Goal: Task Accomplishment & Management: Manage account settings

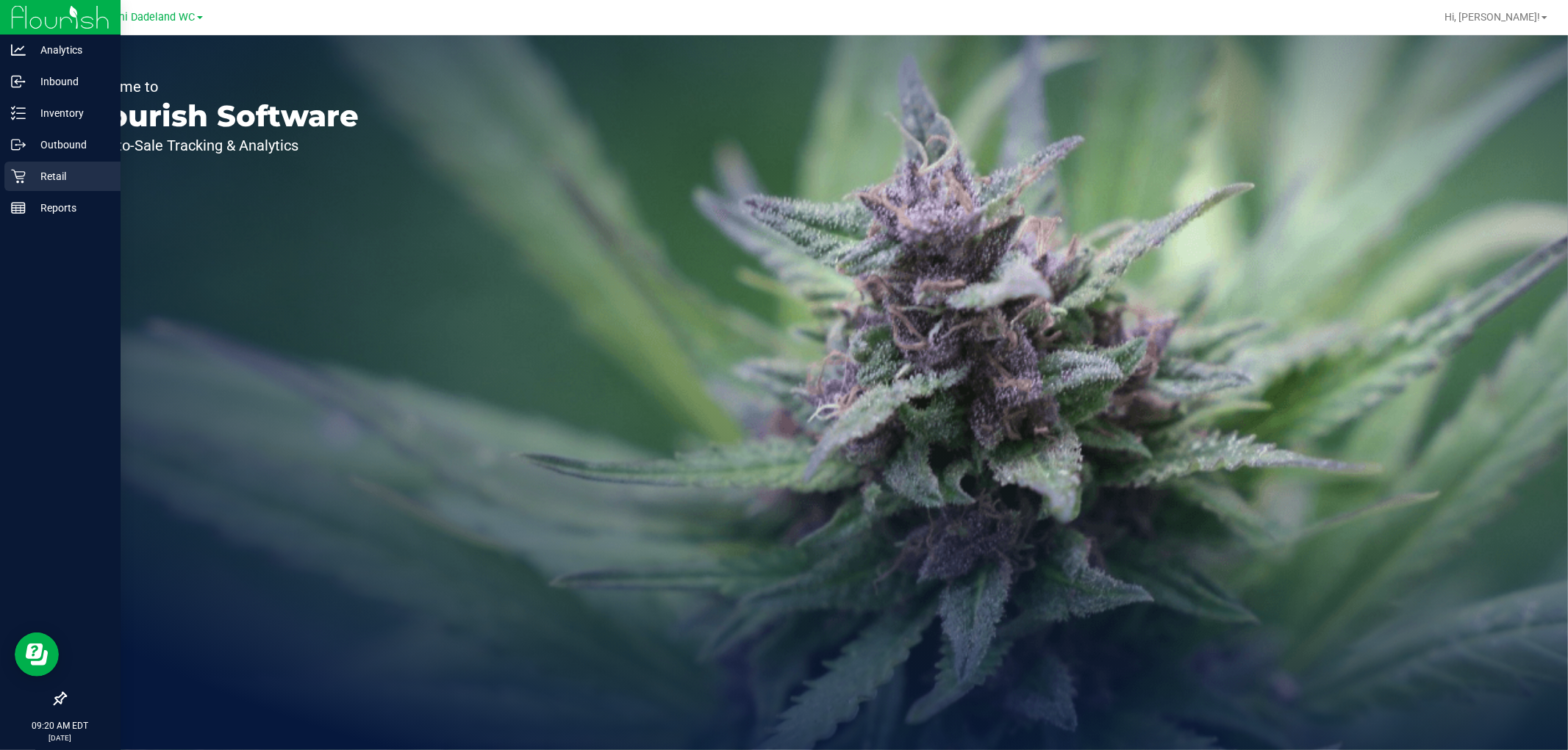
click at [47, 186] on div "Retail" at bounding box center [62, 176] width 116 height 29
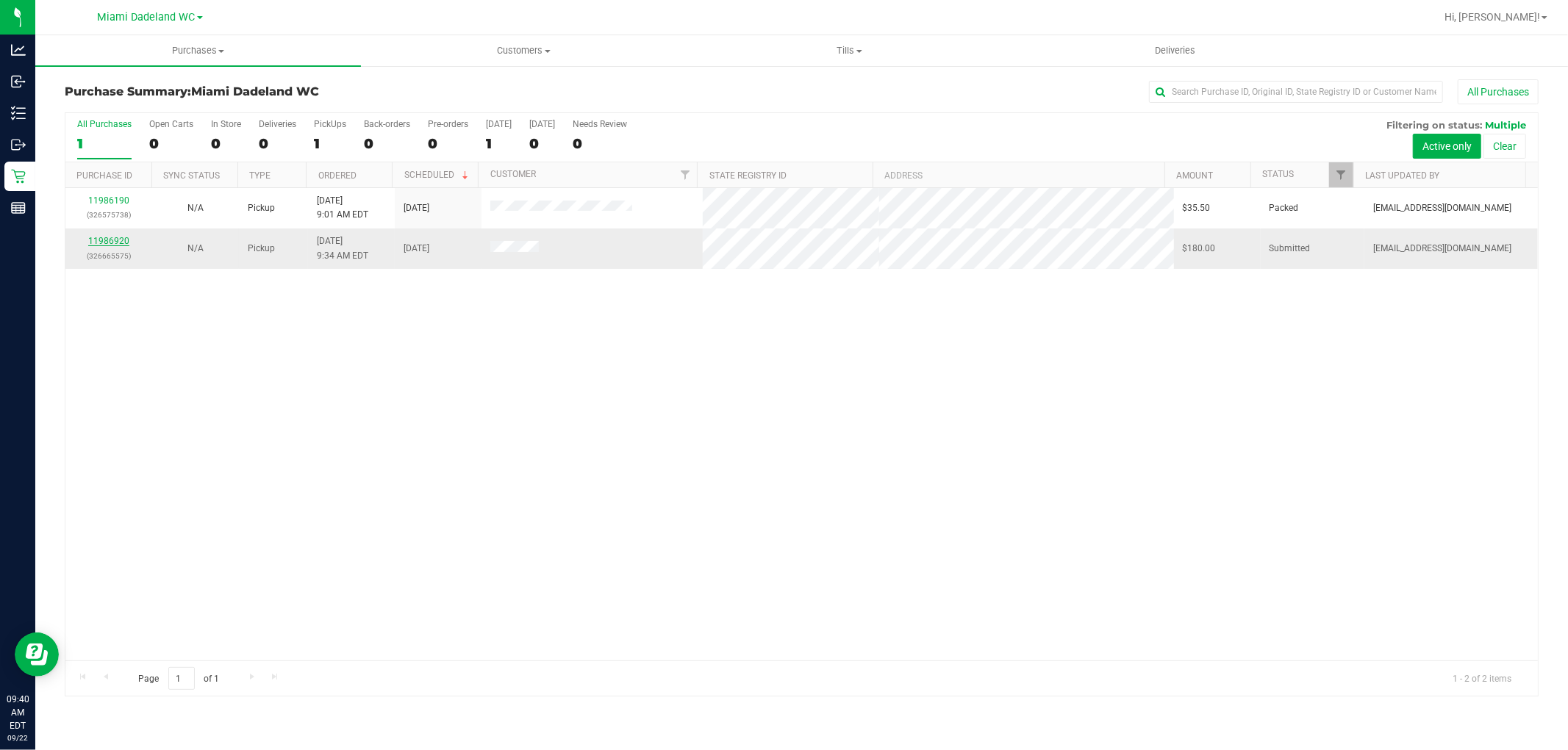
click at [100, 242] on link "11986920" at bounding box center [108, 241] width 41 height 10
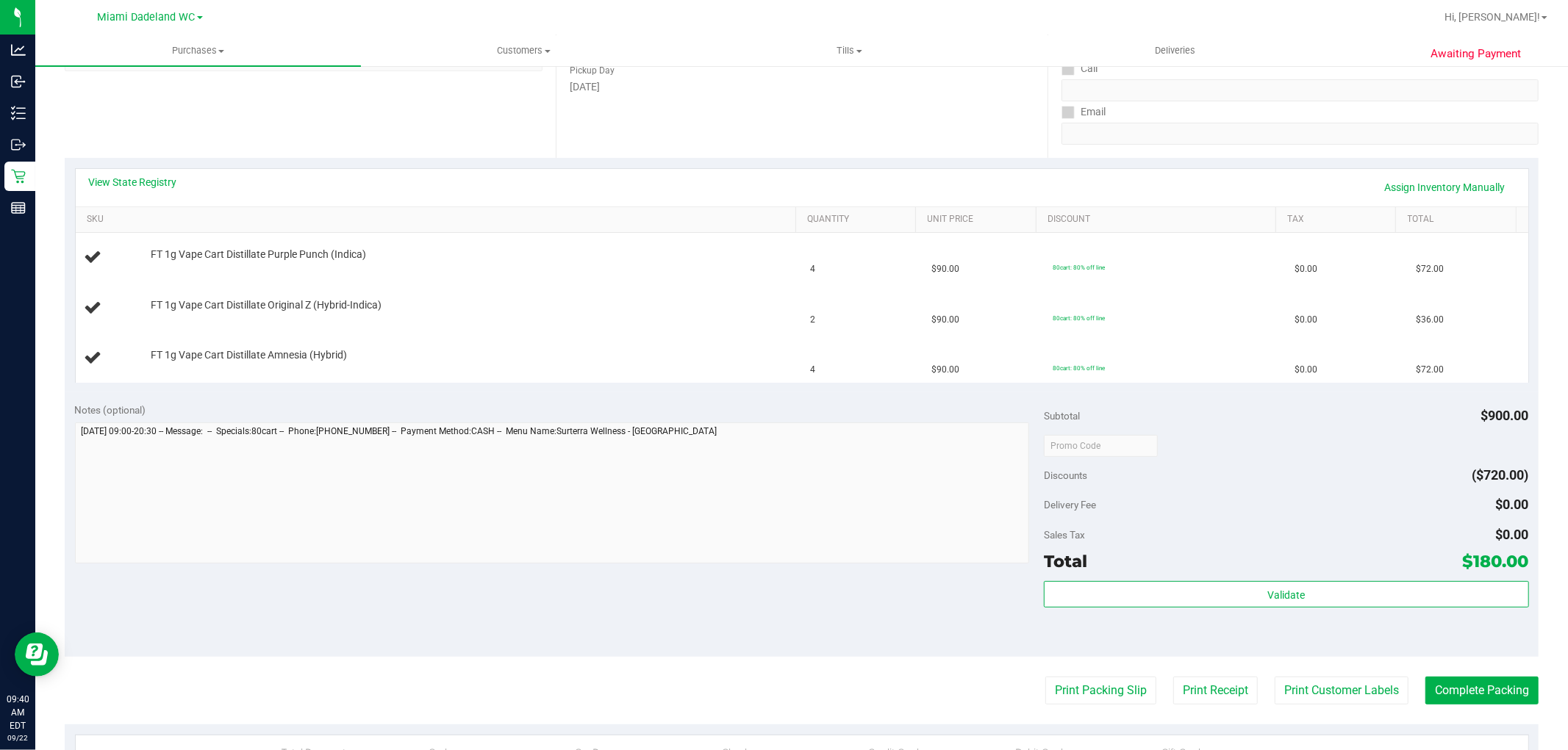
scroll to position [244, 0]
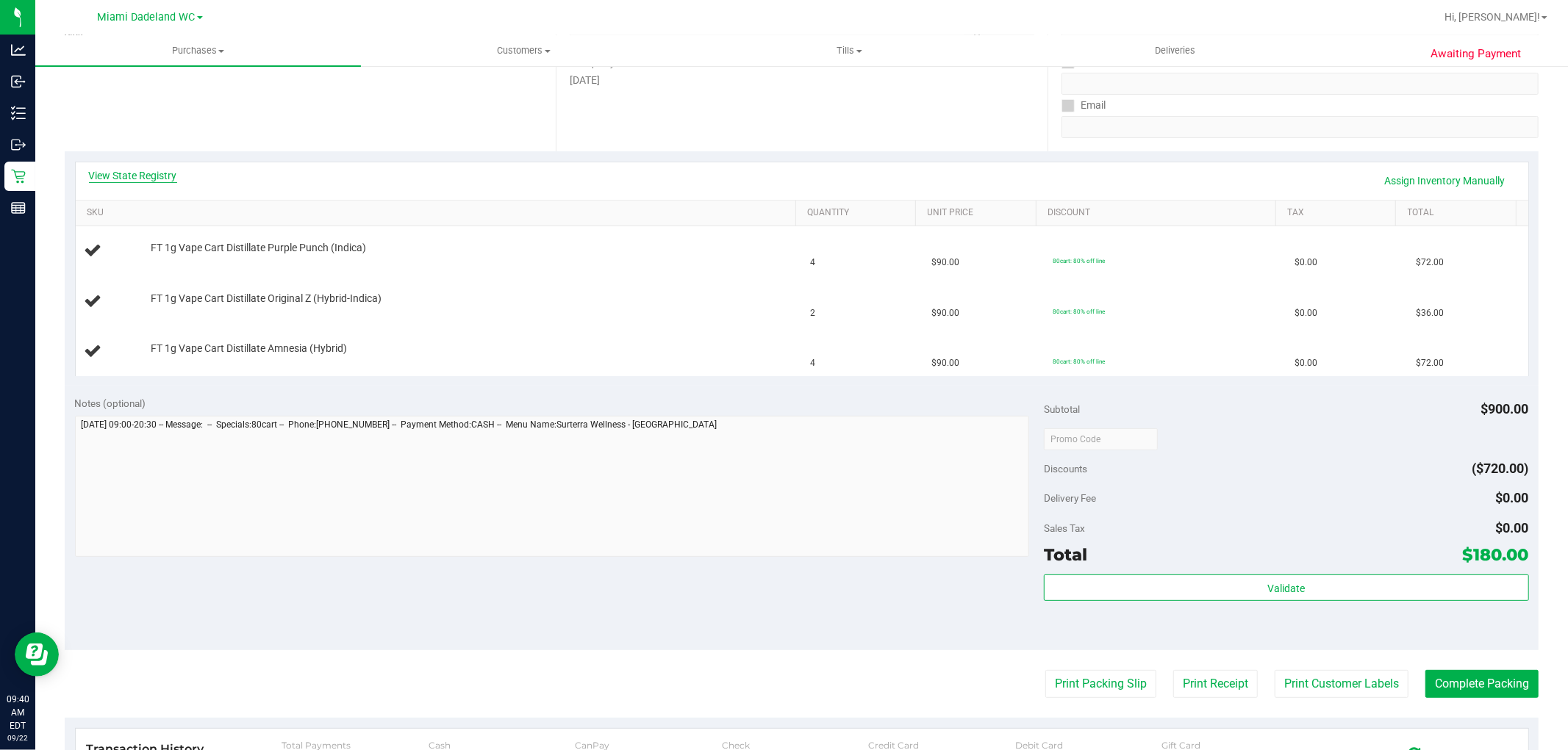
click at [155, 179] on link "View State Registry" at bounding box center [133, 176] width 88 height 15
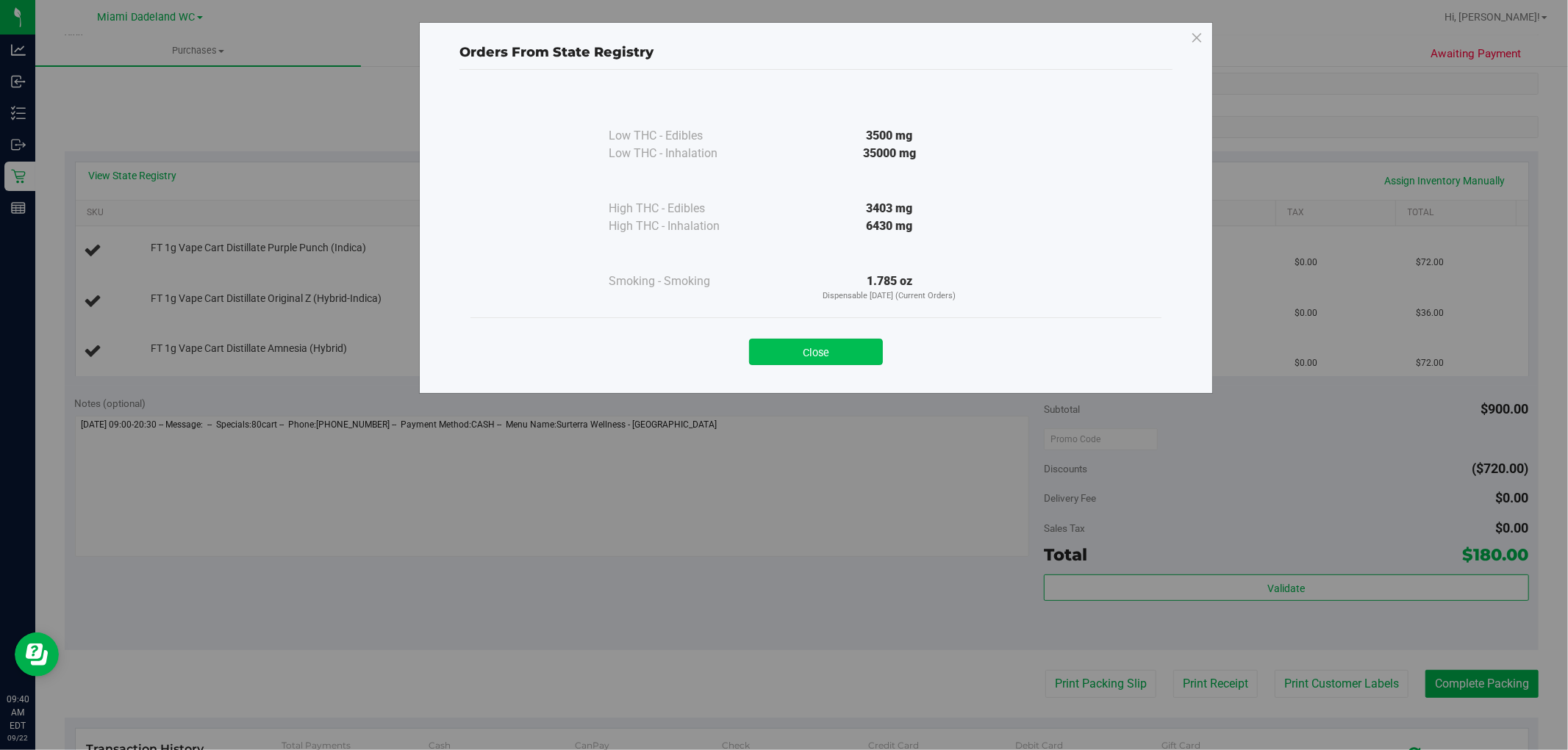
click at [857, 362] on button "Close" at bounding box center [816, 352] width 134 height 26
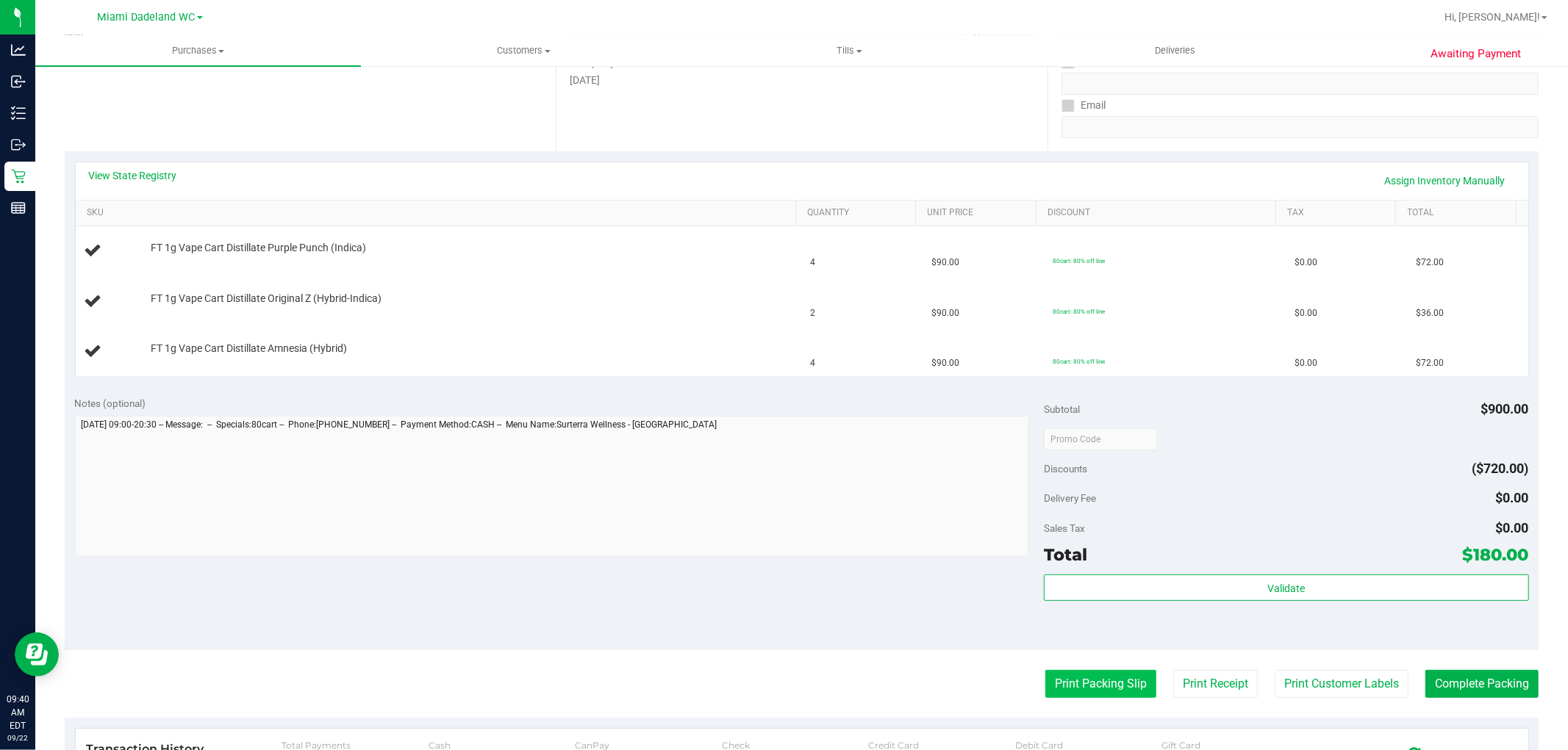
click at [1083, 681] on button "Print Packing Slip" at bounding box center [1101, 683] width 111 height 28
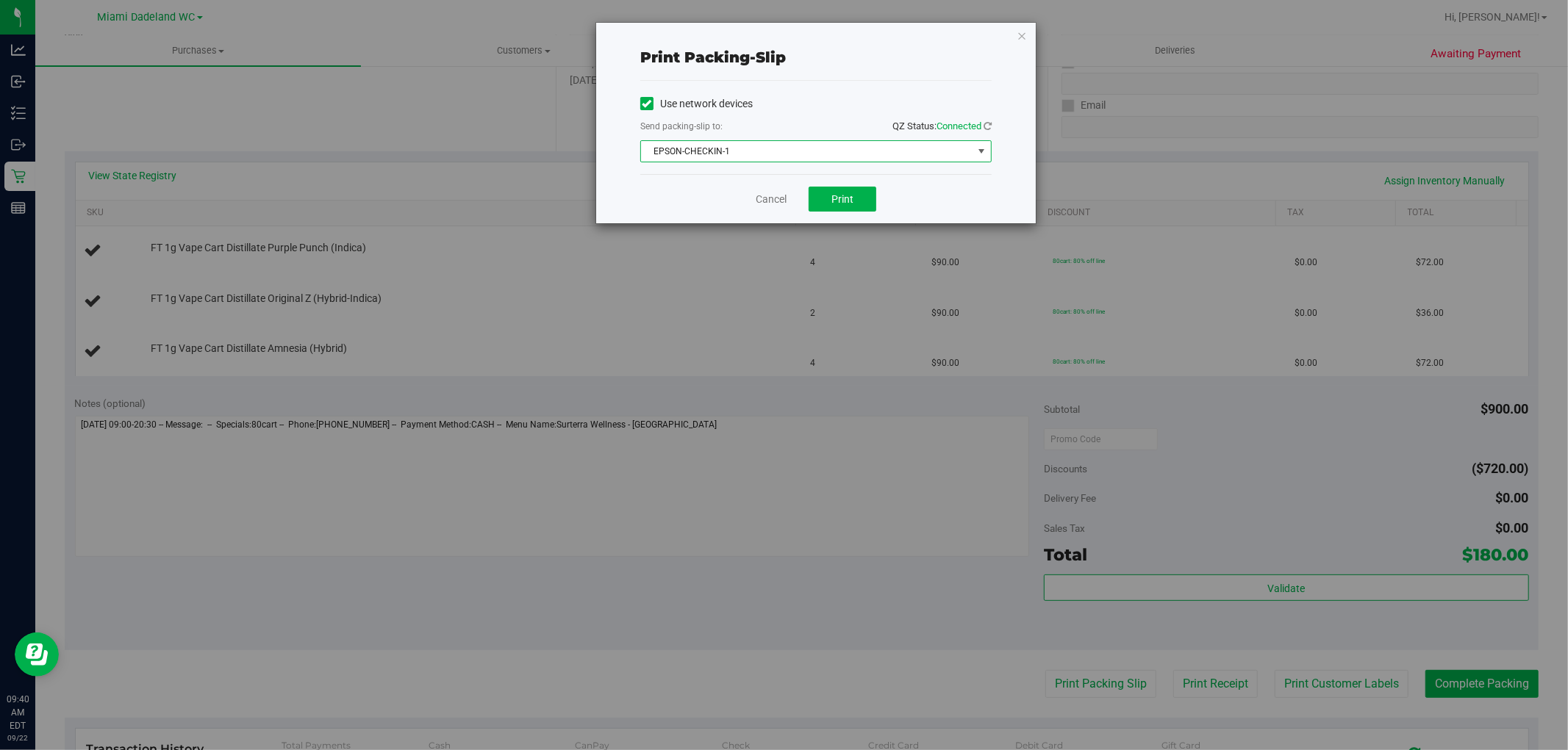
click at [860, 146] on span "EPSON-CHECKIN-1" at bounding box center [807, 151] width 332 height 21
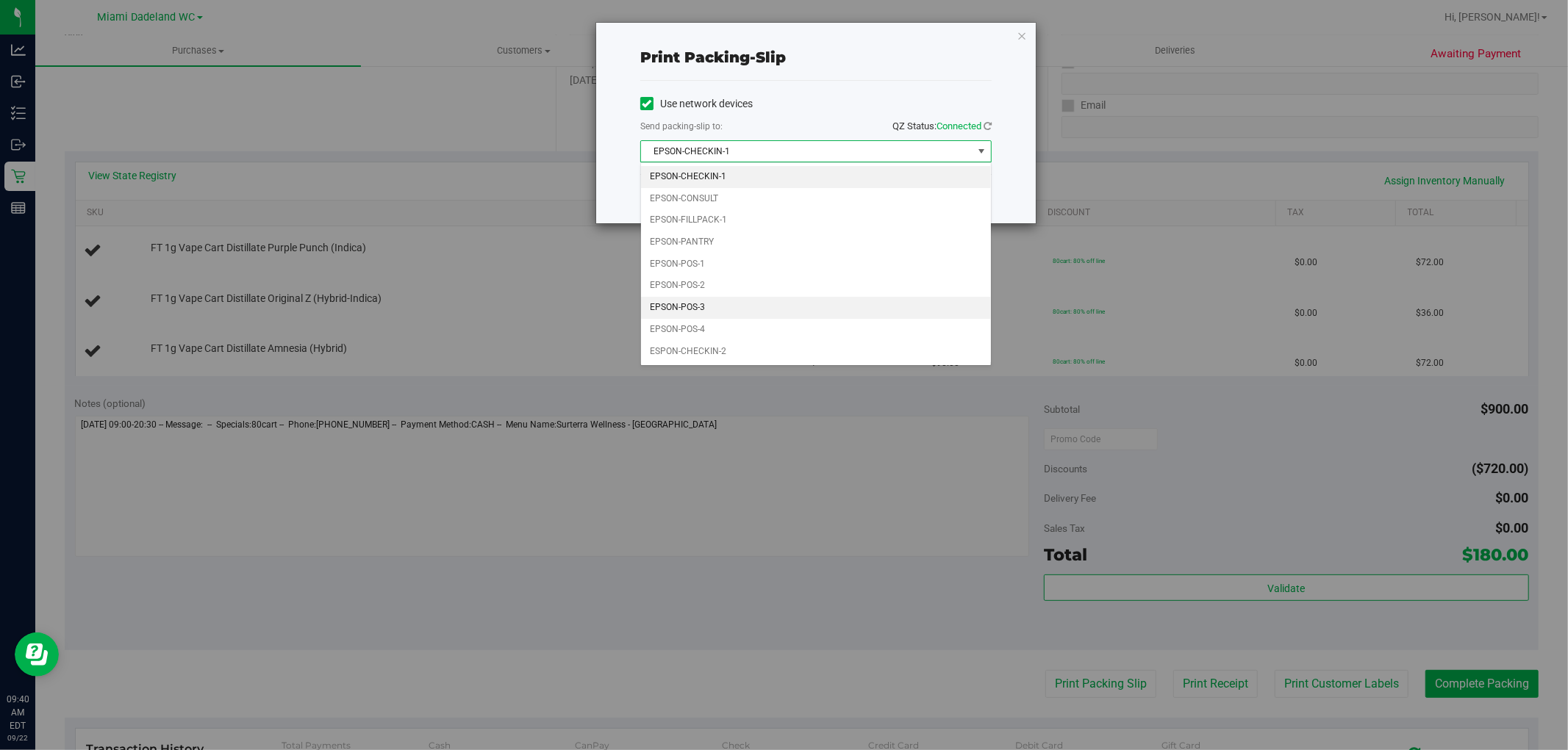
click at [797, 303] on li "EPSON-POS-3" at bounding box center [816, 308] width 350 height 22
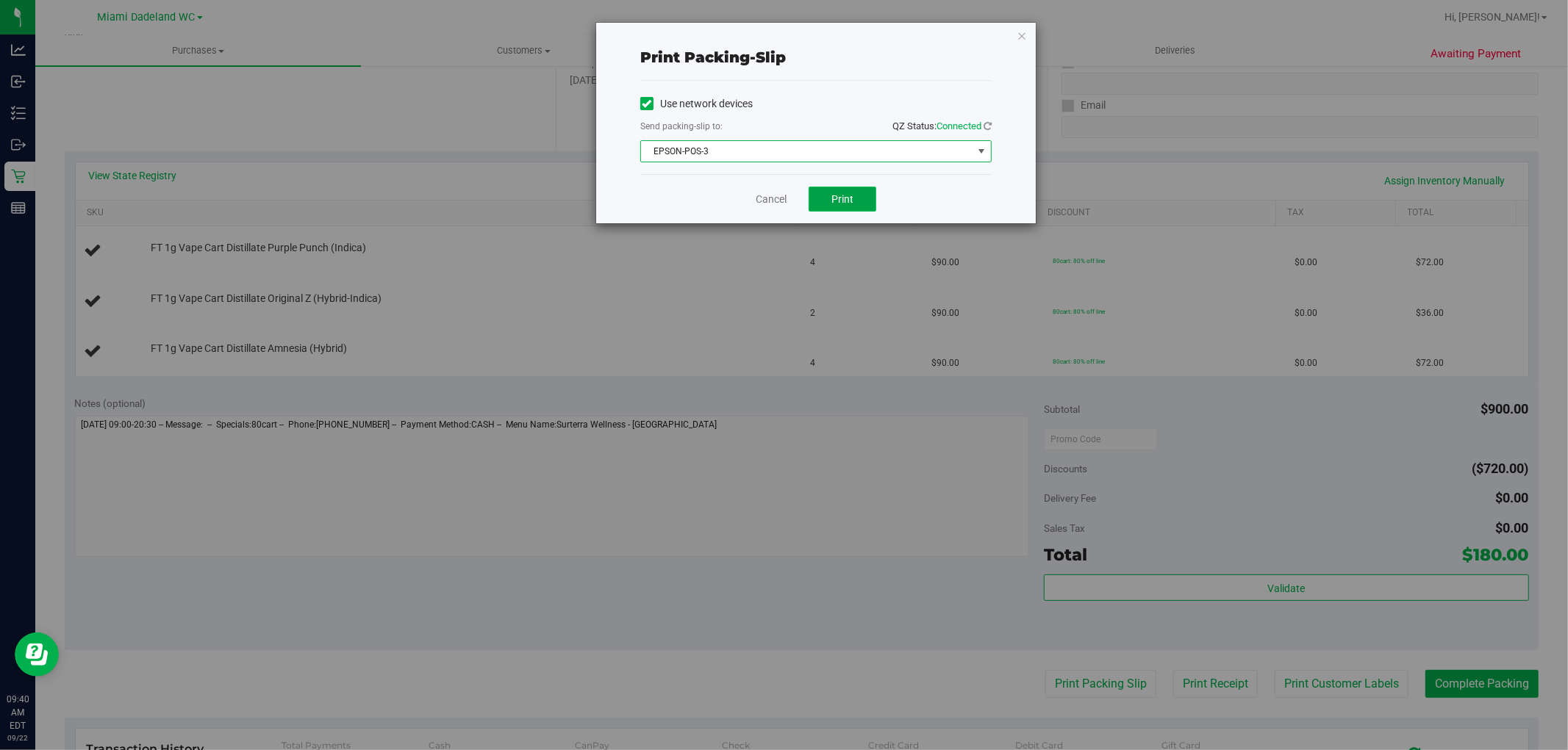
click at [859, 189] on button "Print" at bounding box center [842, 199] width 67 height 25
click at [759, 195] on link "Cancel" at bounding box center [771, 199] width 31 height 15
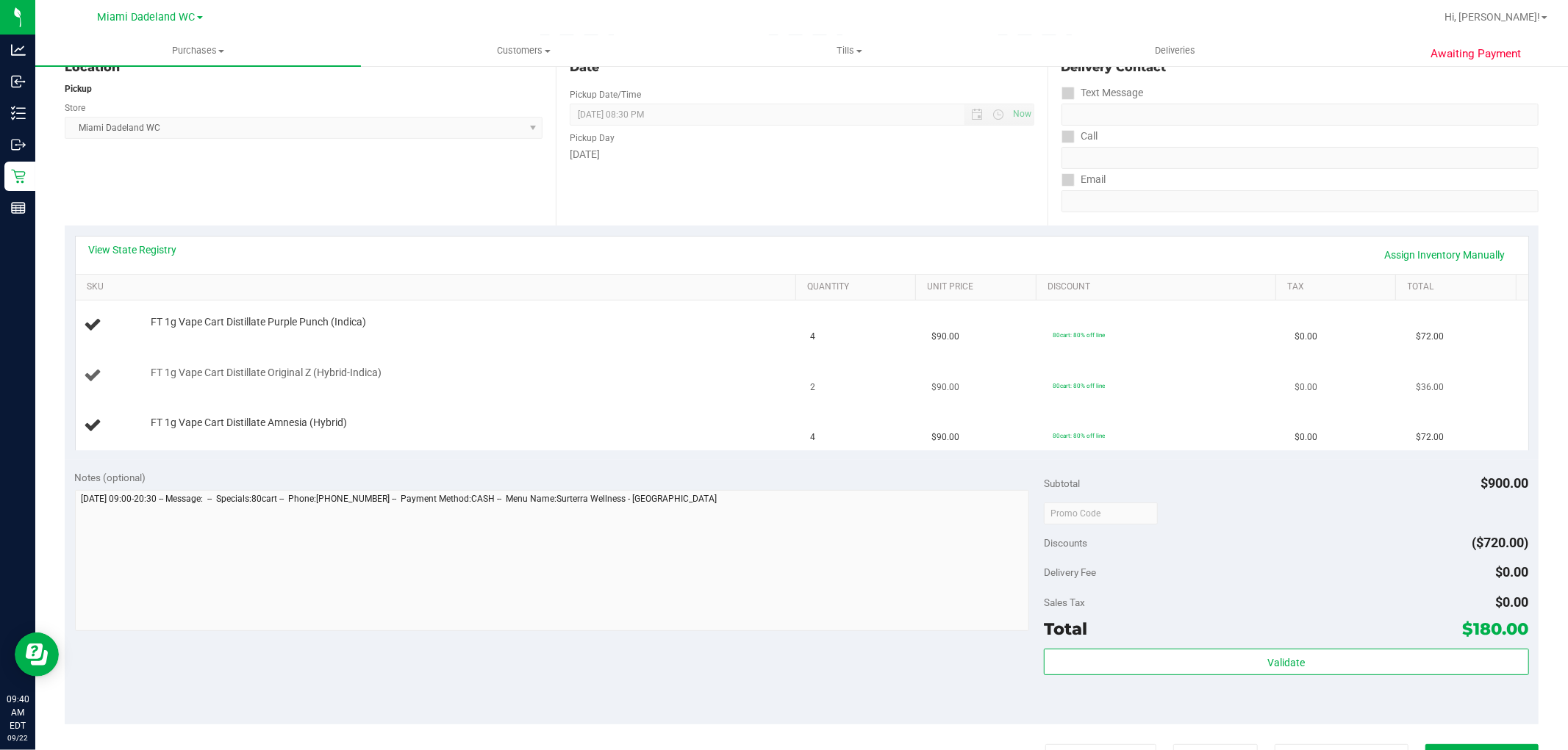
scroll to position [81, 0]
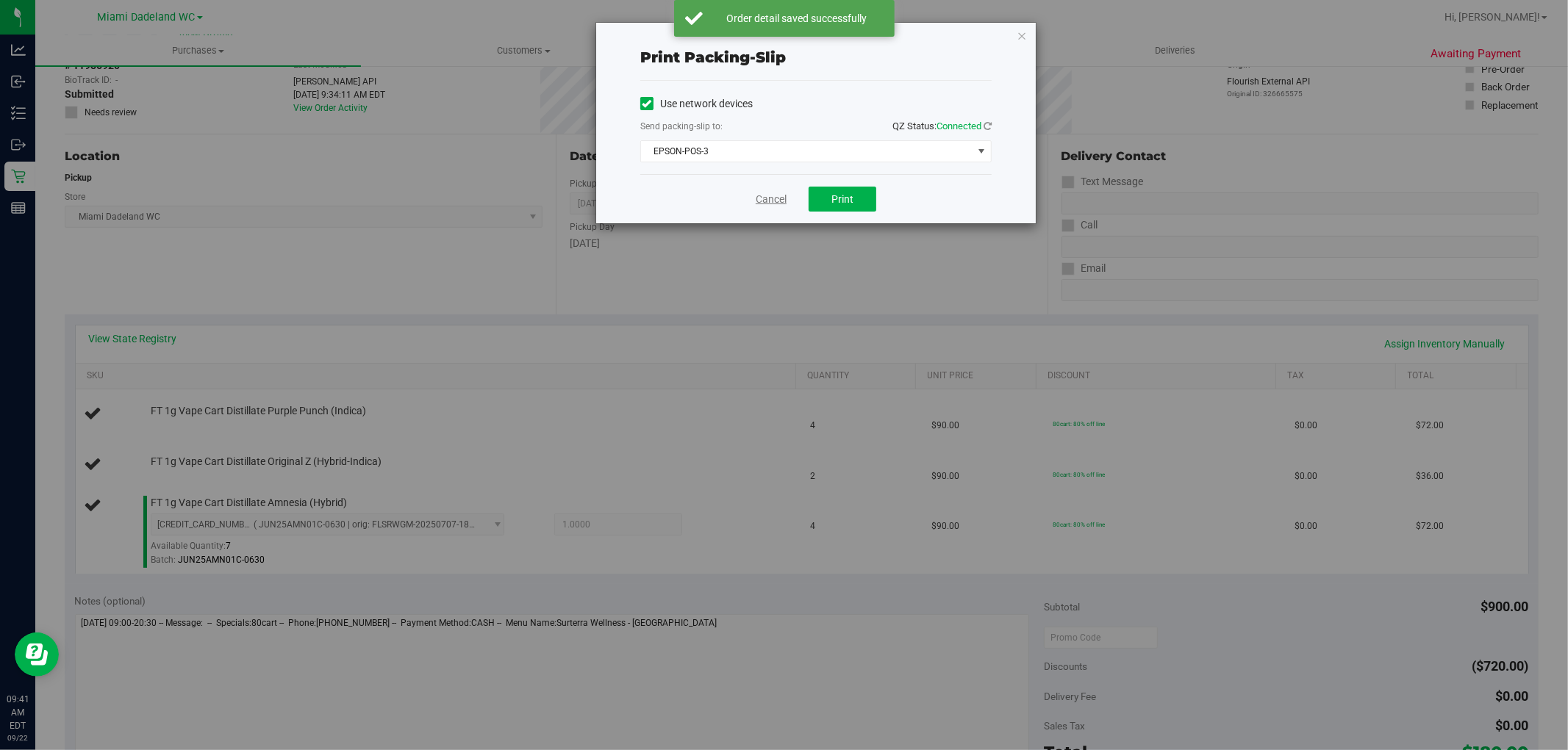
click at [784, 202] on link "Cancel" at bounding box center [771, 199] width 31 height 15
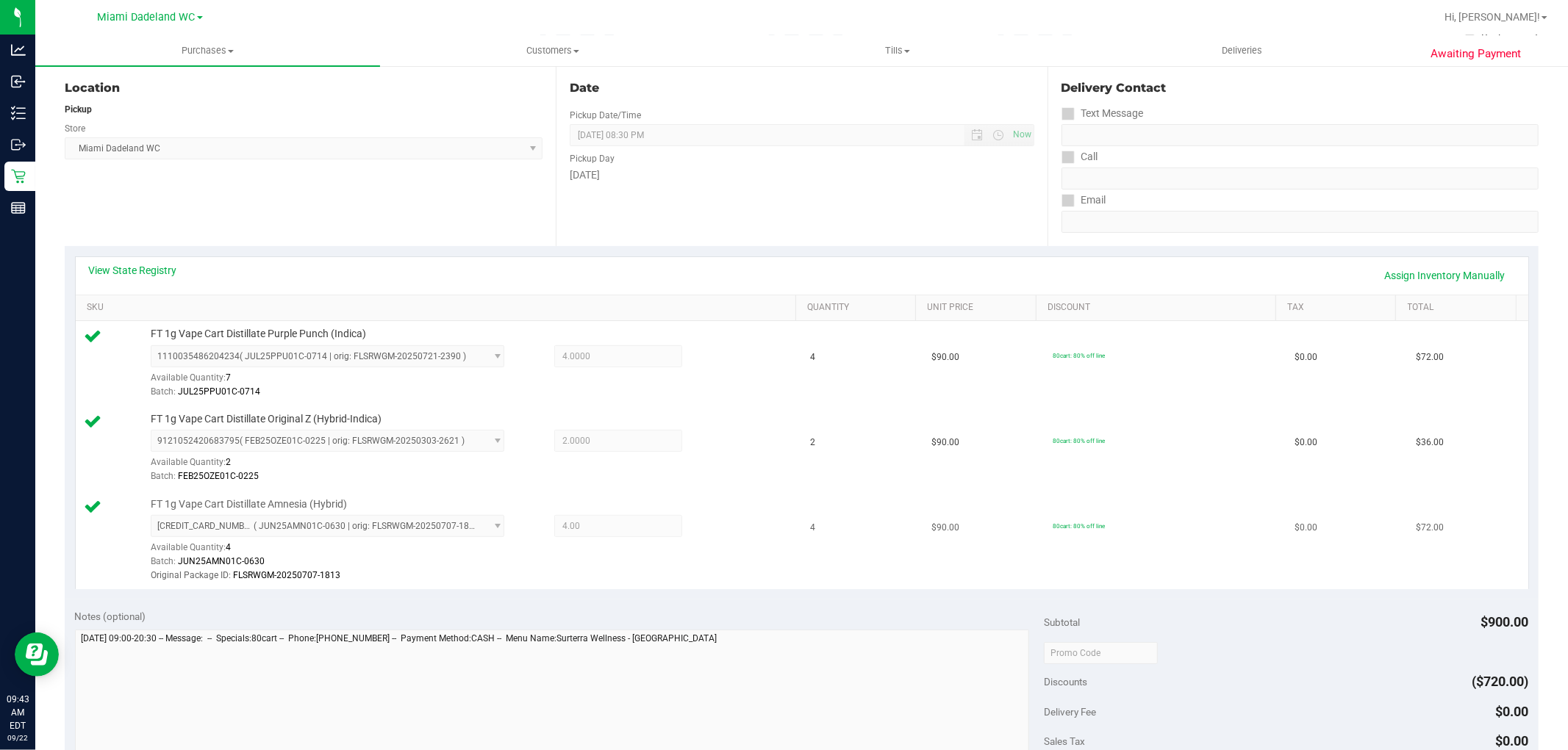
scroll to position [407, 0]
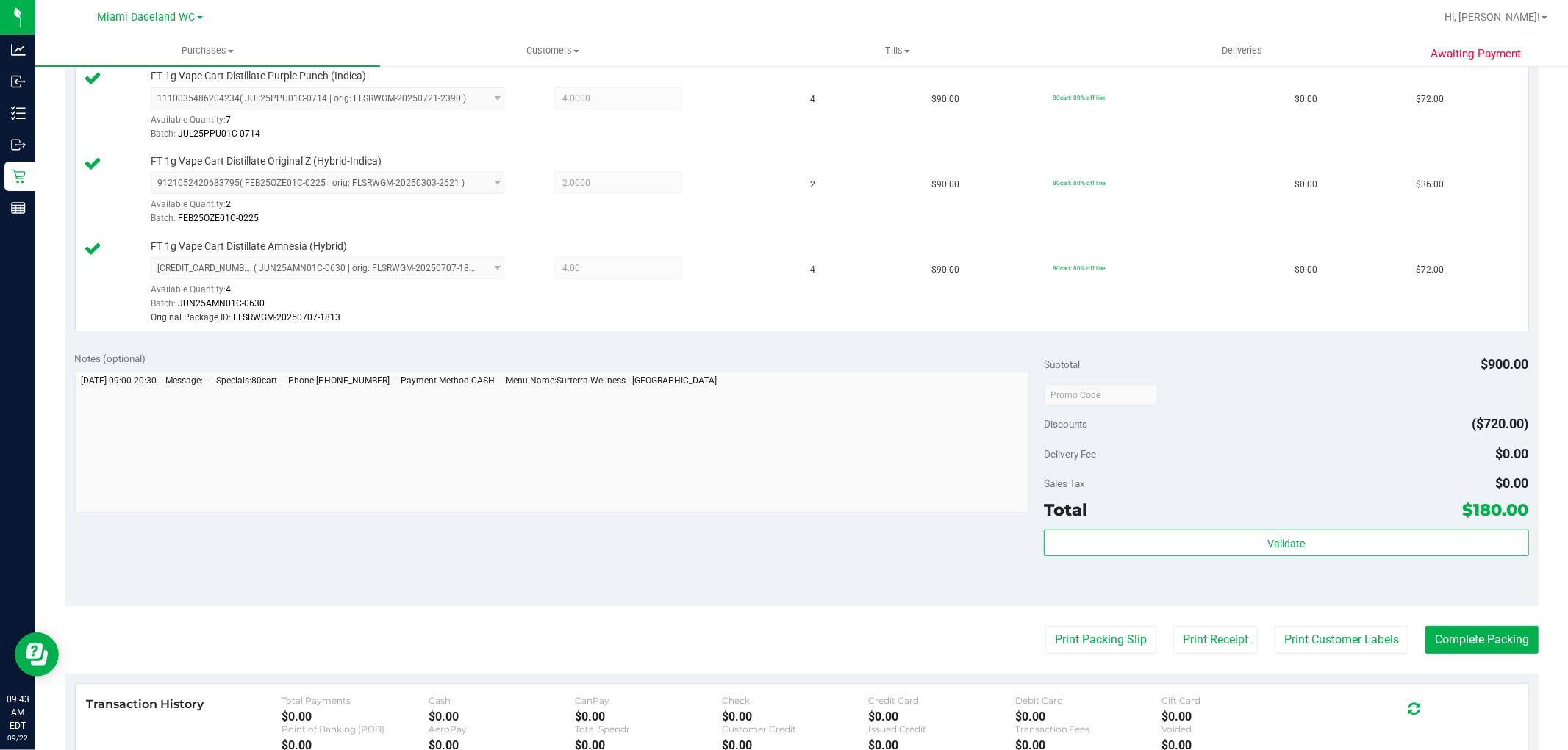
click at [1379, 523] on div "Total $180.00" at bounding box center [1285, 509] width 484 height 26
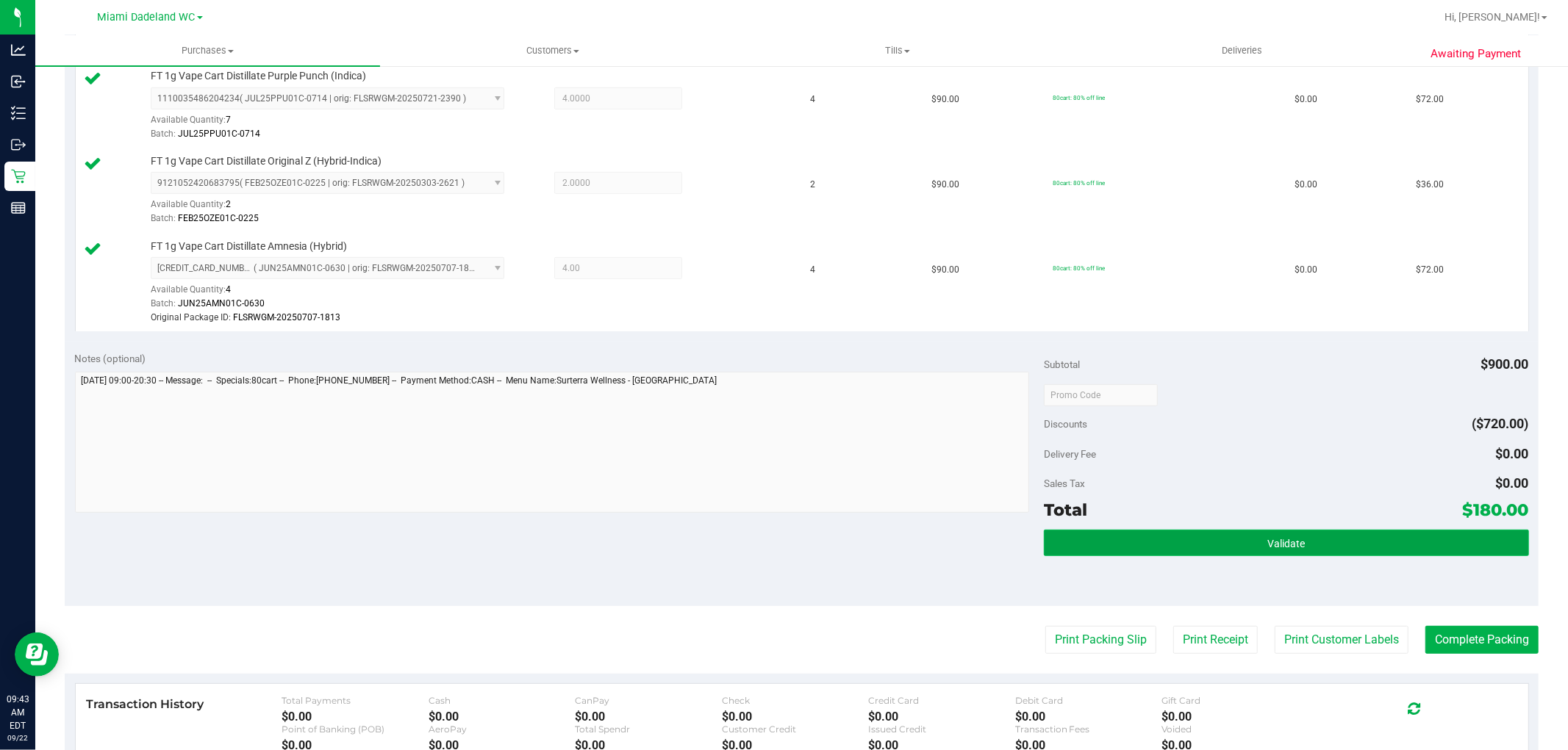
click at [1387, 540] on button "Validate" at bounding box center [1285, 542] width 484 height 26
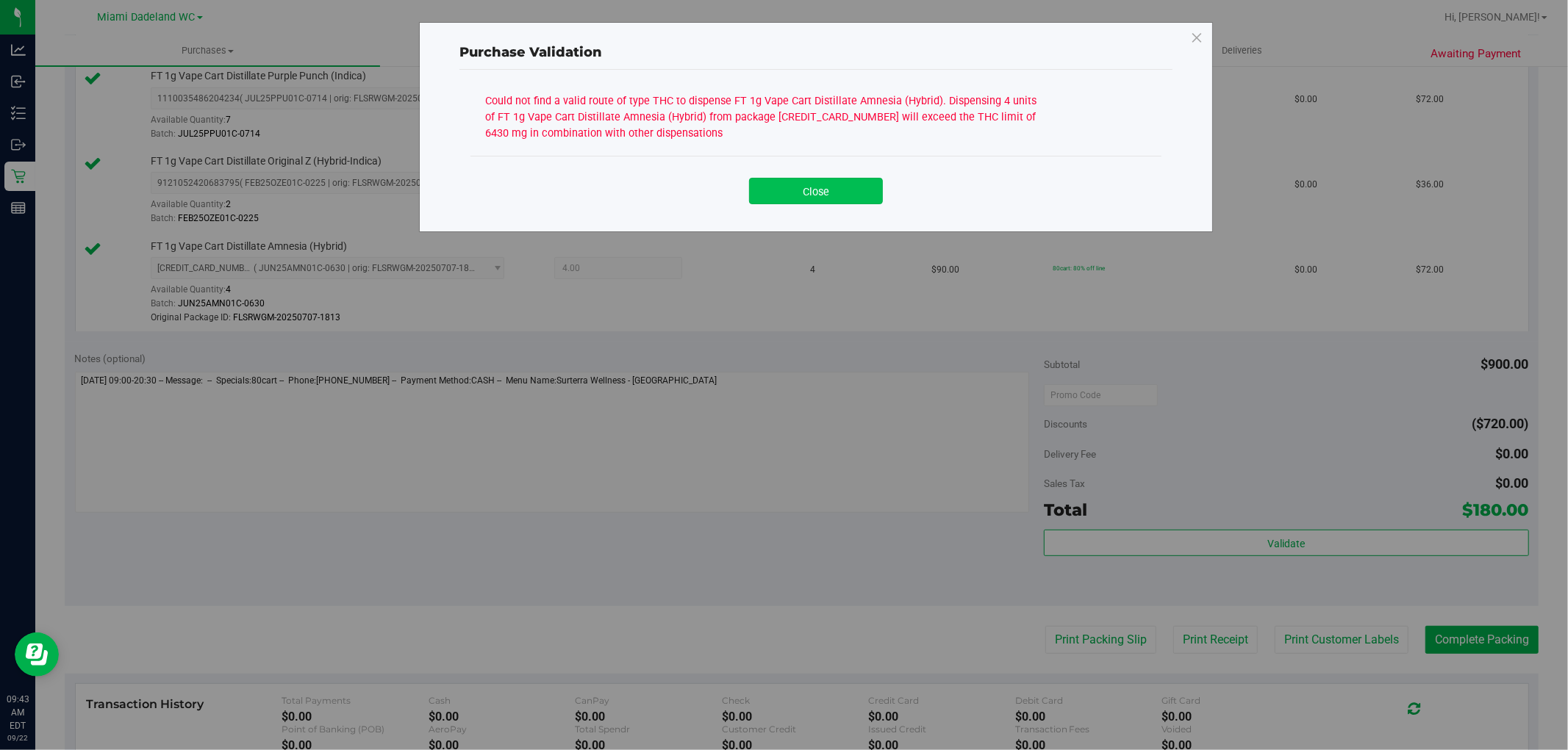
click at [820, 190] on button "Close" at bounding box center [816, 190] width 134 height 26
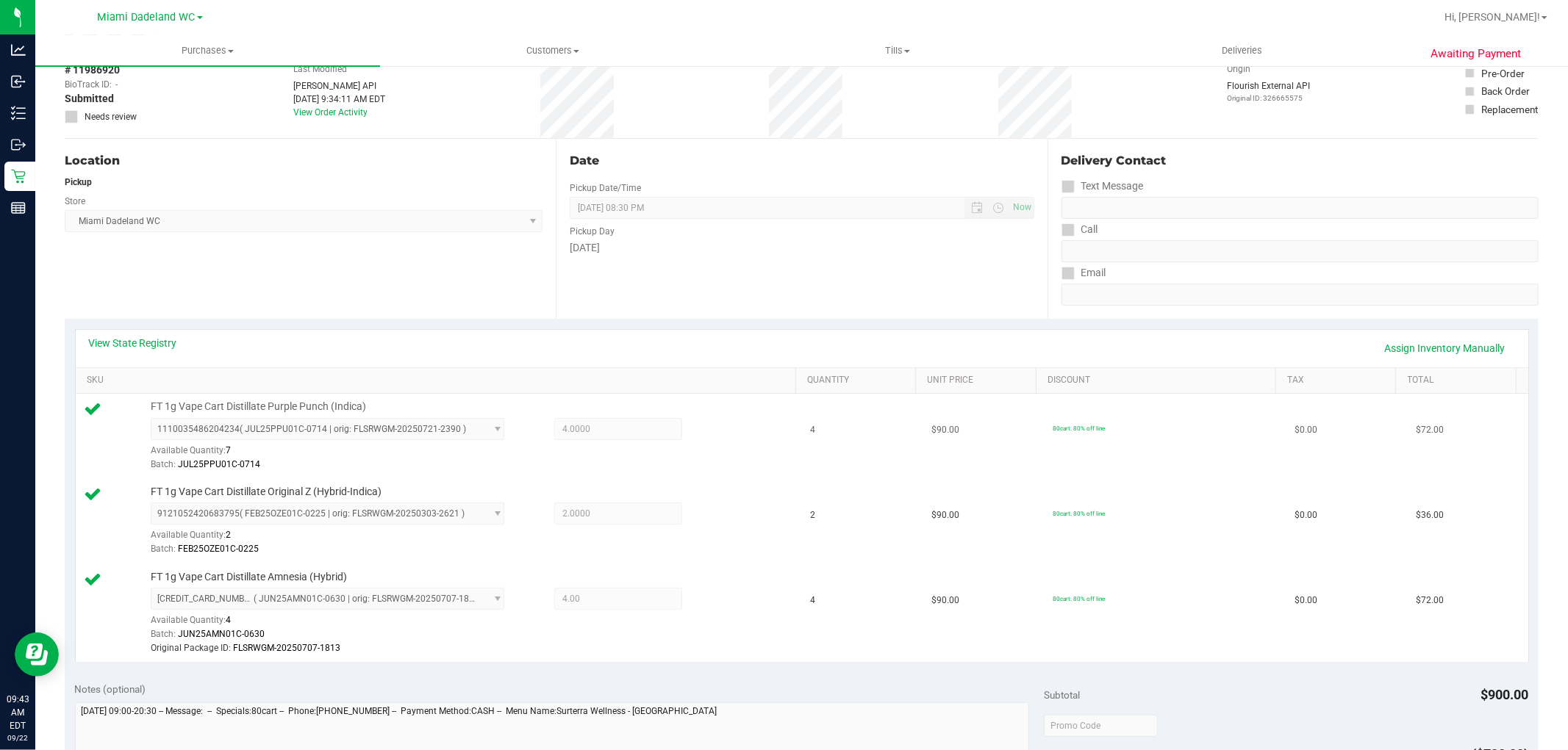
scroll to position [0, 0]
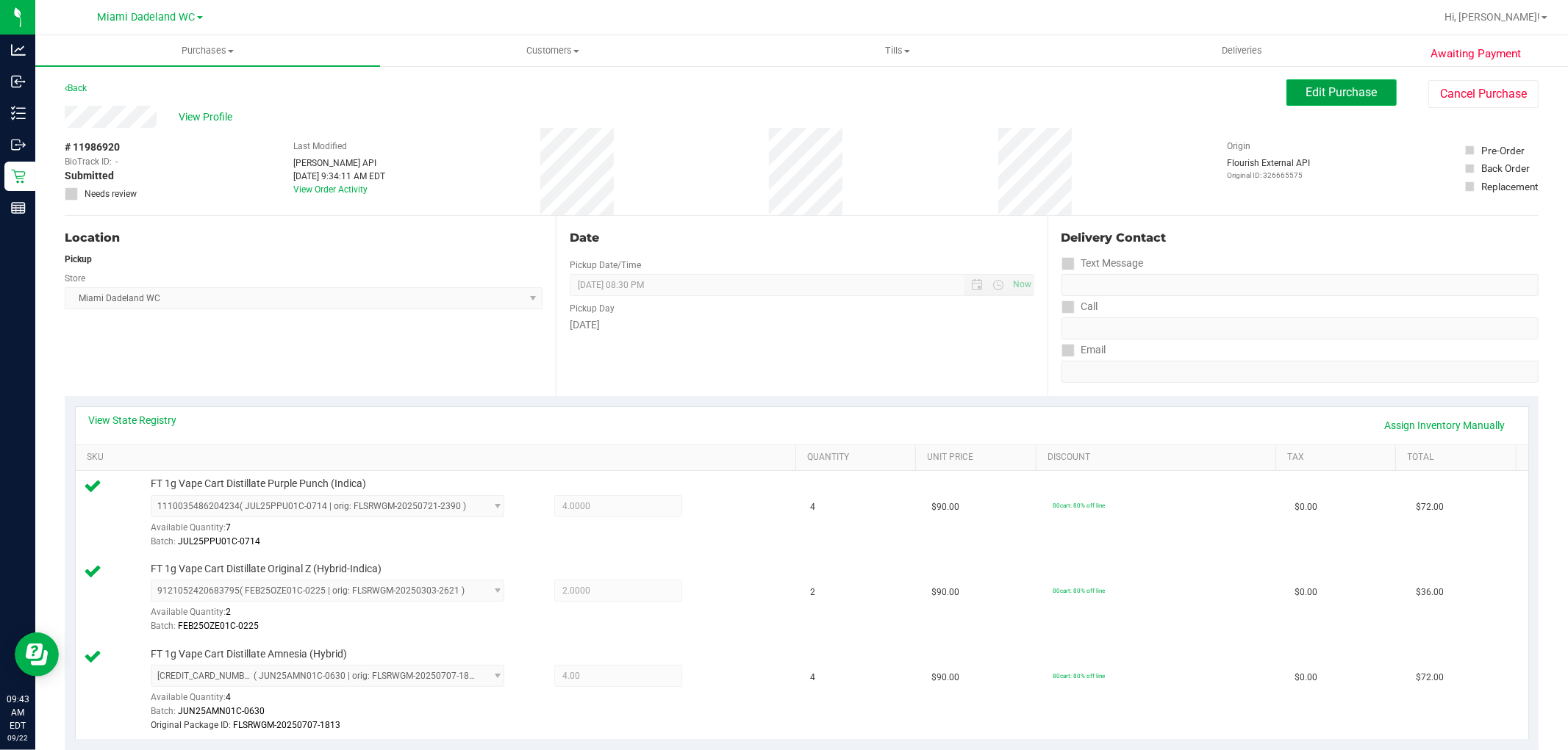
click at [1350, 89] on span "Edit Purchase" at bounding box center [1342, 92] width 71 height 14
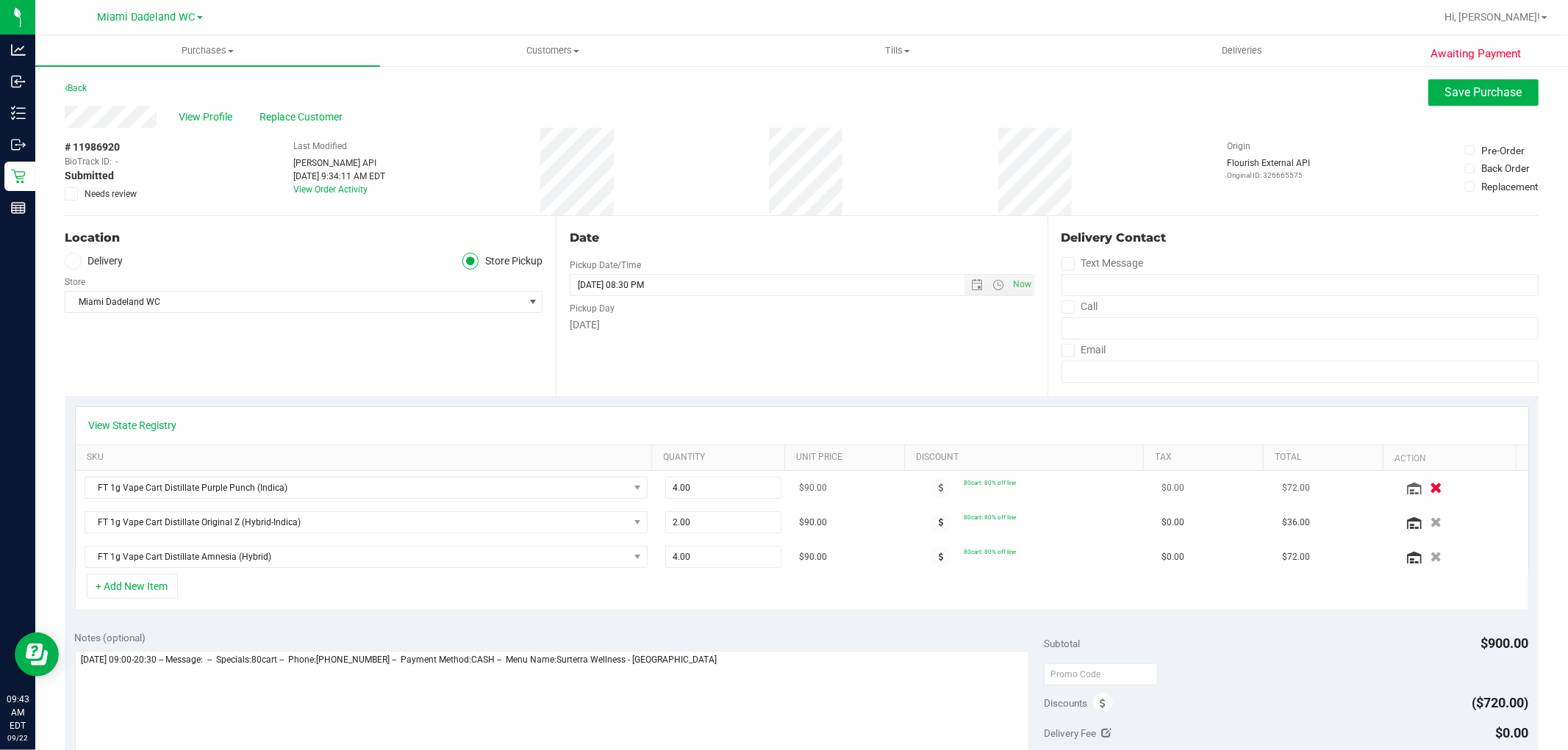
click at [1429, 490] on icon "button" at bounding box center [1436, 488] width 13 height 11
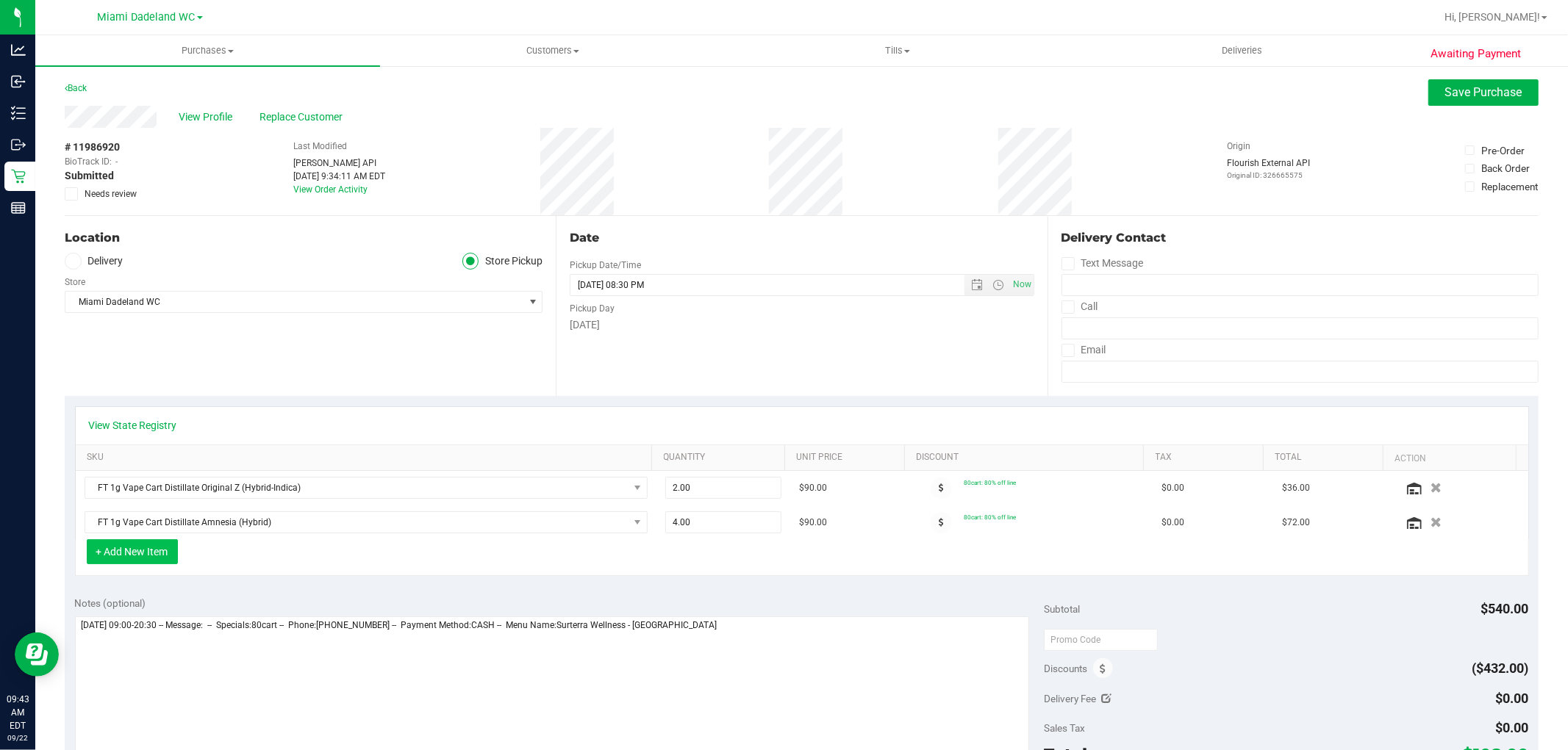
click at [107, 547] on button "+ Add New Item" at bounding box center [132, 551] width 91 height 25
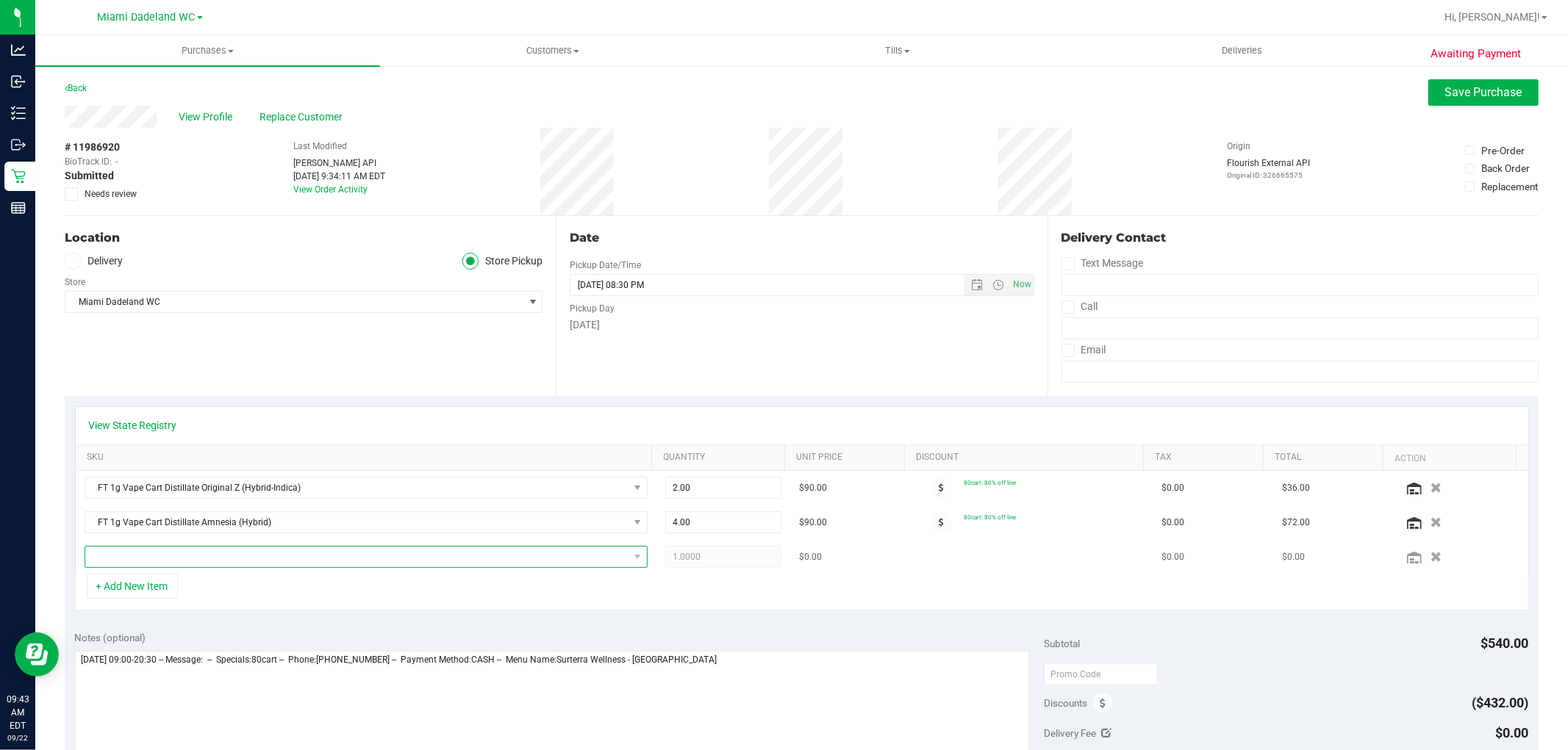
click at [191, 560] on span "NO DATA FOUND" at bounding box center [357, 557] width 543 height 21
type input "ppu"
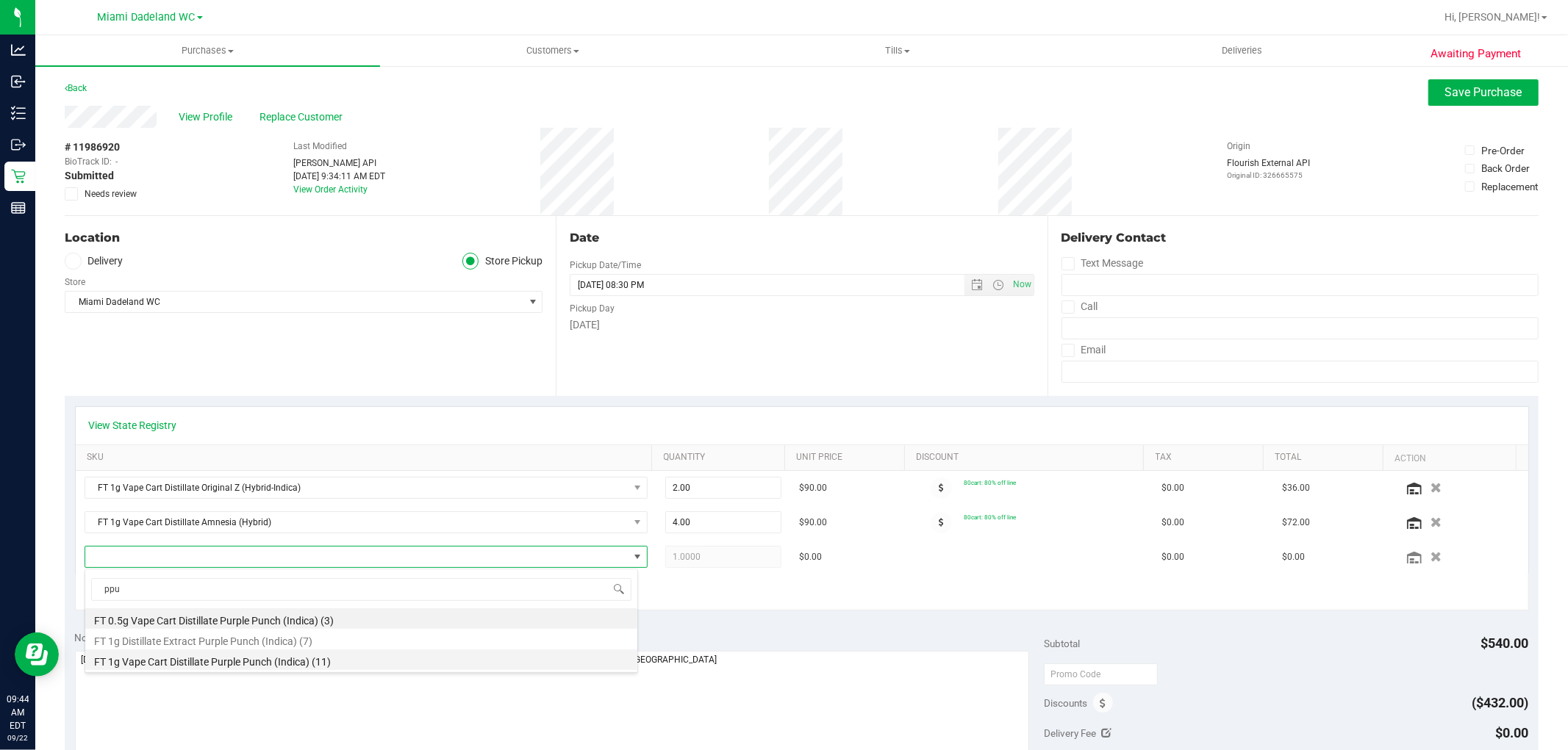
click at [368, 654] on li "FT 1g Vape Cart Distillate Purple Punch (Indica) (11)" at bounding box center [362, 660] width 552 height 21
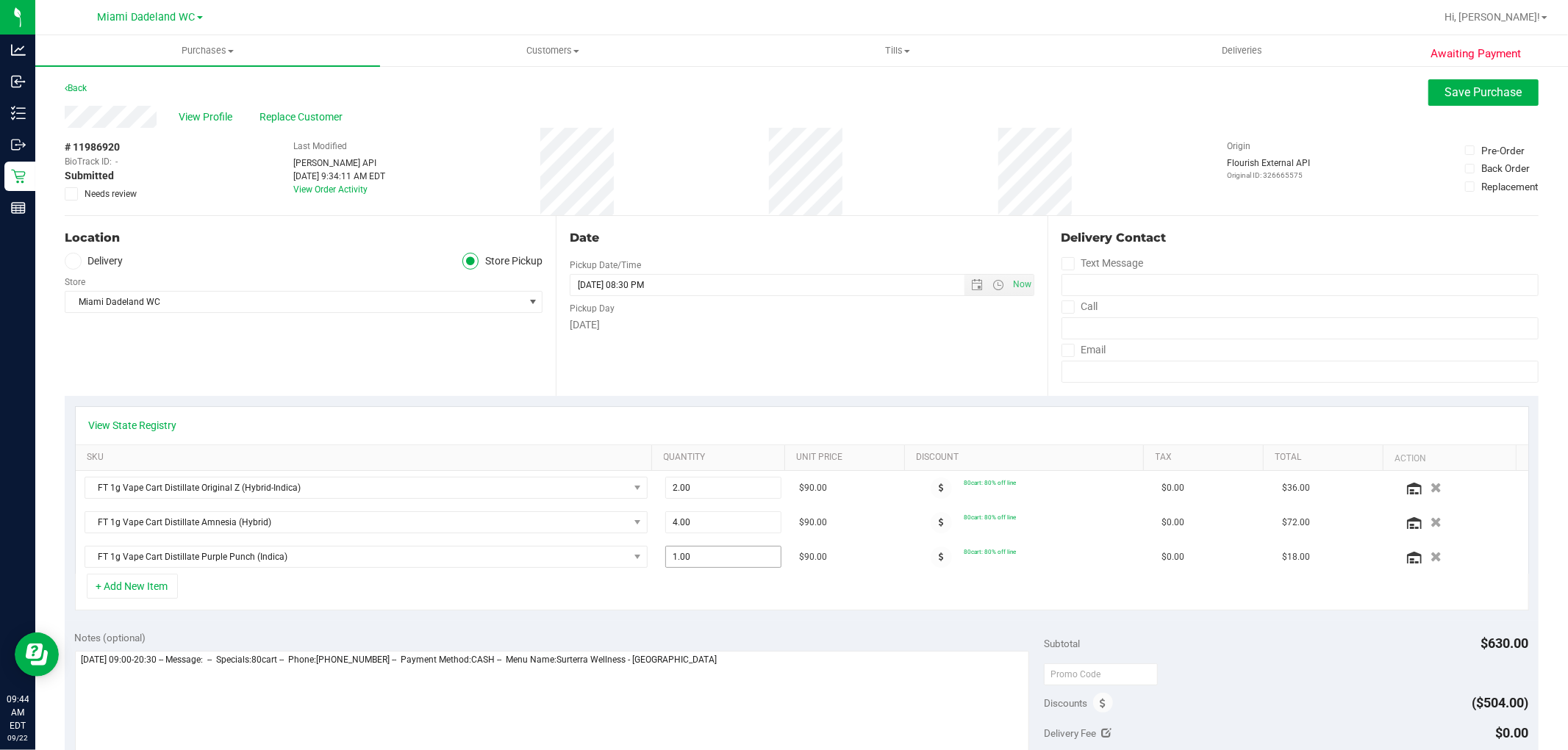
click at [734, 560] on span "1.00 1" at bounding box center [723, 557] width 116 height 22
type input "3"
click at [1464, 389] on div "Delivery Contact Text Message Call Email" at bounding box center [1293, 306] width 491 height 180
click at [1457, 89] on span "Save Purchase" at bounding box center [1483, 92] width 77 height 14
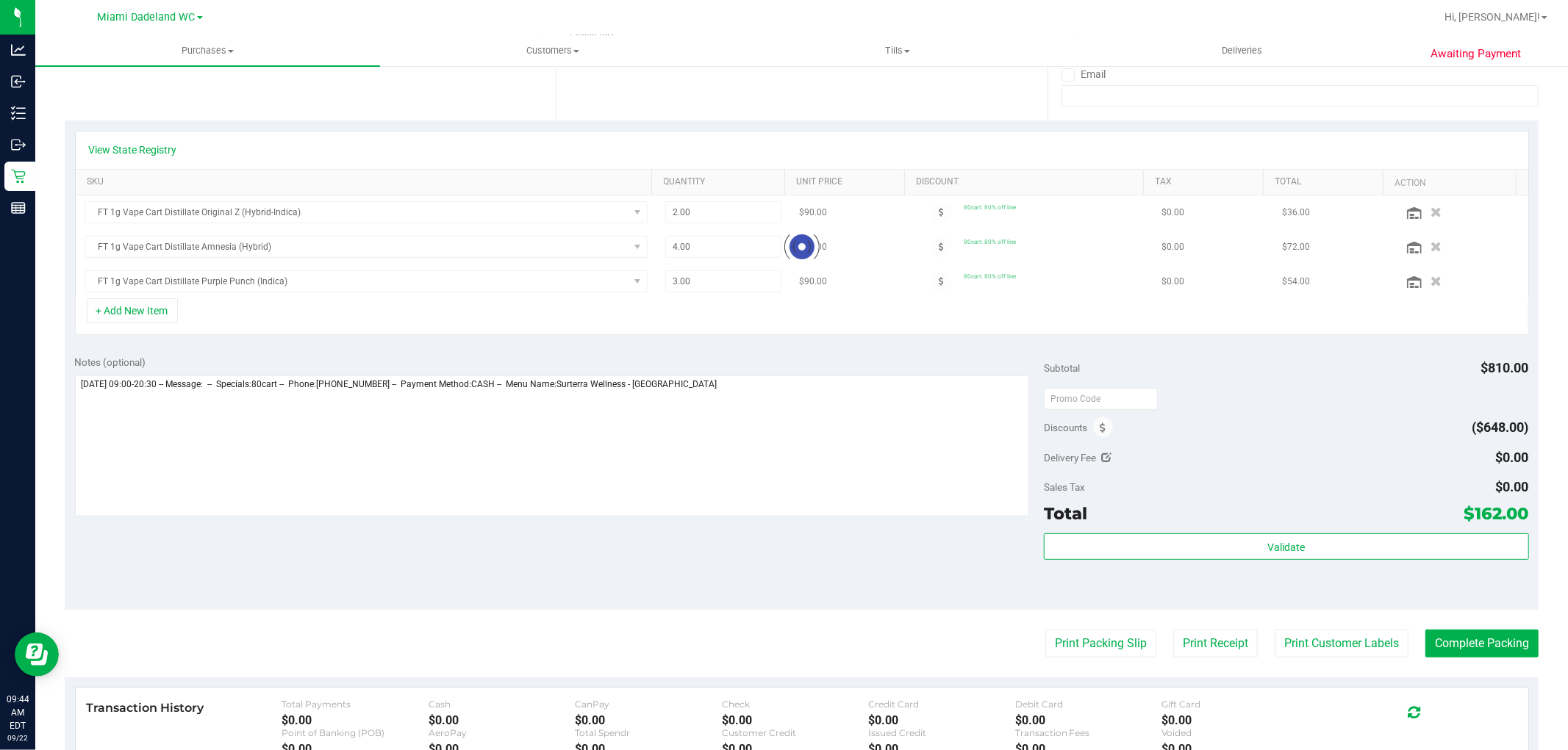
scroll to position [170, 0]
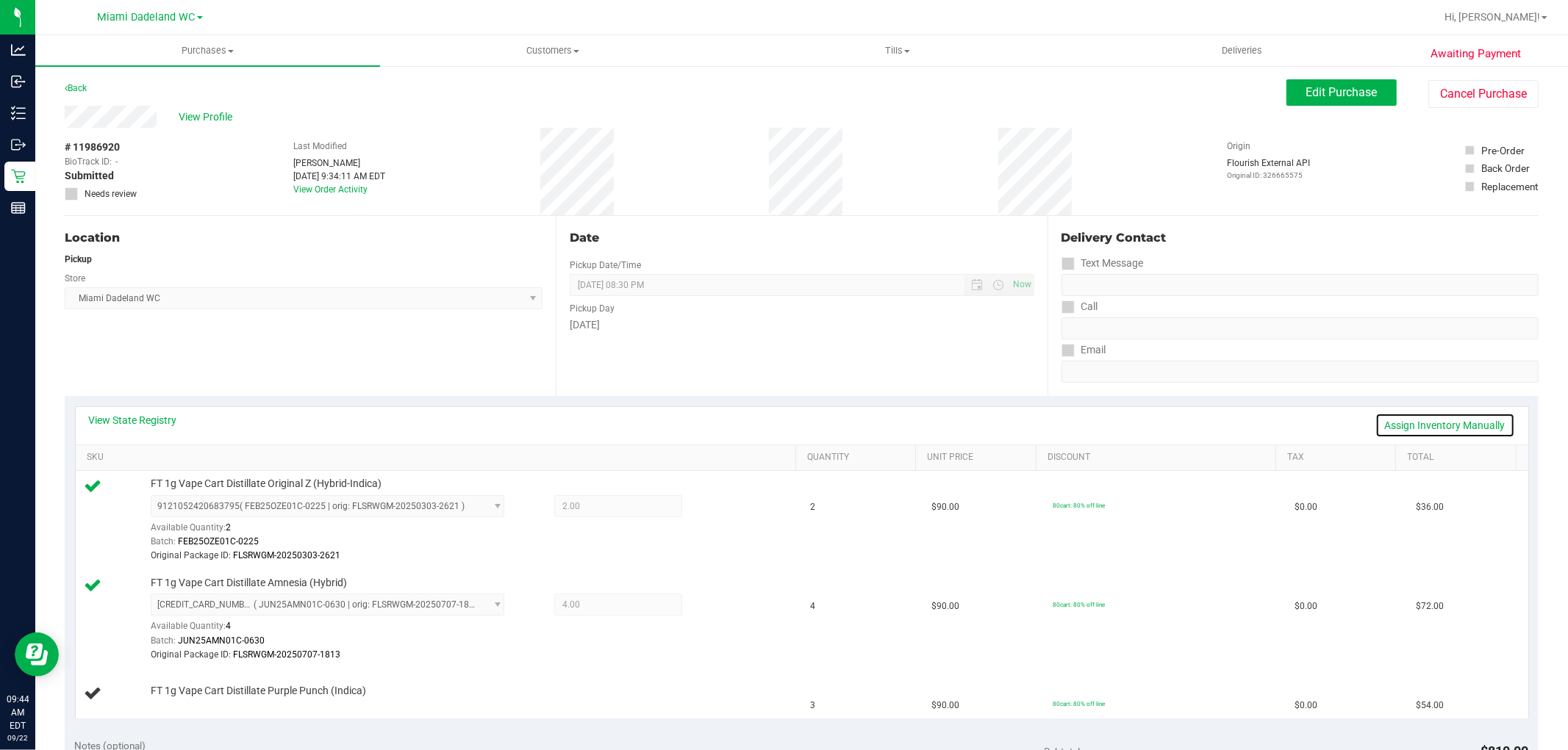
click at [1432, 419] on link "Assign Inventory Manually" at bounding box center [1445, 425] width 139 height 25
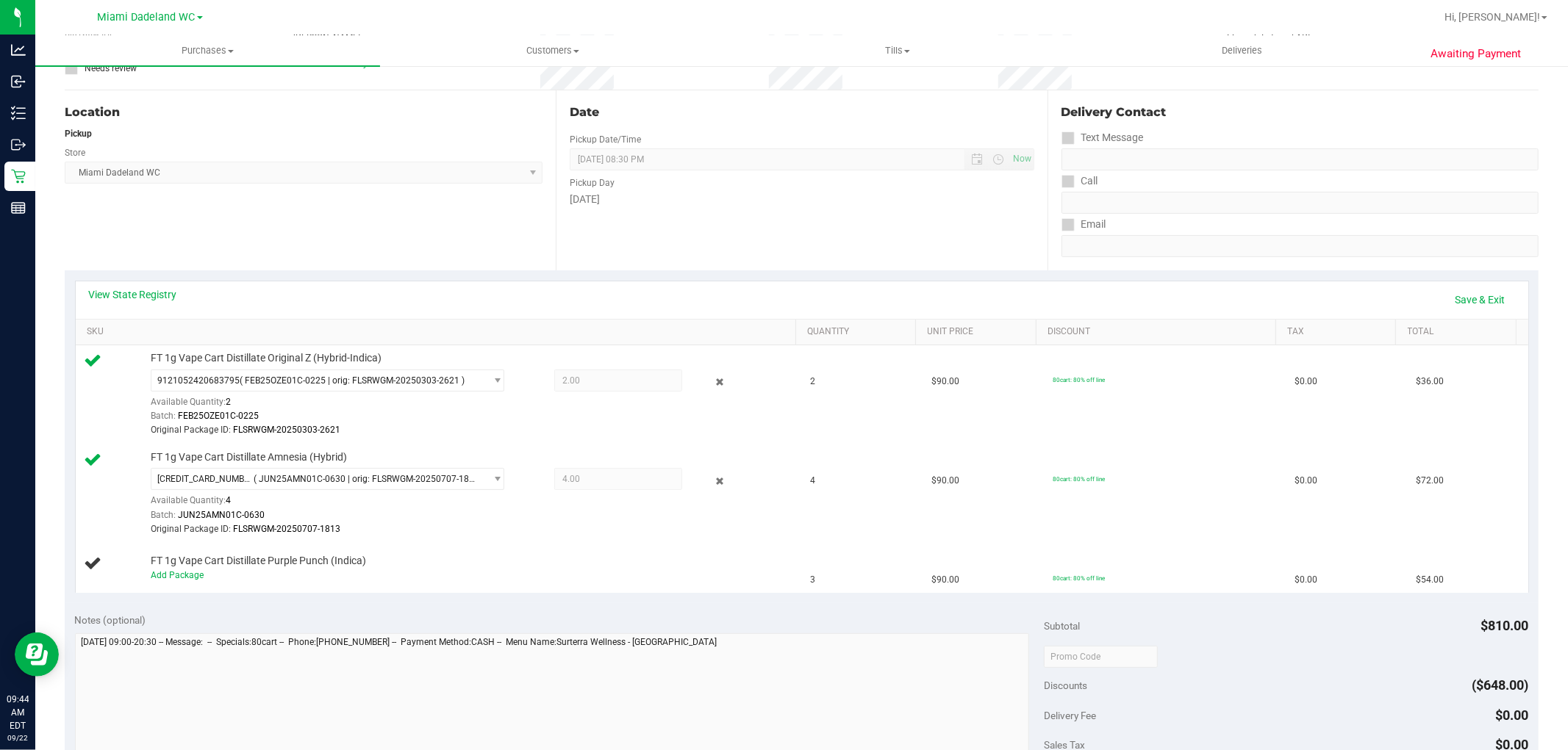
scroll to position [244, 0]
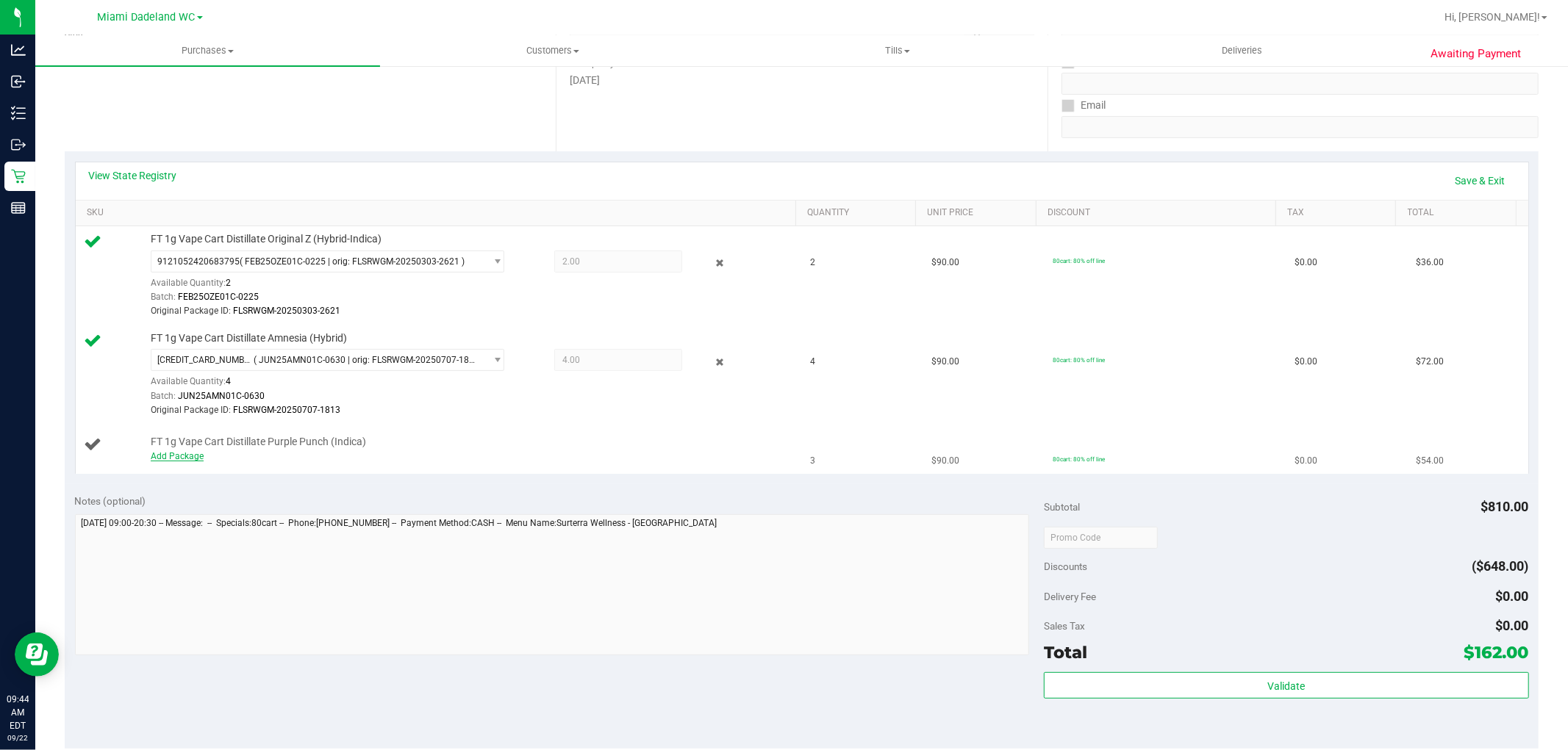
click at [186, 453] on link "Add Package" at bounding box center [177, 456] width 53 height 10
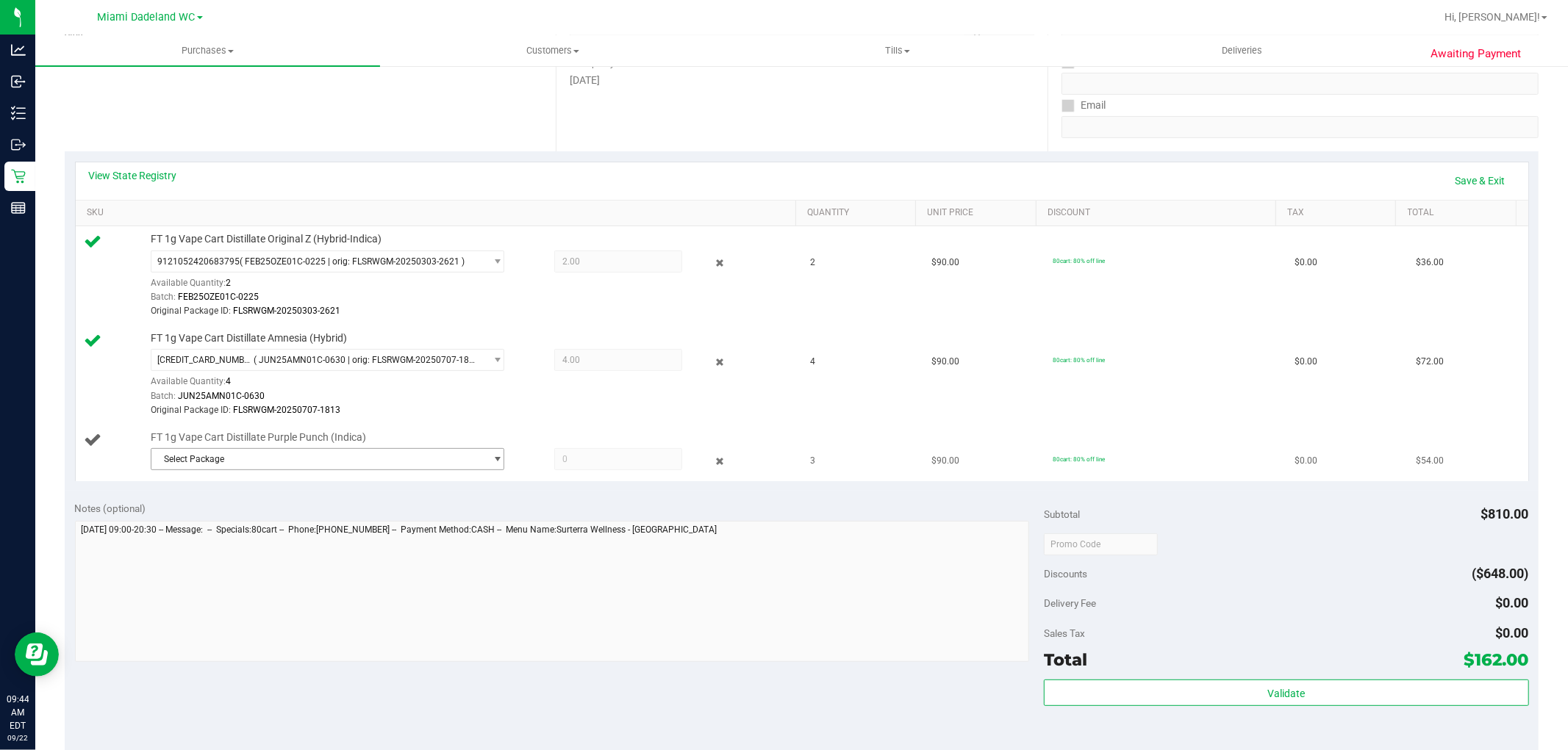
click at [449, 458] on span "Select Package" at bounding box center [318, 459] width 334 height 21
click at [422, 519] on span "( JUL25PPU01C-0714 | orig: FLSRWGM-20250721-2390 )" at bounding box center [356, 519] width 226 height 10
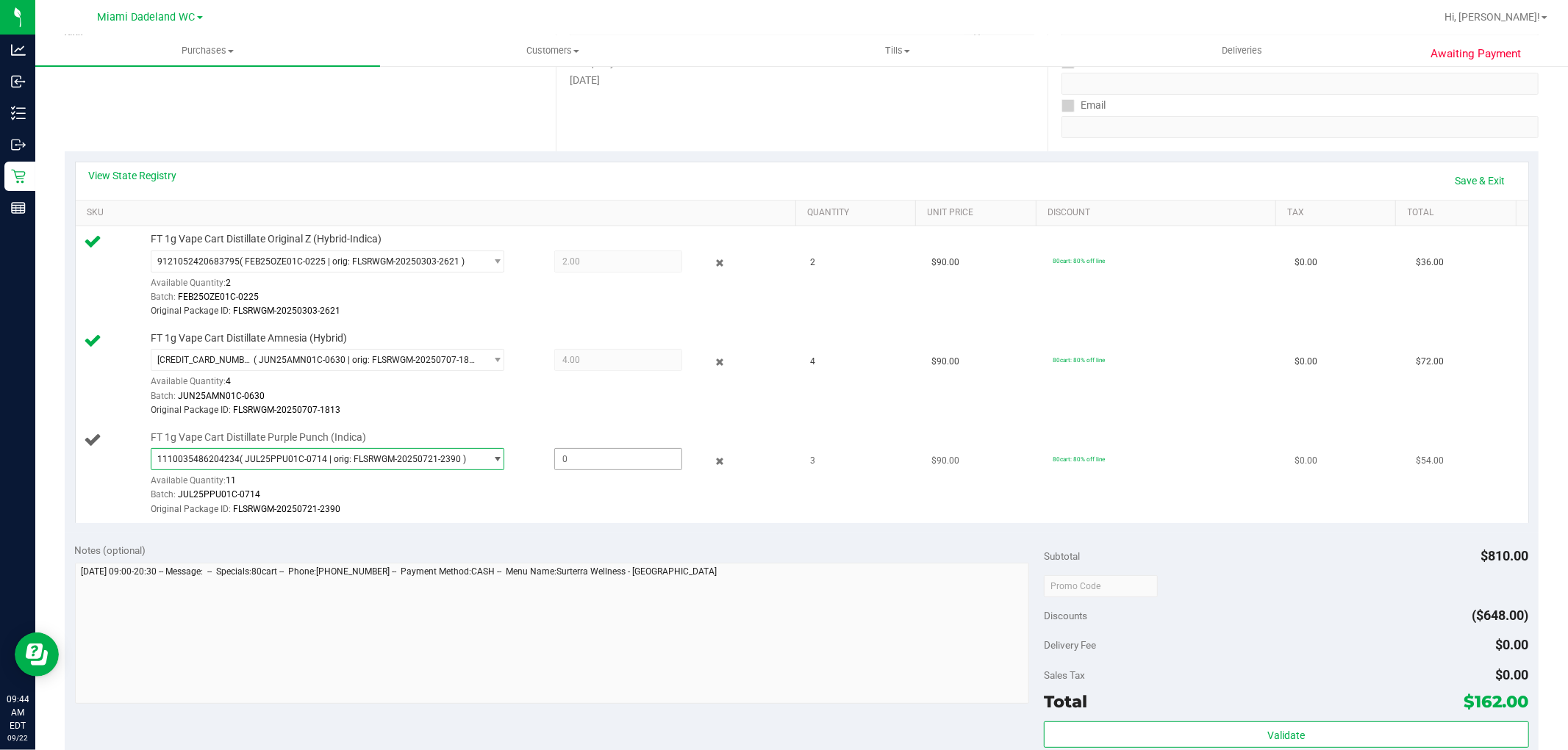
click at [613, 456] on span at bounding box center [618, 459] width 128 height 22
type input "3"
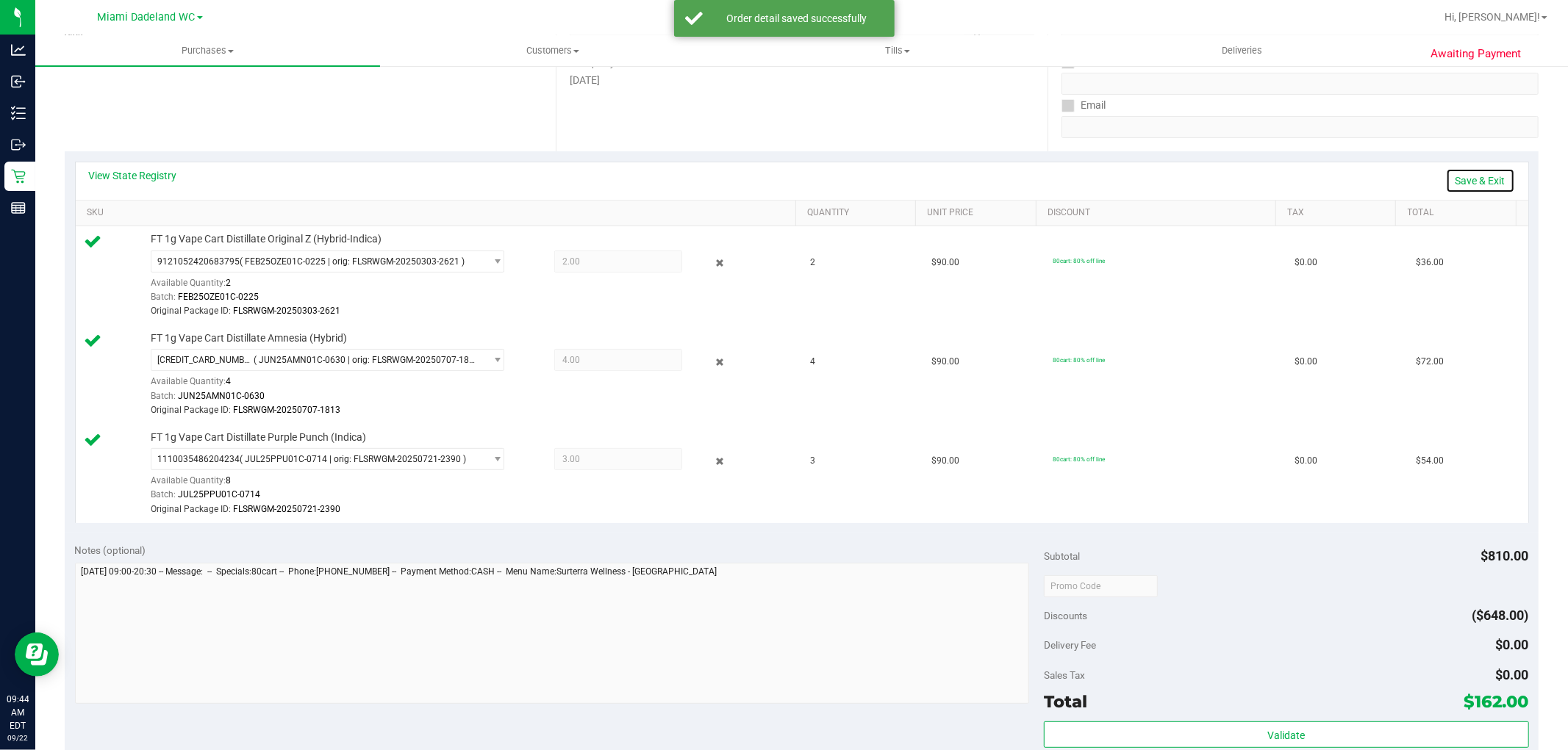
click at [1473, 175] on link "Save & Exit" at bounding box center [1480, 180] width 69 height 25
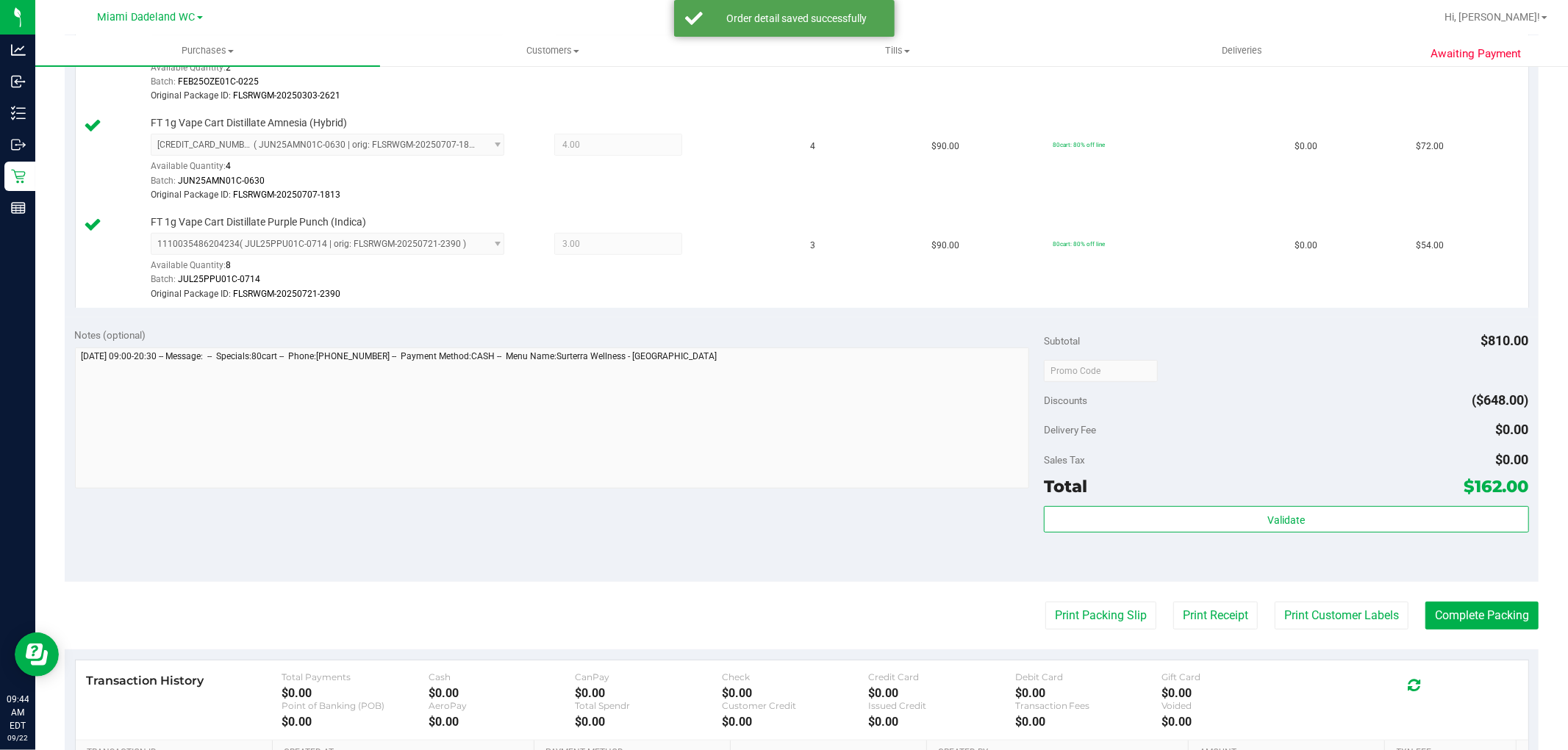
scroll to position [665, 0]
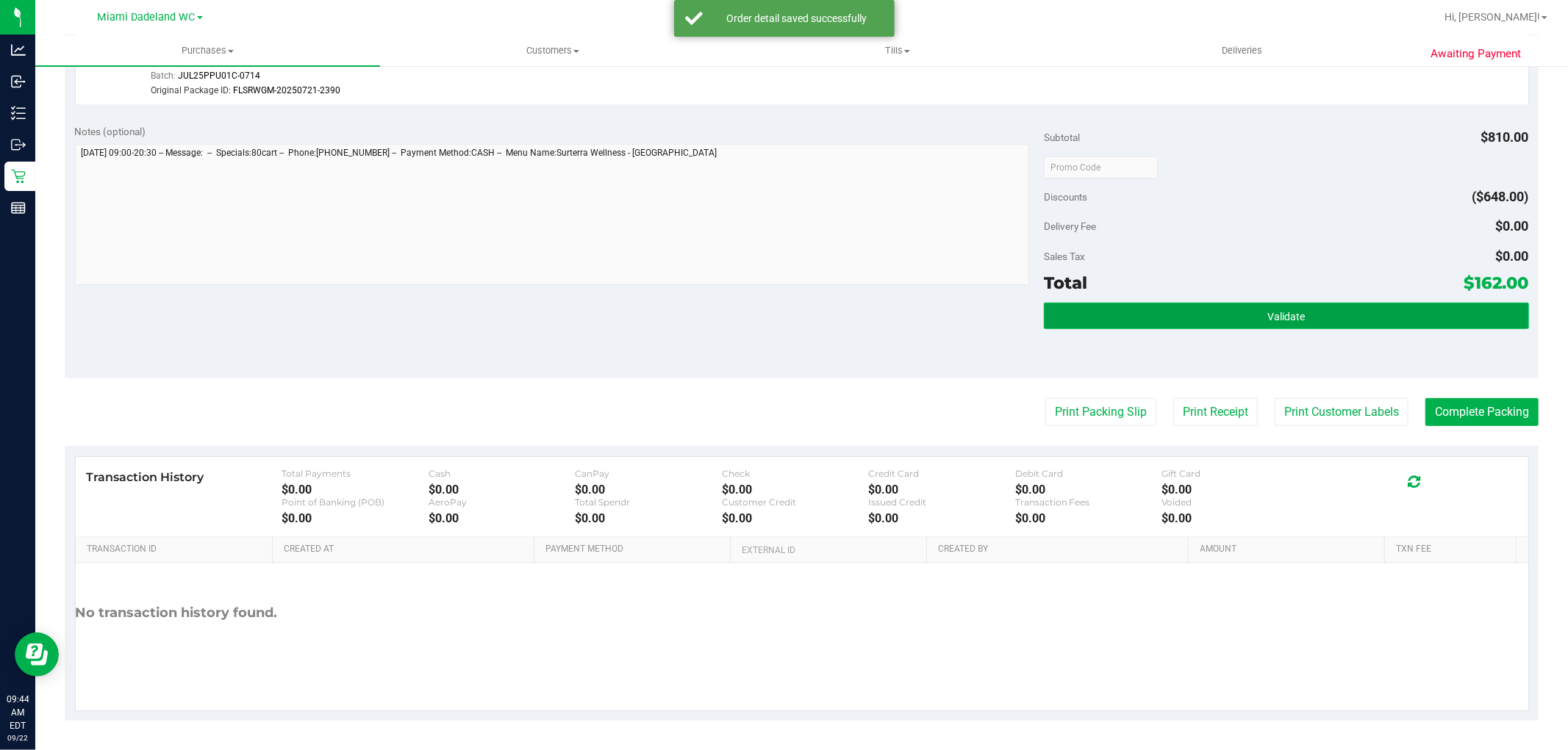
click at [1404, 322] on button "Validate" at bounding box center [1285, 315] width 484 height 26
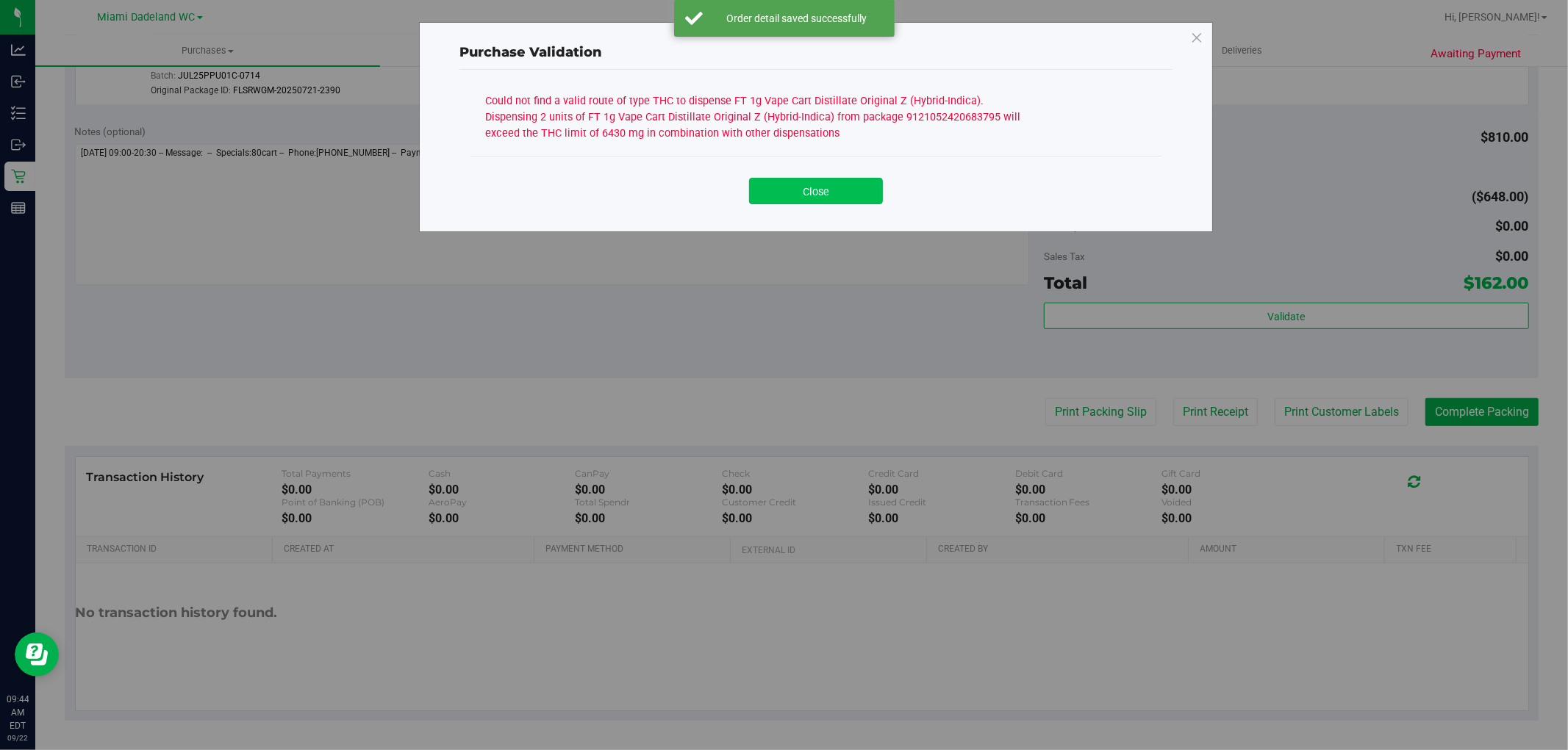
click at [846, 191] on button "Close" at bounding box center [816, 190] width 134 height 26
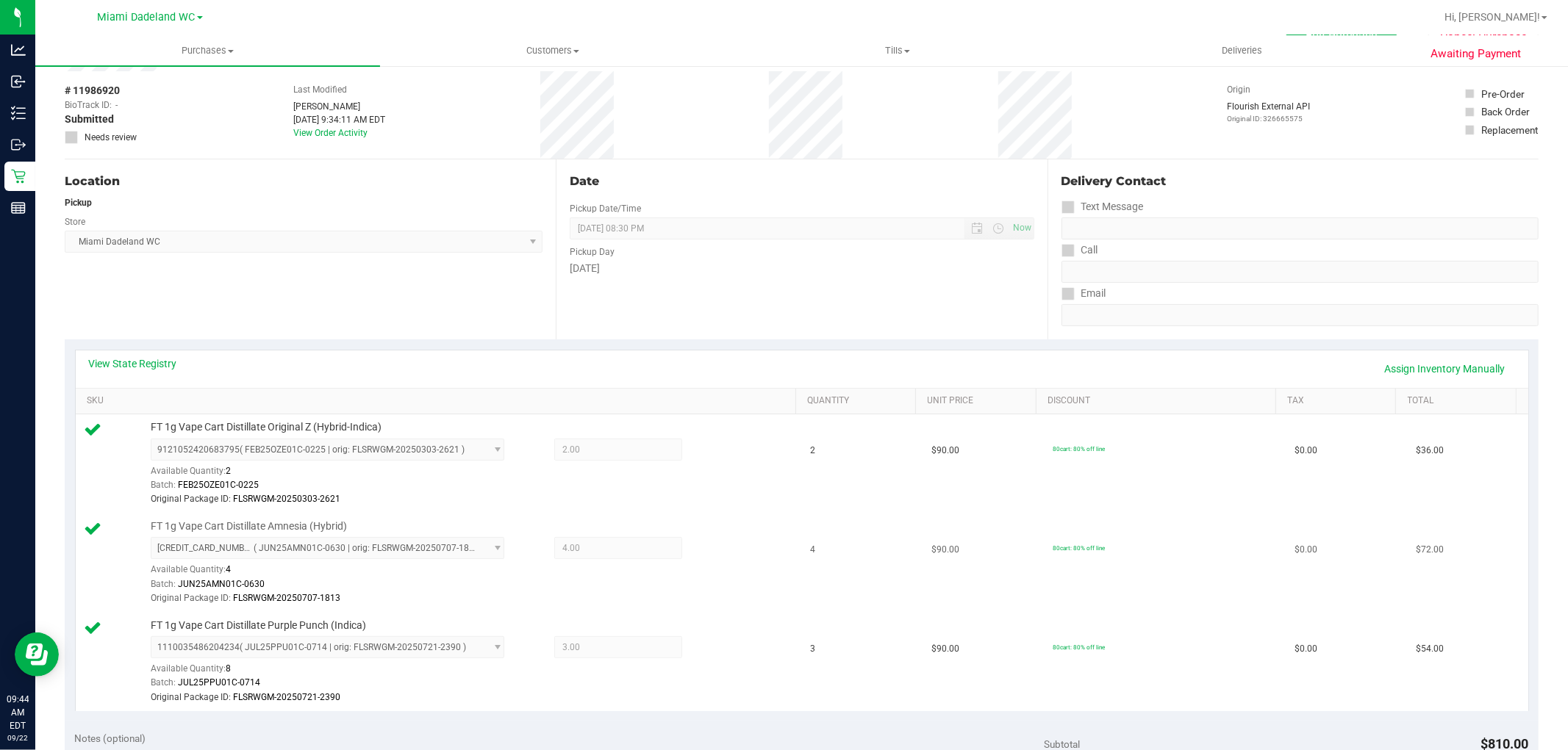
scroll to position [407, 0]
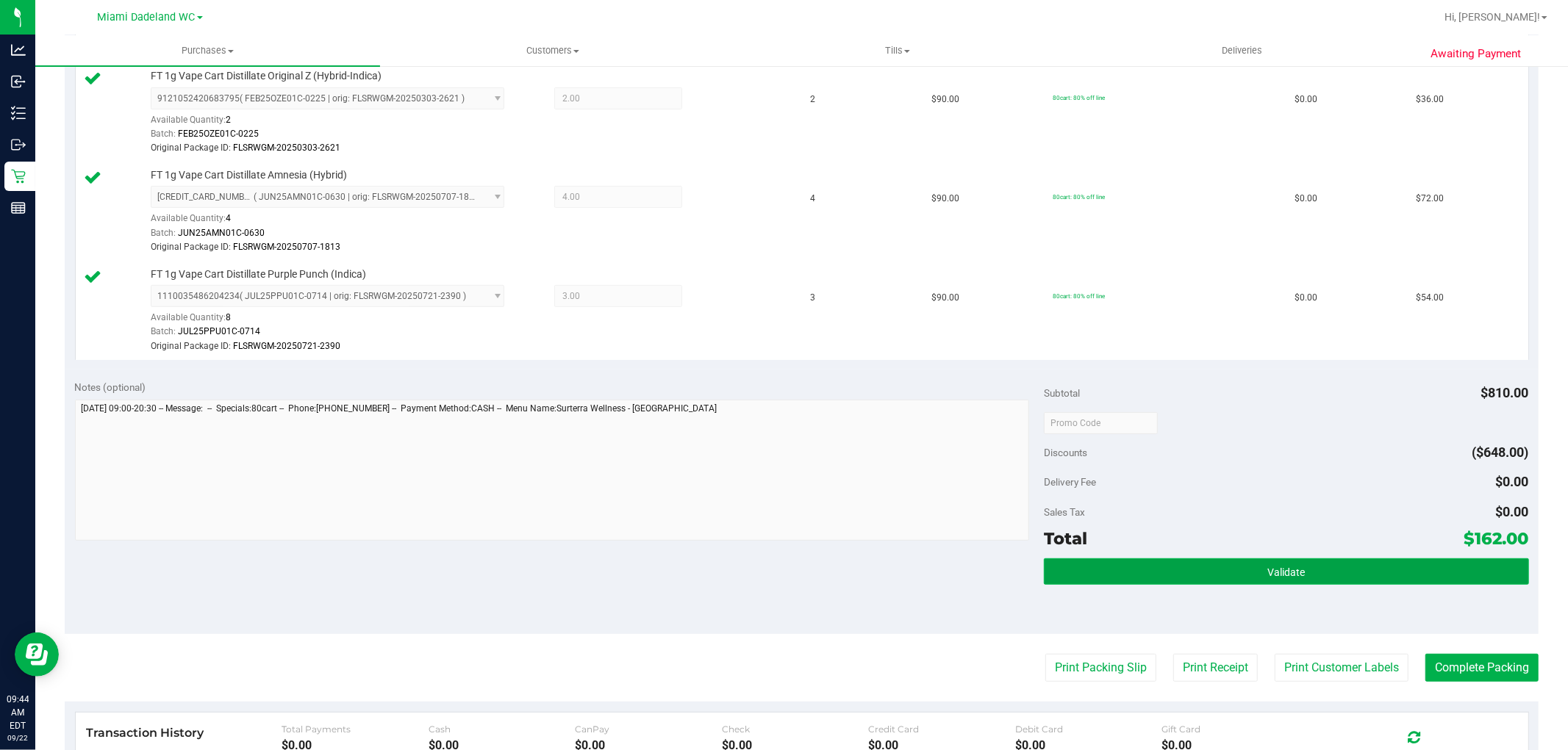
click at [1341, 560] on button "Validate" at bounding box center [1285, 571] width 484 height 26
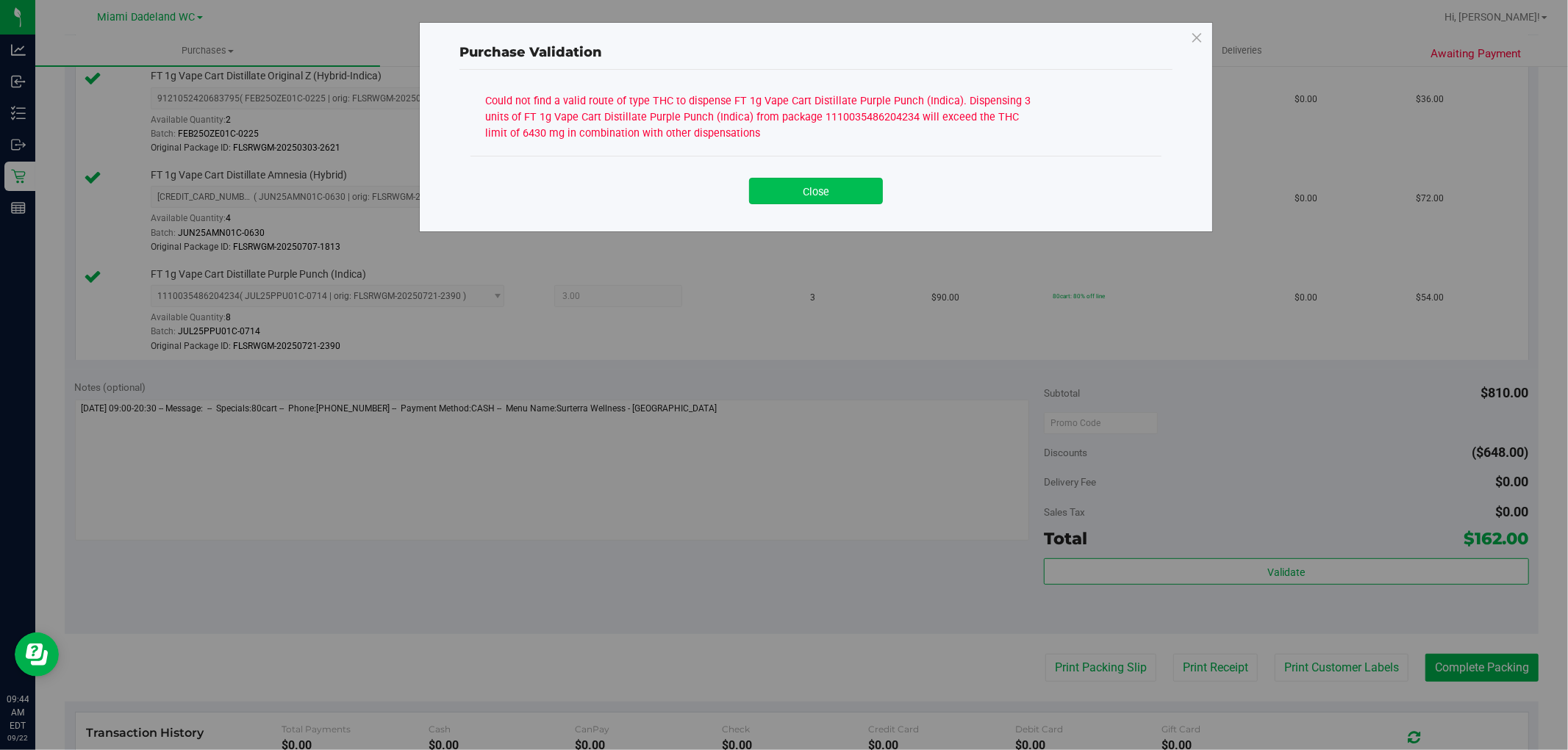
click at [848, 182] on button "Close" at bounding box center [816, 190] width 134 height 26
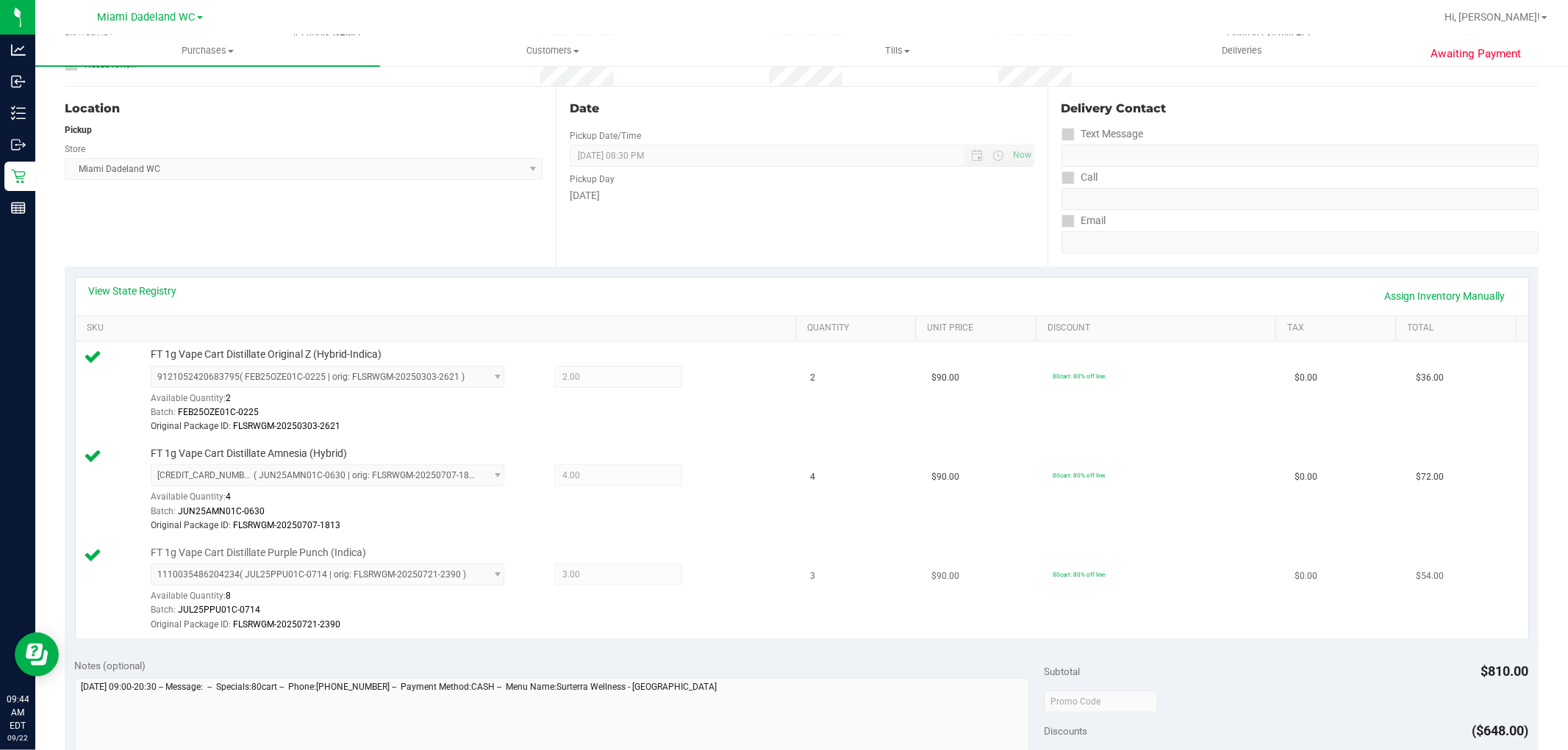
scroll to position [0, 0]
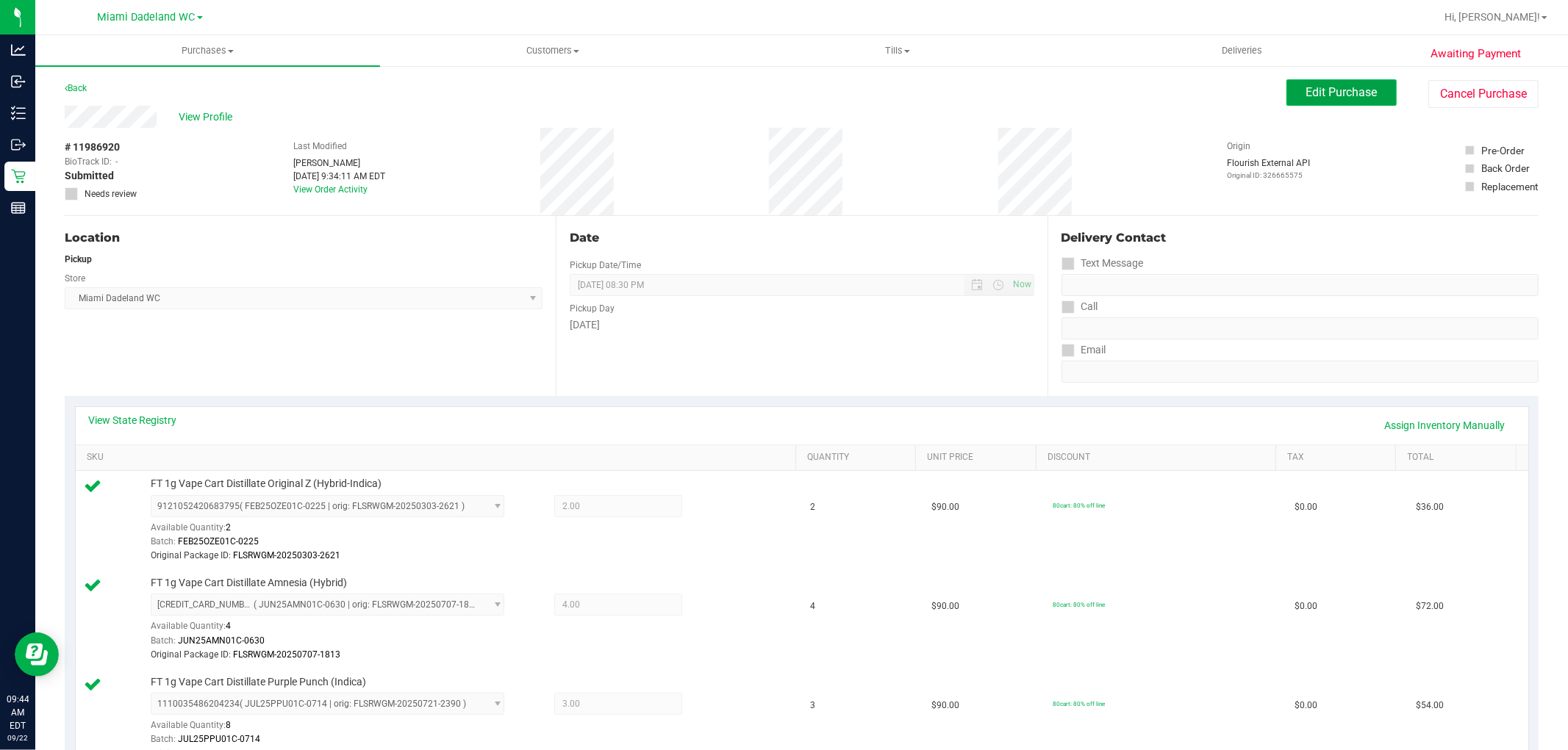
click at [1326, 97] on span "Edit Purchase" at bounding box center [1342, 92] width 71 height 14
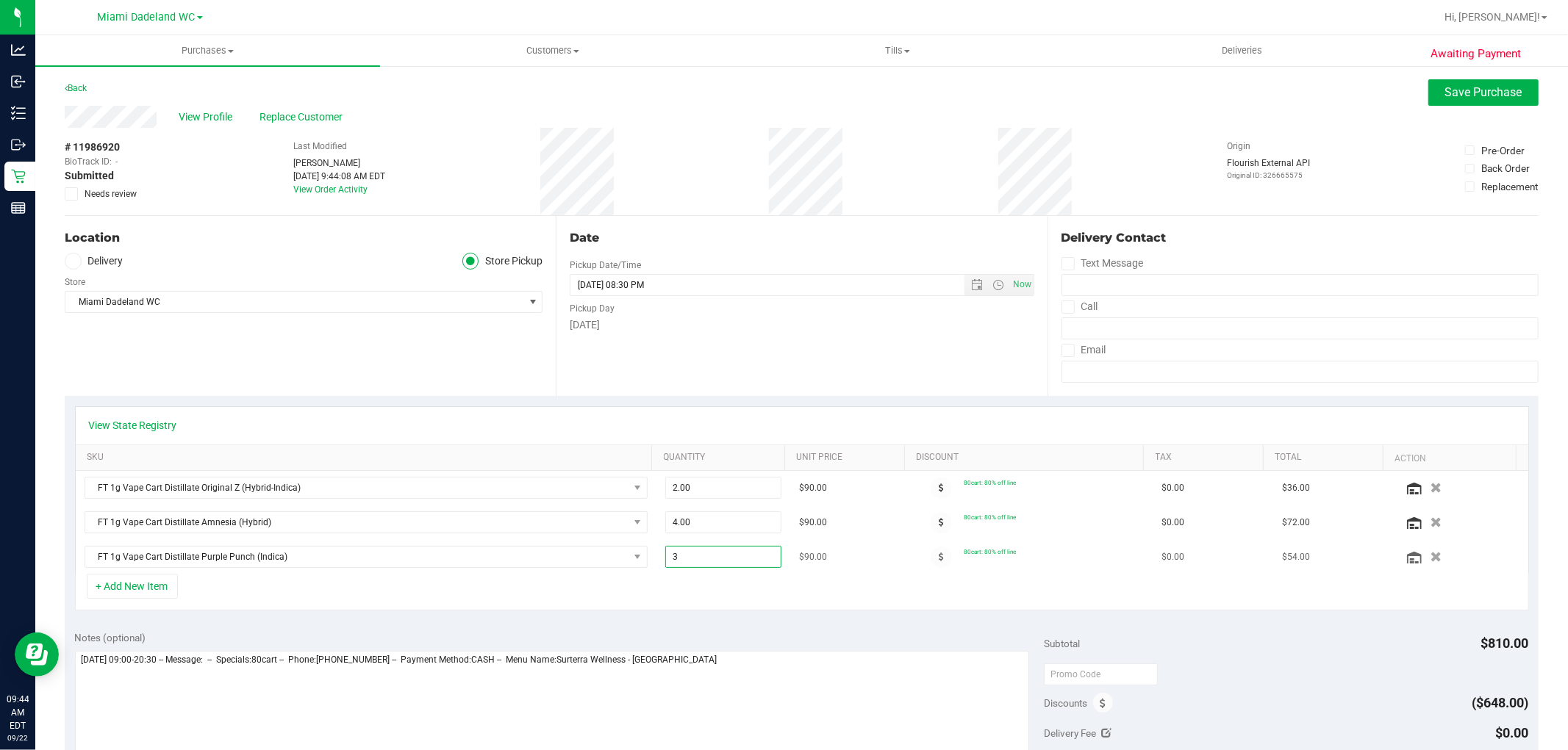
click at [708, 552] on span "3.00 3" at bounding box center [723, 557] width 116 height 22
click at [1424, 556] on button "button" at bounding box center [1436, 556] width 25 height 15
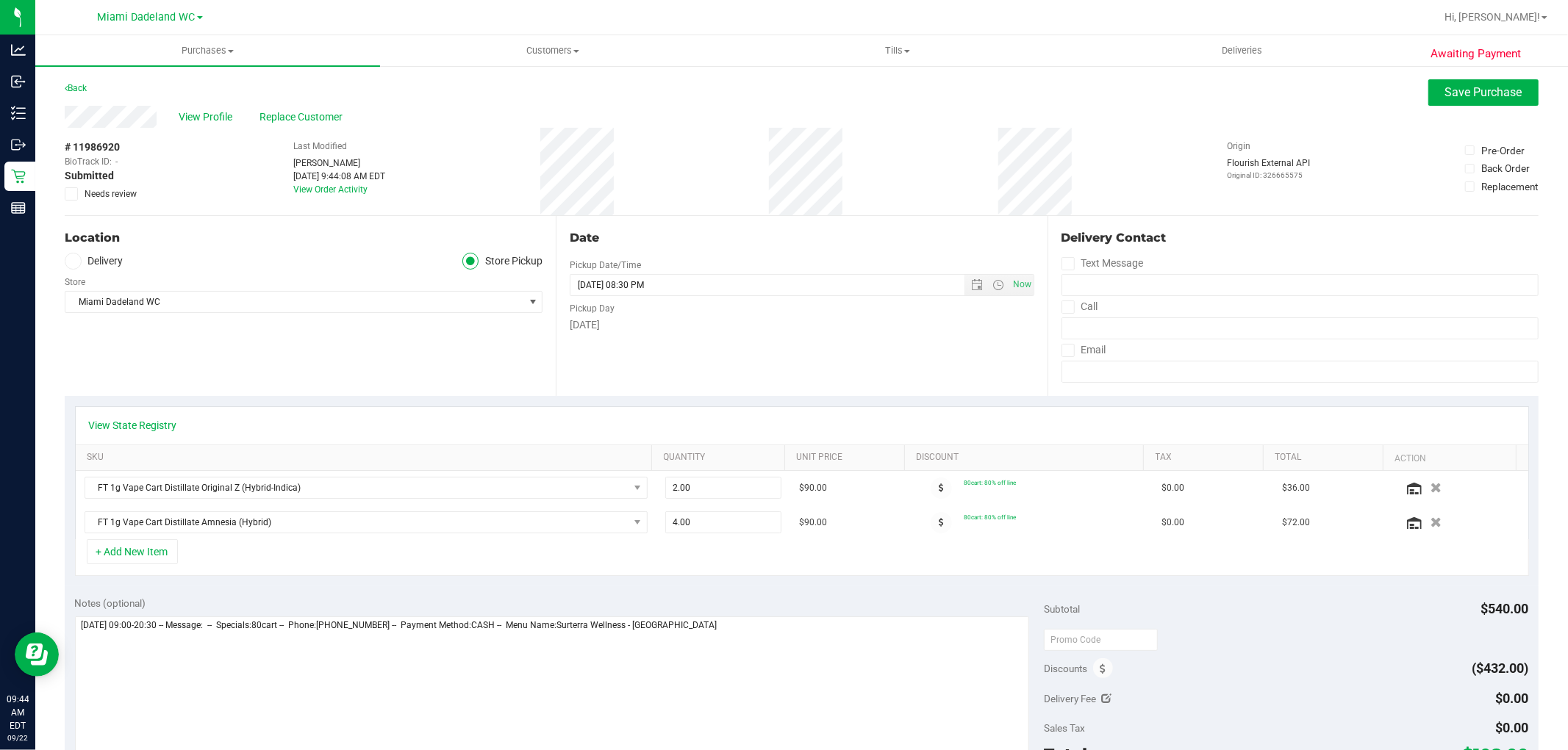
click at [156, 589] on div "Notes (optional) Subtotal $540.00 Discounts ($432.00) Delivery Fee $0.00 Sales …" at bounding box center [801, 718] width 1474 height 264
click at [151, 556] on button "+ Add New Item" at bounding box center [132, 551] width 91 height 25
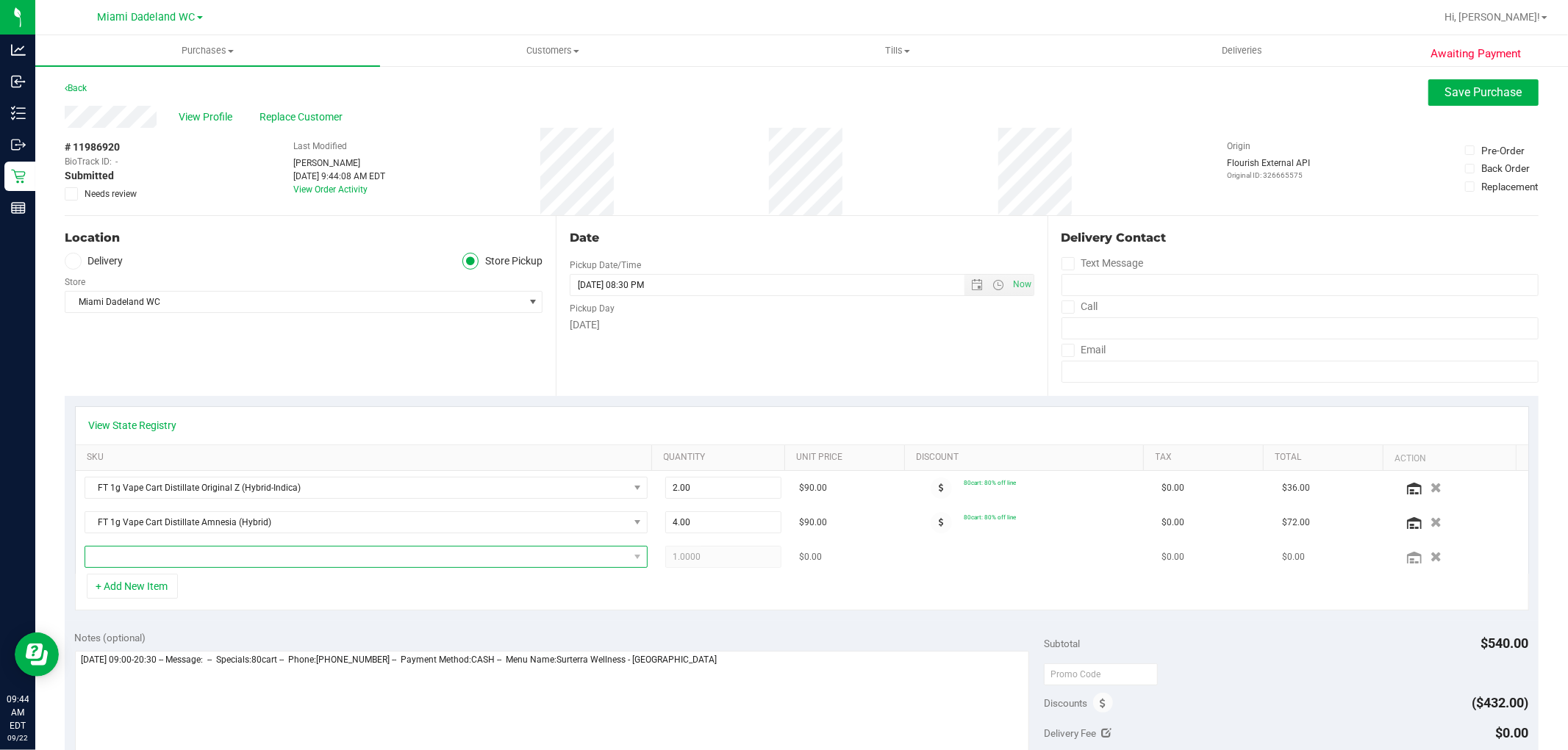
click at [168, 550] on span "NO DATA FOUND" at bounding box center [357, 557] width 543 height 21
type input "ppu"
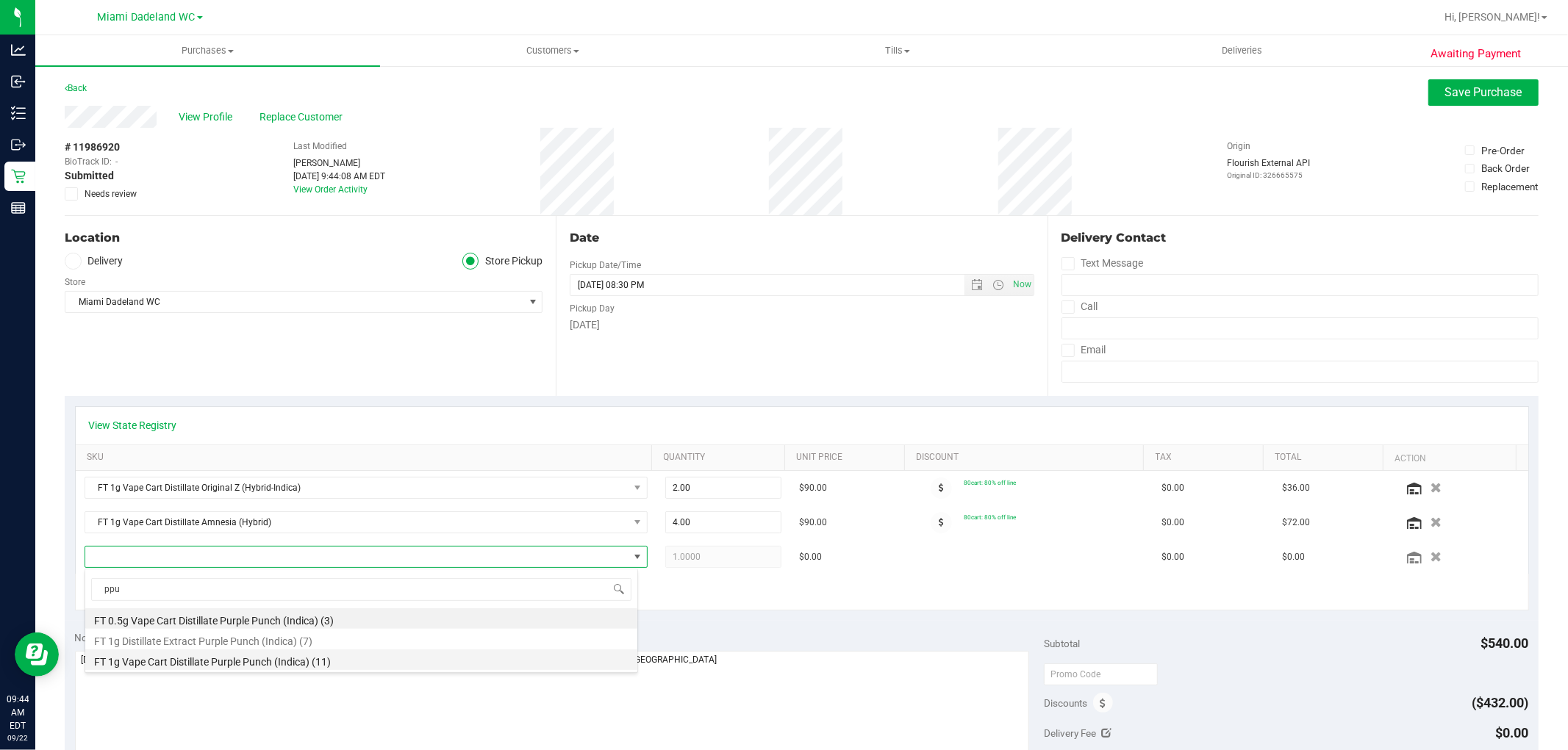
click at [428, 666] on li "FT 1g Vape Cart Distillate Purple Punch (Indica) (11)" at bounding box center [362, 660] width 552 height 21
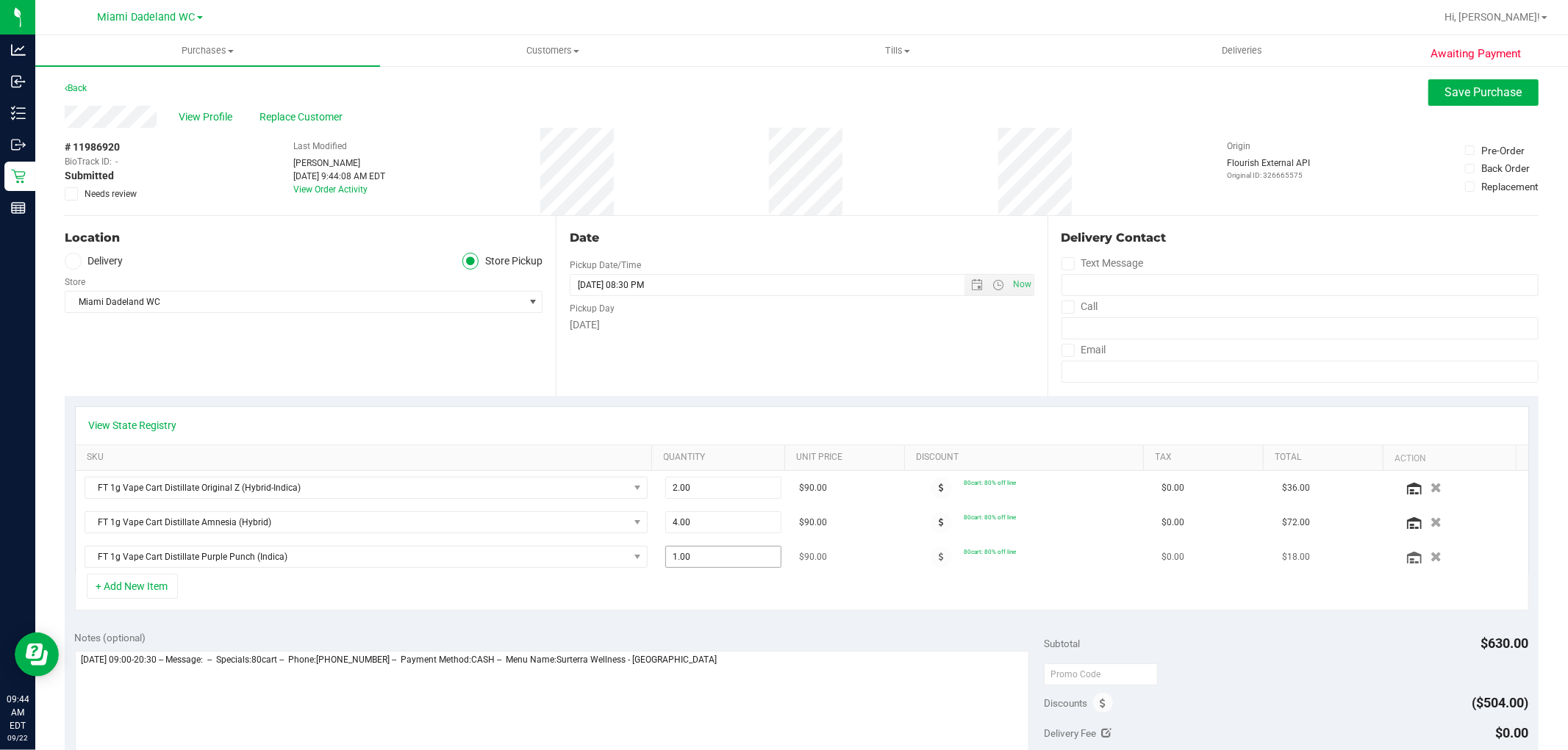
click at [744, 560] on span "1.00 1" at bounding box center [723, 557] width 116 height 22
type input "2"
click at [821, 438] on div "View State Registry" at bounding box center [801, 426] width 1452 height 37
click at [1456, 87] on span "Save Purchase" at bounding box center [1483, 92] width 77 height 14
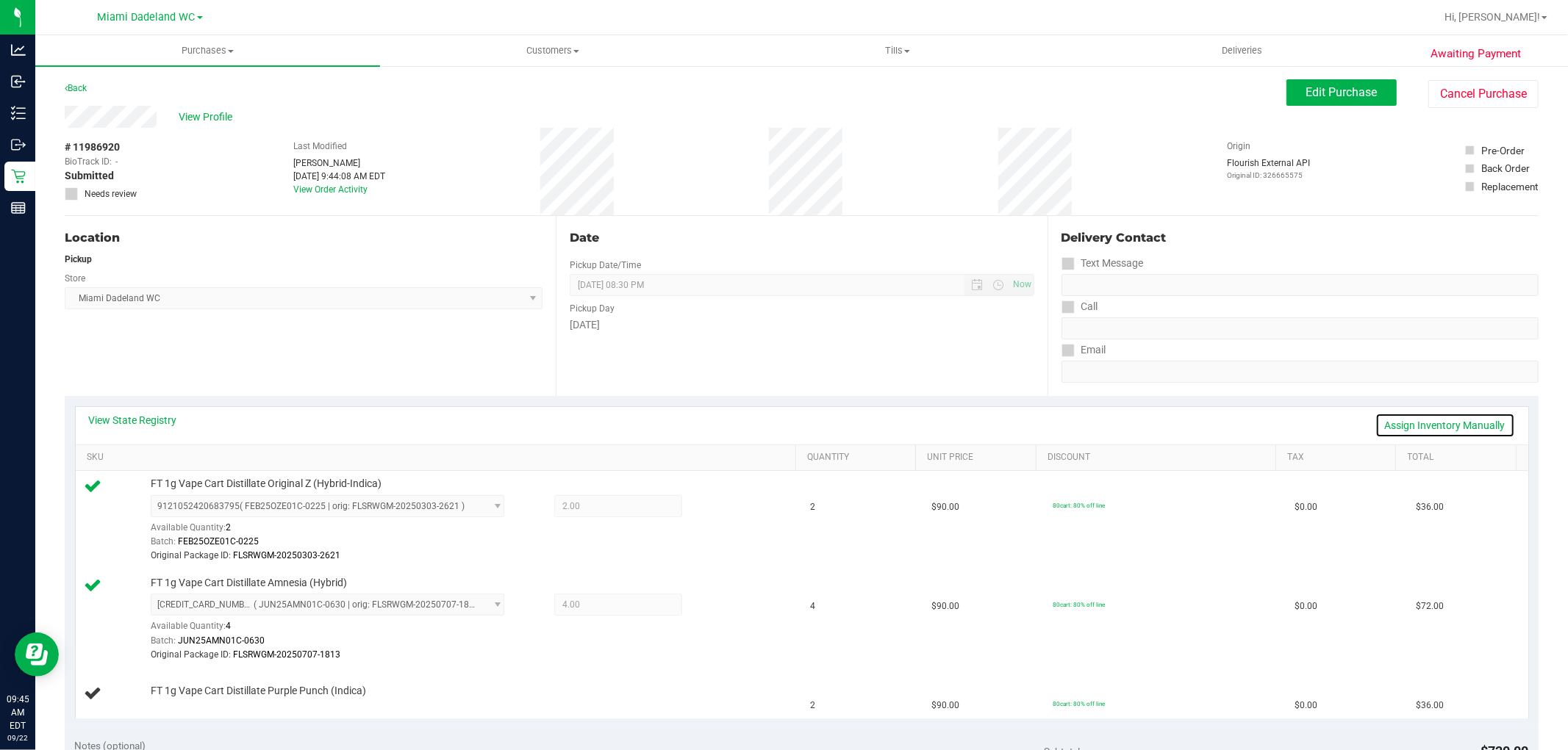
click at [1443, 426] on link "Assign Inventory Manually" at bounding box center [1445, 425] width 139 height 25
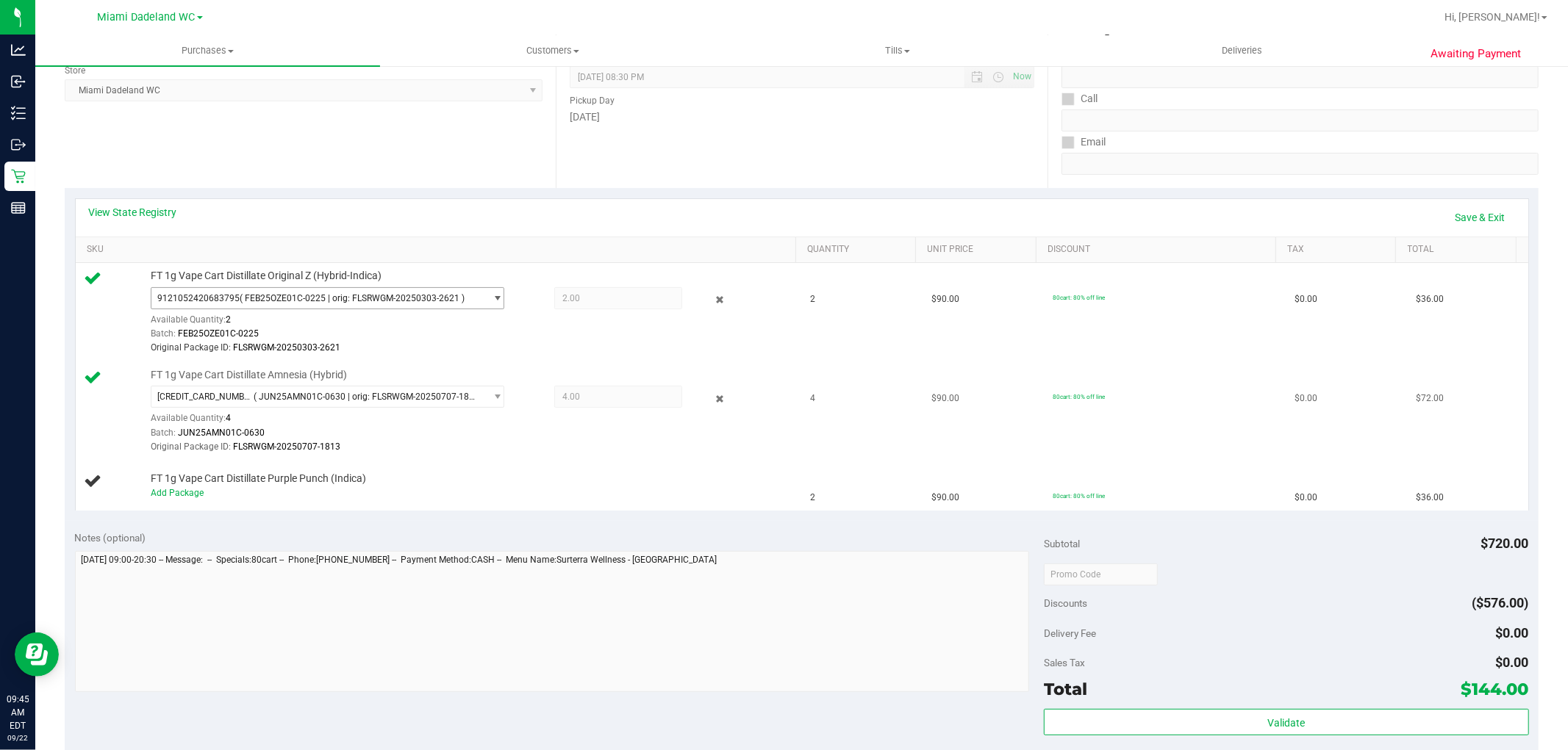
scroll to position [244, 0]
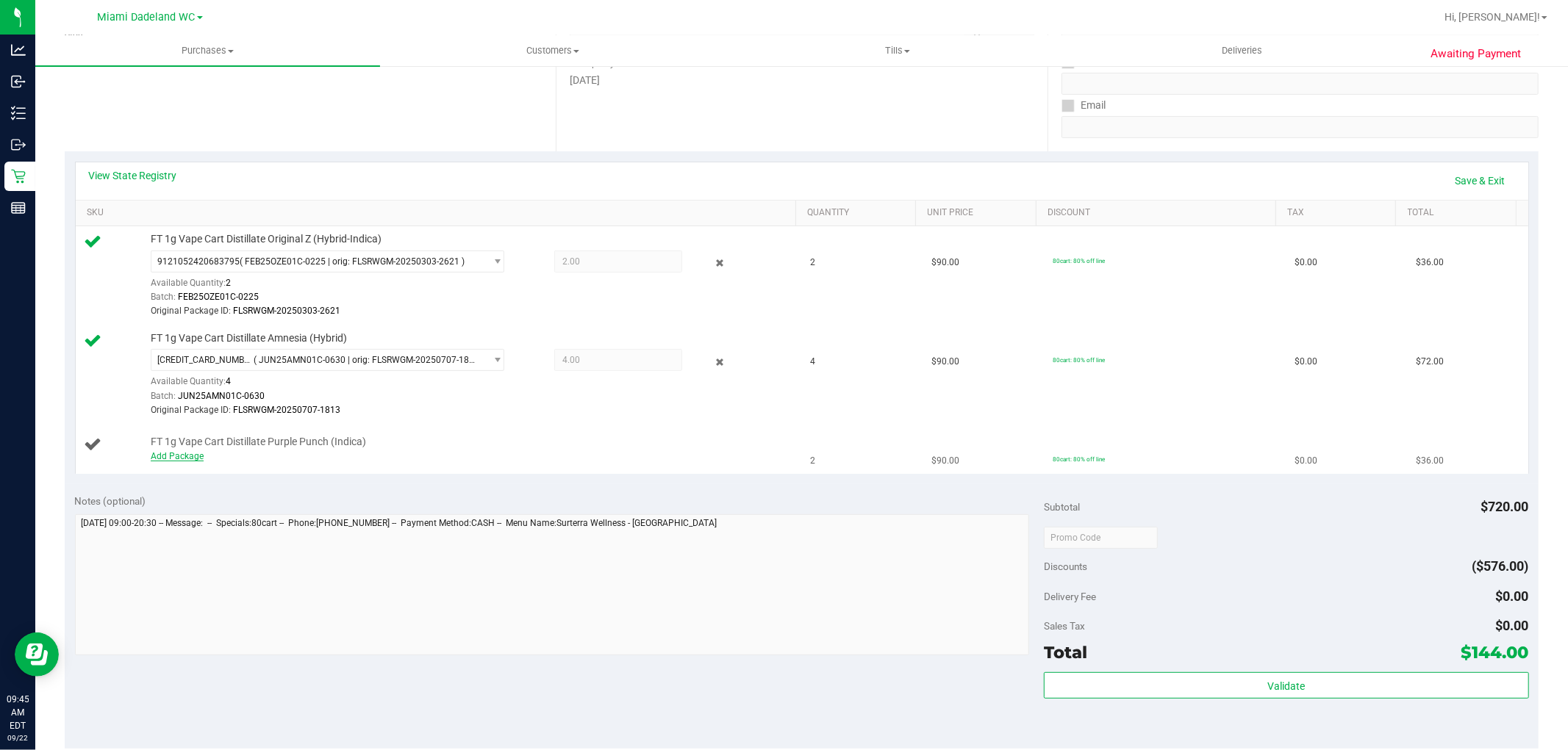
click at [184, 457] on link "Add Package" at bounding box center [177, 456] width 53 height 10
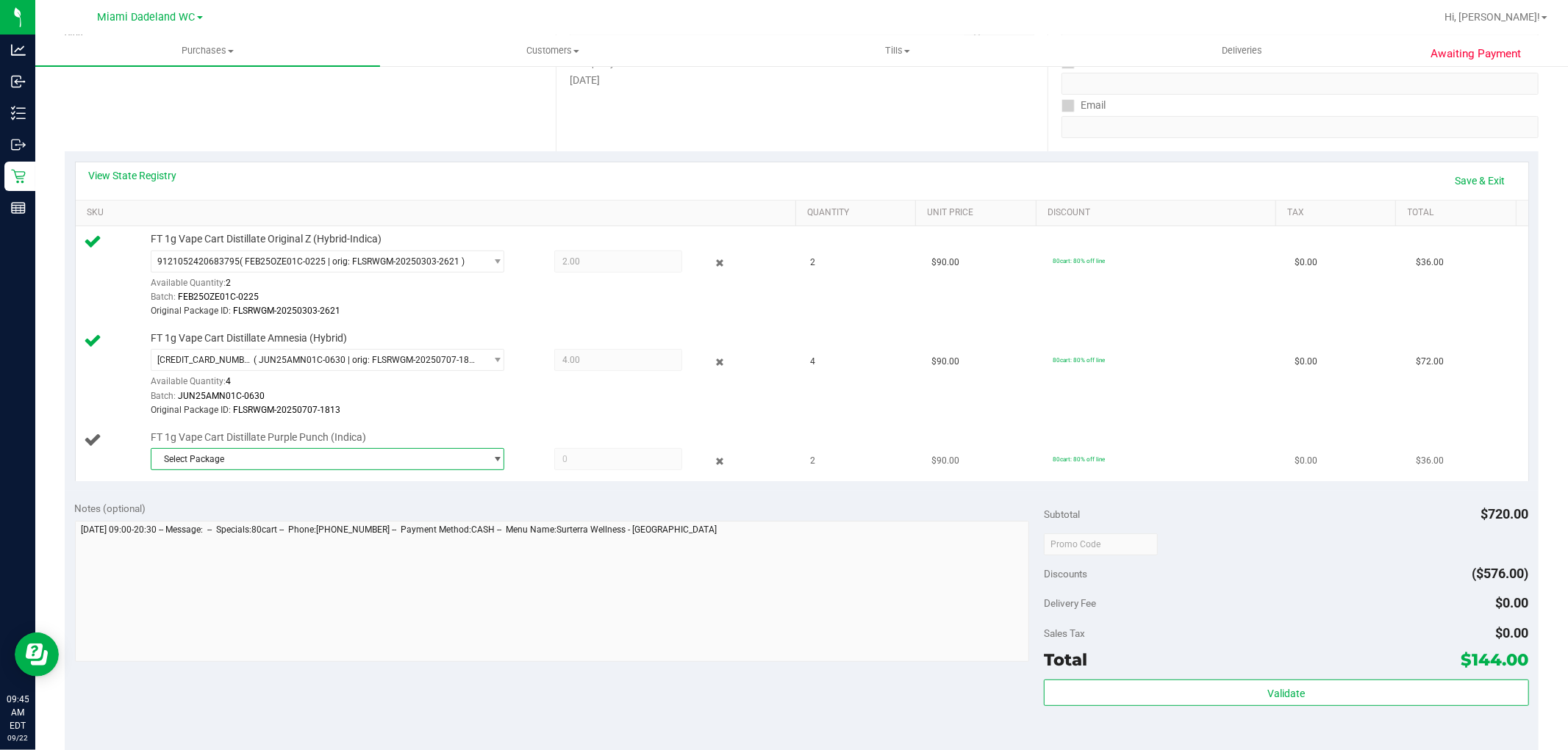
click at [459, 449] on span "Select Package" at bounding box center [318, 459] width 334 height 21
click at [422, 514] on li "1110035486204234 ( JUL25PPU01C-0714 | orig: FLSRWGM-20250721-2390 )" at bounding box center [323, 520] width 346 height 21
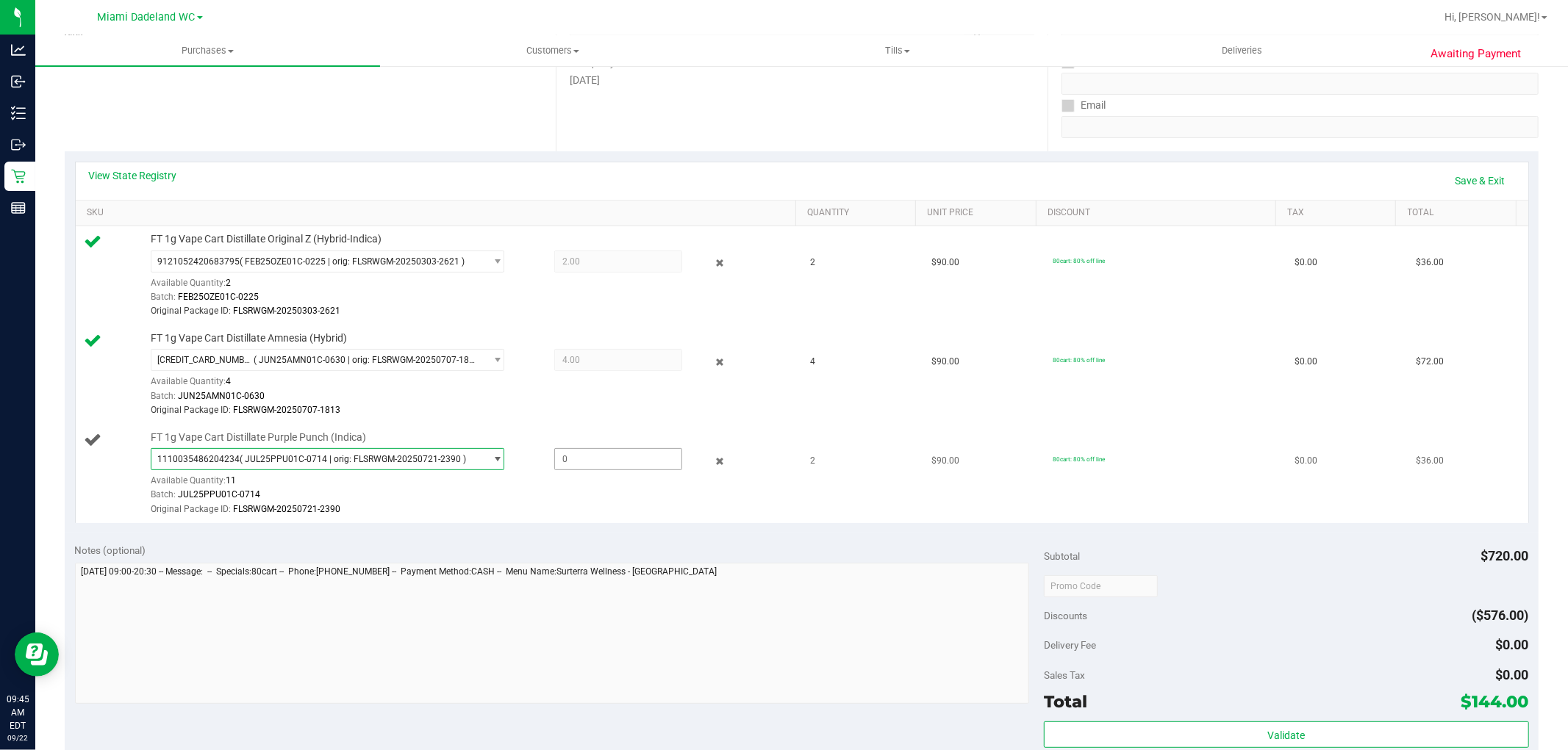
click at [631, 461] on span at bounding box center [618, 459] width 128 height 22
type input "2"
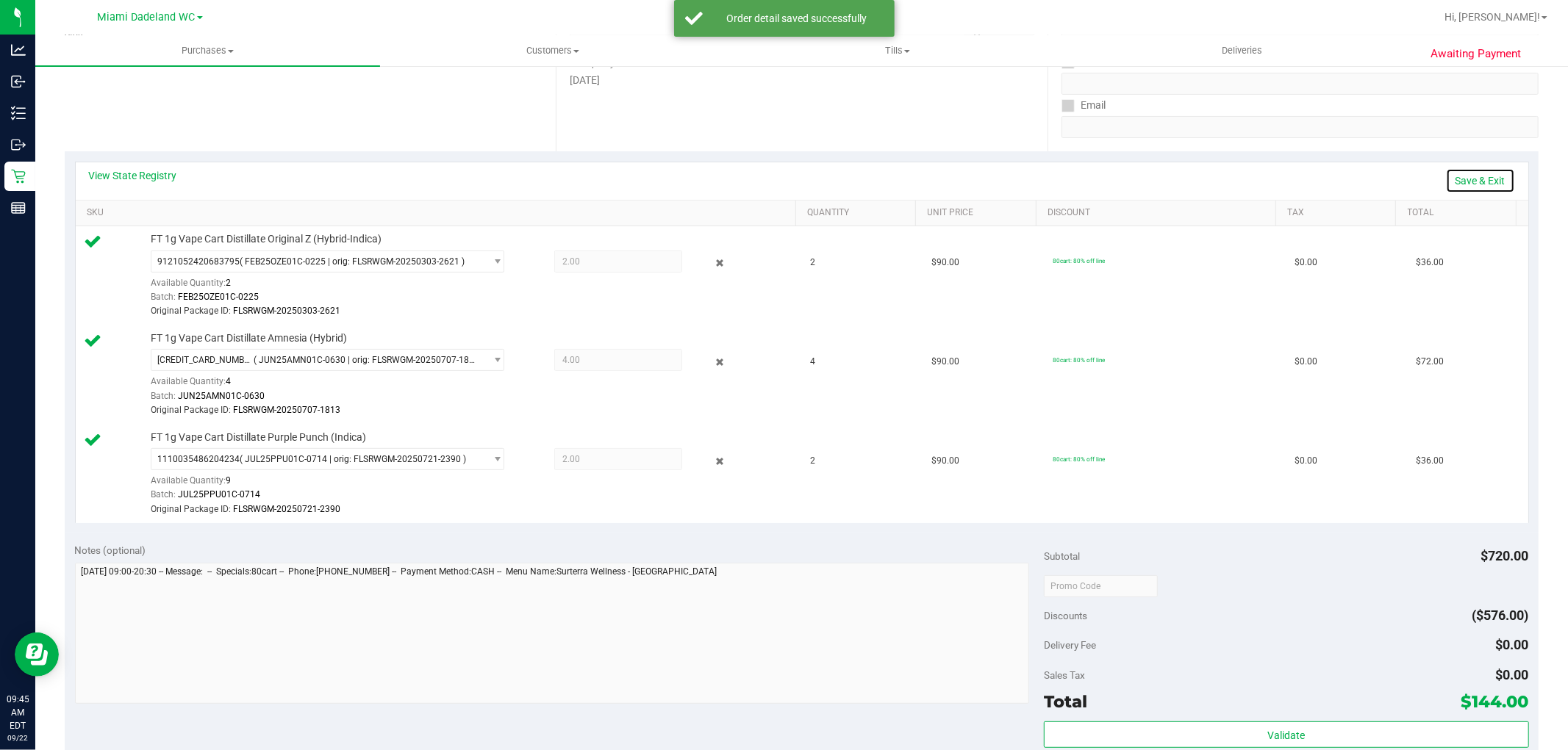
click at [1458, 177] on link "Save & Exit" at bounding box center [1480, 180] width 69 height 25
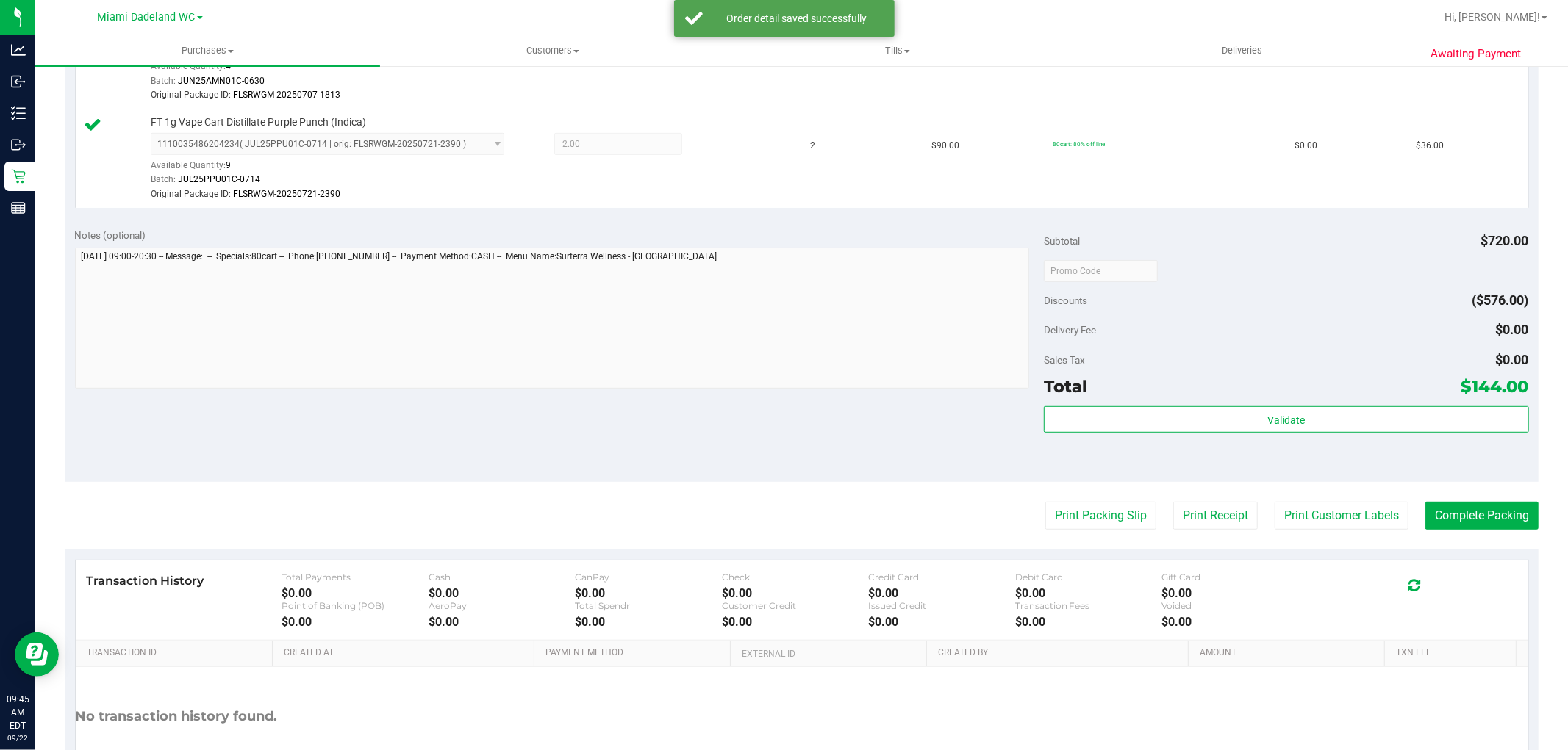
scroll to position [570, 0]
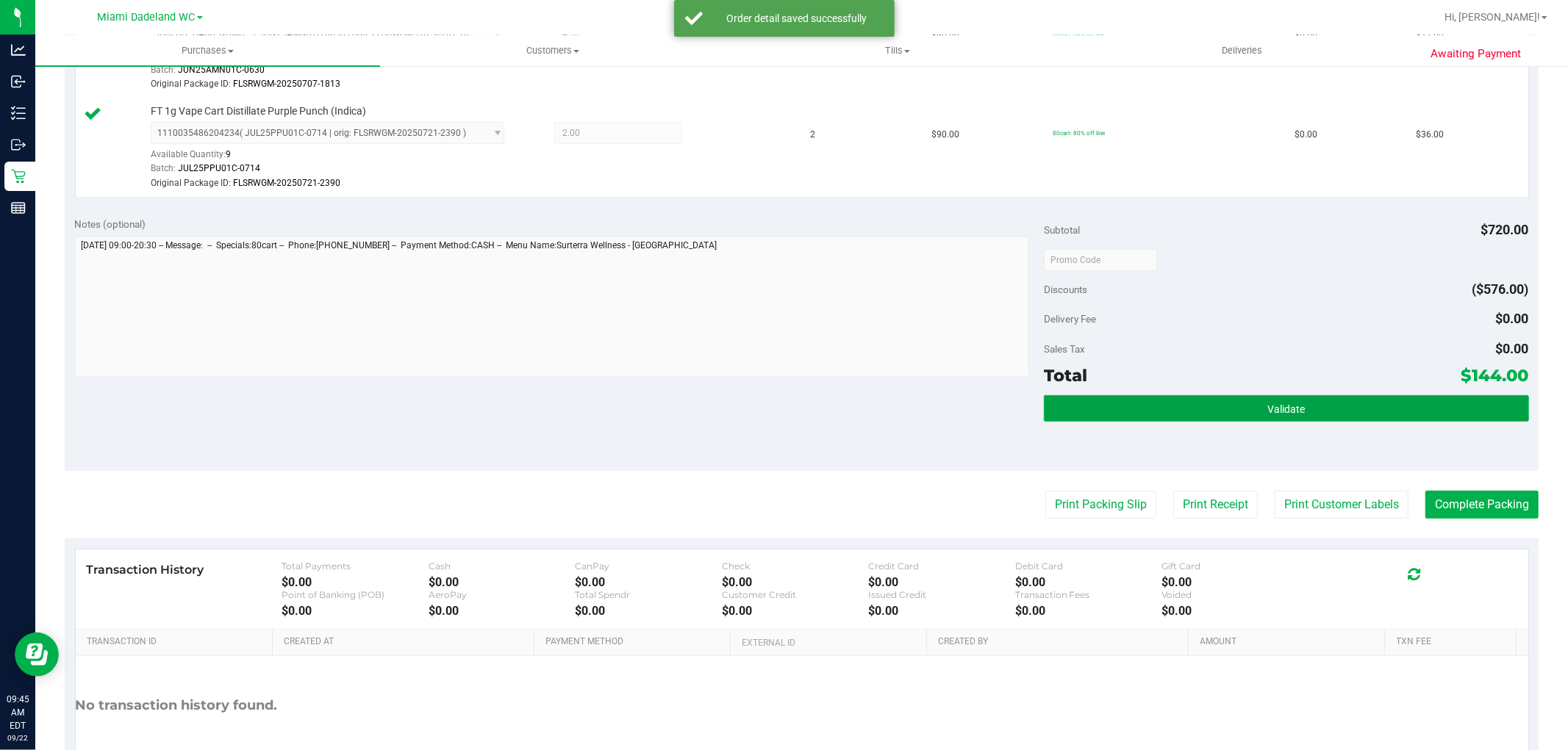
click at [1364, 398] on button "Validate" at bounding box center [1285, 408] width 484 height 26
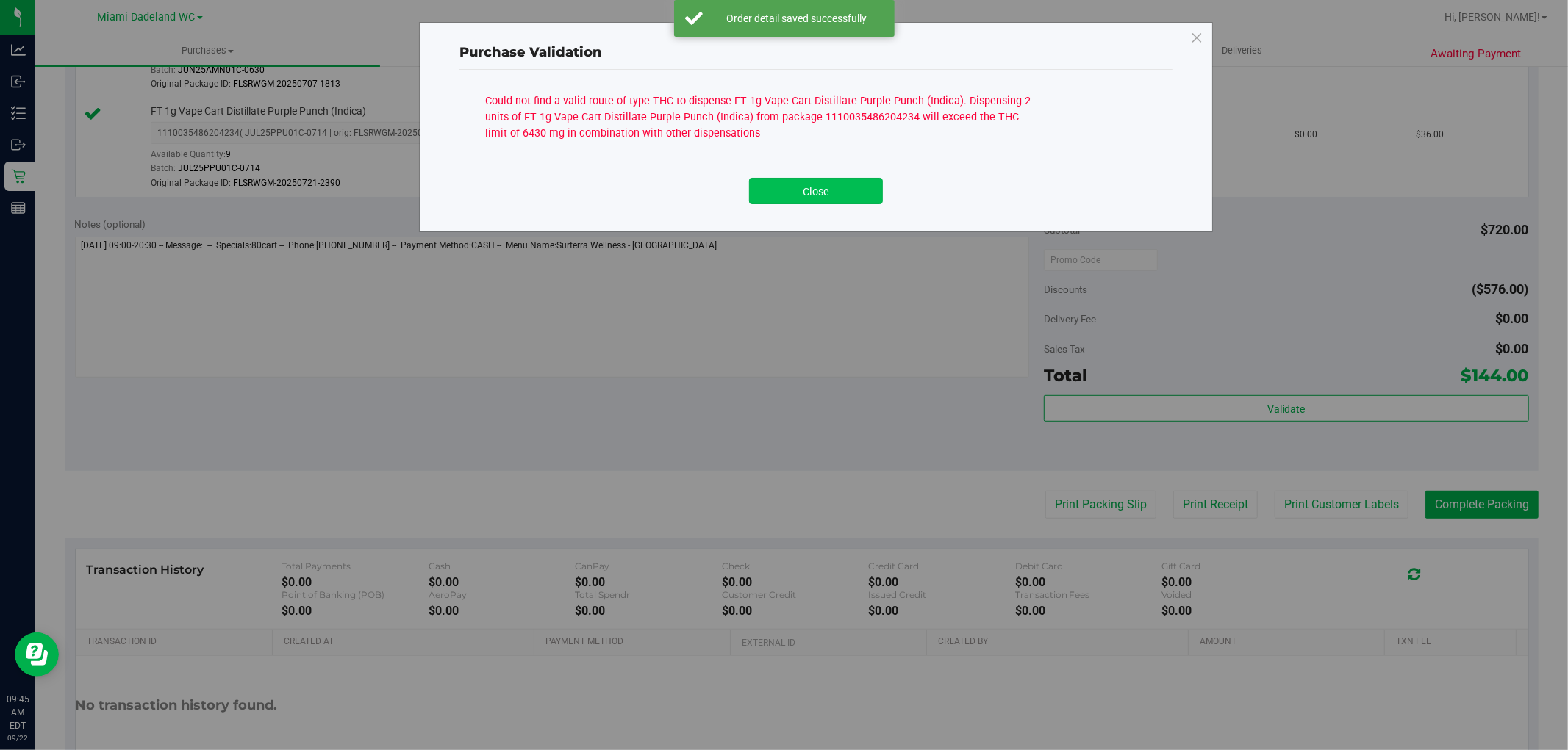
click at [834, 184] on button "Close" at bounding box center [816, 190] width 134 height 26
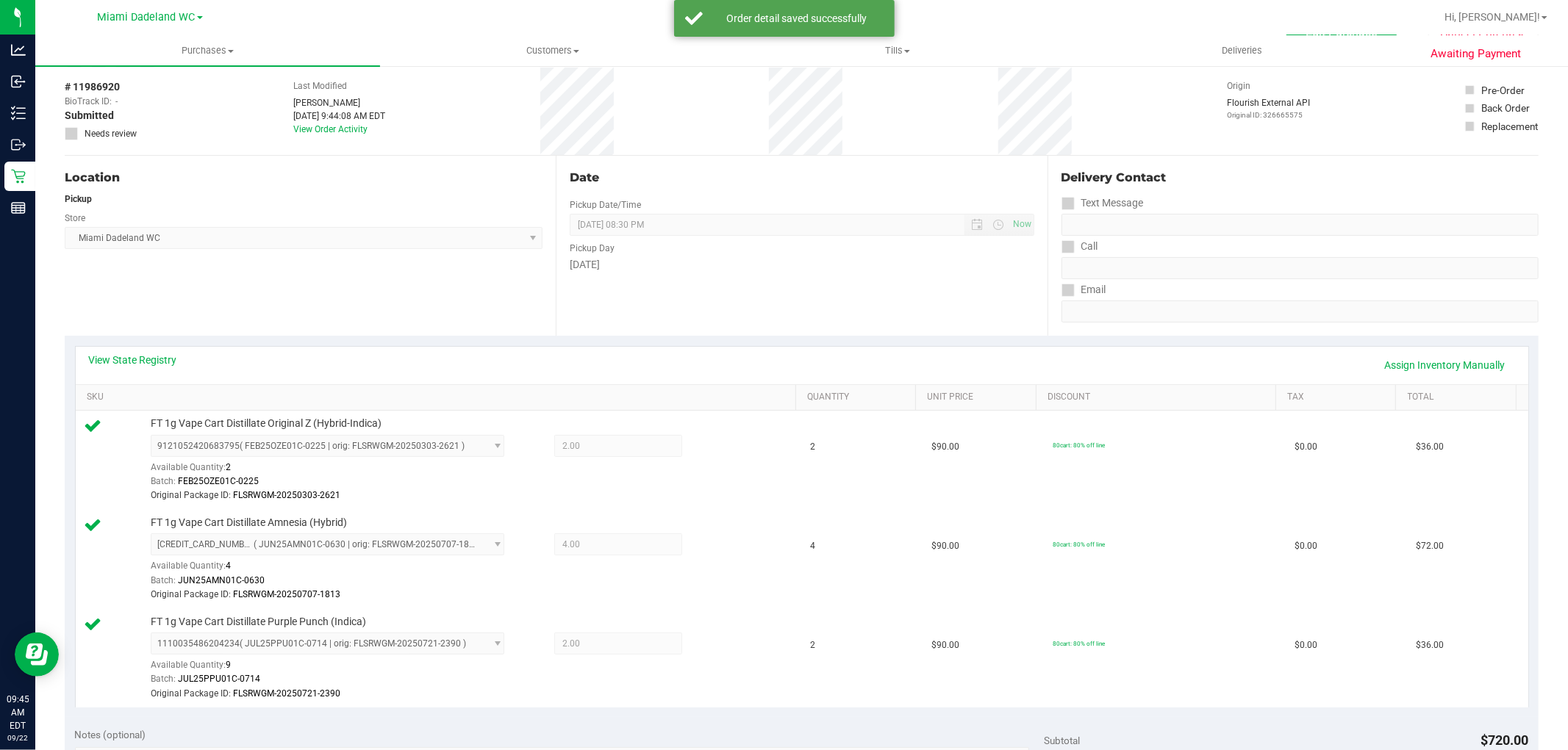
scroll to position [0, 0]
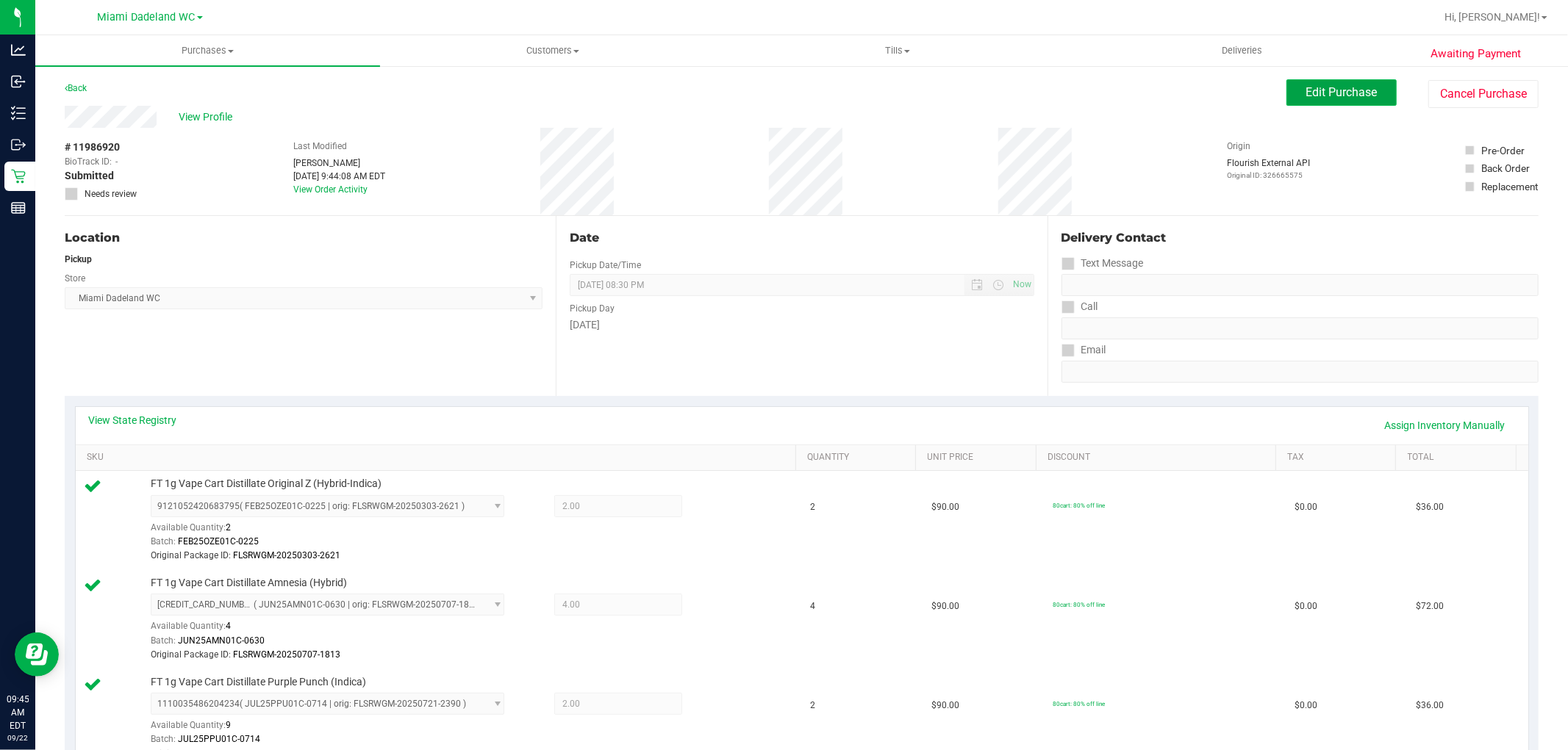
click at [1343, 89] on span "Edit Purchase" at bounding box center [1342, 92] width 71 height 14
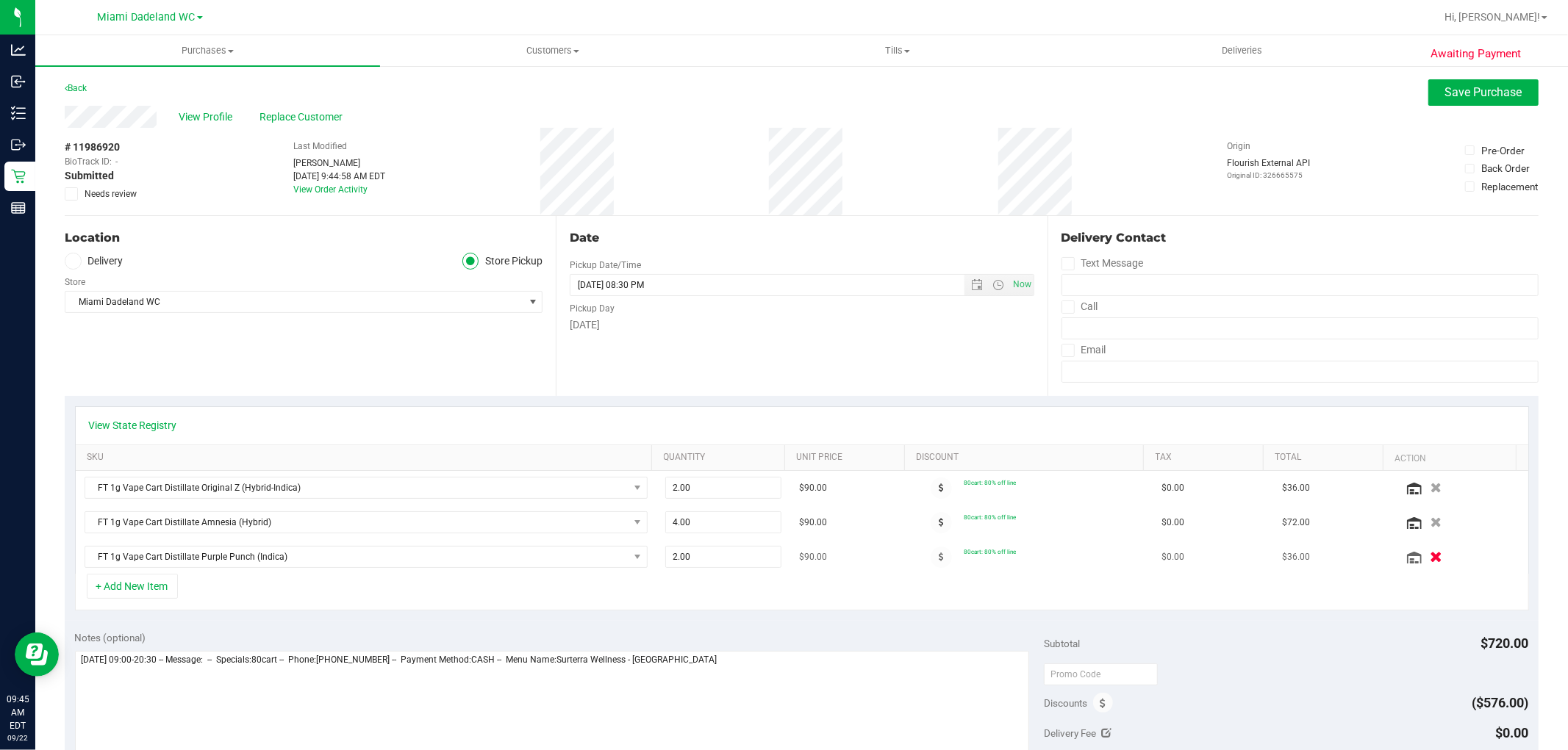
click at [1429, 560] on icon "button" at bounding box center [1436, 558] width 13 height 11
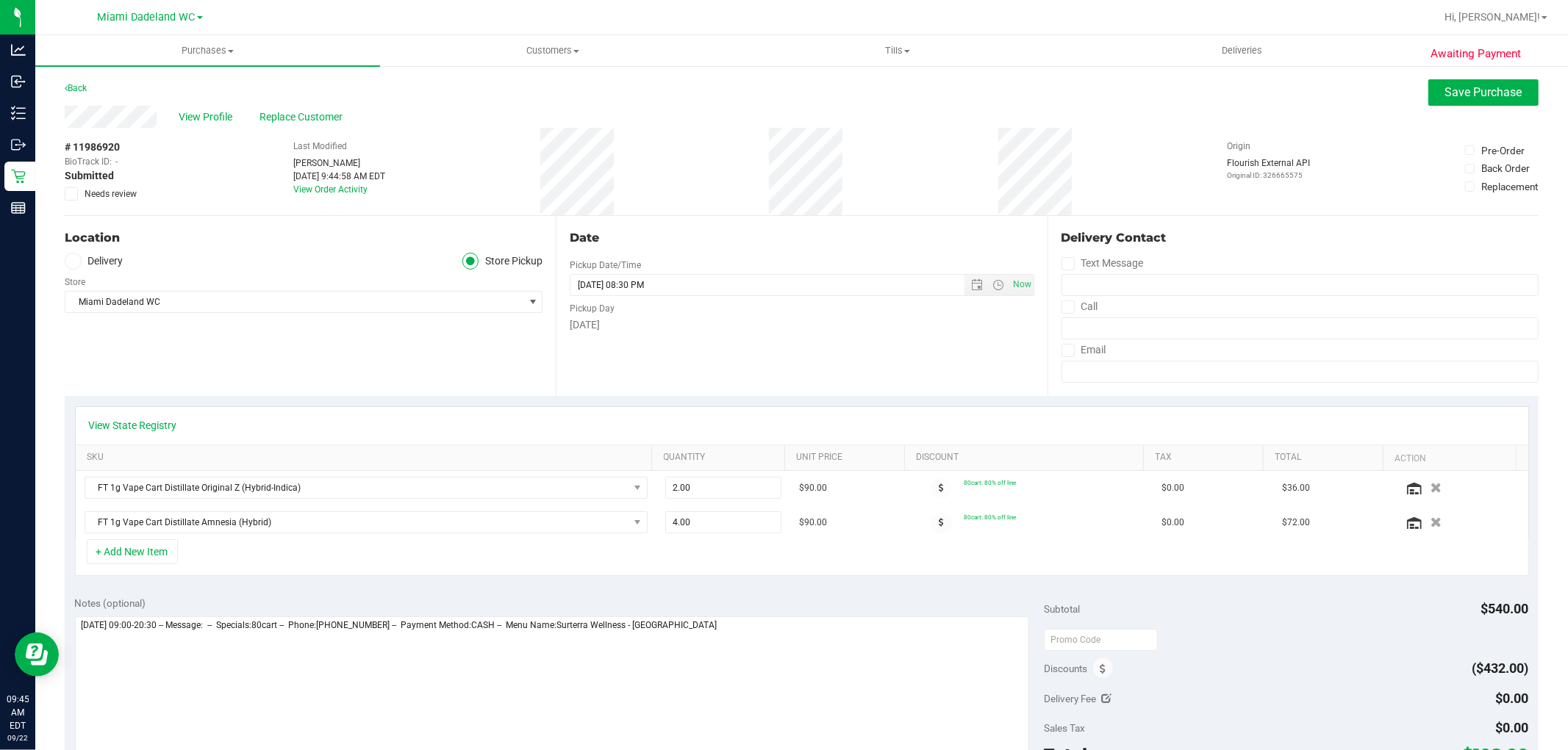
scroll to position [163, 0]
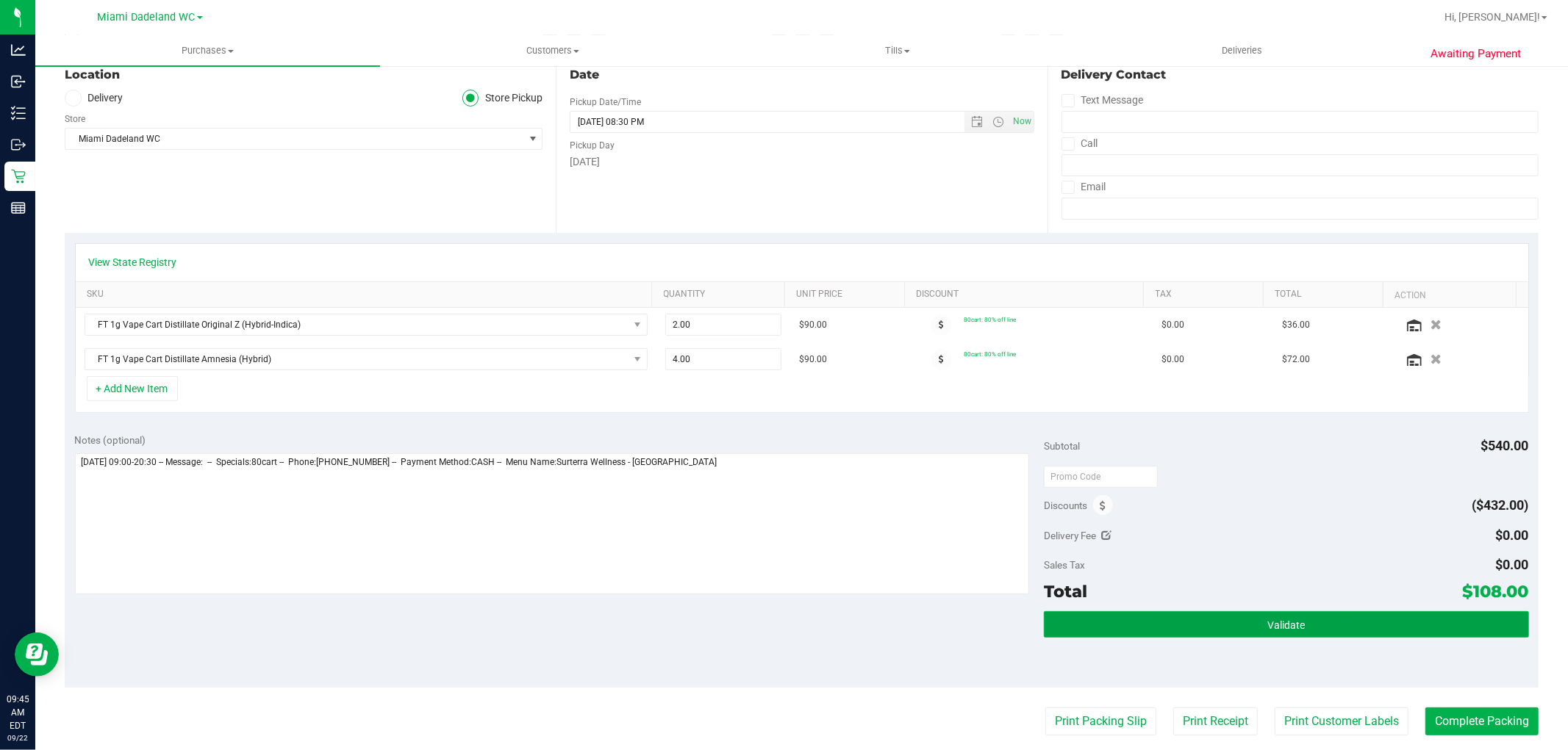
click at [1316, 623] on button "Validate" at bounding box center [1285, 624] width 484 height 26
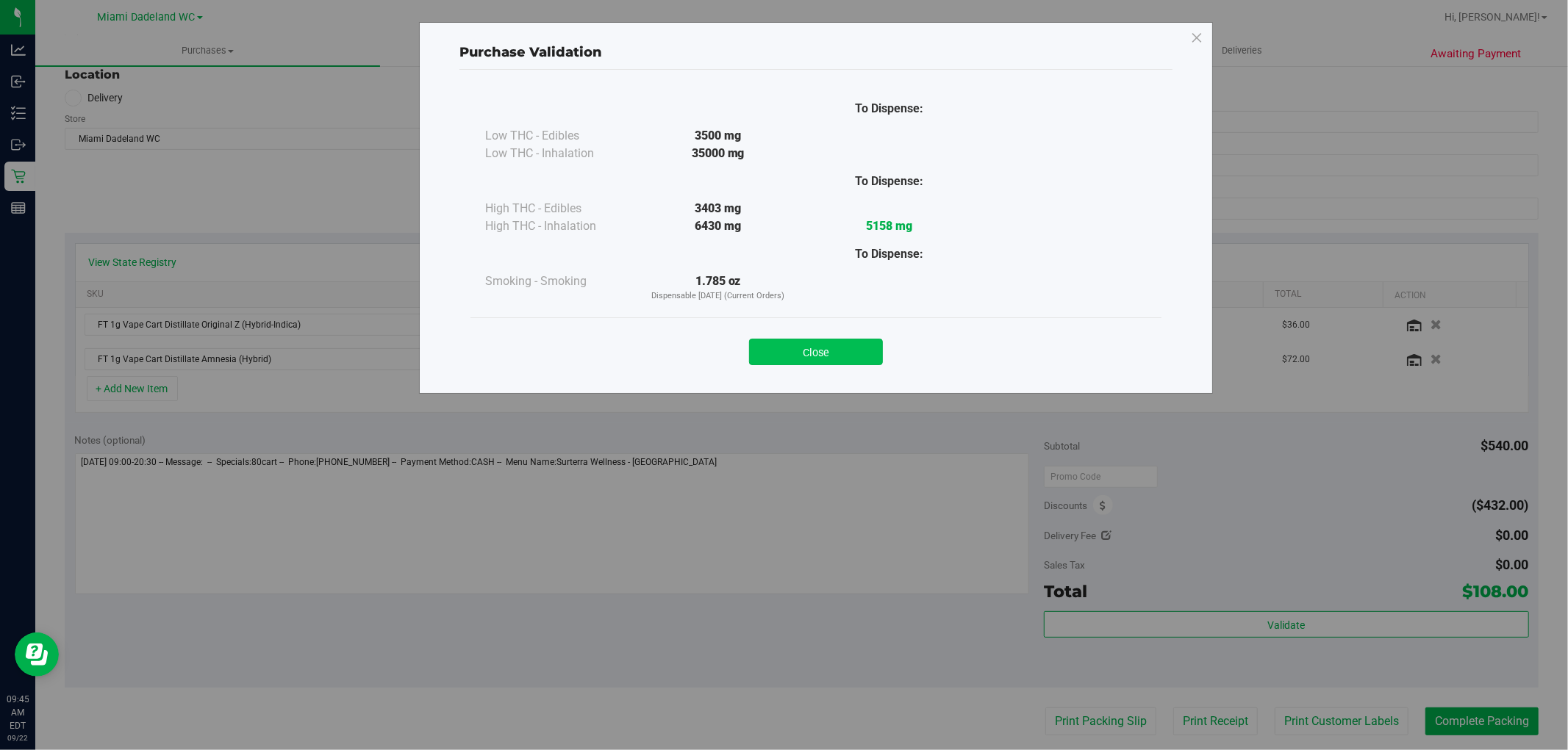
click at [784, 355] on button "Close" at bounding box center [816, 352] width 134 height 26
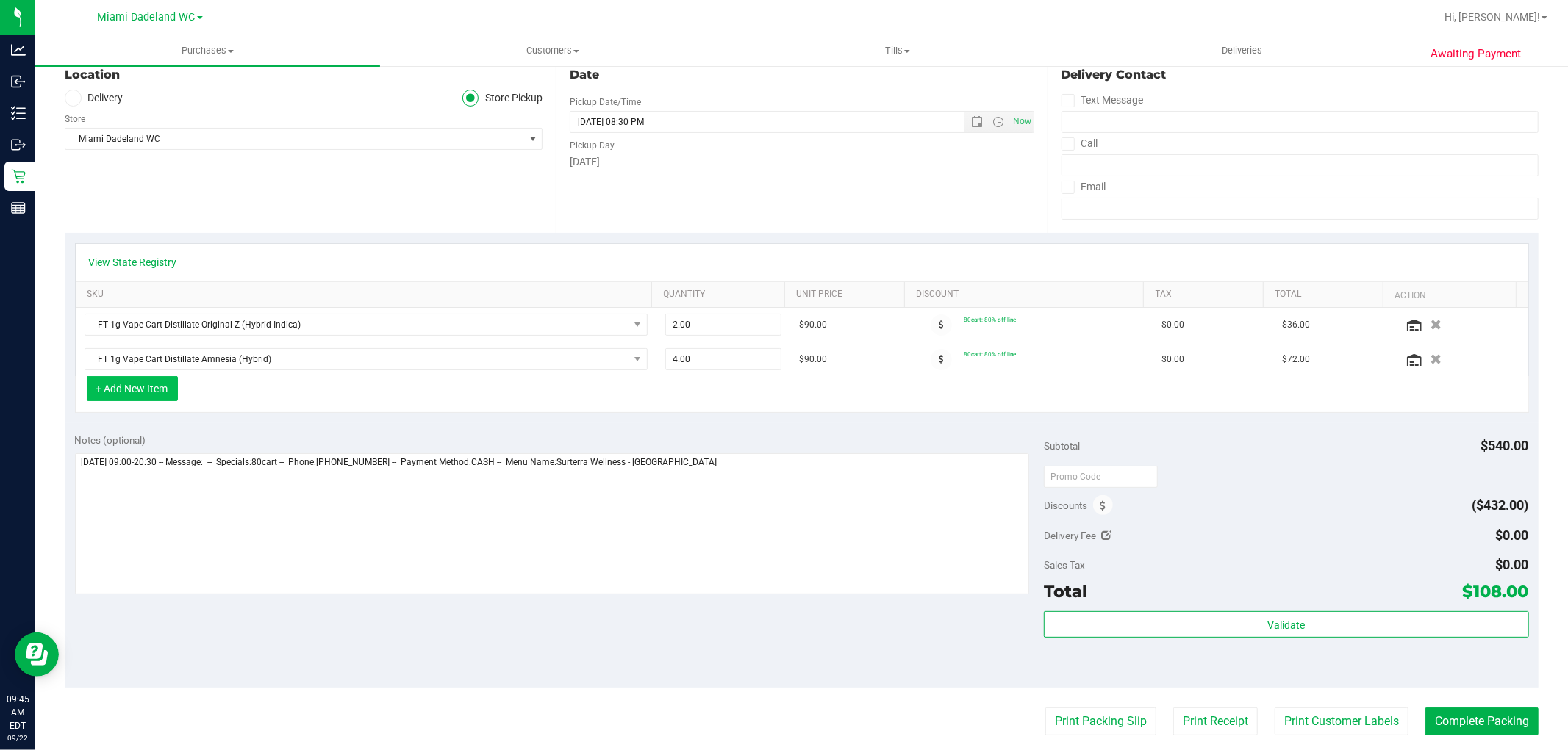
click at [143, 387] on button "+ Add New Item" at bounding box center [132, 388] width 91 height 25
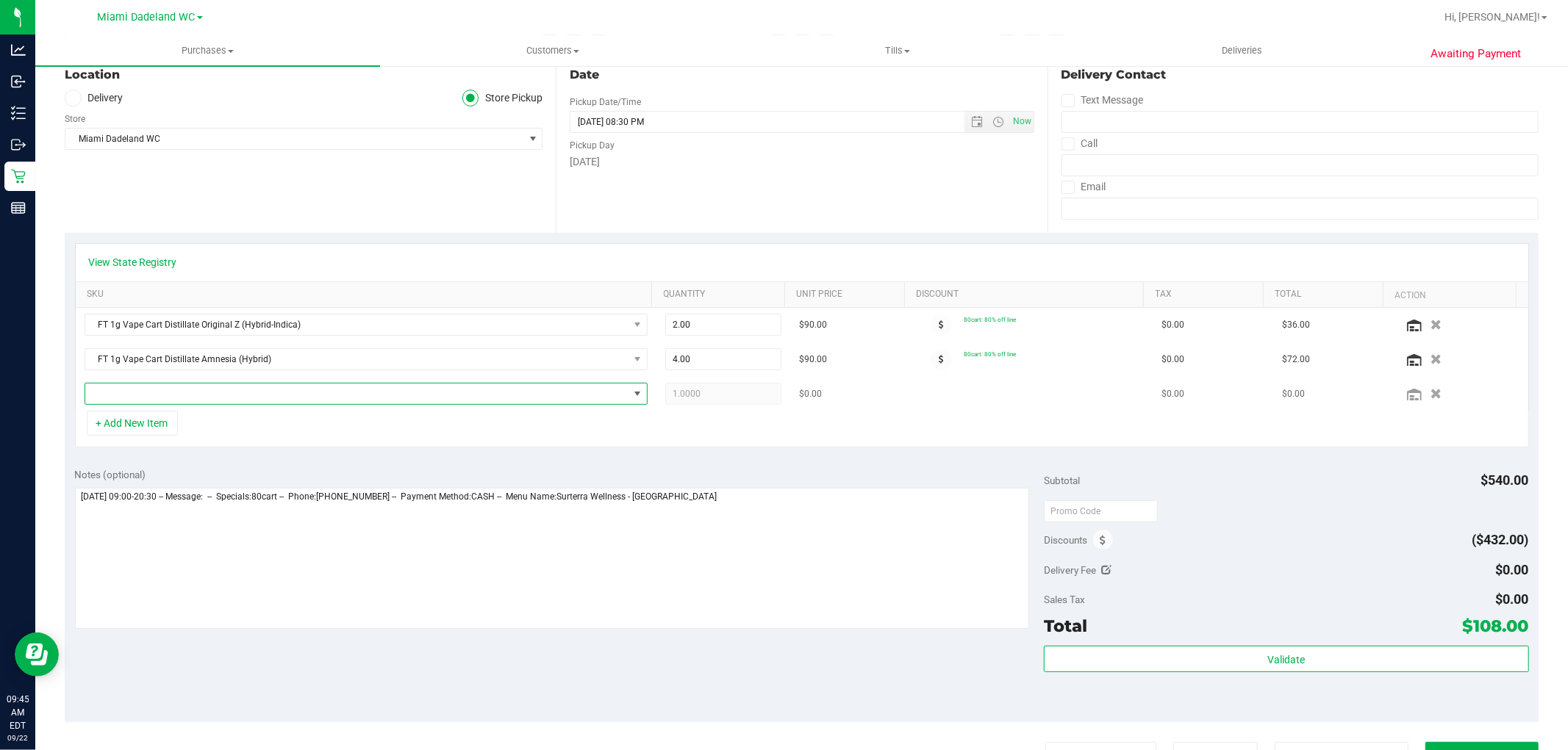
click at [184, 394] on span "NO DATA FOUND" at bounding box center [357, 394] width 543 height 21
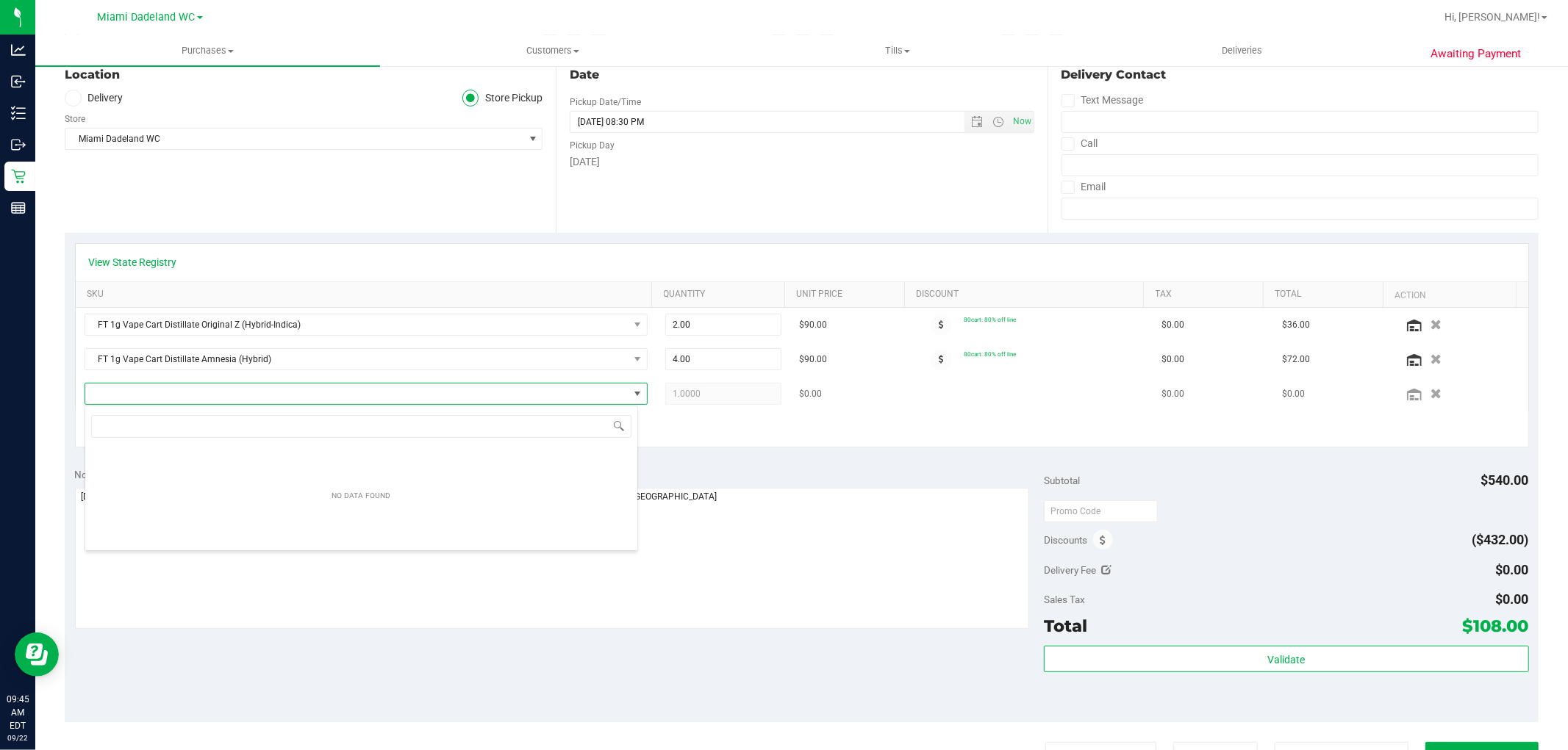
scroll to position [22, 553]
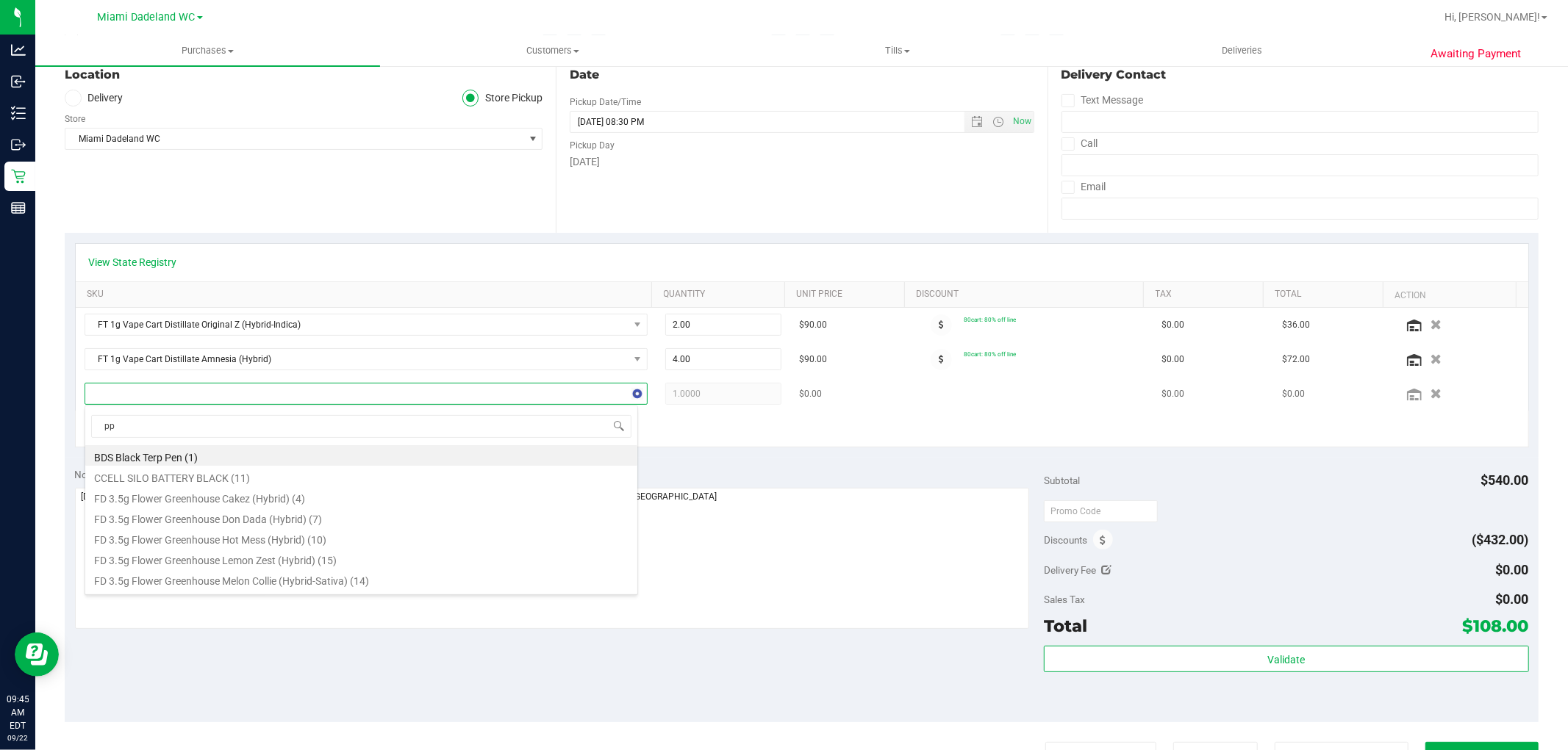
type input "ppu"
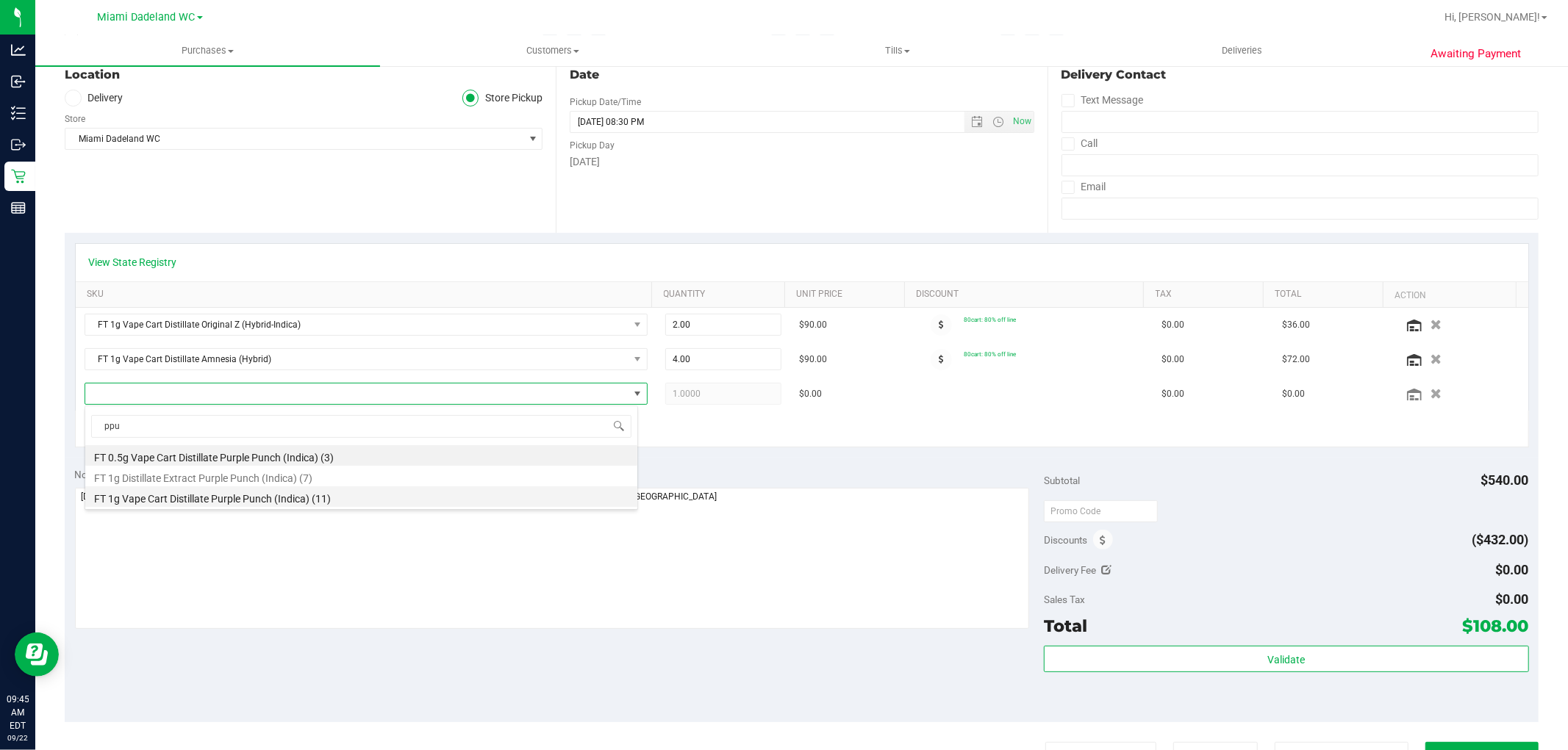
click at [348, 495] on li "FT 1g Vape Cart Distillate Purple Punch (Indica) (11)" at bounding box center [362, 497] width 552 height 21
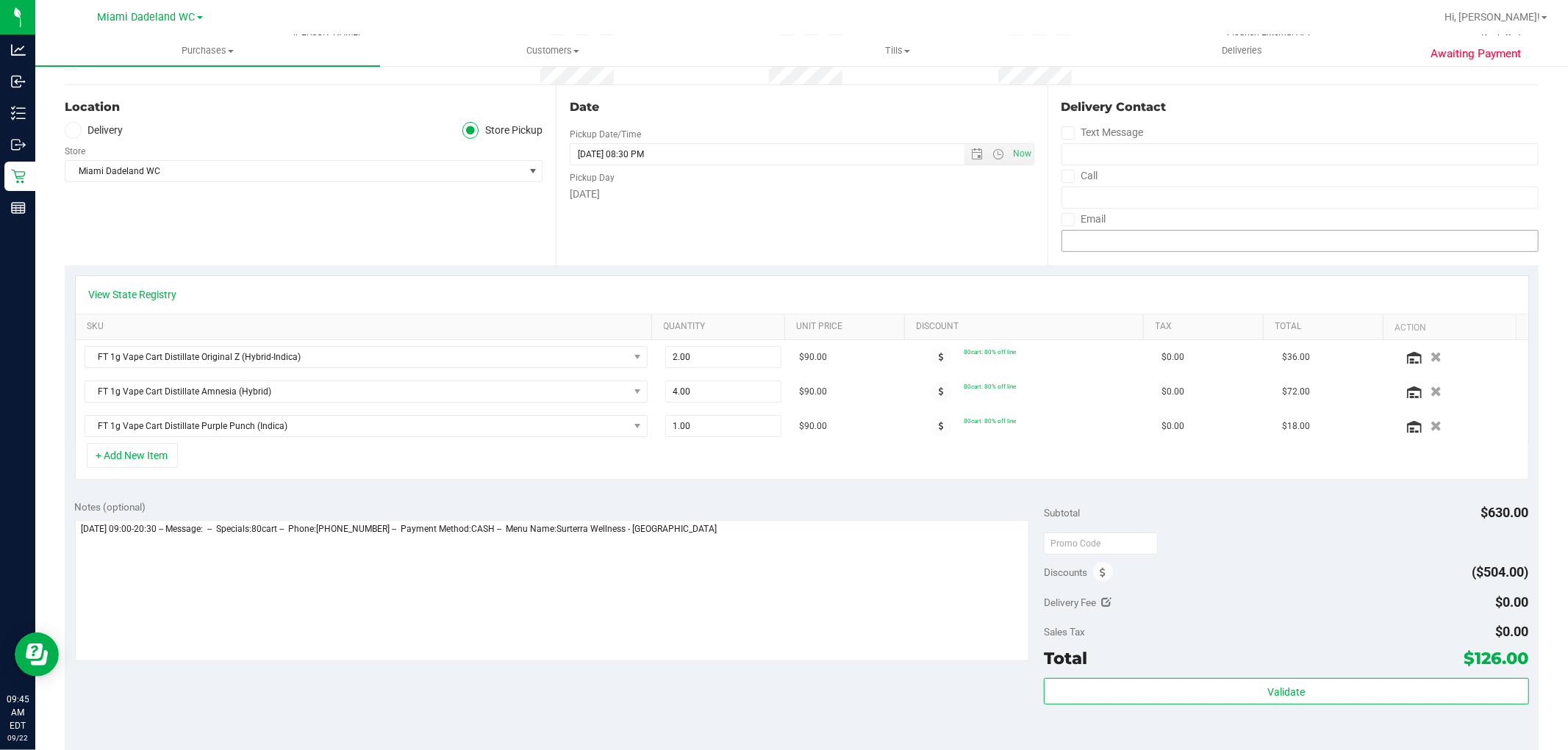
scroll to position [0, 0]
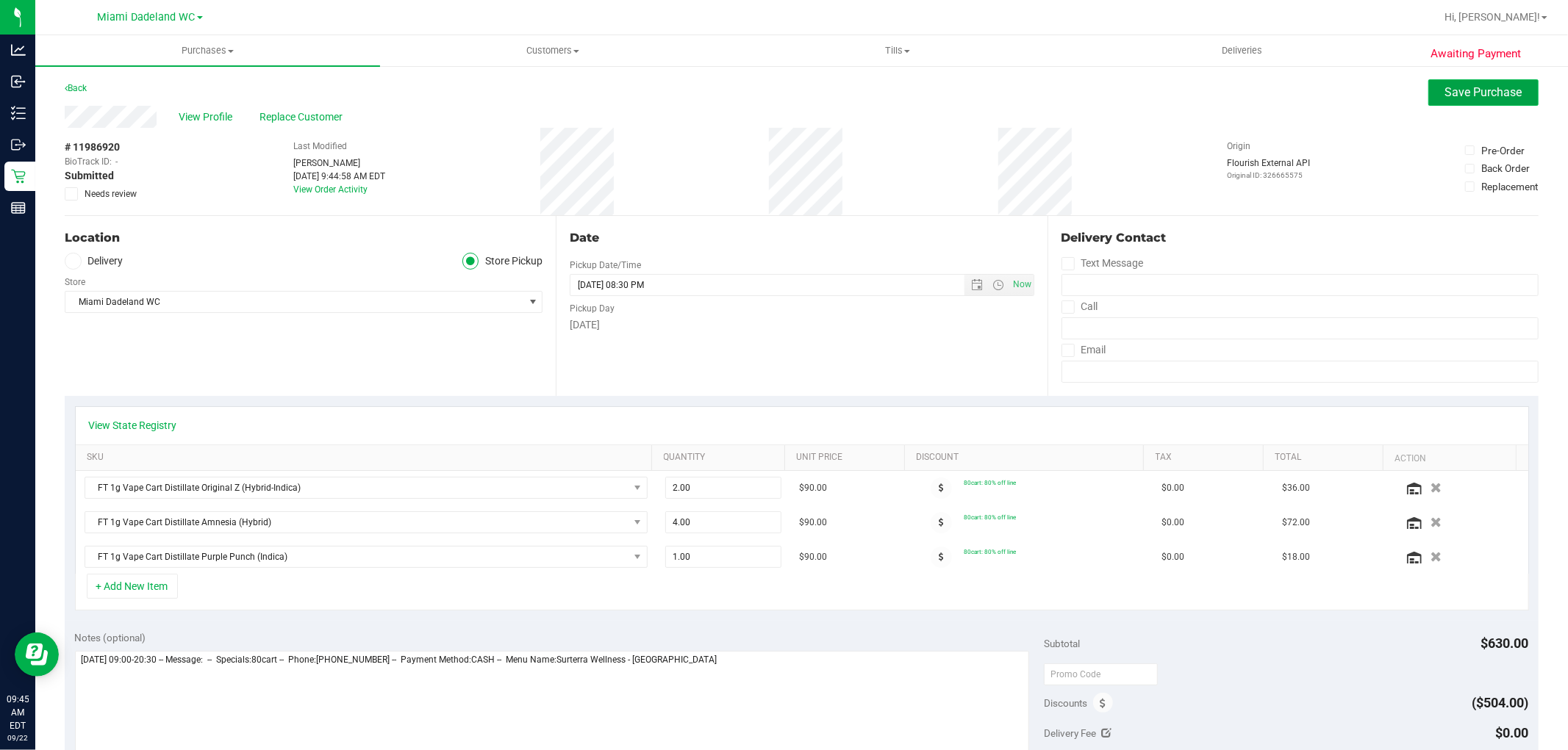
click at [1449, 86] on span "Save Purchase" at bounding box center [1483, 92] width 77 height 14
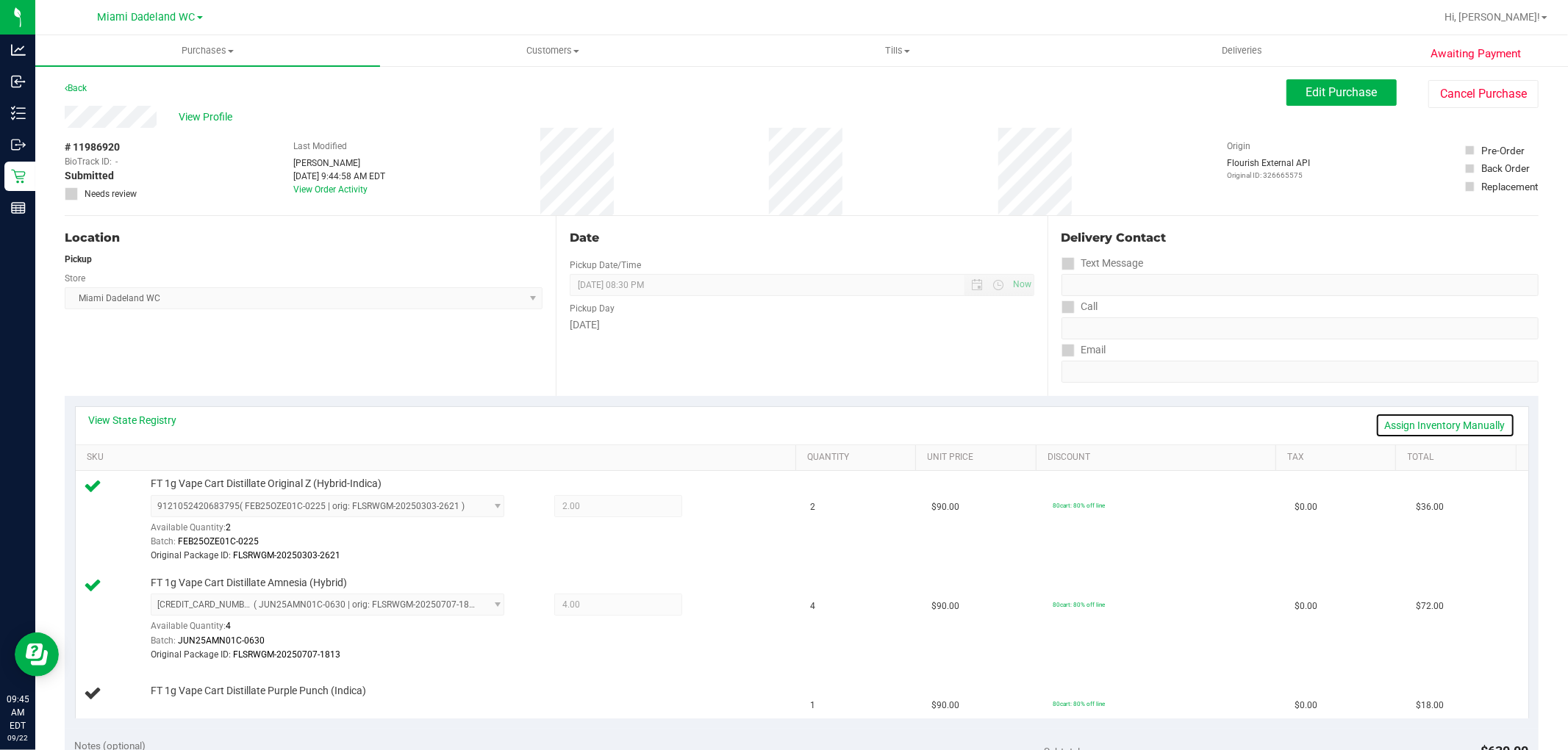
click at [1441, 419] on link "Assign Inventory Manually" at bounding box center [1445, 425] width 139 height 25
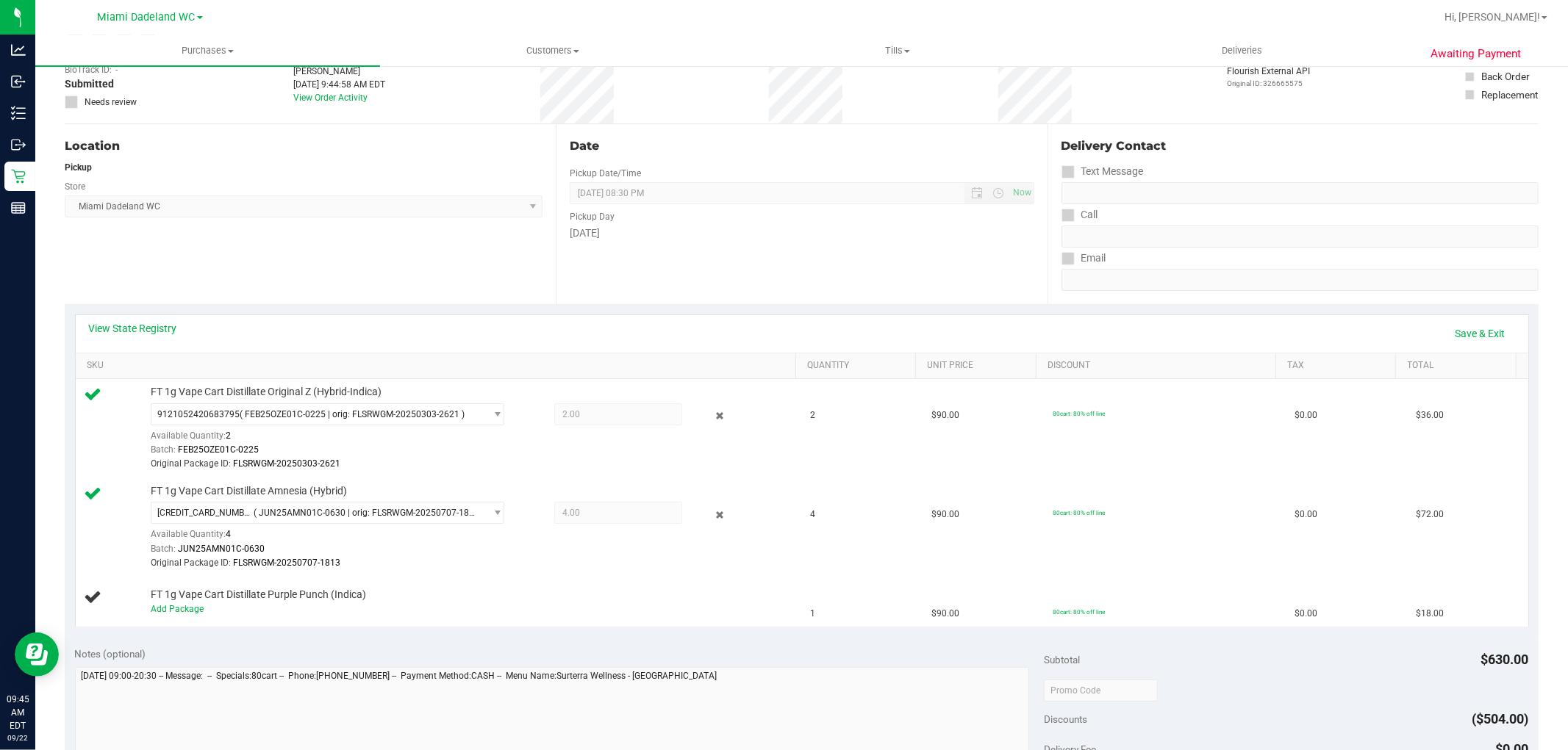
scroll to position [326, 0]
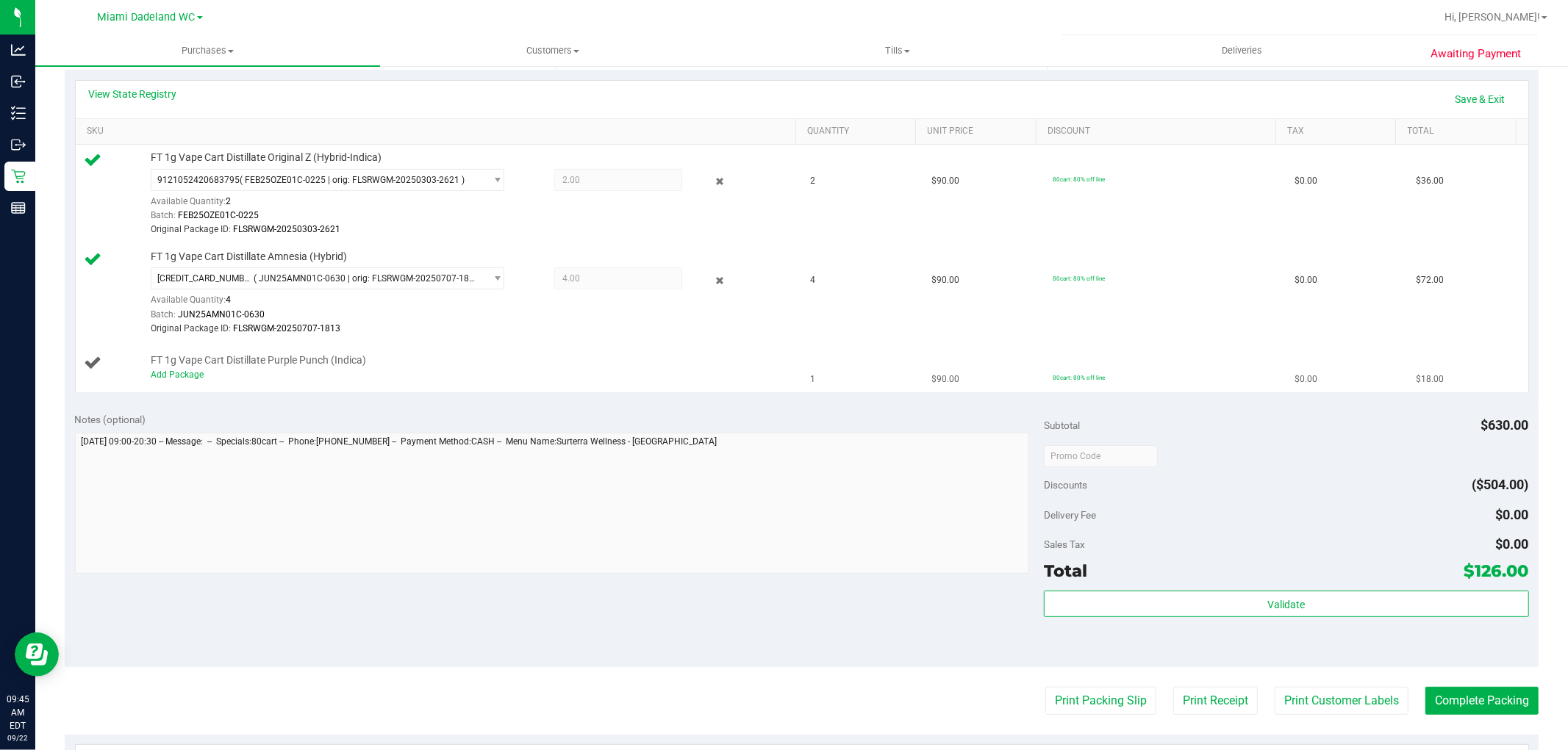
click at [184, 369] on div "Add Package" at bounding box center [469, 375] width 638 height 14
click at [187, 376] on link "Add Package" at bounding box center [177, 375] width 53 height 10
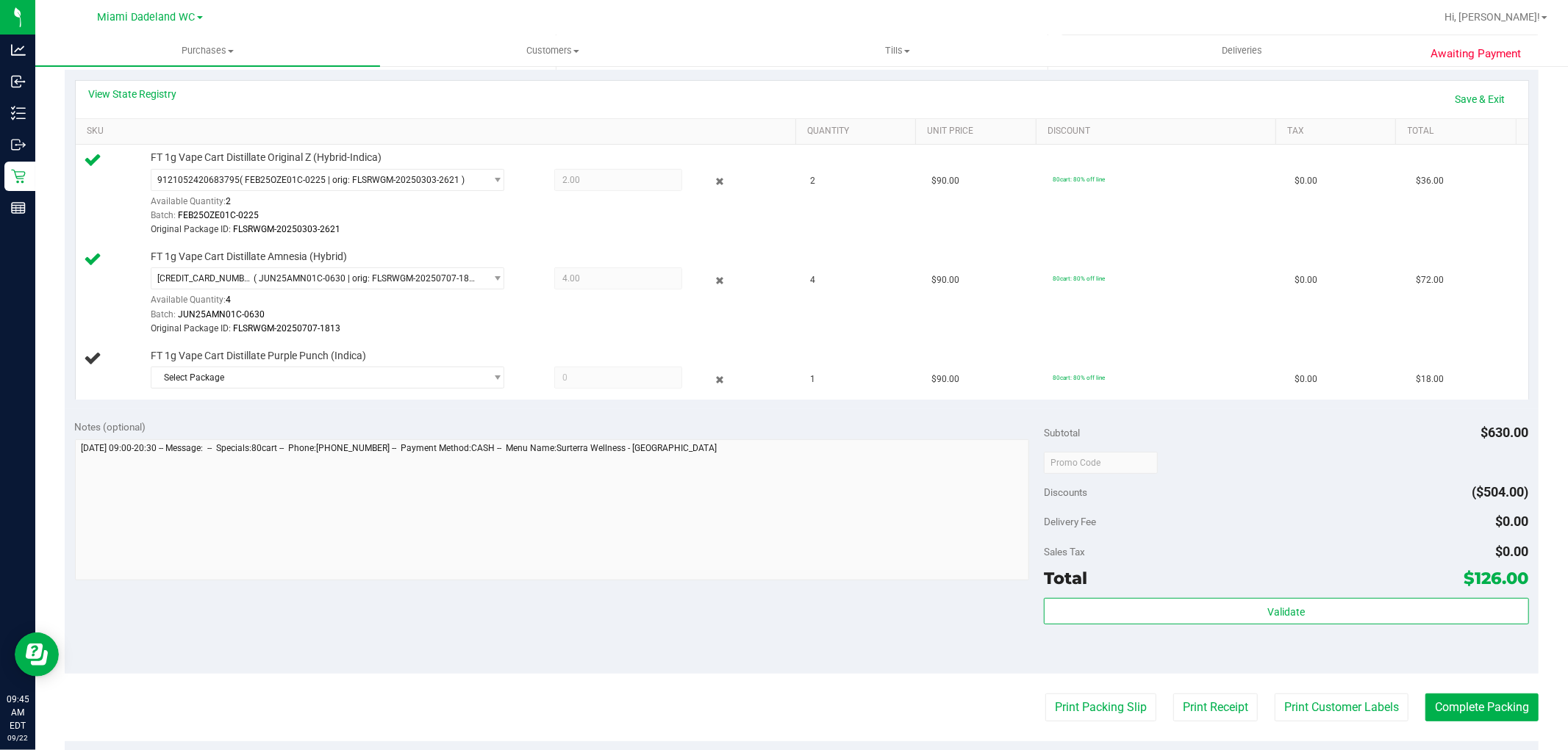
click at [313, 358] on span "FT 1g Vape Cart Distillate Purple Punch (Indica)" at bounding box center [258, 355] width 215 height 14
click at [320, 371] on span "Select Package" at bounding box center [318, 377] width 334 height 21
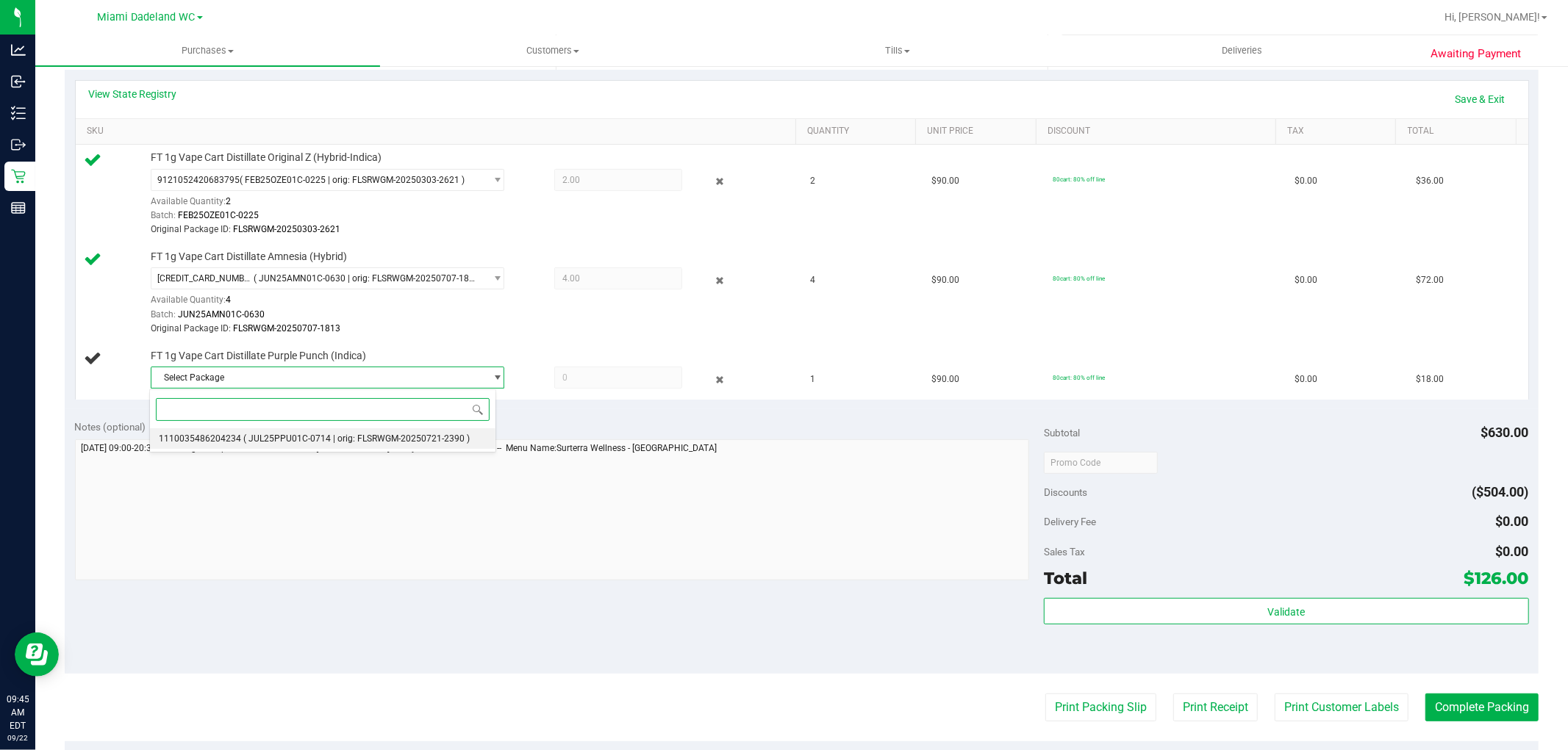
click at [342, 438] on span "( JUL25PPU01C-0714 | orig: FLSRWGM-20250721-2390 )" at bounding box center [356, 438] width 226 height 10
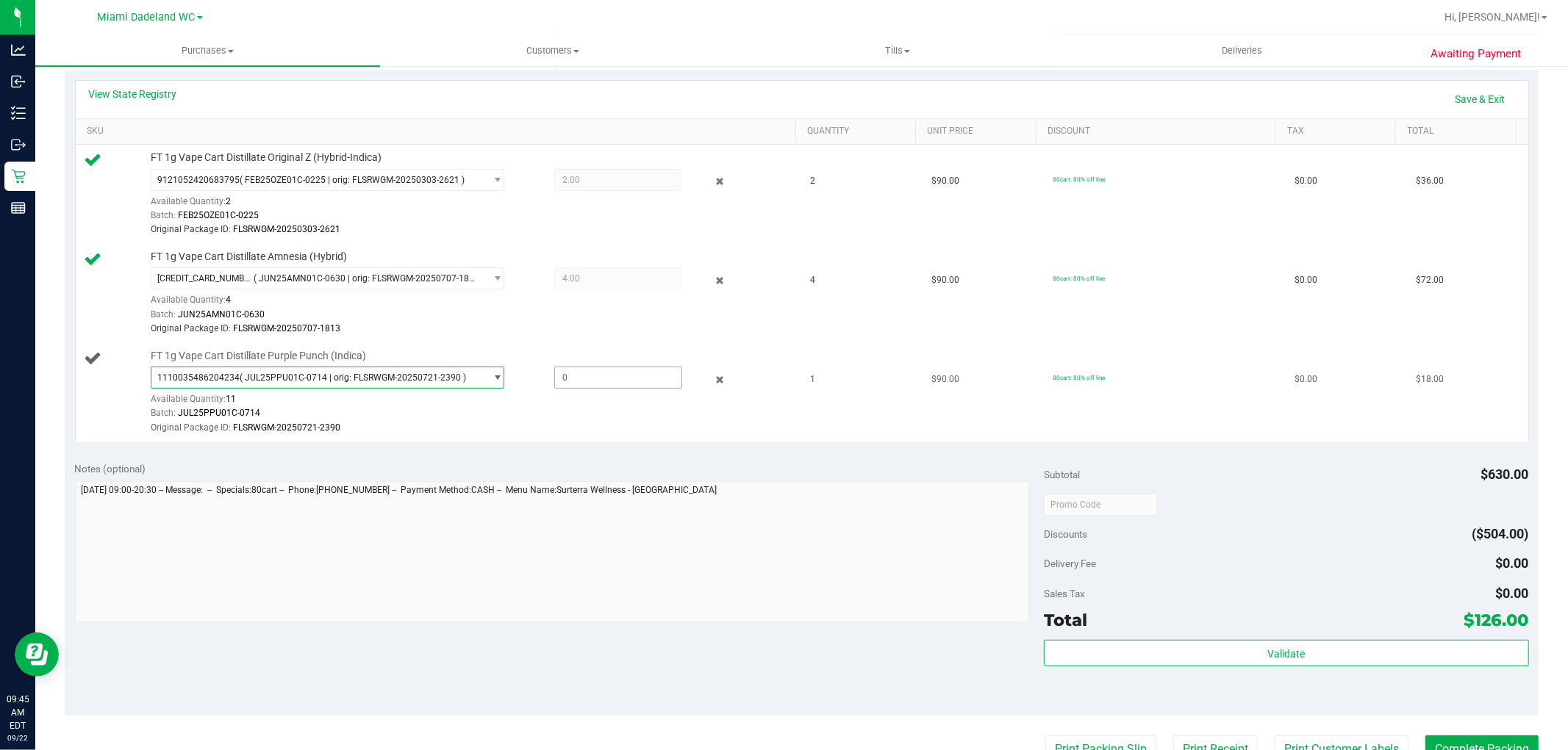
click at [611, 372] on span at bounding box center [618, 377] width 128 height 22
type input "1"
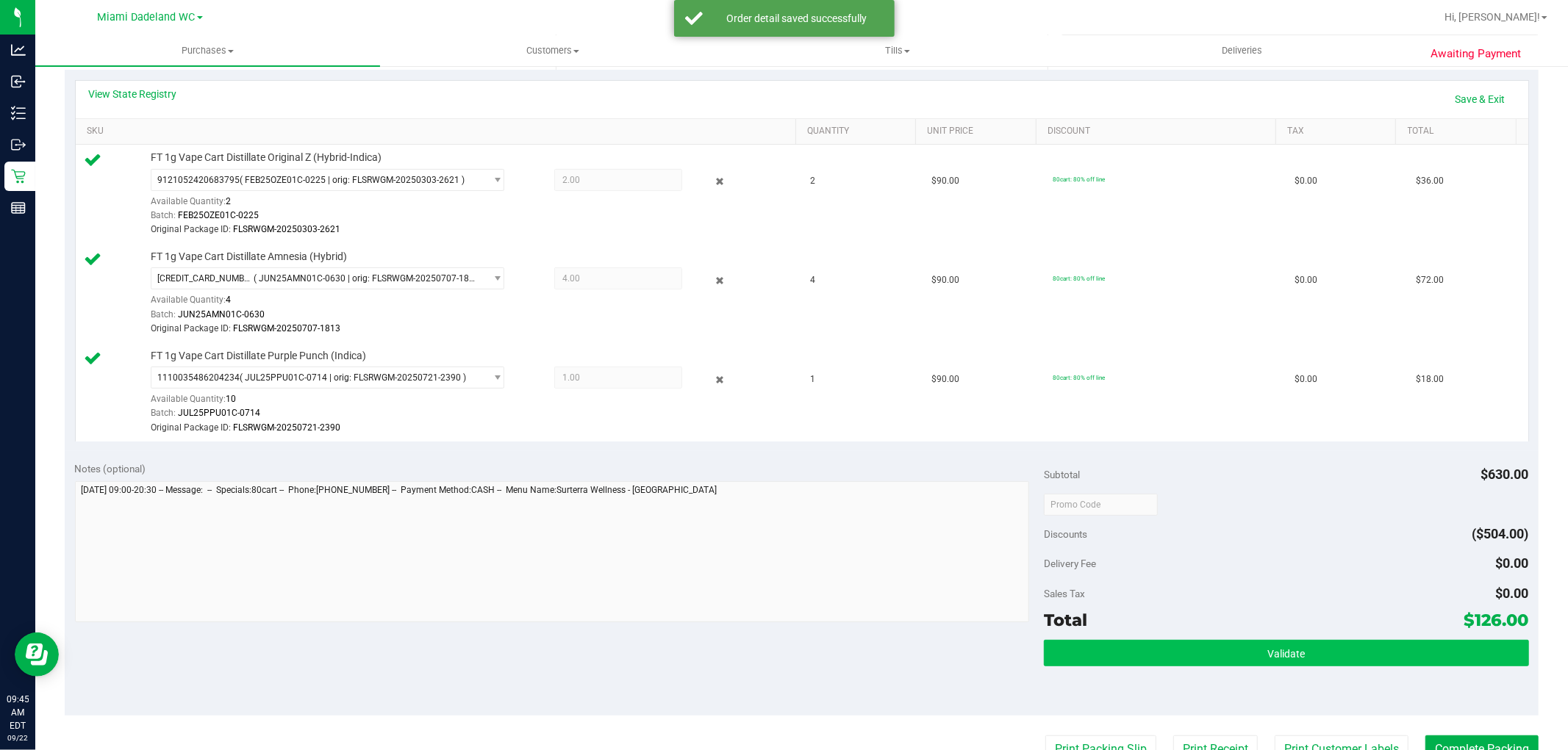
drag, startPoint x: 1311, startPoint y: 634, endPoint x: 1311, endPoint y: 650, distance: 16.0
click at [1311, 633] on div "Subtotal $630.00 Discounts ($504.00) Delivery Fee $0.00 Sales Tax $0.00 Total $…" at bounding box center [1285, 583] width 484 height 244
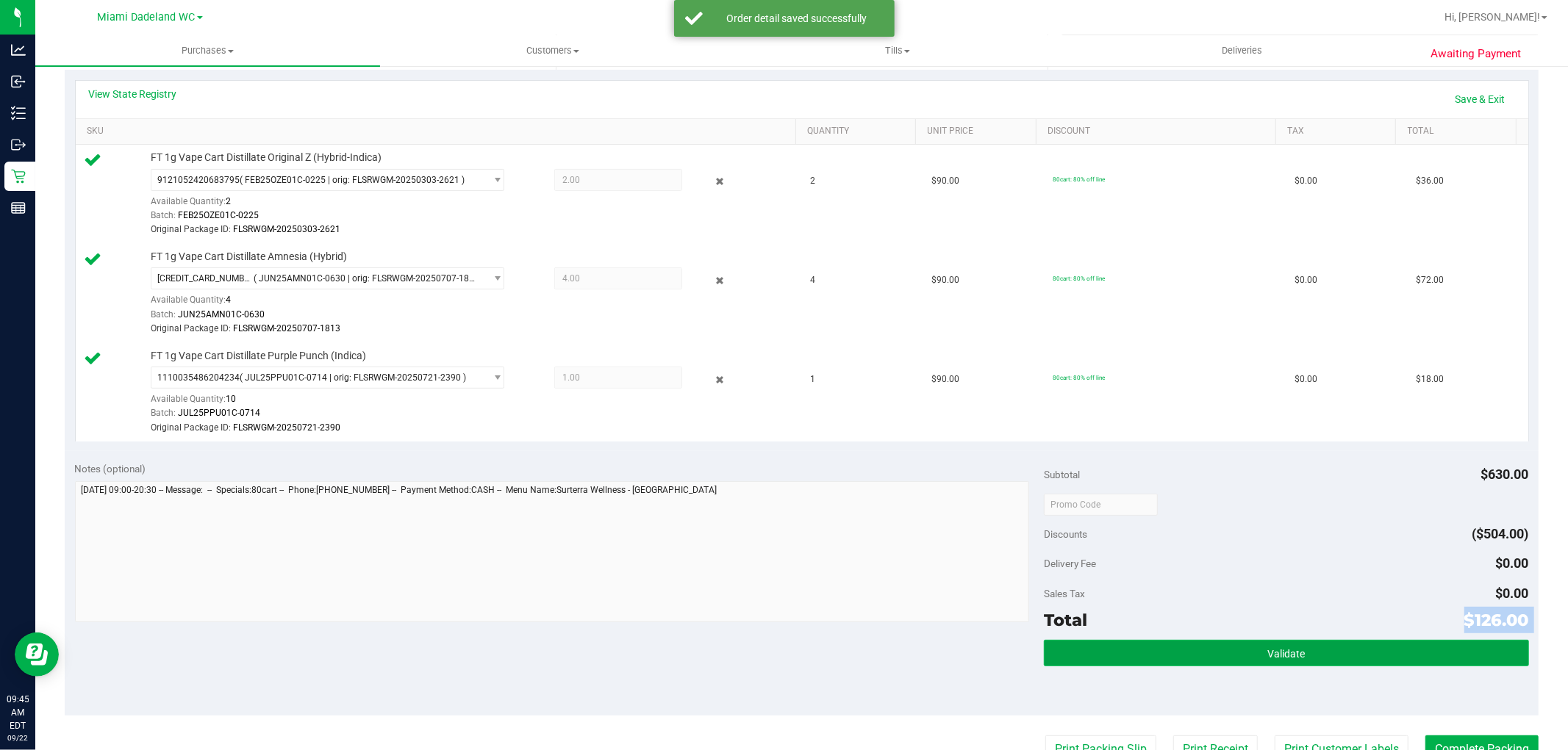
click at [1311, 652] on button "Validate" at bounding box center [1285, 652] width 484 height 26
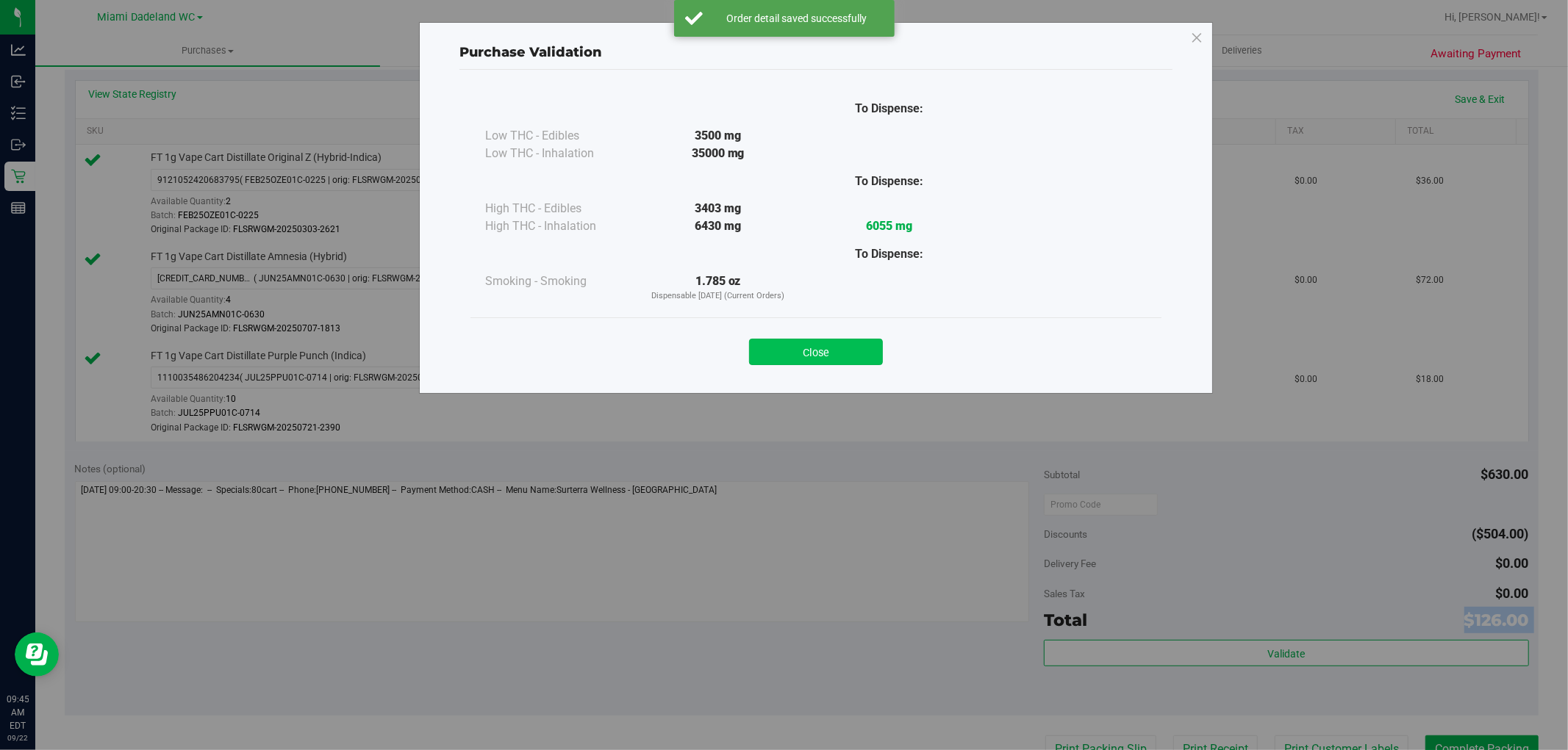
click at [829, 349] on button "Close" at bounding box center [816, 352] width 134 height 26
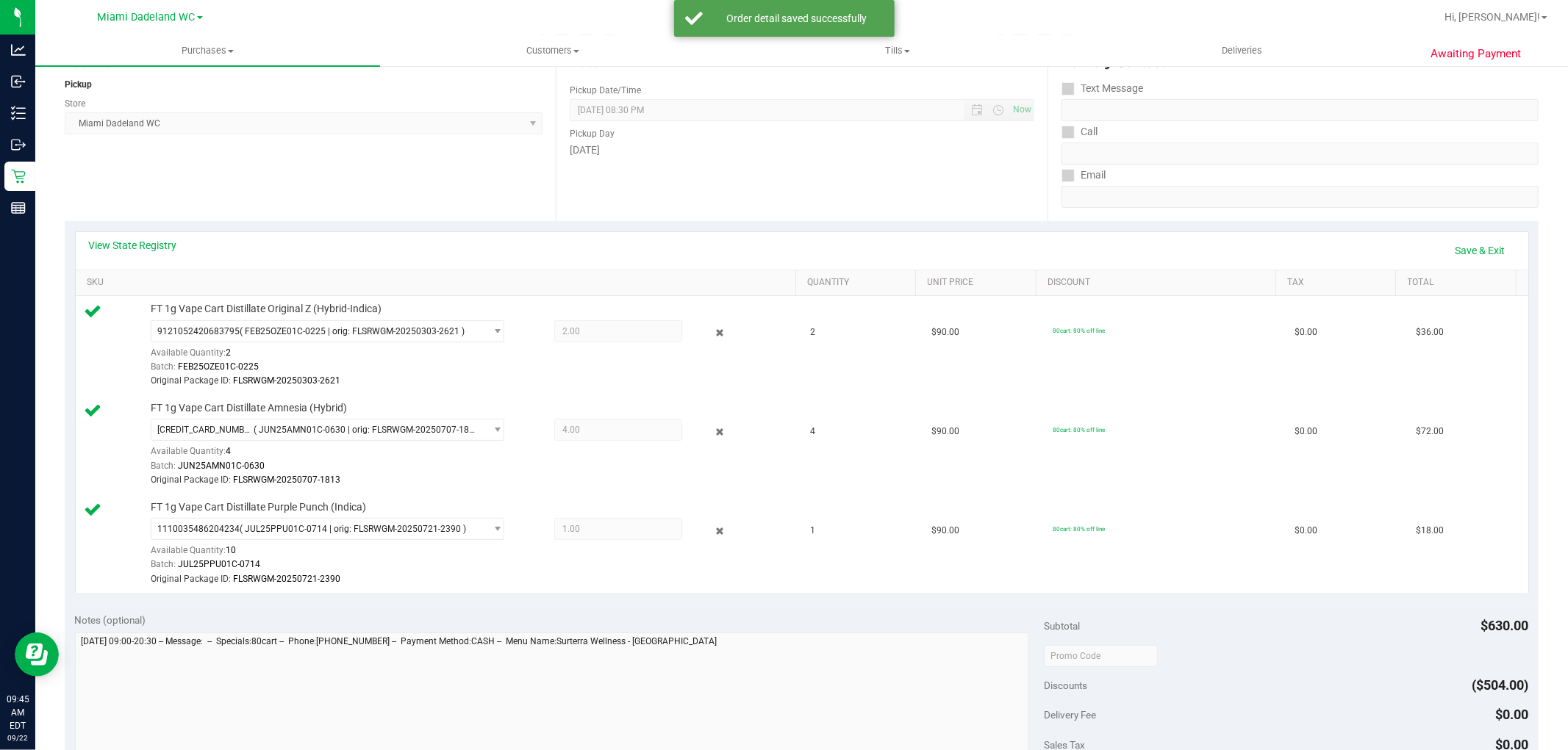
scroll to position [0, 0]
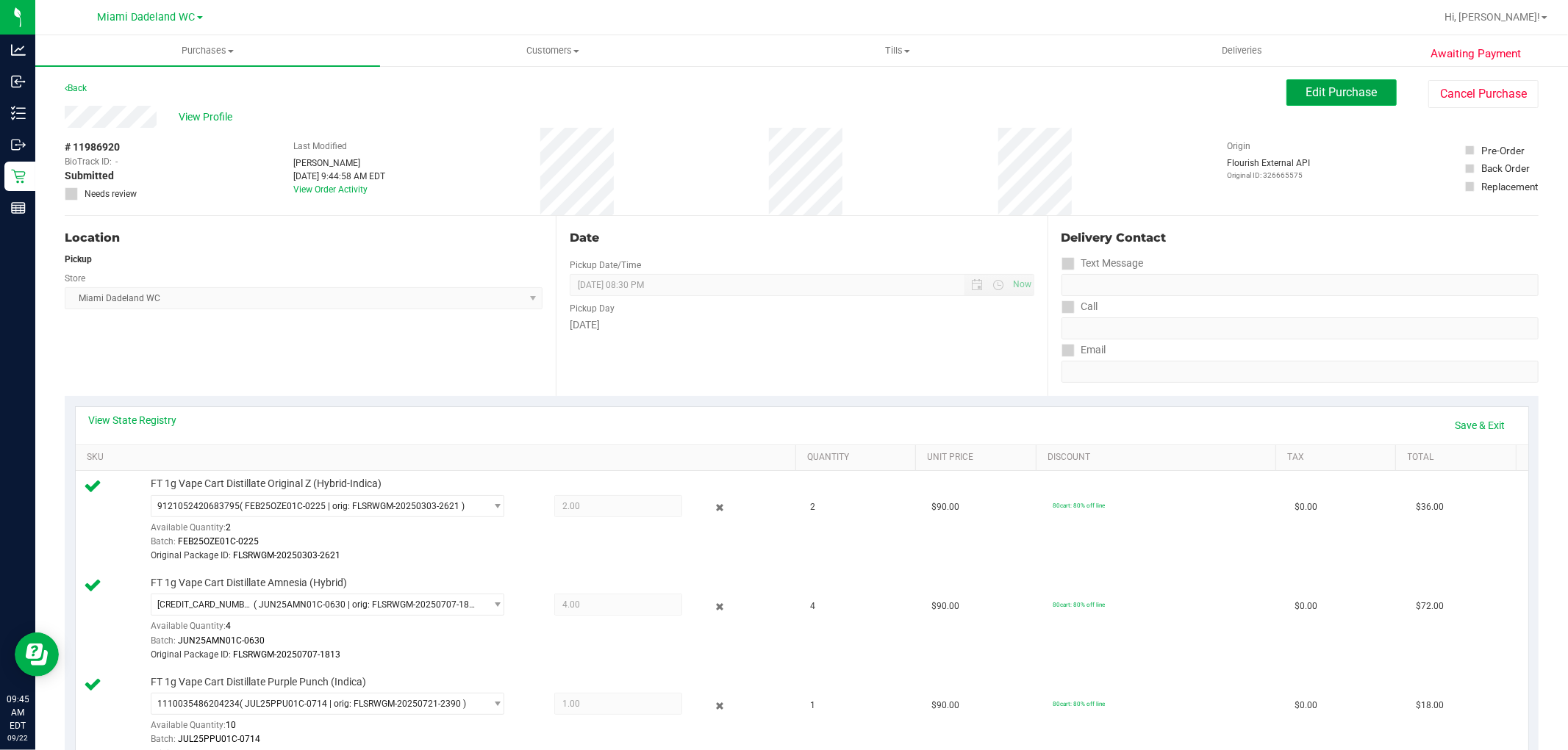
click at [1364, 97] on span "Edit Purchase" at bounding box center [1342, 92] width 71 height 14
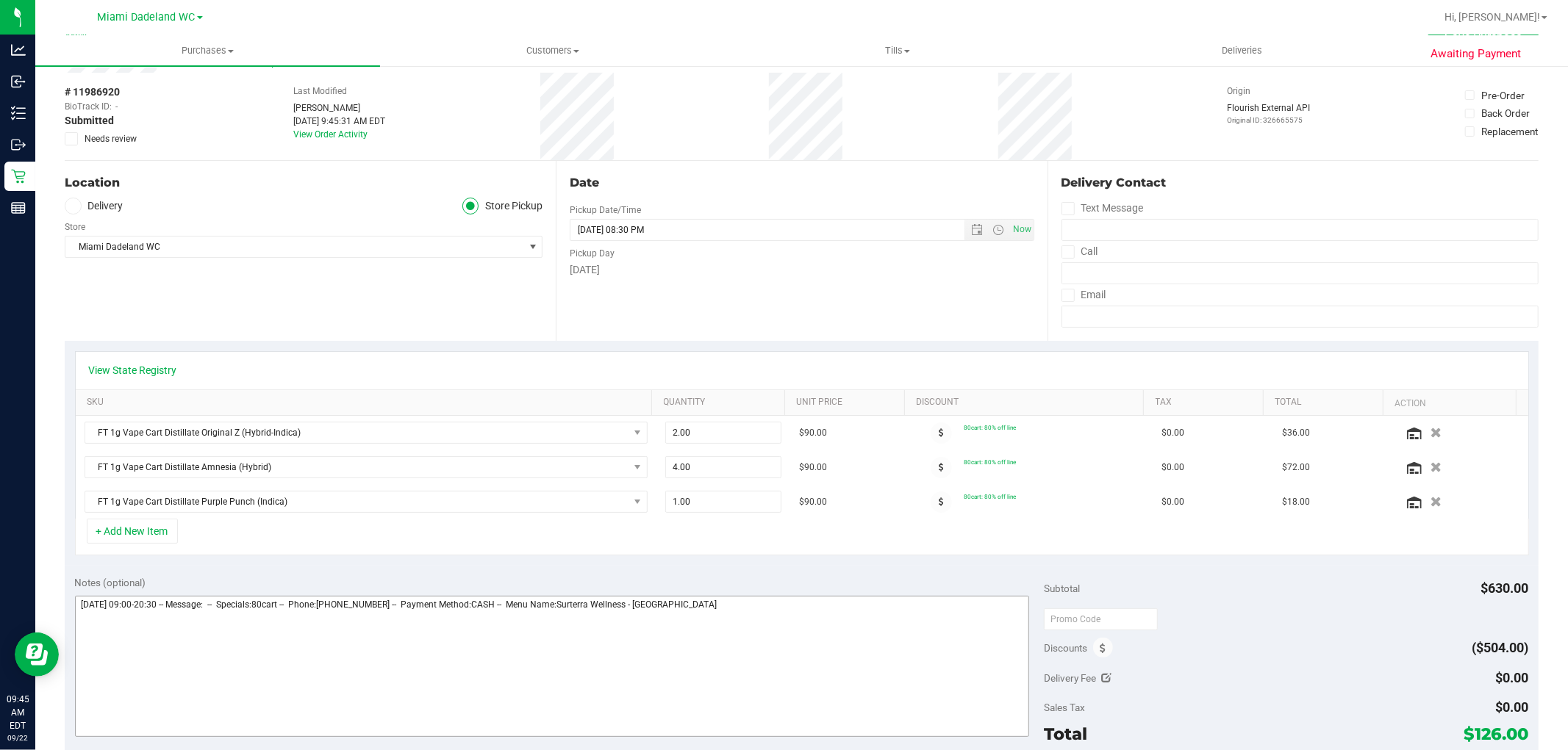
scroll to position [81, 0]
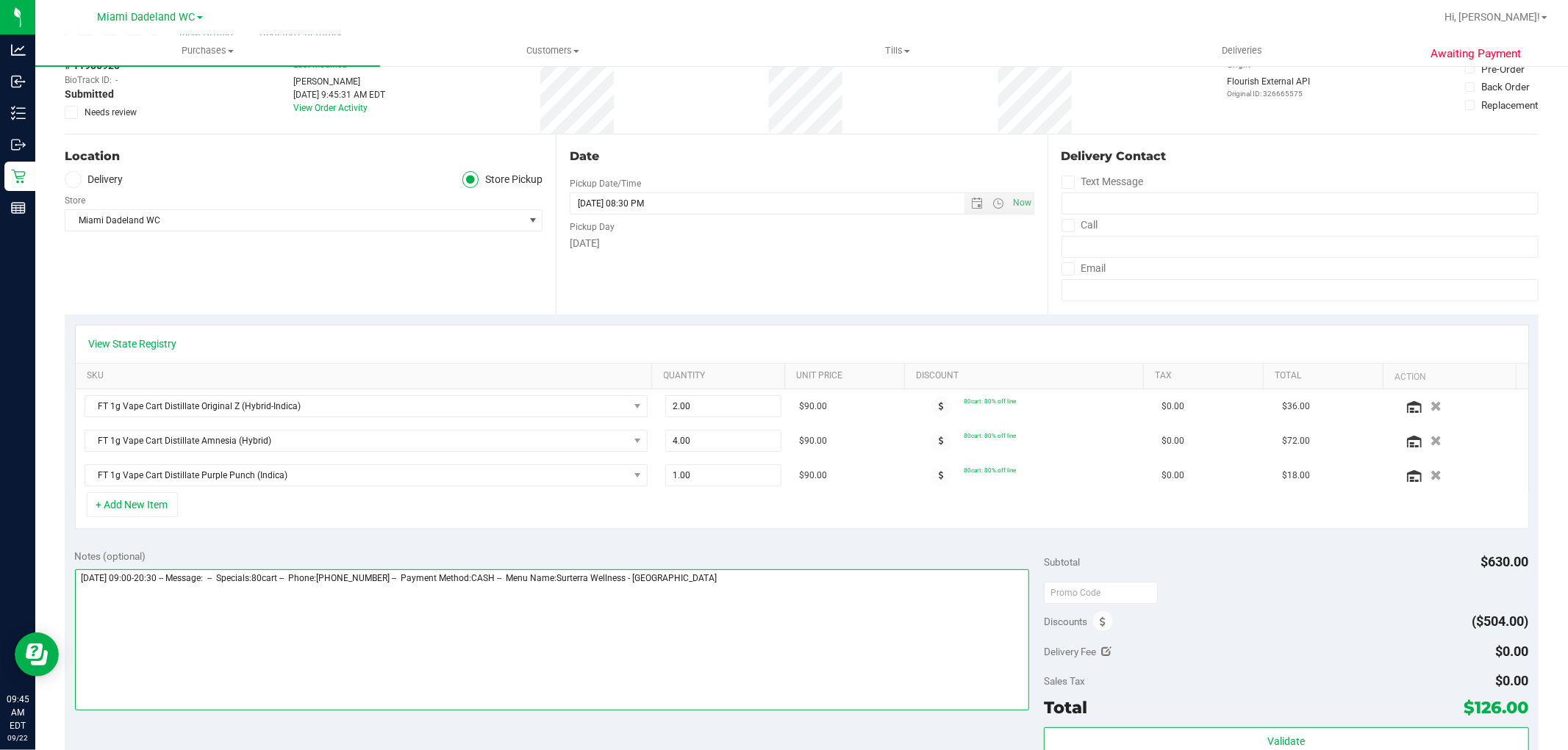
click at [890, 591] on textarea at bounding box center [552, 640] width 954 height 141
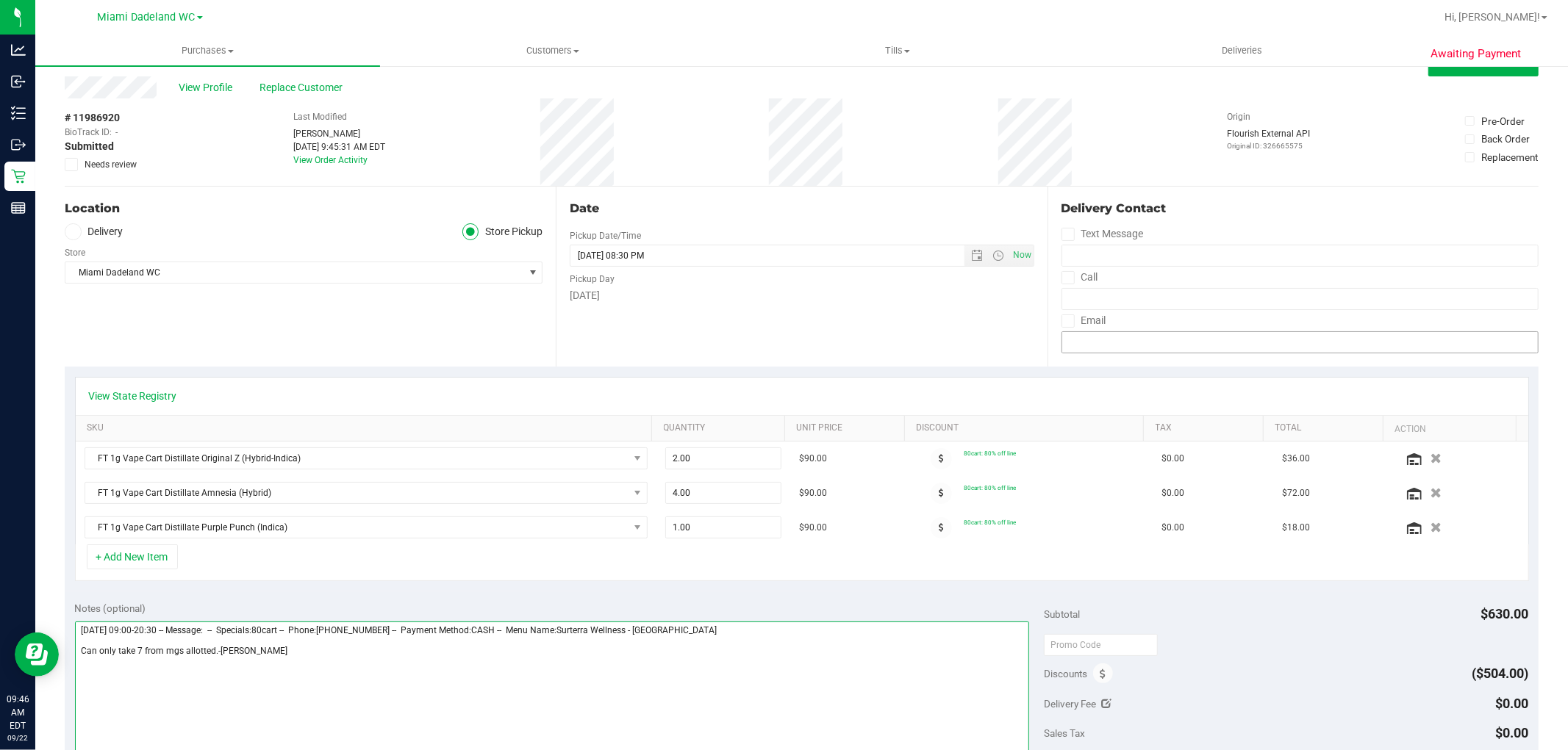
scroll to position [0, 0]
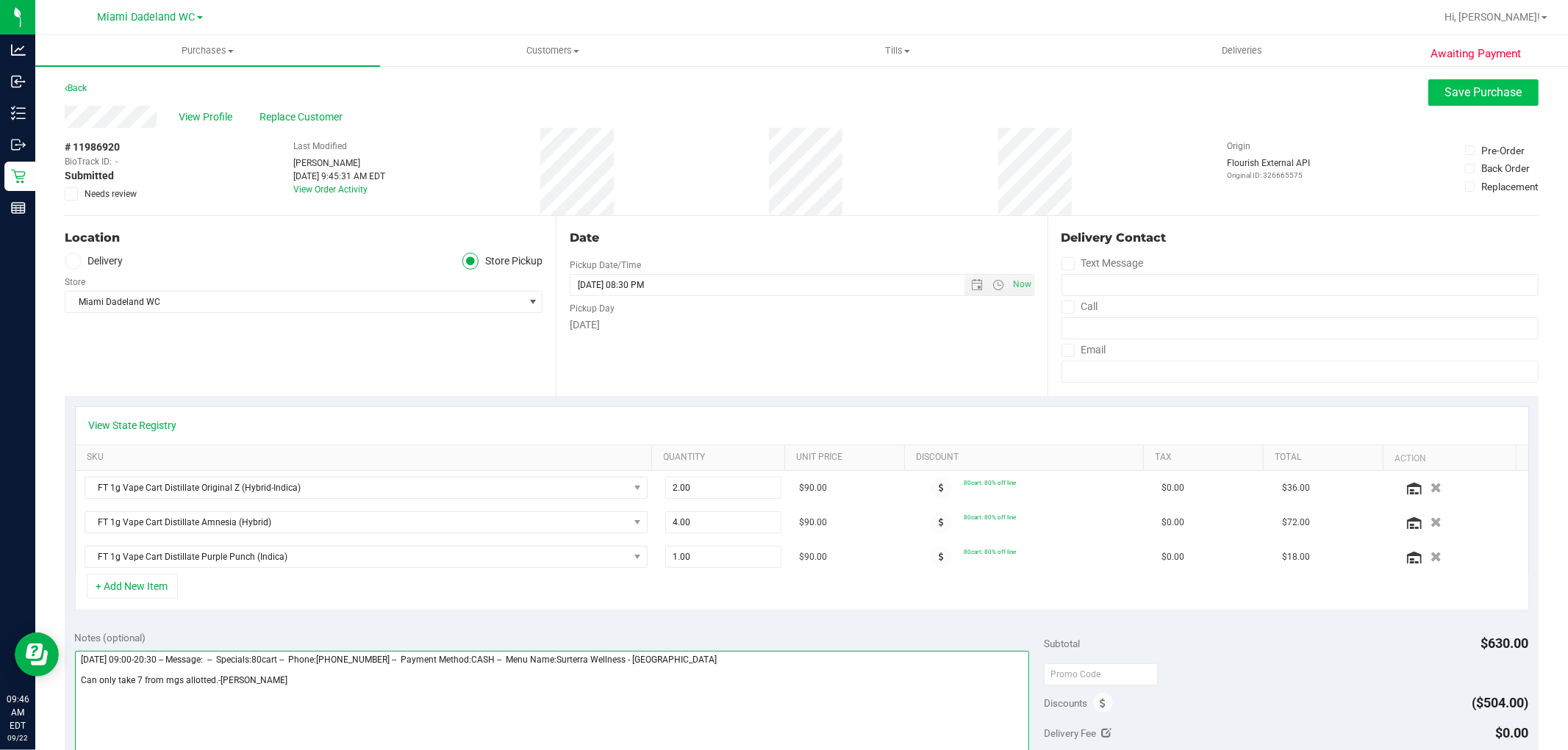
type textarea "Monday 09/22/2025 09:00-20:30 -- Message: -- Specials:80cart -- Phone:305904115…"
click at [1459, 92] on span "Save Purchase" at bounding box center [1483, 92] width 77 height 14
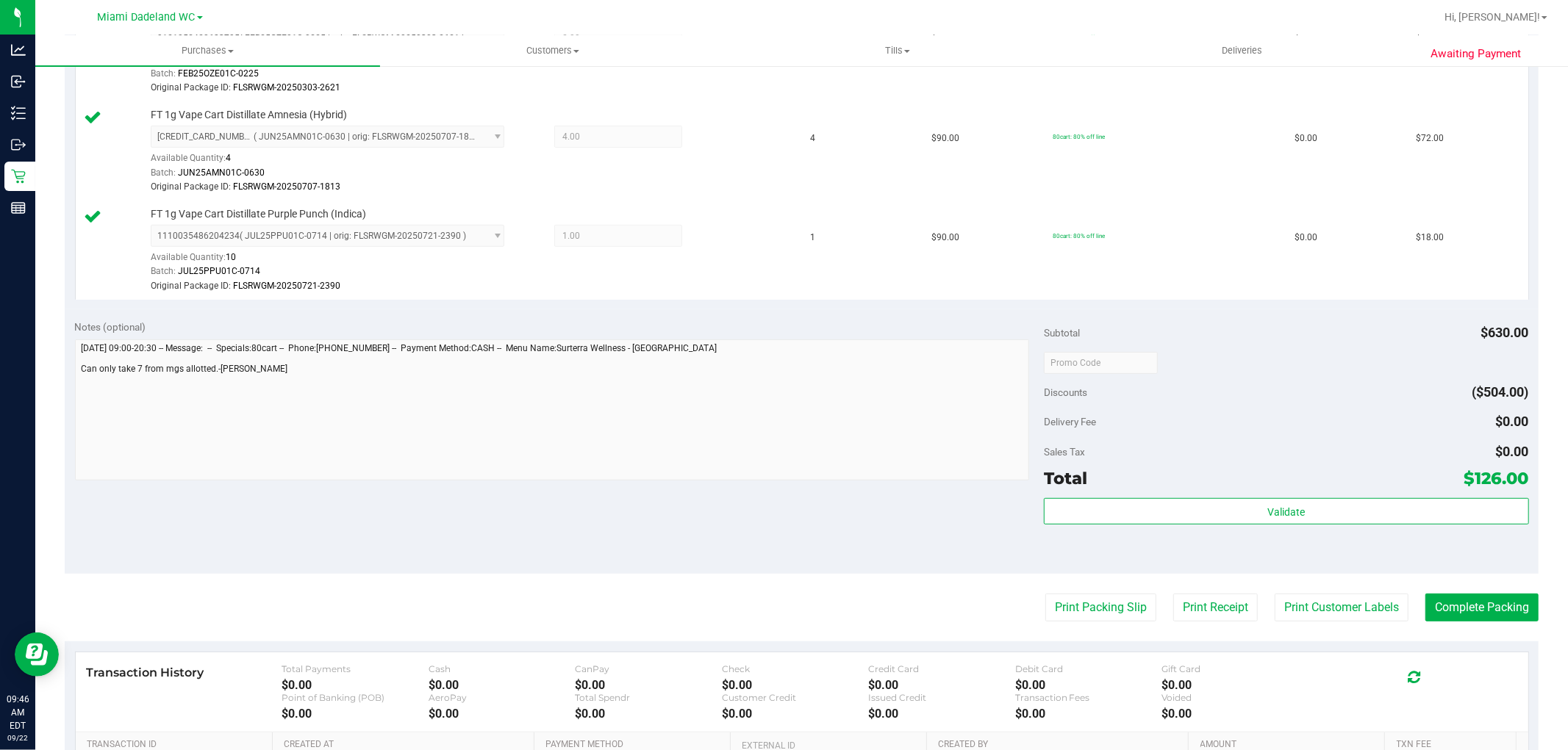
scroll to position [489, 0]
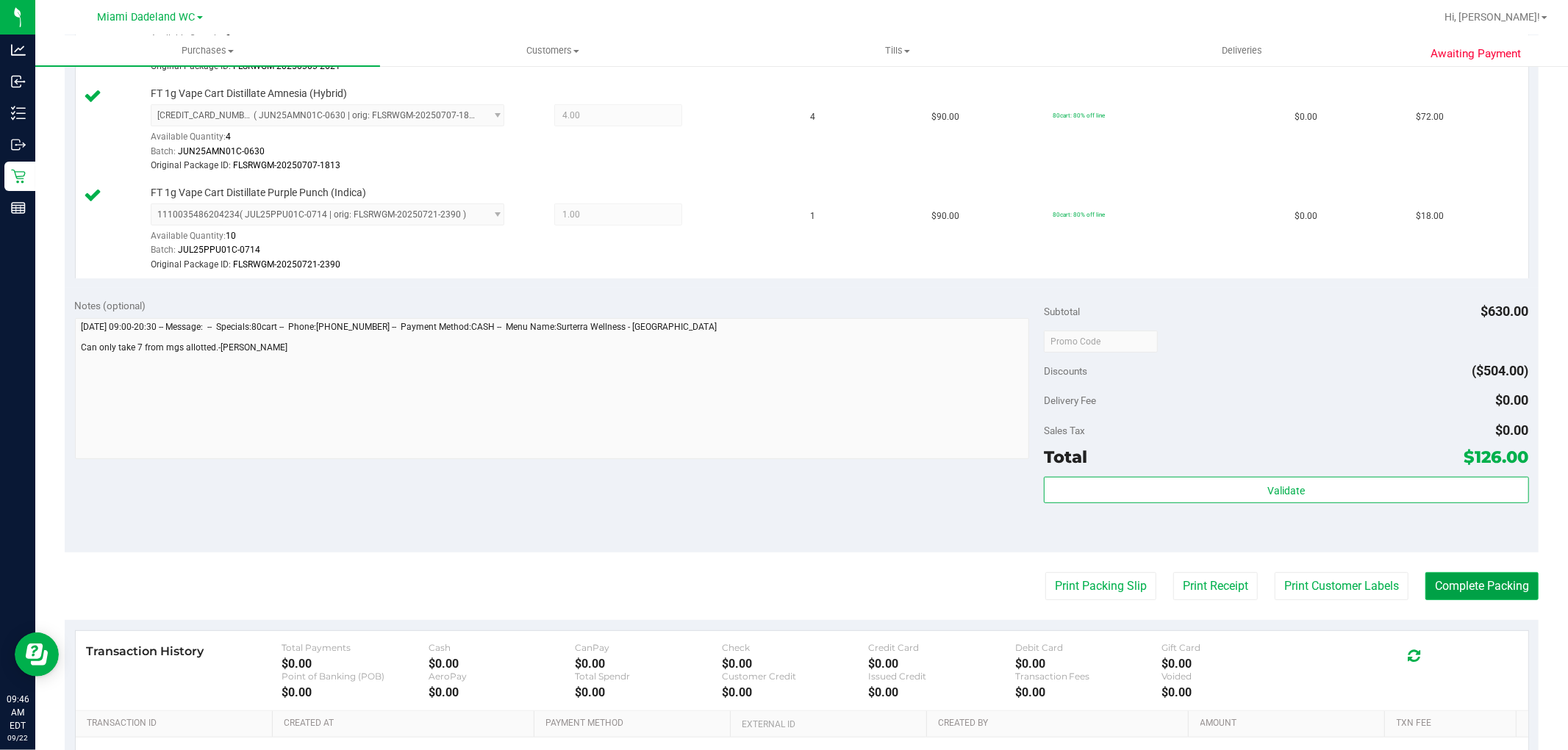
click at [1471, 586] on button "Complete Packing" at bounding box center [1481, 586] width 113 height 28
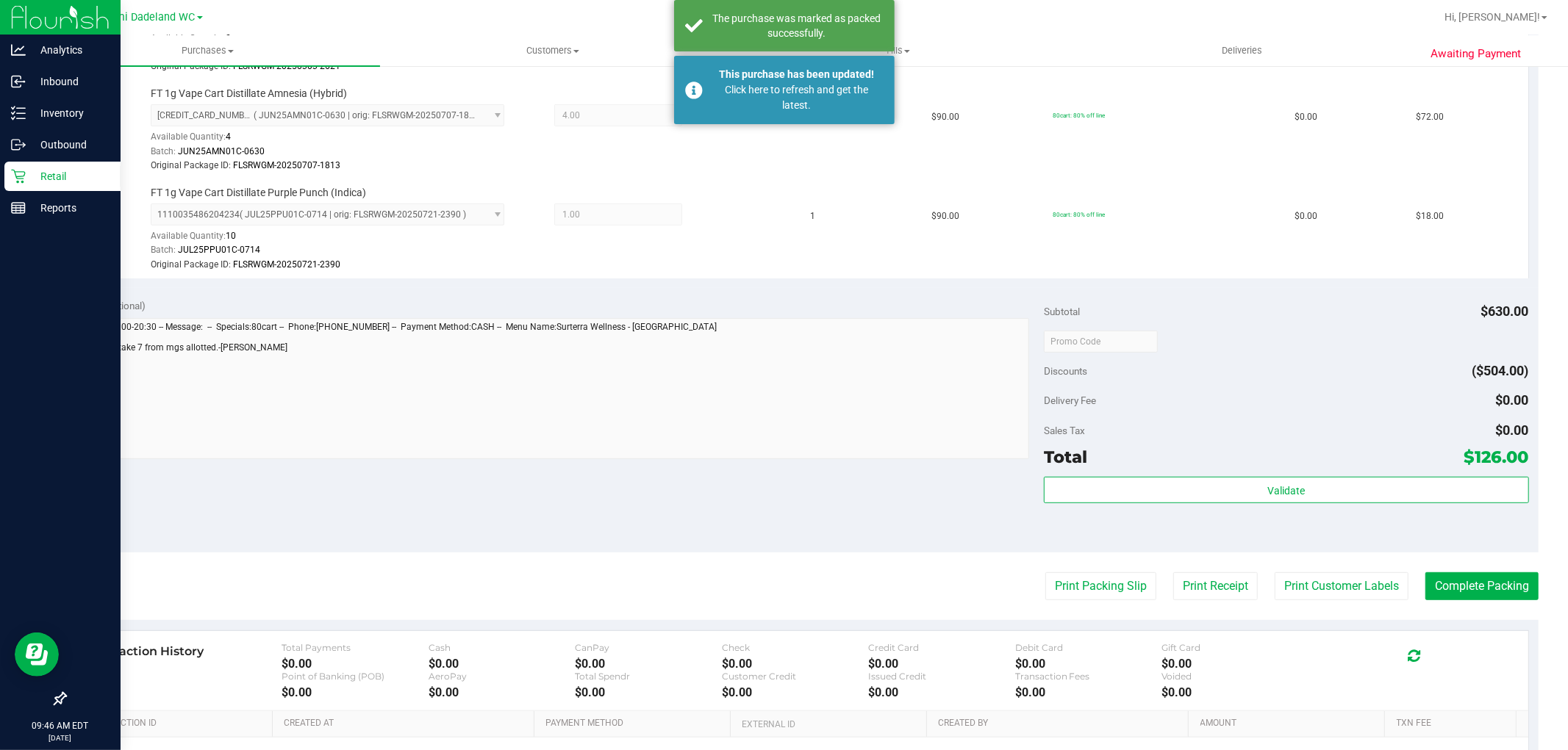
click at [23, 171] on icon at bounding box center [17, 176] width 14 height 14
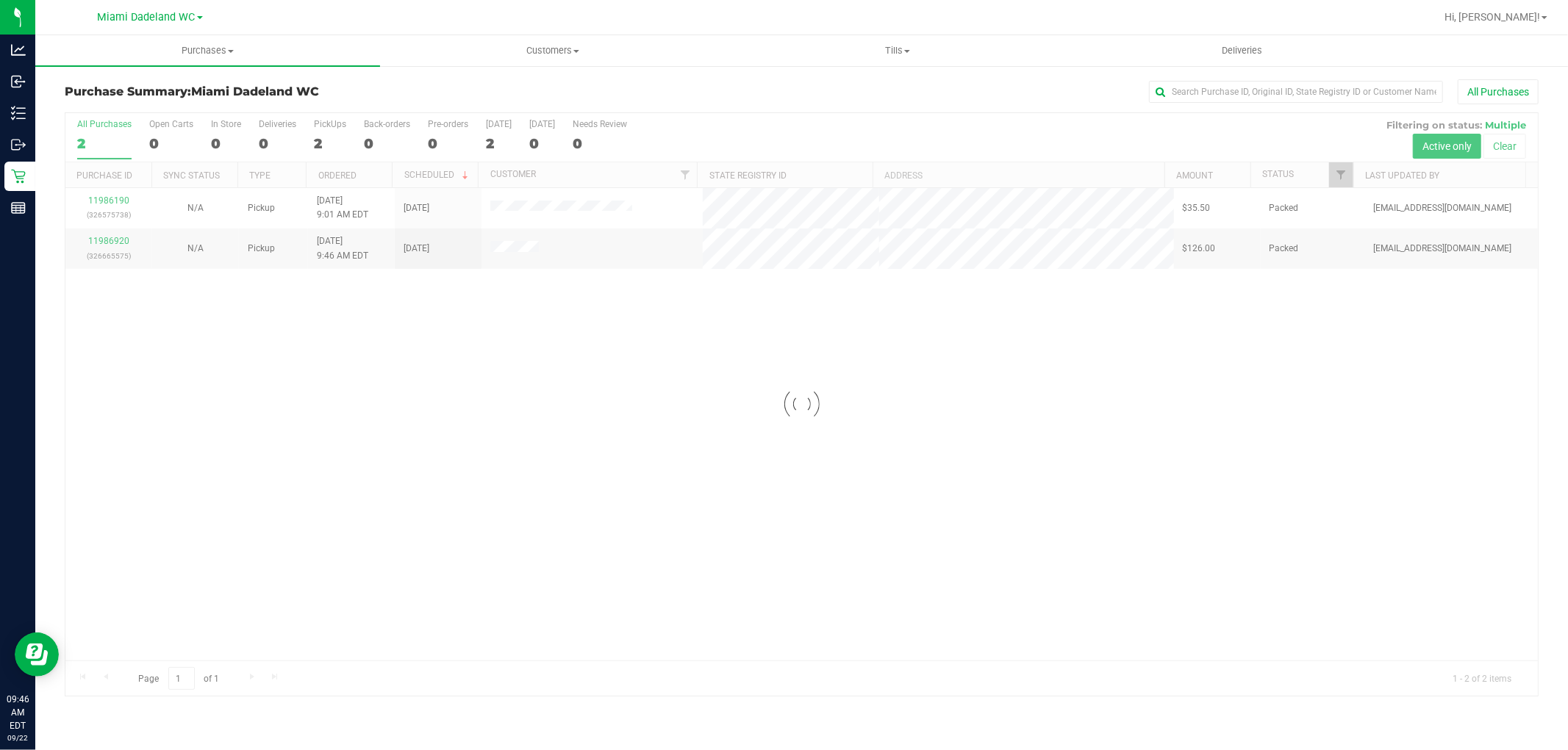
click at [1033, 466] on div at bounding box center [801, 404] width 1472 height 582
click at [1126, 424] on div "11986190 (326575738) N/A Pickup 9/22/2025 9:01 AM EDT 9/22/2025 $35.50 Packed s…" at bounding box center [801, 424] width 1472 height 472
click at [1070, 619] on div "11986190 (326575738) N/A Pickup 9/22/2025 9:01 AM EDT 9/22/2025 $35.50 Packed s…" at bounding box center [801, 424] width 1472 height 472
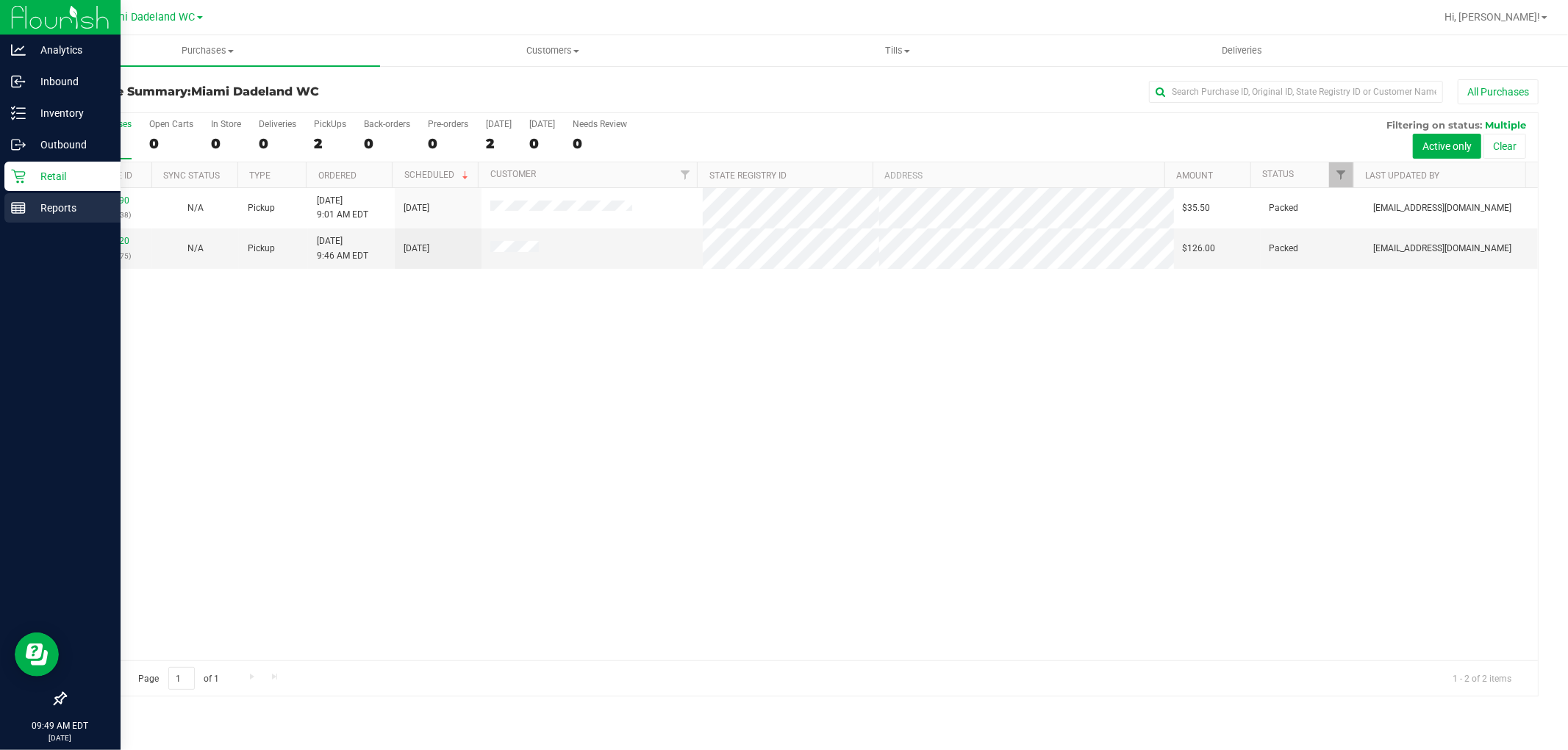
click at [26, 206] on p "Reports" at bounding box center [69, 207] width 88 height 17
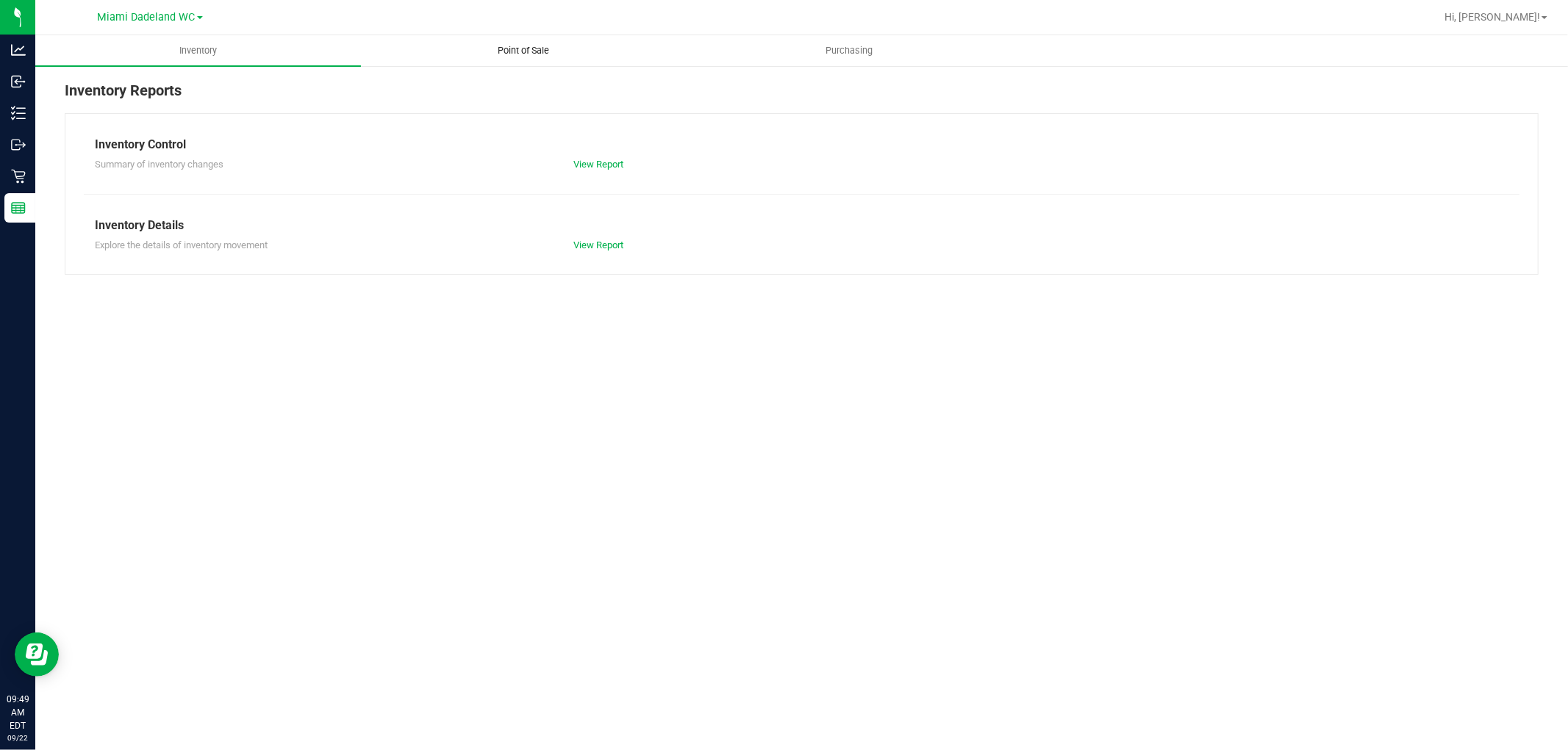
click at [566, 53] on span "Point of Sale" at bounding box center [524, 50] width 91 height 14
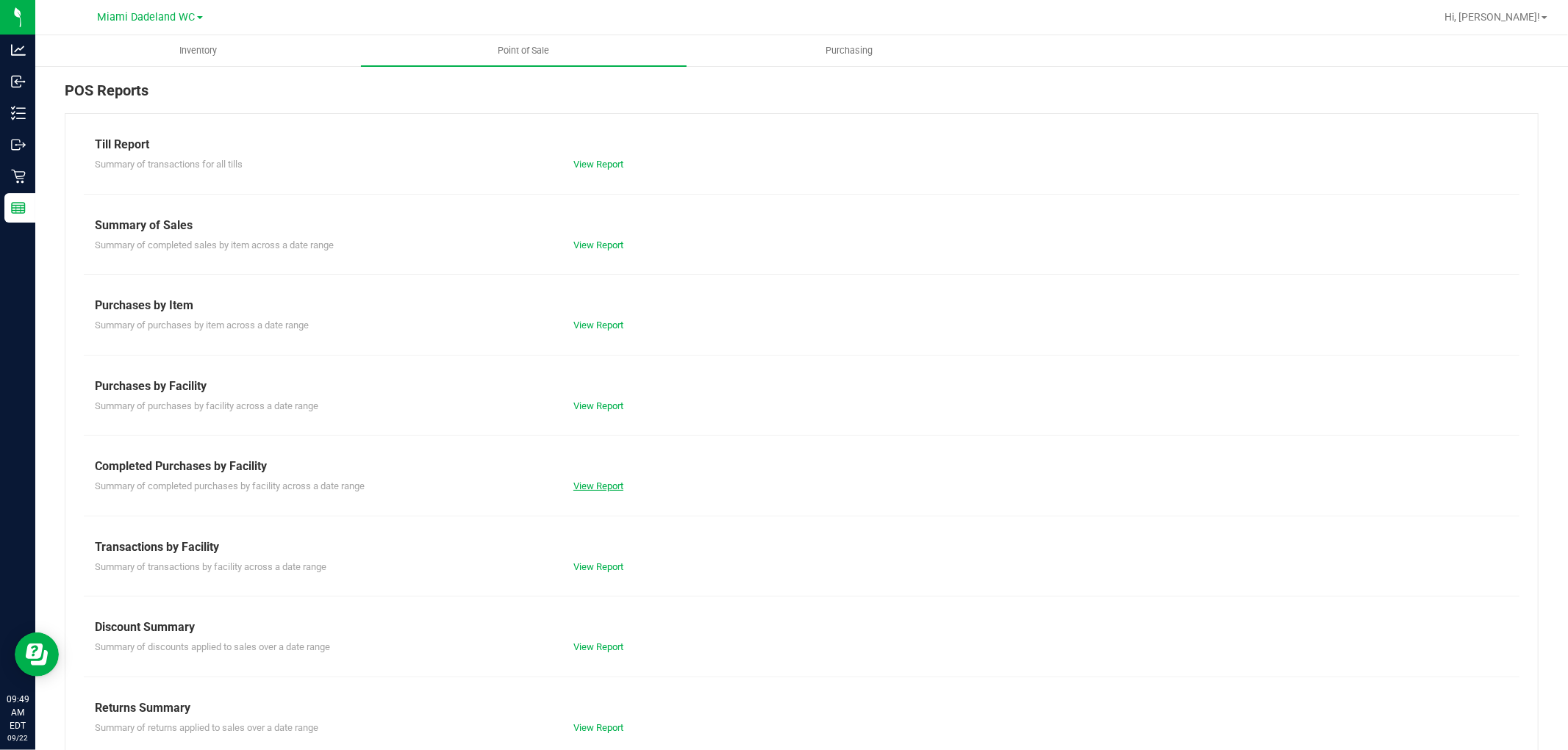
click at [619, 487] on link "View Report" at bounding box center [598, 486] width 50 height 11
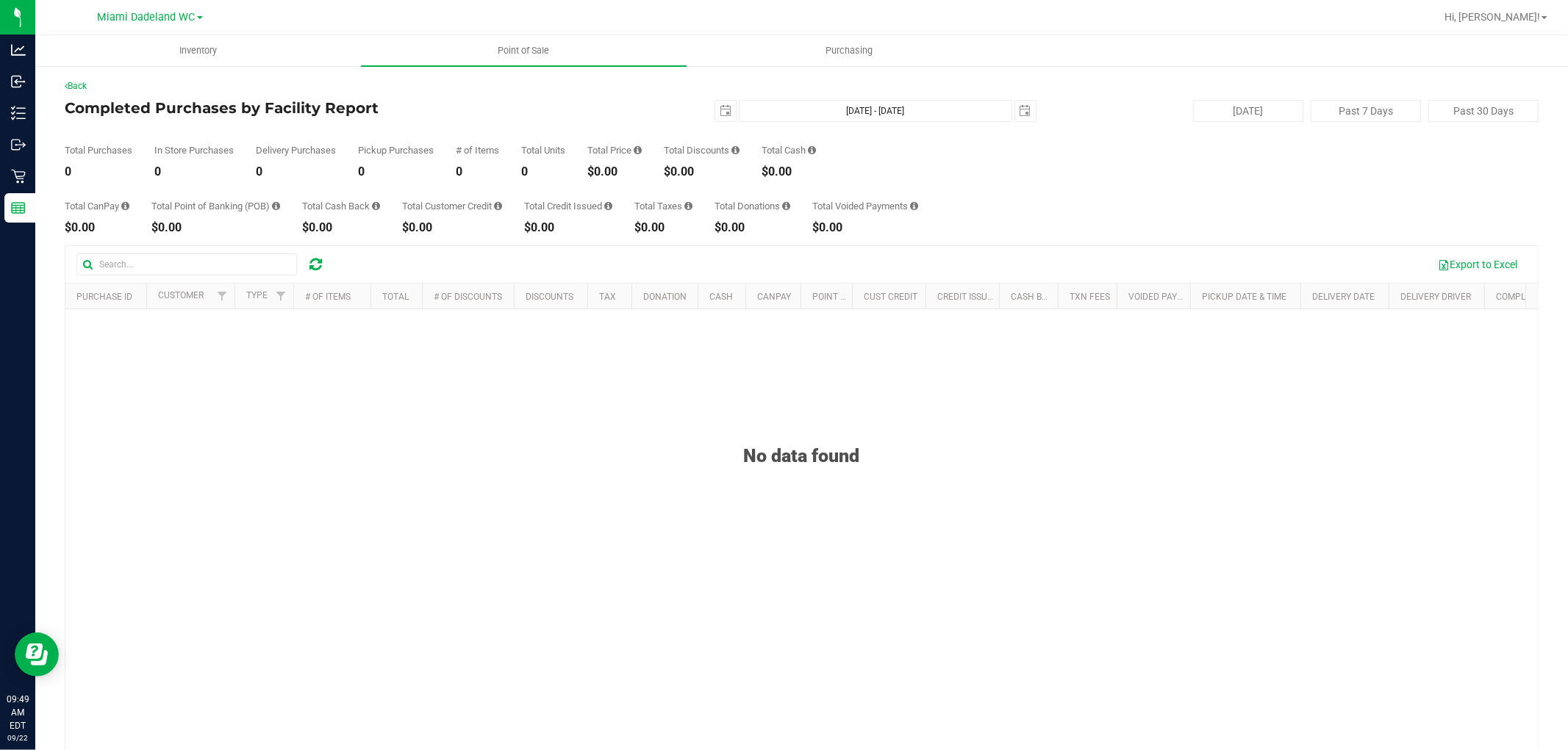
click at [1071, 241] on div "Back Completed Purchases by Facility Report 2025-09-22 Sep 22, 2025 - Sep 22, 2…" at bounding box center [801, 448] width 1474 height 738
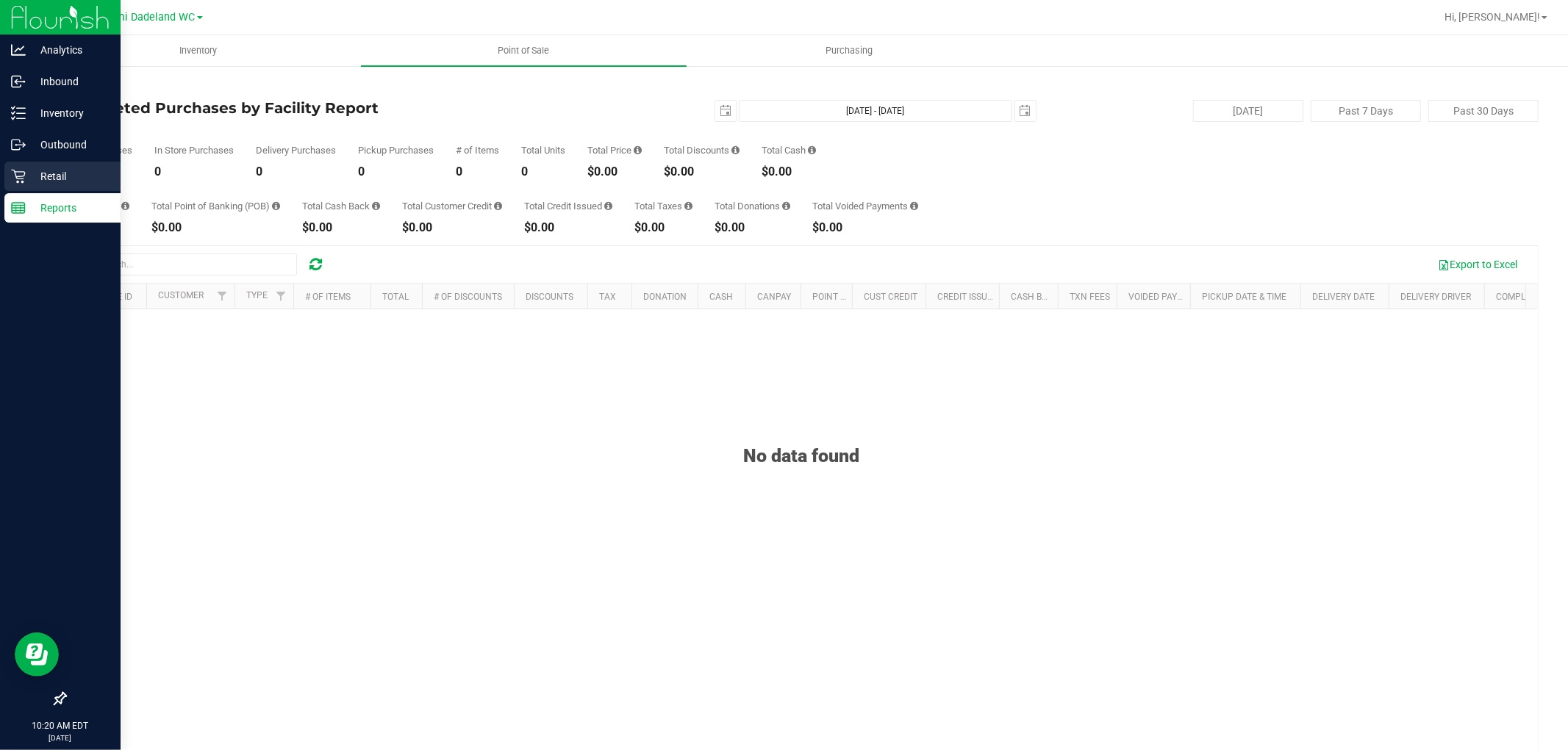
click at [36, 173] on p "Retail" at bounding box center [69, 176] width 88 height 17
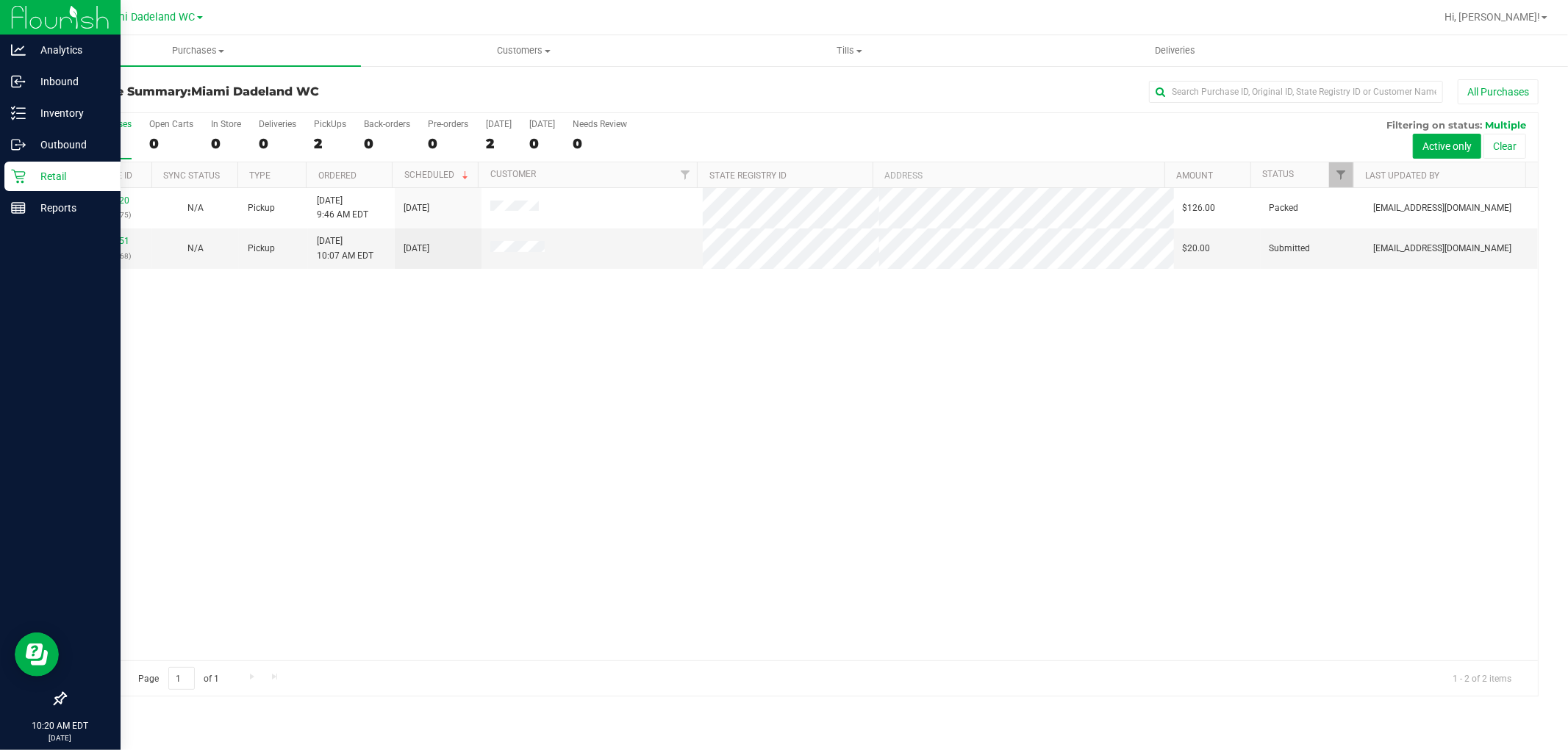
drag, startPoint x: 36, startPoint y: 173, endPoint x: 583, endPoint y: 362, distance: 578.7
click at [583, 362] on div "11986920 (326665575) N/A Pickup 9/22/2025 9:46 AM EDT 9/22/2025 $126.00 Packed …" at bounding box center [801, 424] width 1472 height 472
click at [113, 237] on link "11987151" at bounding box center [108, 241] width 41 height 10
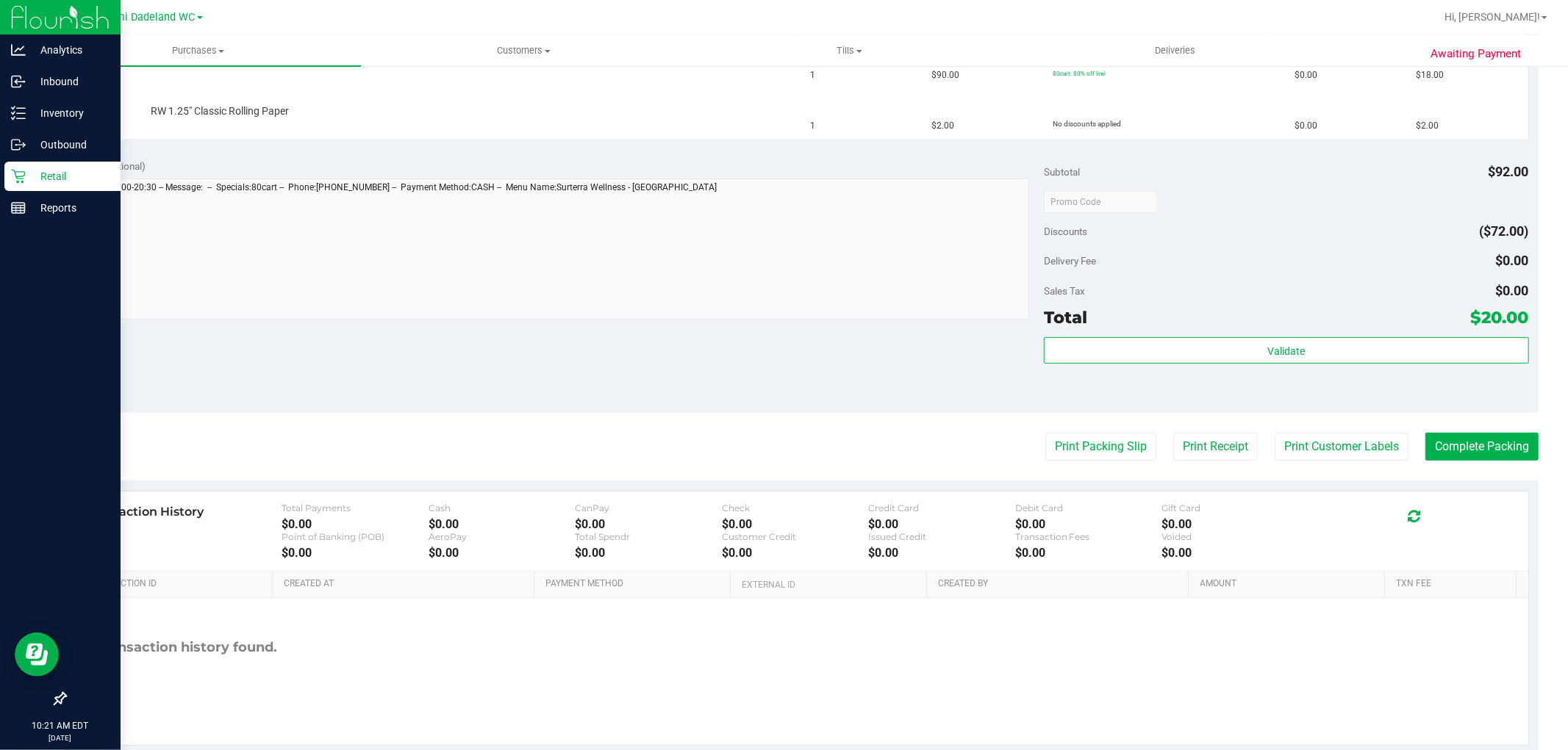
scroll to position [467, 0]
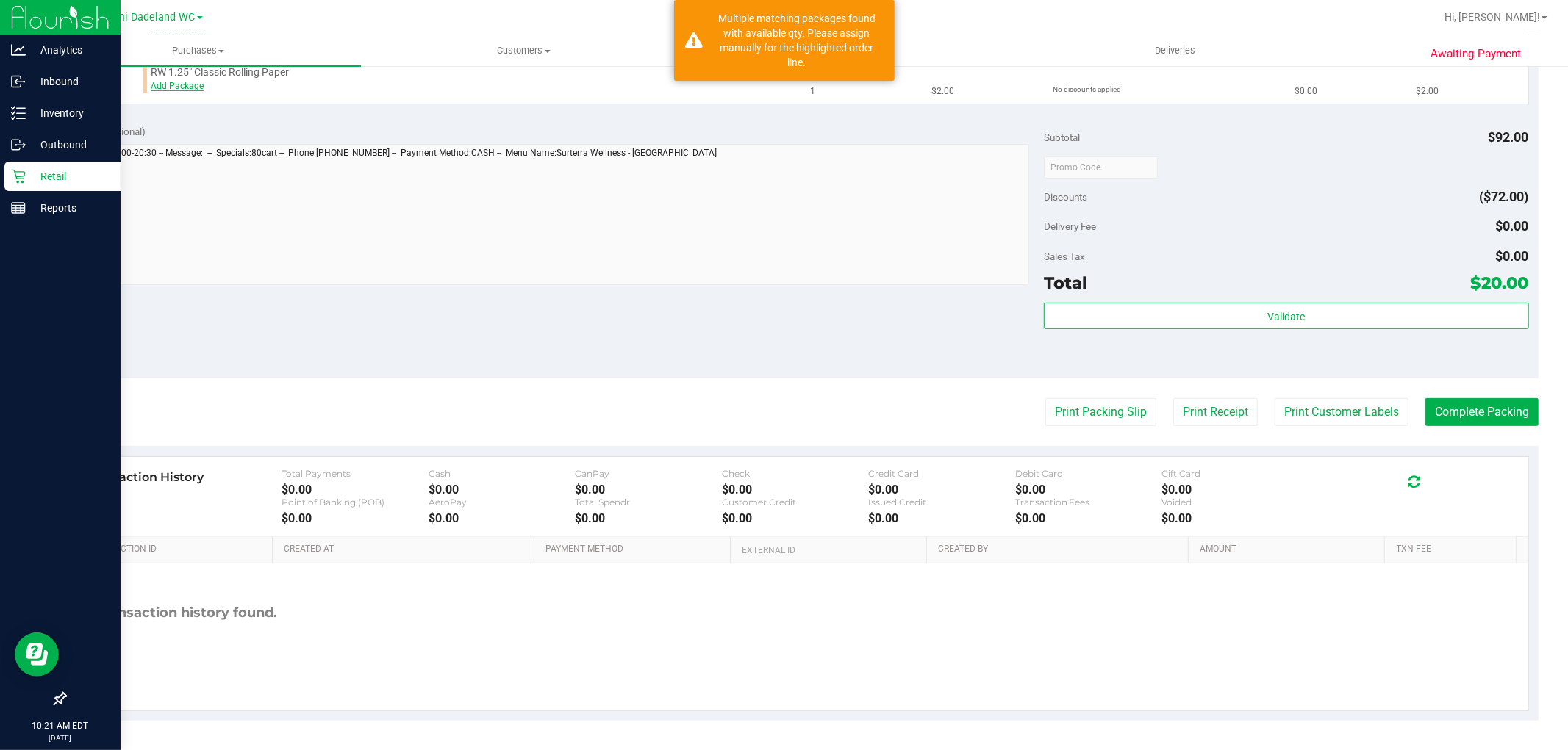
click at [181, 83] on link "Add Package" at bounding box center [177, 86] width 53 height 10
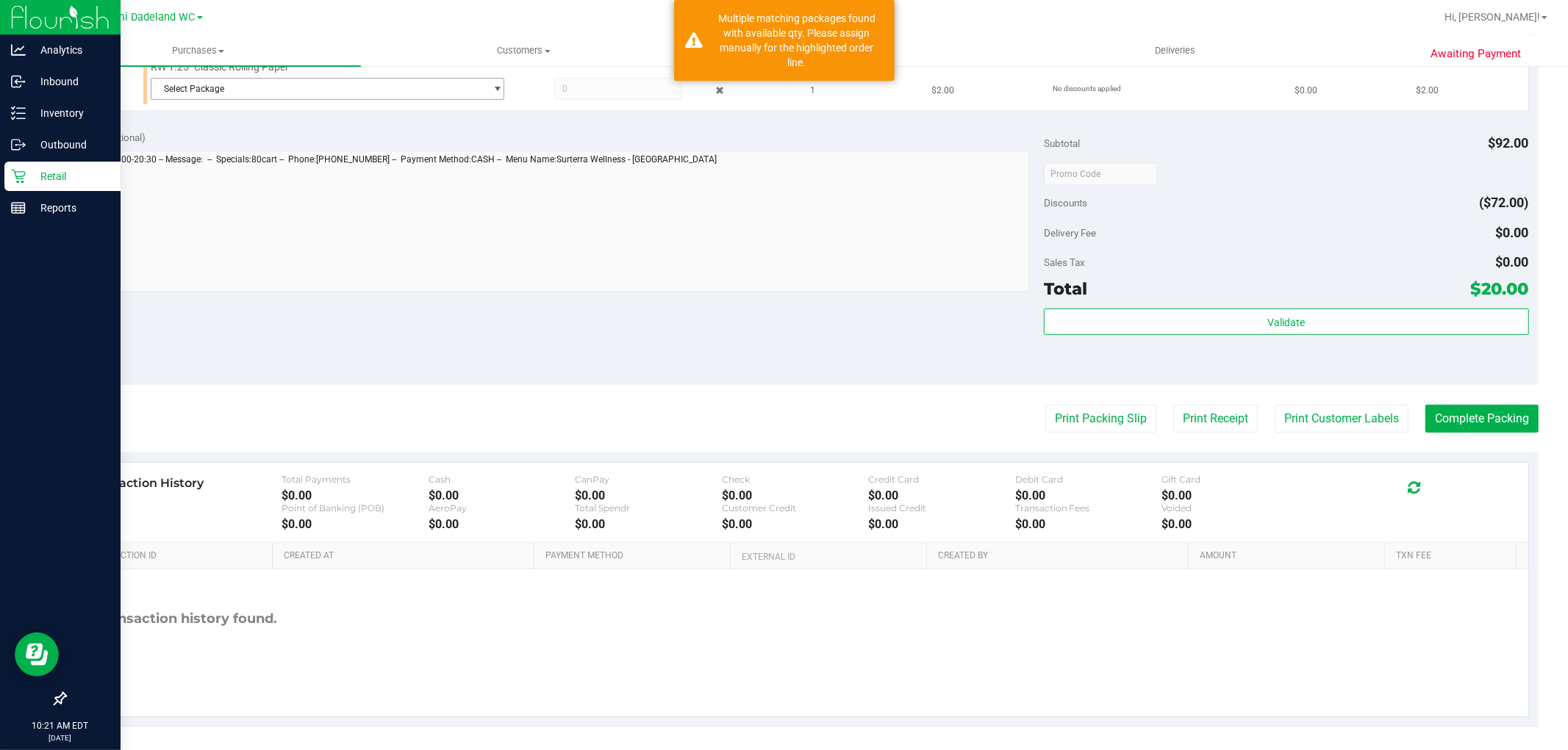
click at [446, 94] on span "Select Package" at bounding box center [318, 88] width 334 height 21
click at [428, 151] on span "( 1992384 - 112024 | orig: FLSRWWD-20250401-007 )" at bounding box center [350, 149] width 213 height 10
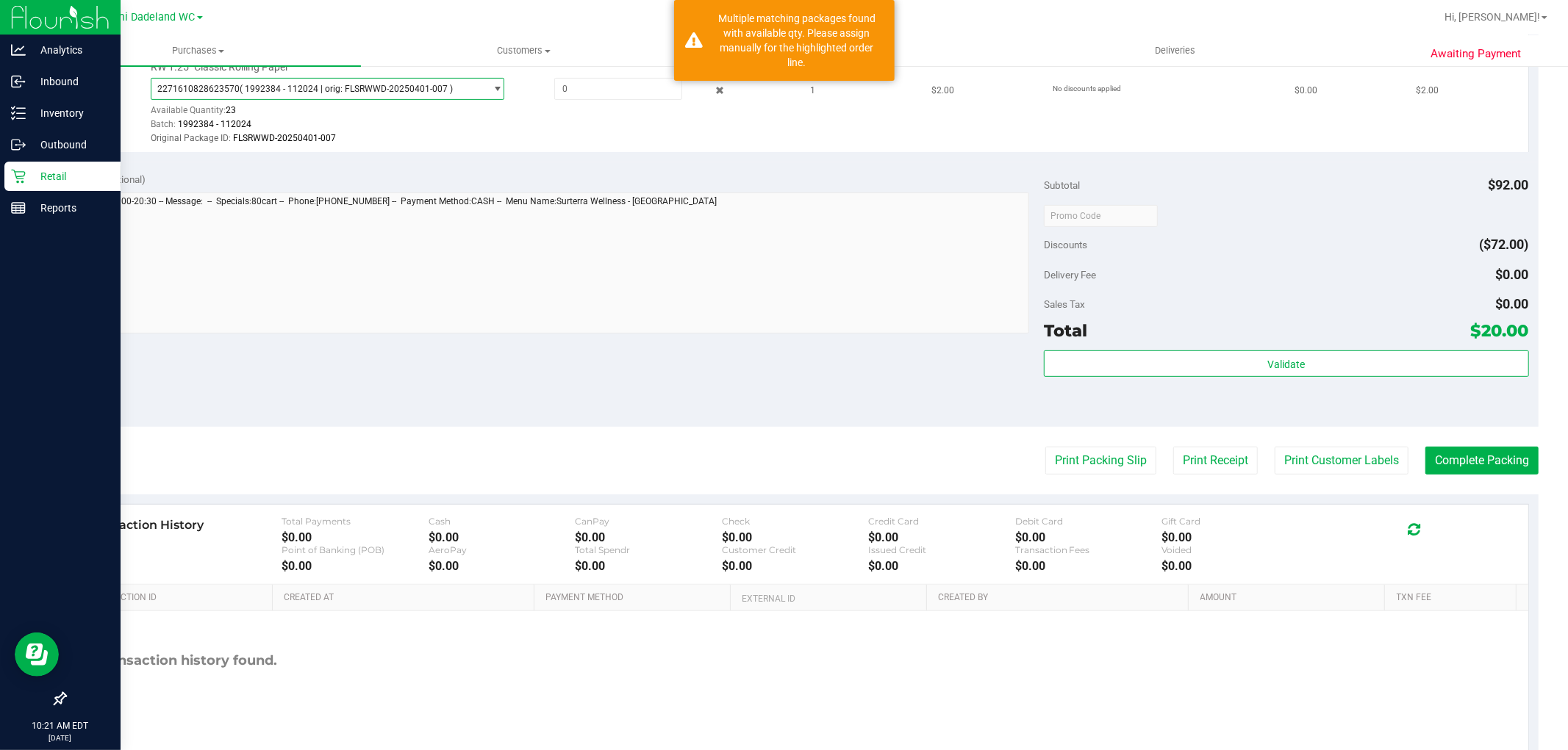
click at [418, 84] on span "( 1992384 - 112024 | orig: FLSRWWD-20250401-007 )" at bounding box center [346, 88] width 213 height 10
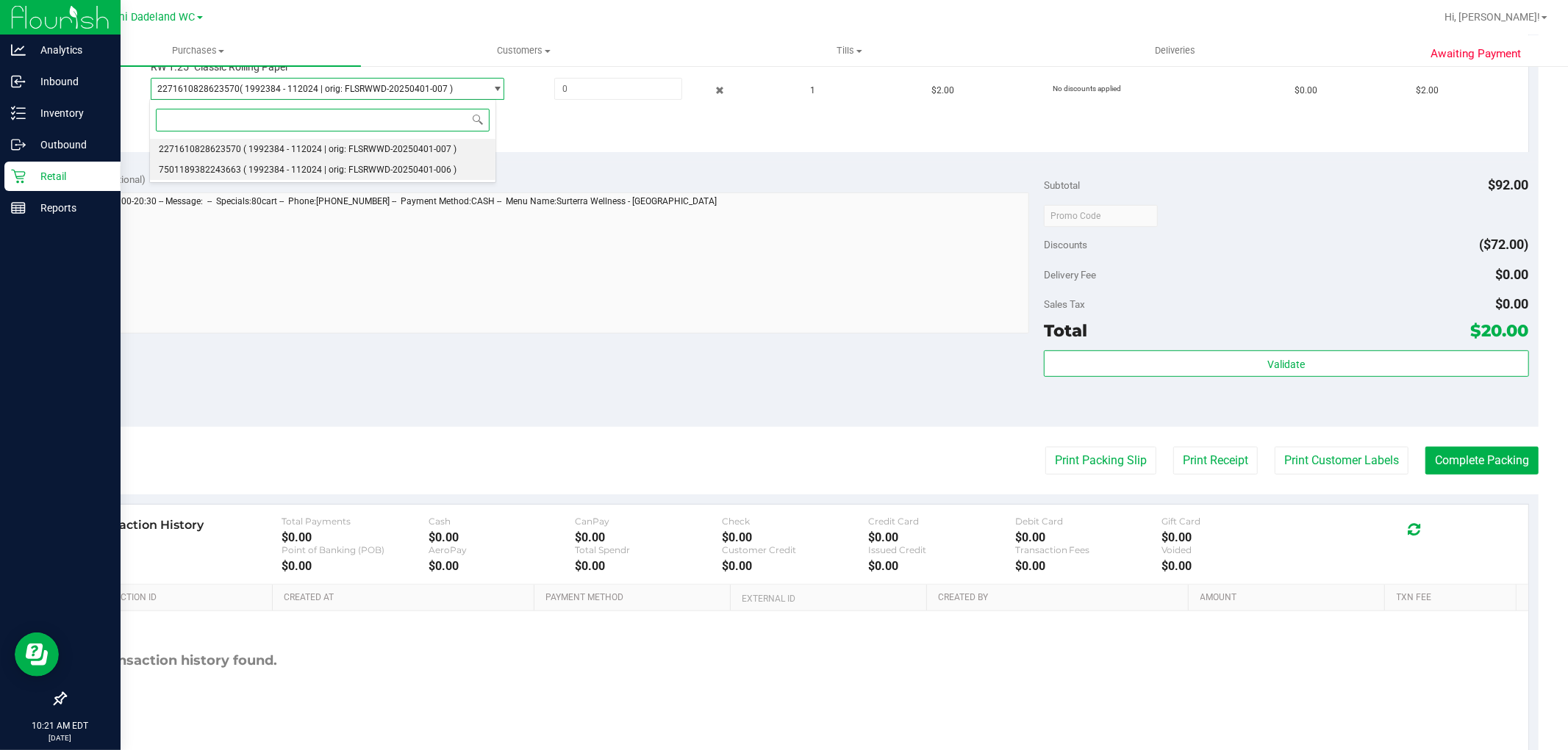
click at [407, 170] on span "( 1992384 - 112024 | orig: FLSRWWD-20250401-006 )" at bounding box center [350, 170] width 213 height 10
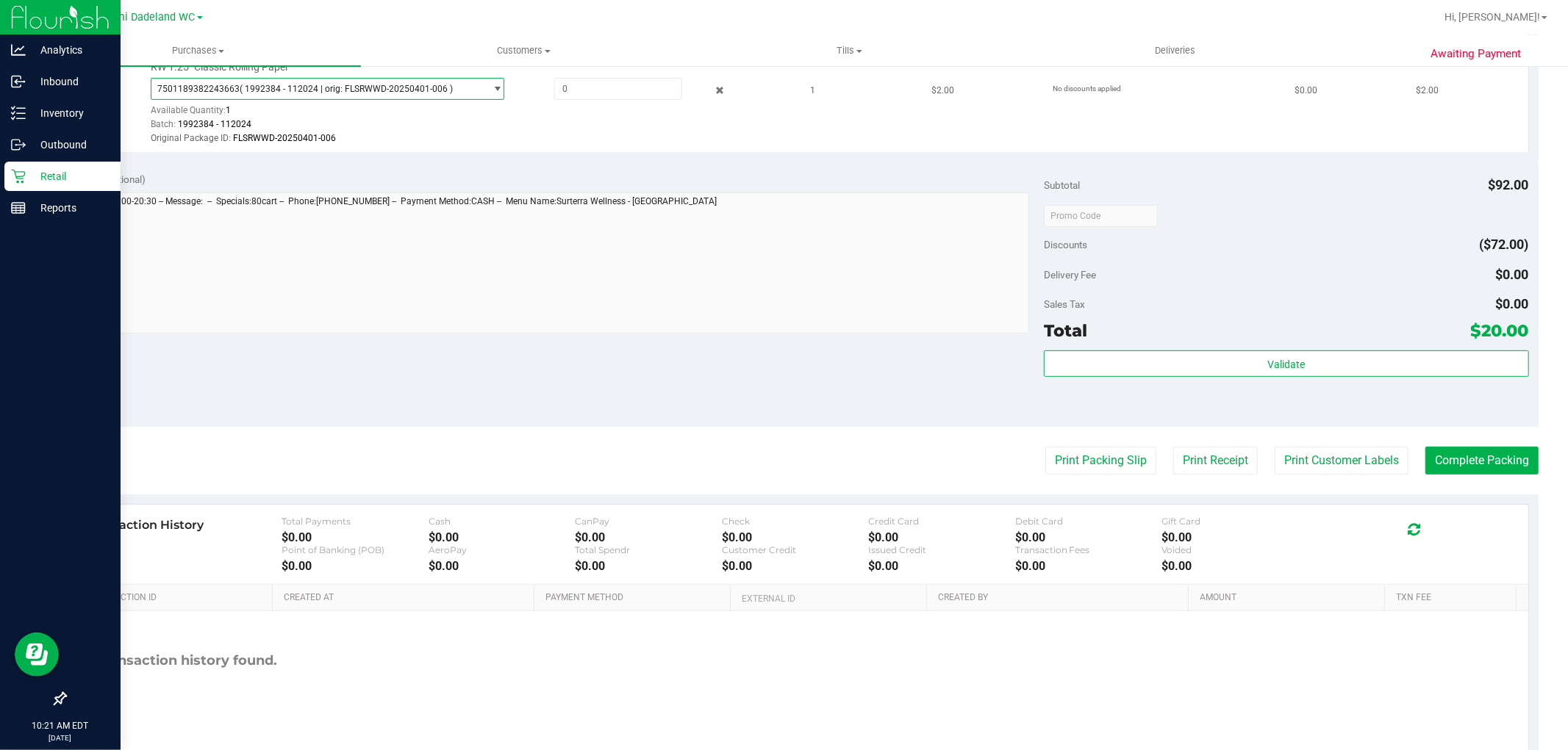
click at [472, 78] on span "7501189382243663 ( 1992384 - 112024 | orig: FLSRWWD-20250401-006 )" at bounding box center [318, 88] width 334 height 21
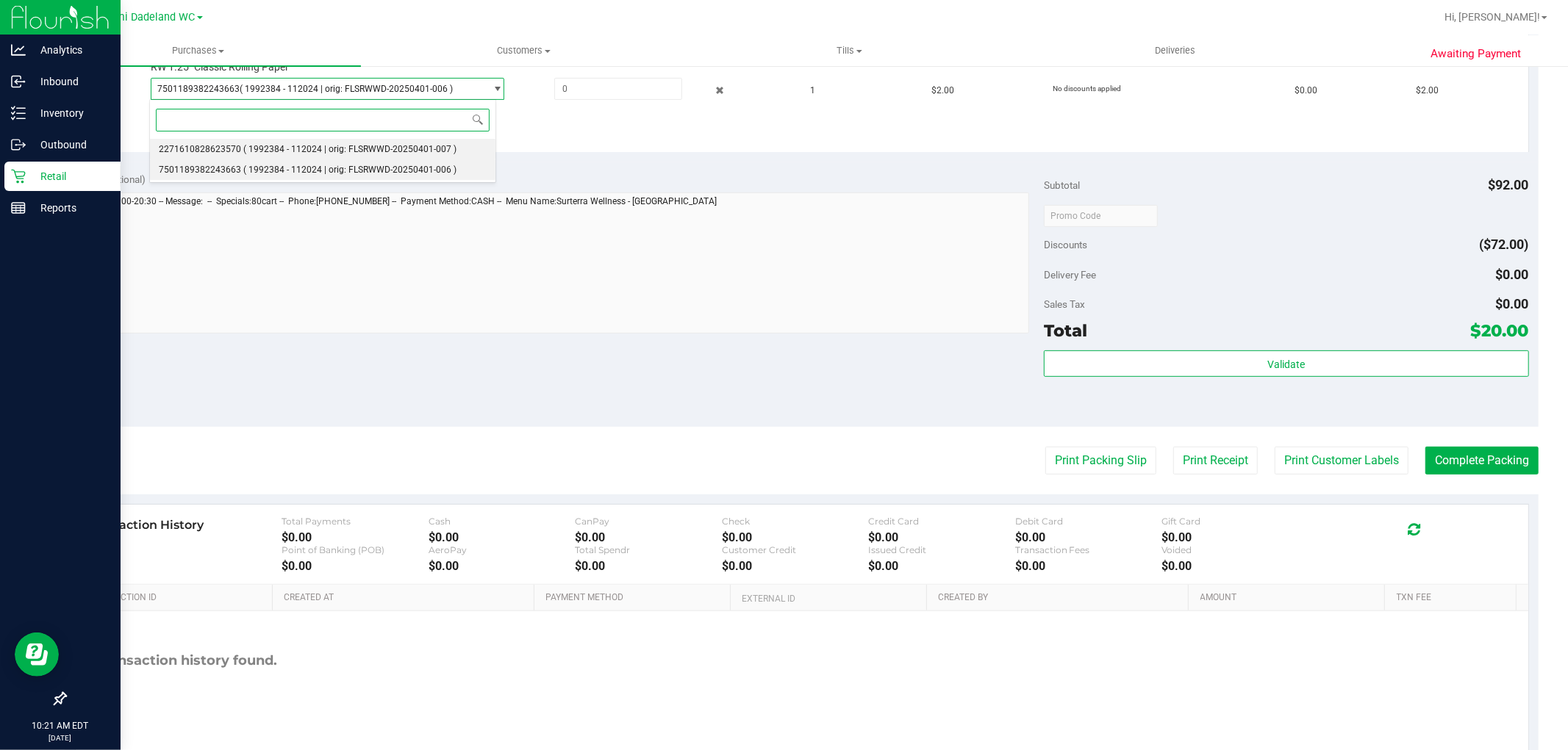
click at [430, 149] on span "( 1992384 - 112024 | orig: FLSRWWD-20250401-007 )" at bounding box center [350, 149] width 213 height 10
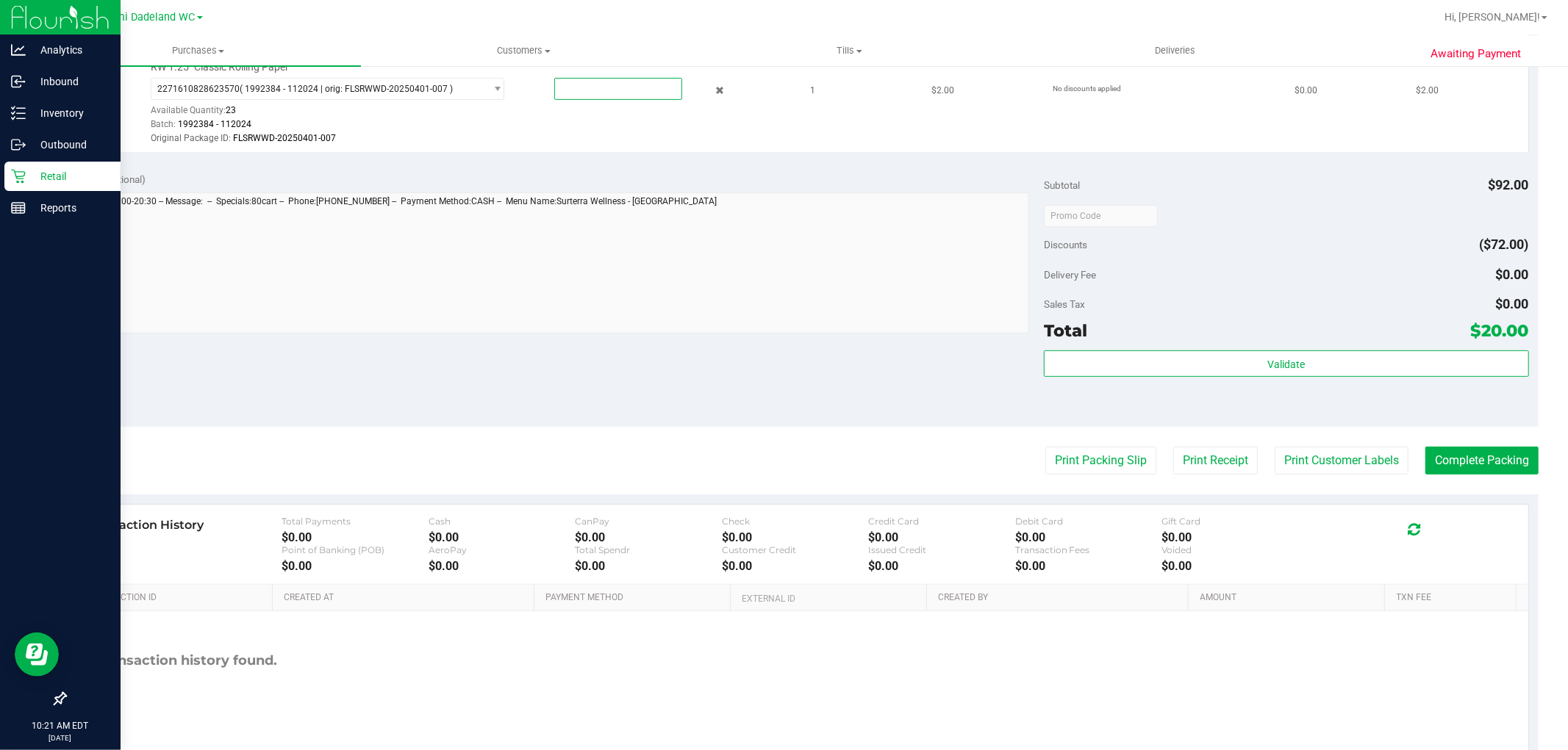
click at [632, 89] on span at bounding box center [618, 88] width 128 height 22
type input "1"
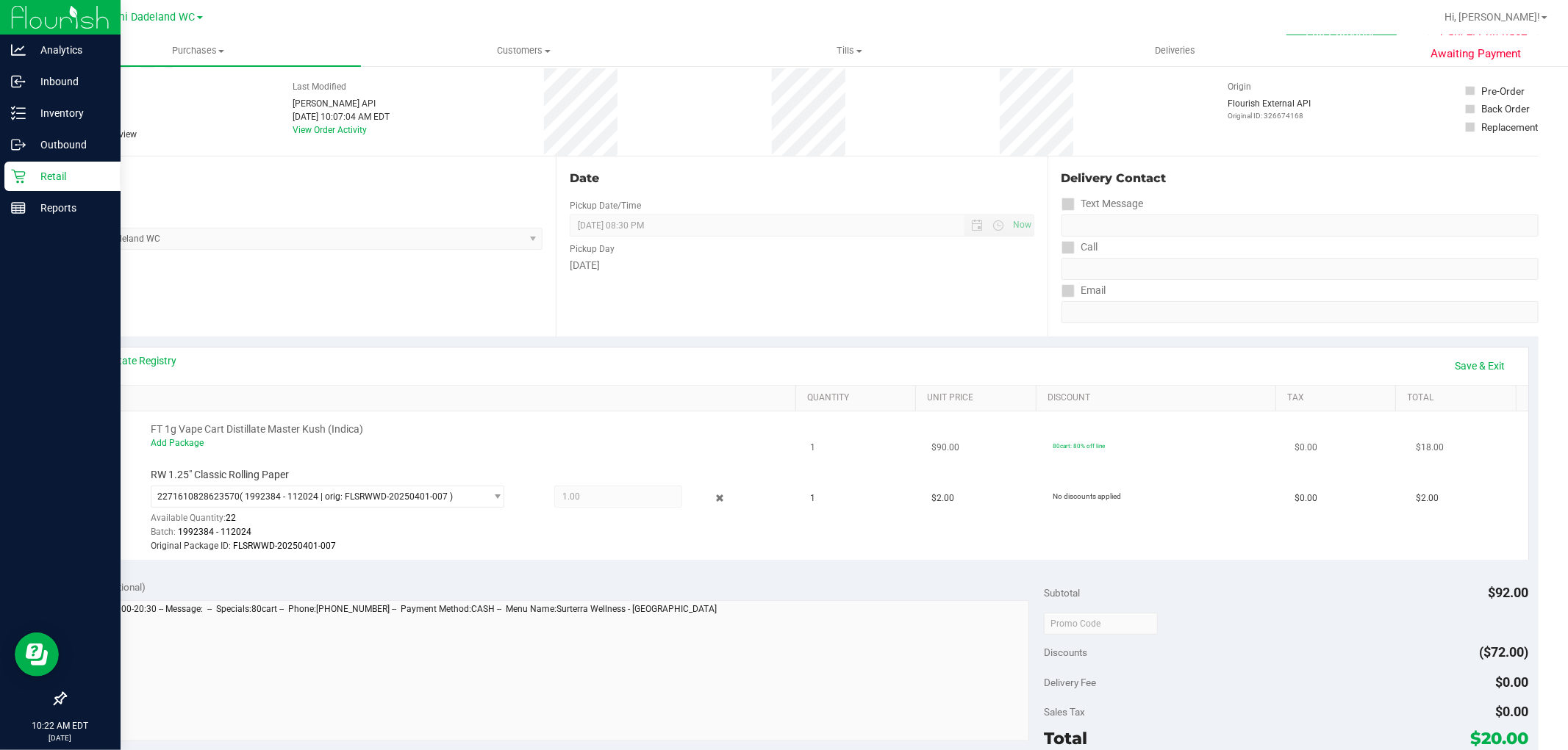
scroll to position [0, 0]
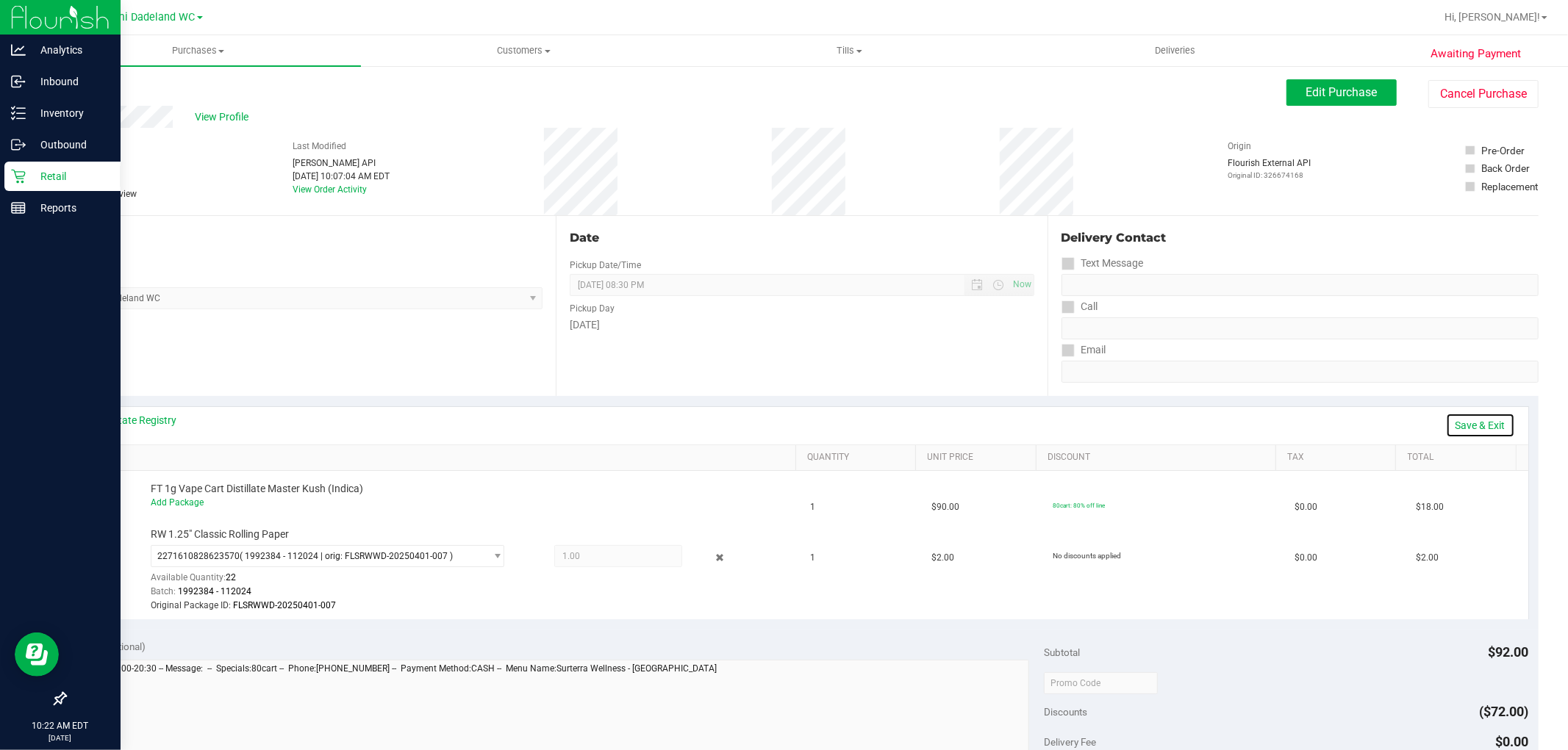
click at [1460, 423] on link "Save & Exit" at bounding box center [1480, 425] width 69 height 25
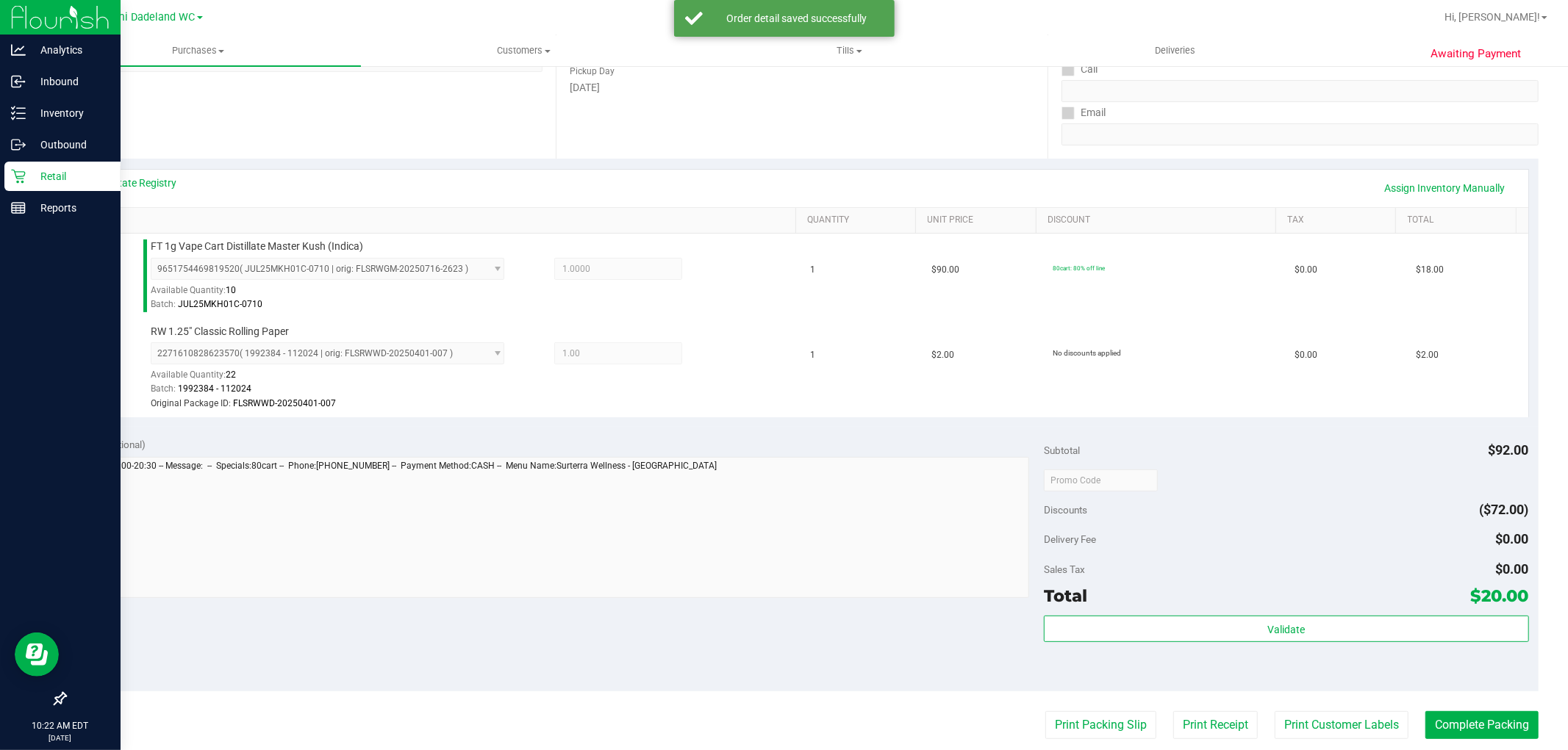
scroll to position [552, 0]
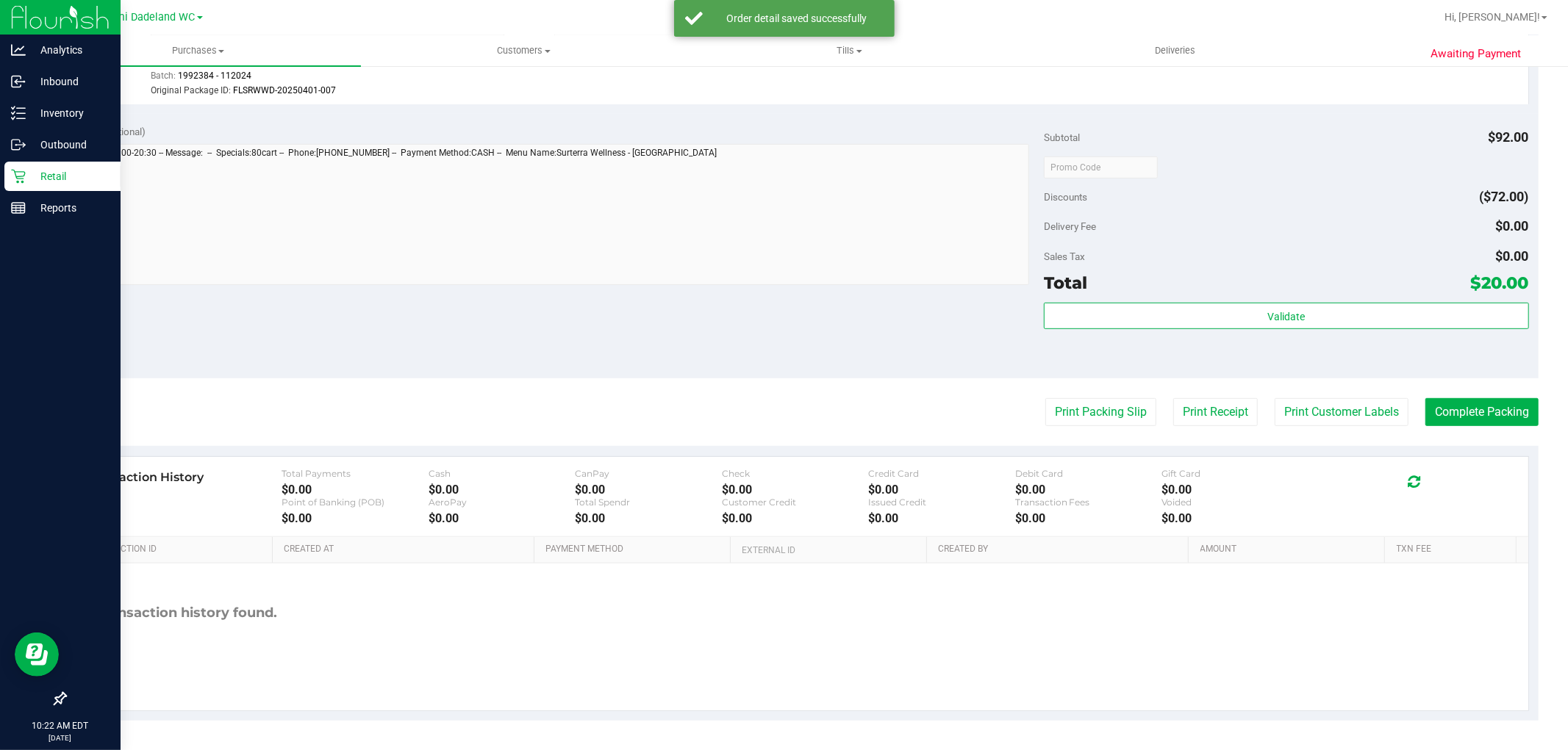
click at [1273, 298] on div "Subtotal $92.00 Discounts ($72.00) Delivery Fee $0.00 Sales Tax $0.00 Total $20…" at bounding box center [1285, 246] width 484 height 244
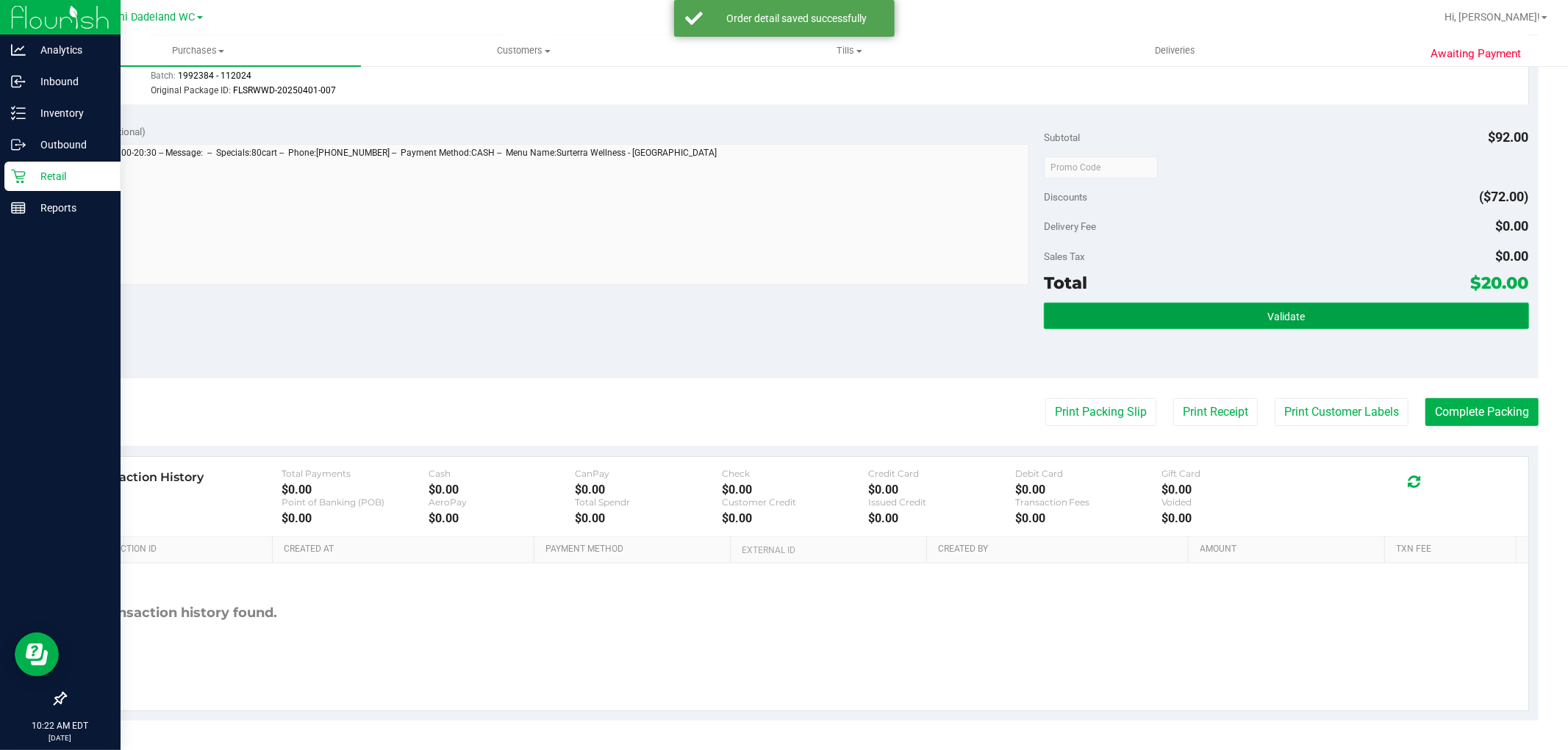
click at [1230, 309] on button "Validate" at bounding box center [1285, 315] width 484 height 26
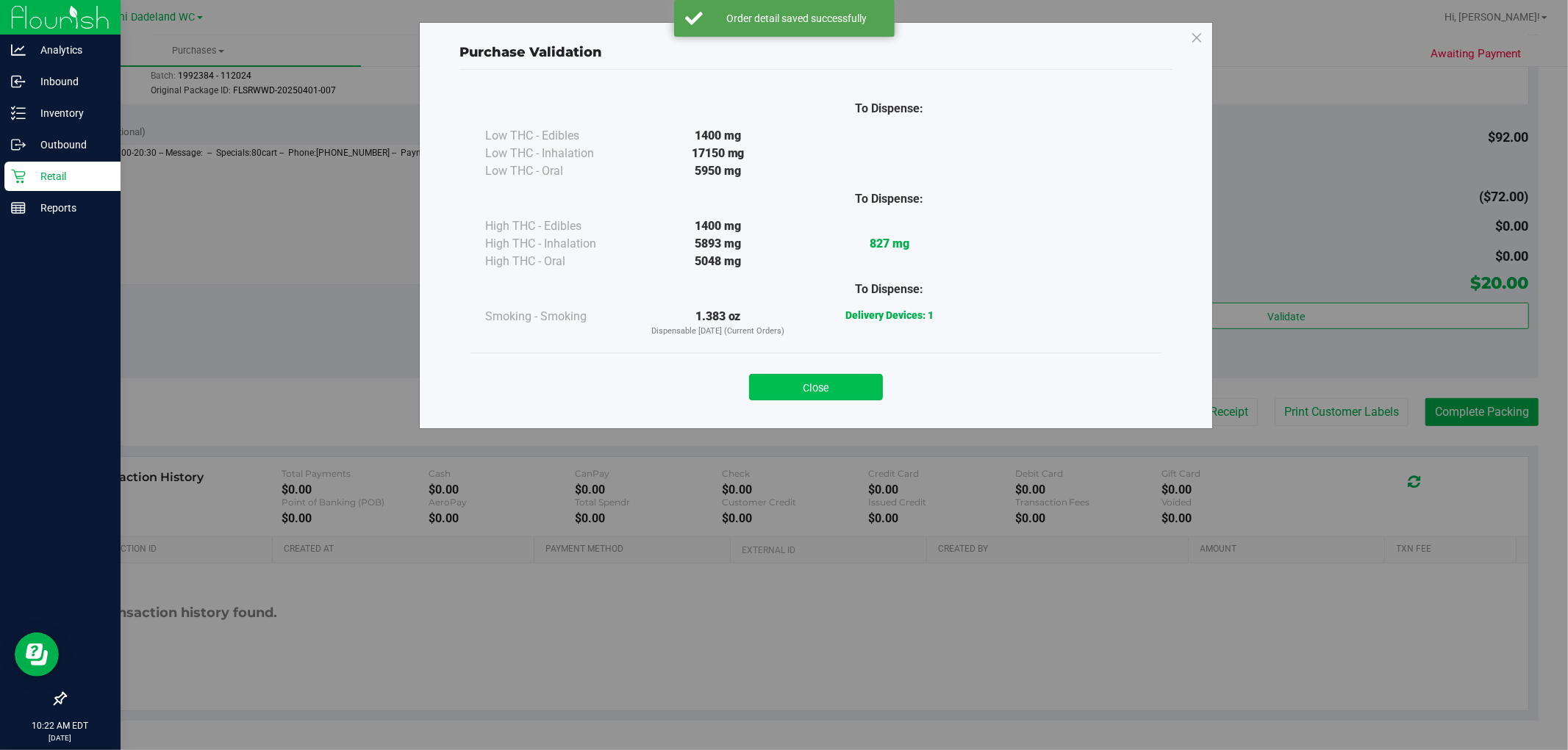
click at [840, 391] on button "Close" at bounding box center [816, 386] width 134 height 26
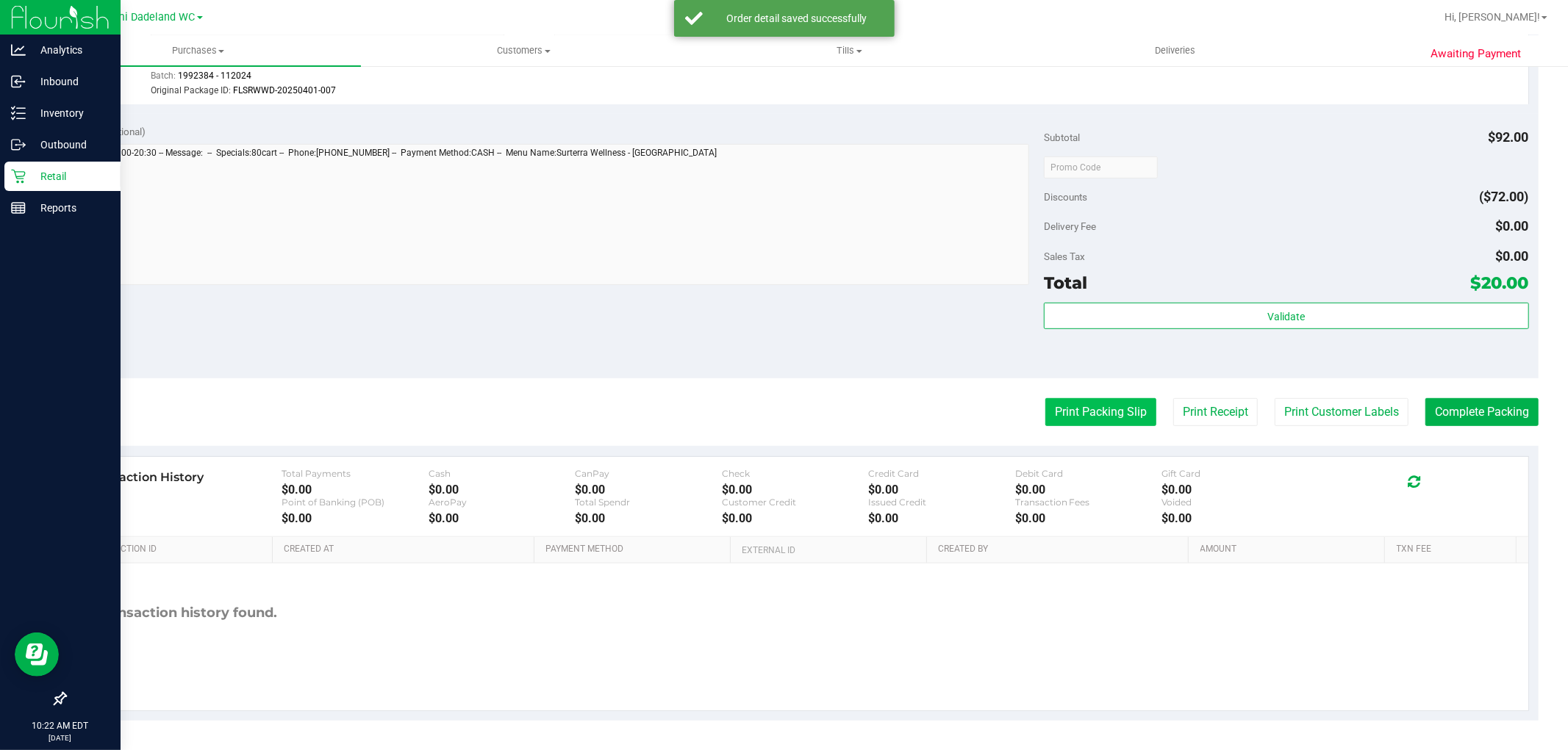
click at [1121, 404] on button "Print Packing Slip" at bounding box center [1101, 412] width 111 height 28
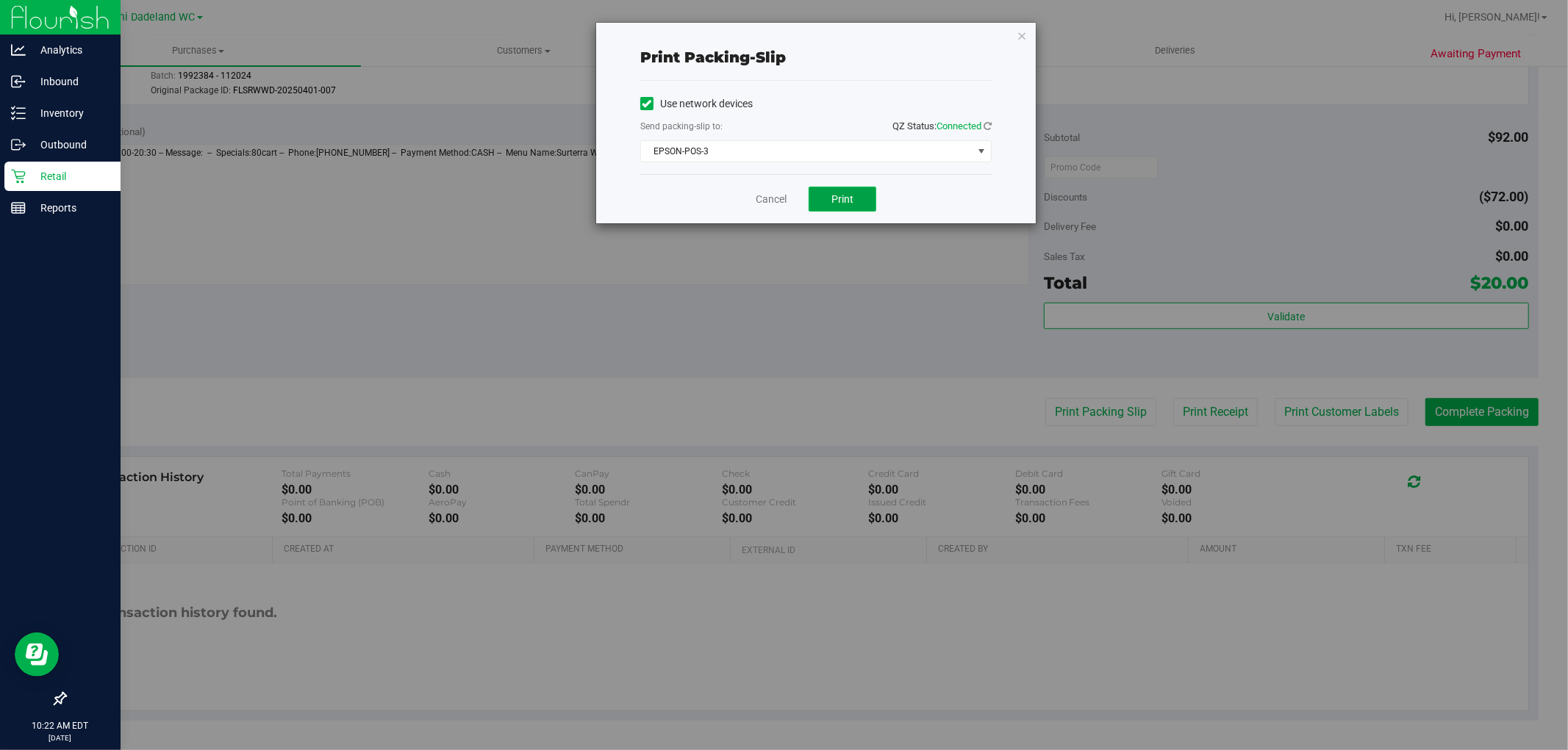
click at [824, 201] on button "Print" at bounding box center [842, 199] width 67 height 25
click at [781, 202] on link "Cancel" at bounding box center [771, 199] width 31 height 15
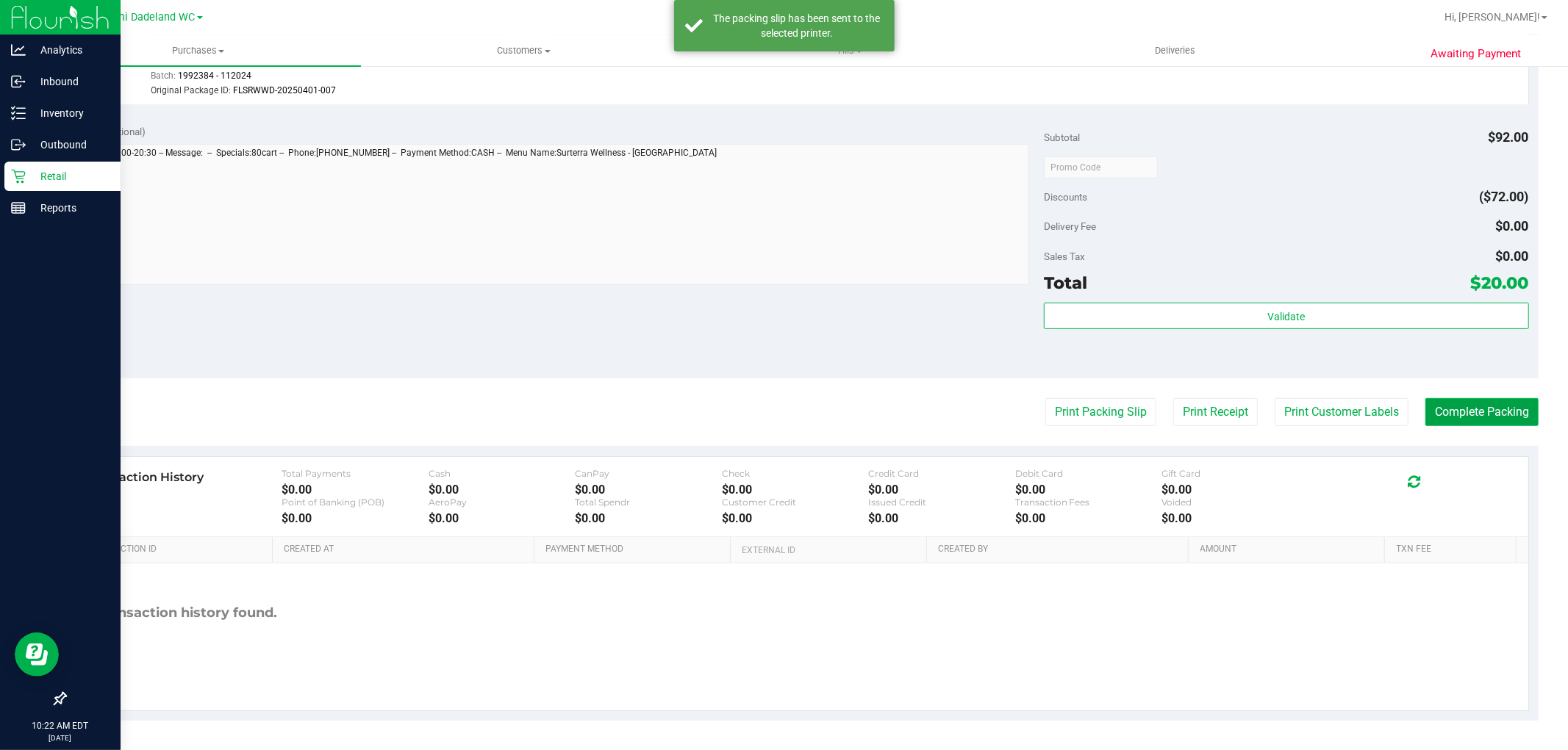
click at [1474, 406] on button "Complete Packing" at bounding box center [1481, 412] width 113 height 28
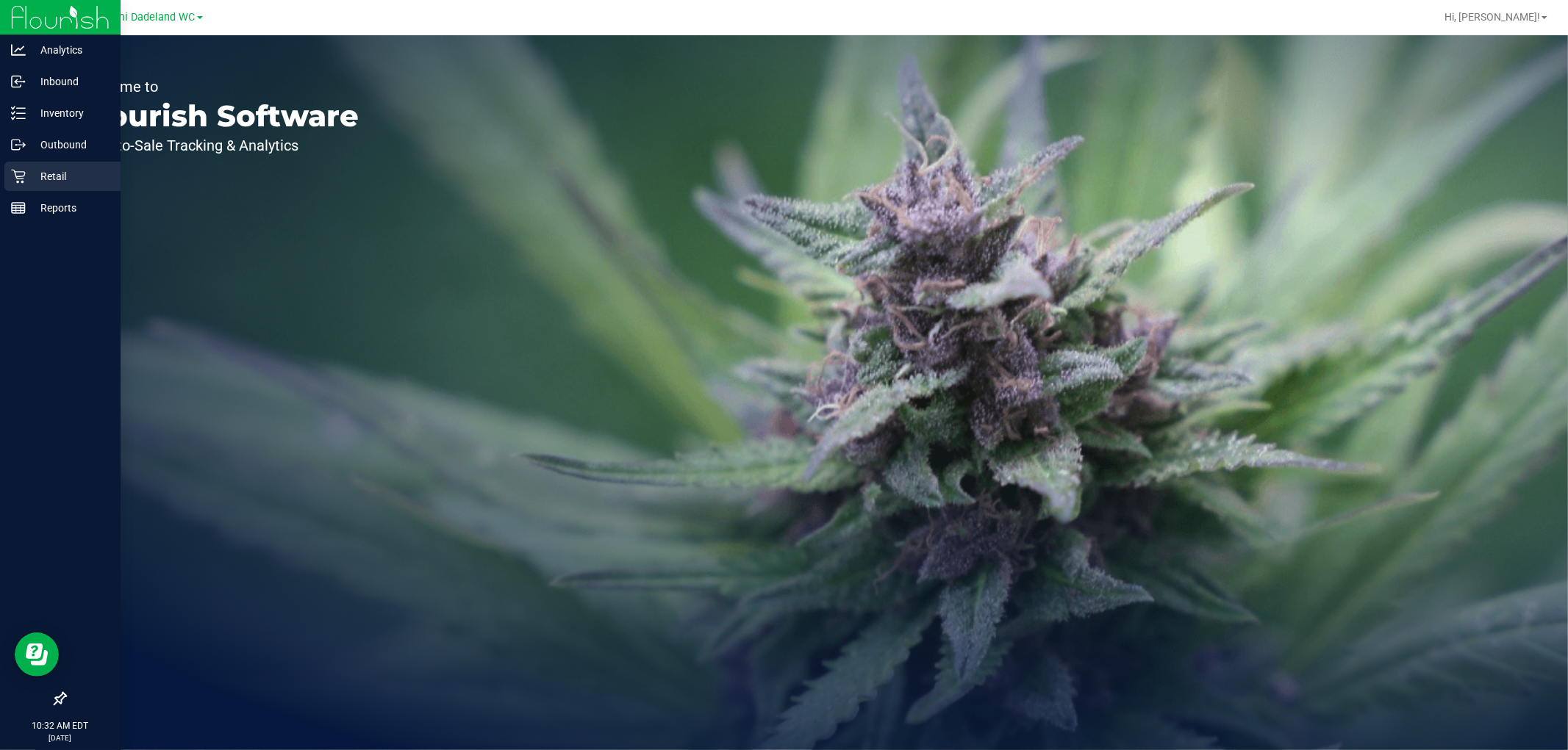
click at [25, 172] on div "Retail" at bounding box center [62, 176] width 116 height 29
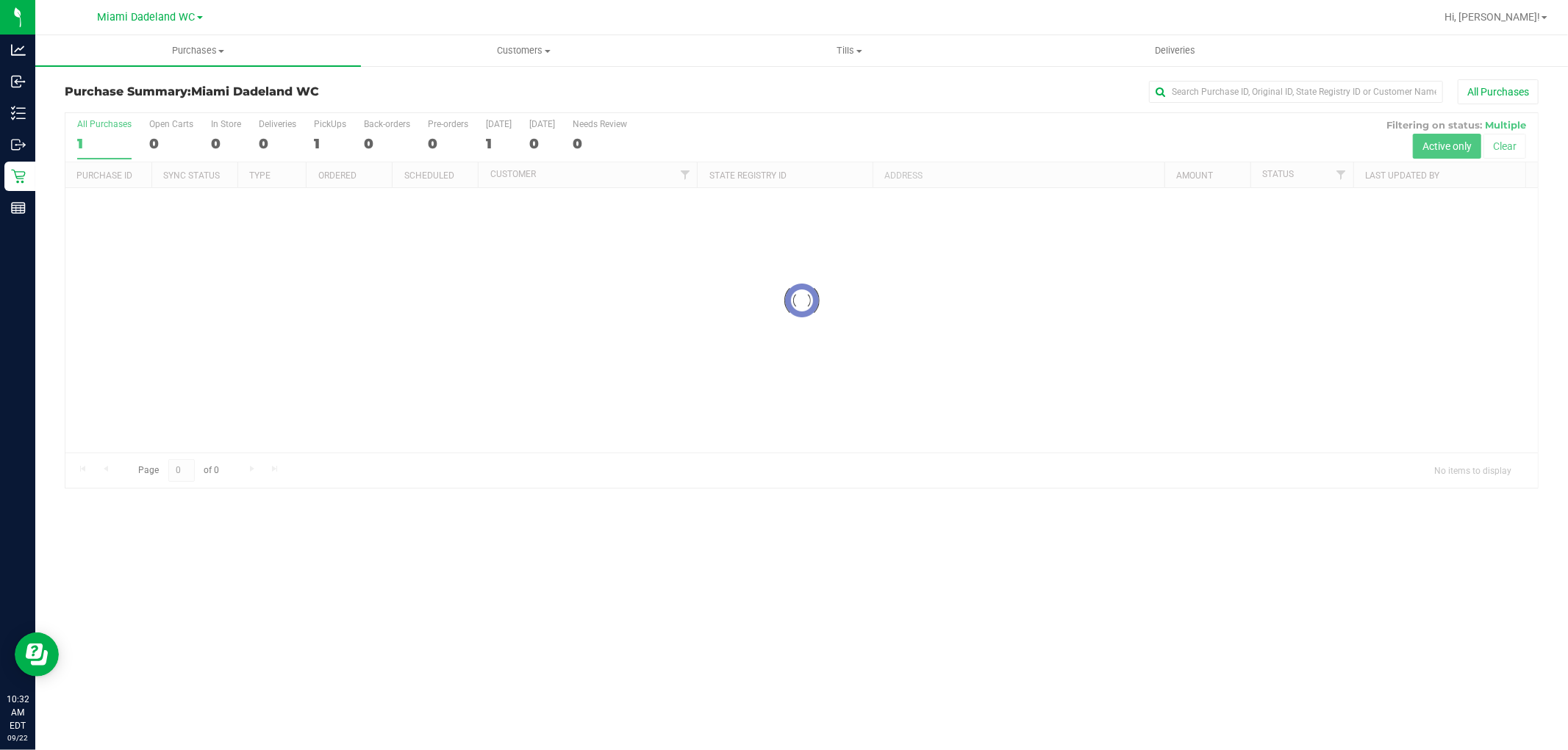
click at [887, 141] on div at bounding box center [801, 300] width 1472 height 375
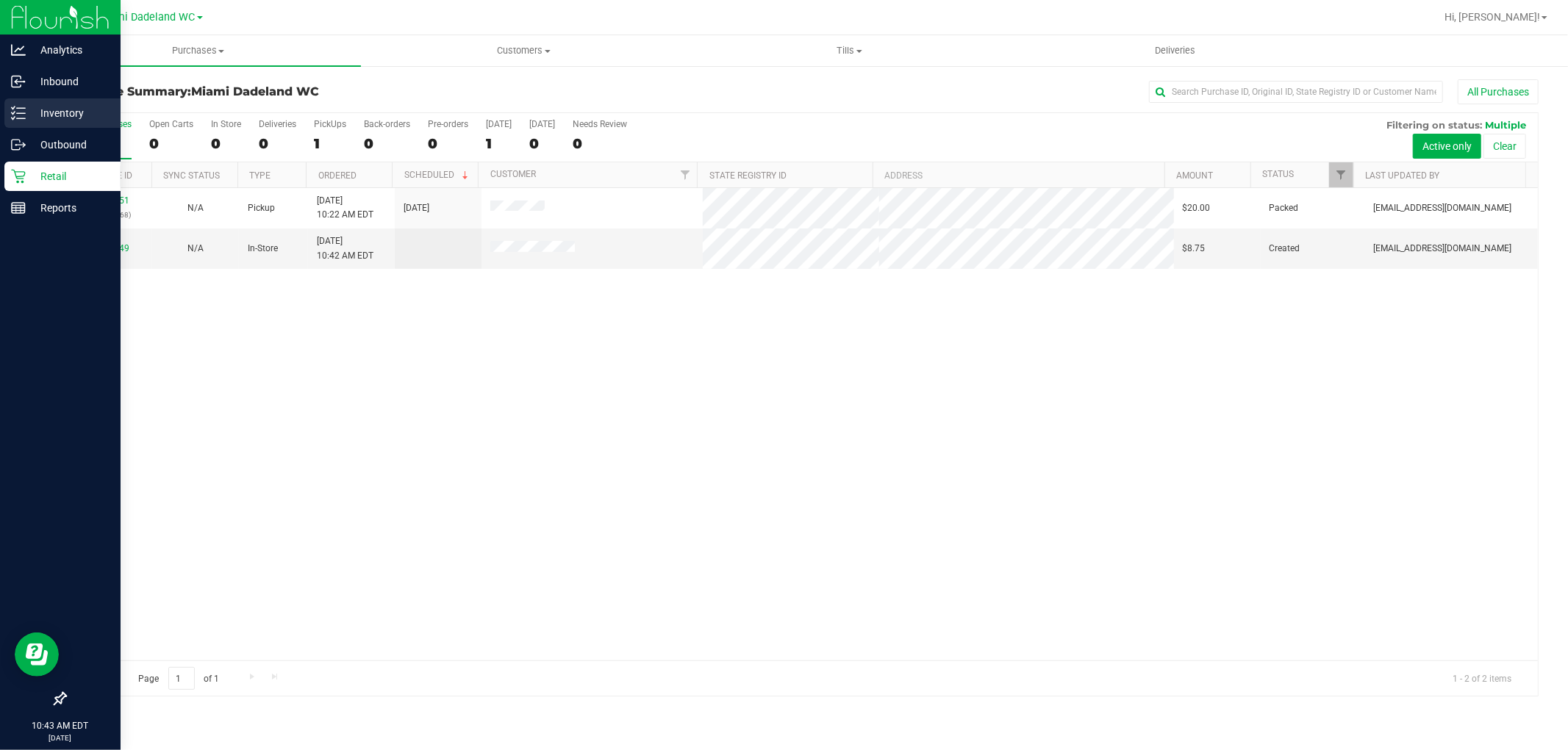
click at [35, 105] on p "Inventory" at bounding box center [69, 112] width 88 height 17
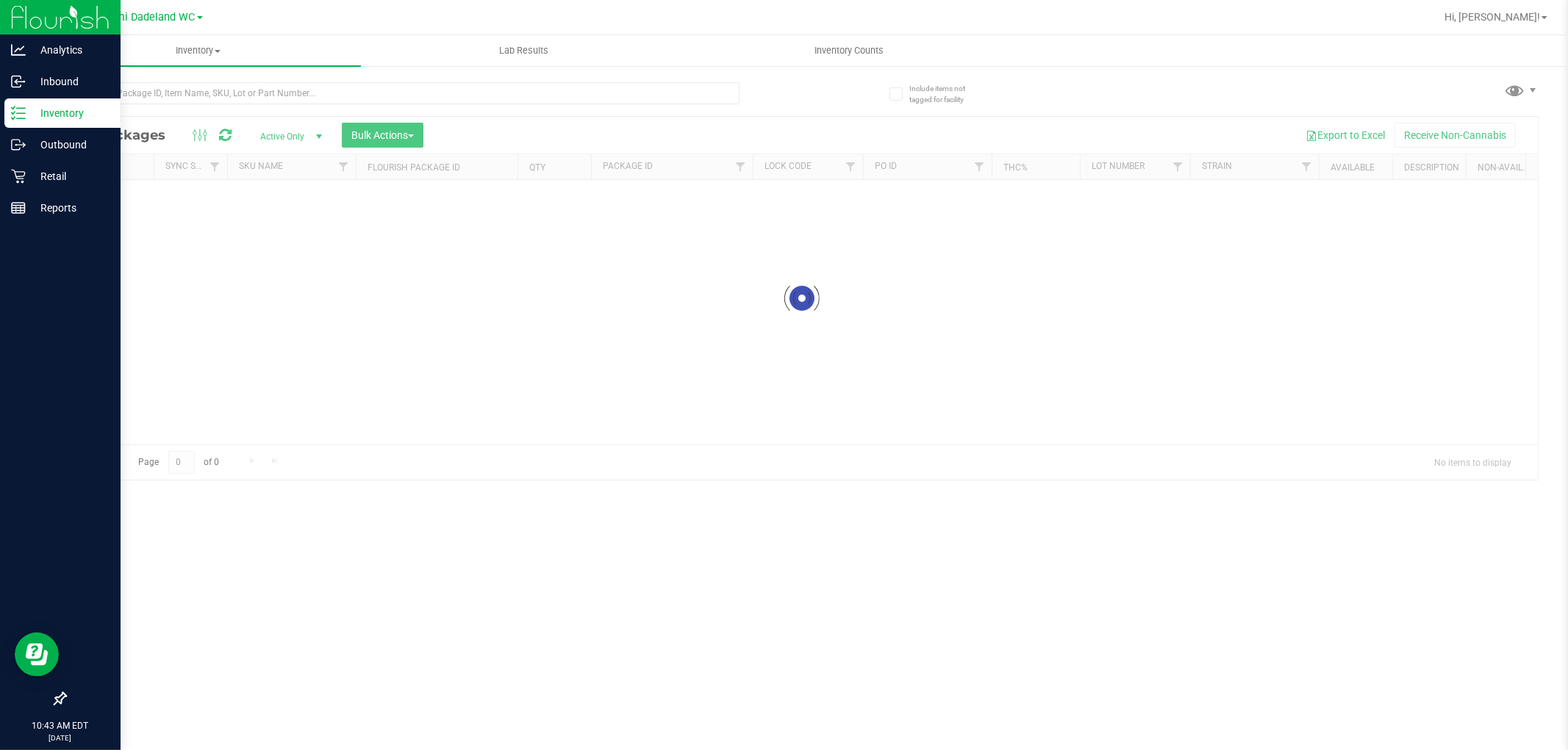
drag, startPoint x: 36, startPoint y: 105, endPoint x: 353, endPoint y: 81, distance: 317.9
click at [353, 81] on div at bounding box center [433, 93] width 738 height 47
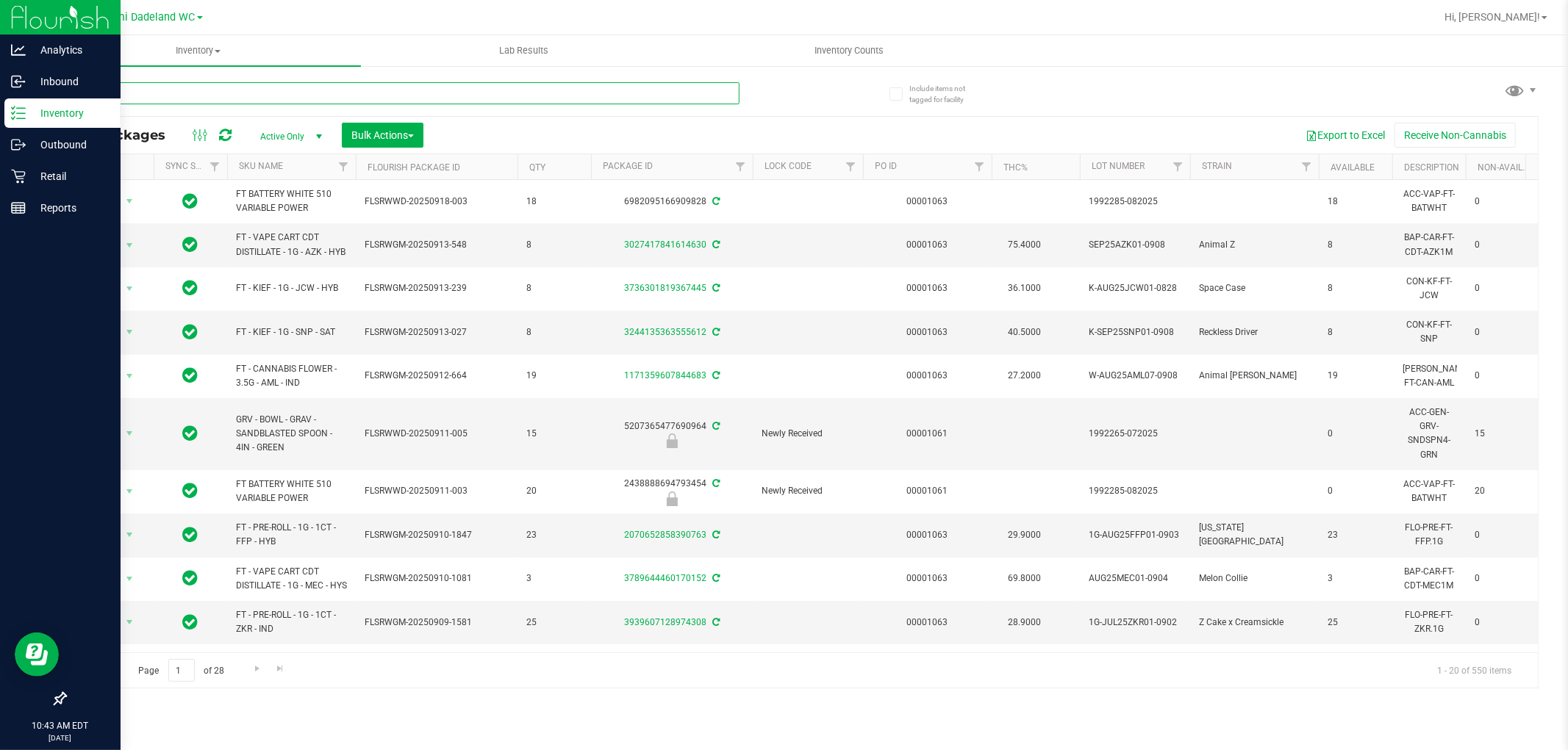
click at [363, 91] on input "text" at bounding box center [402, 93] width 675 height 22
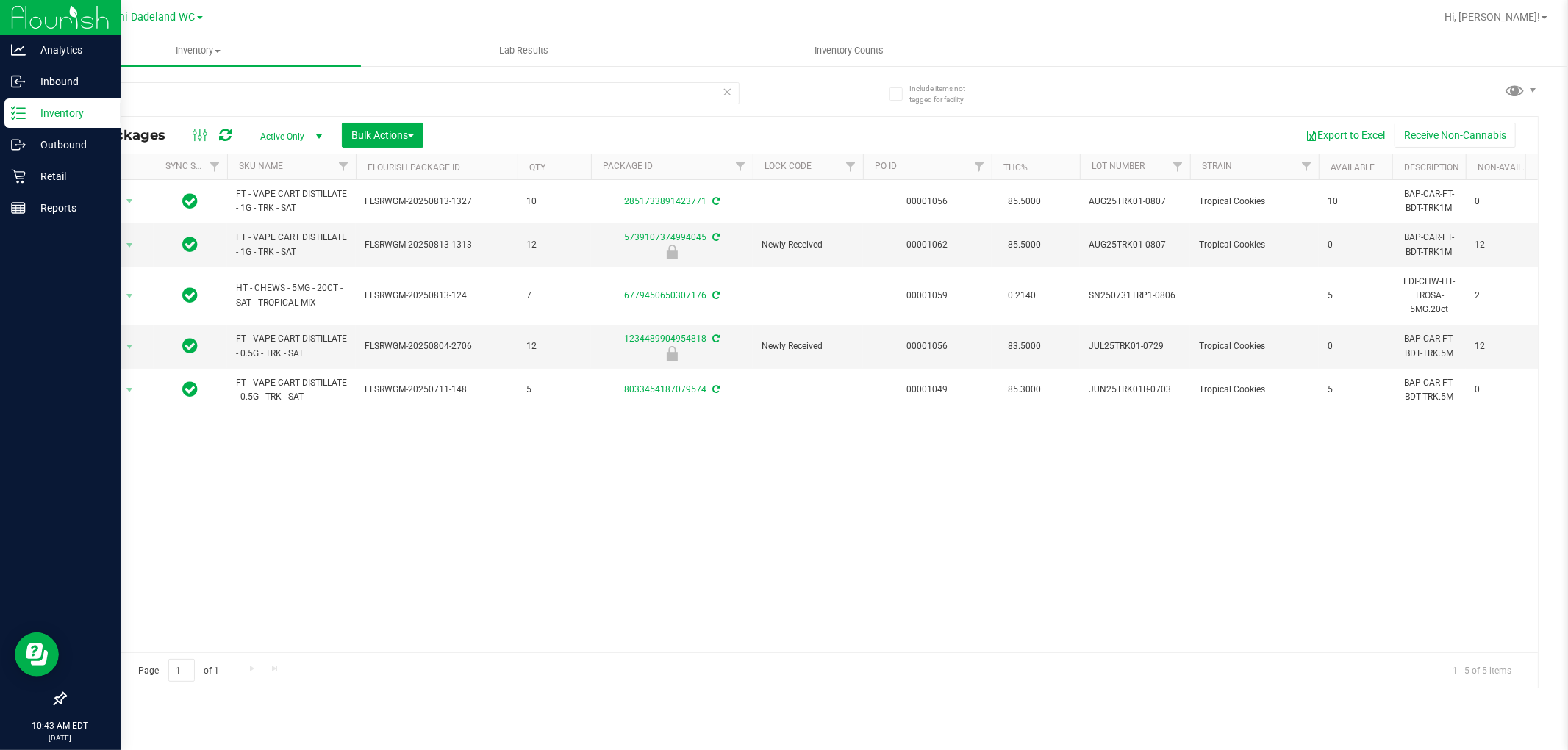
click at [586, 468] on div "Action Action Adjust qty Create package Edit attributes Global inventory Locate…" at bounding box center [801, 416] width 1472 height 472
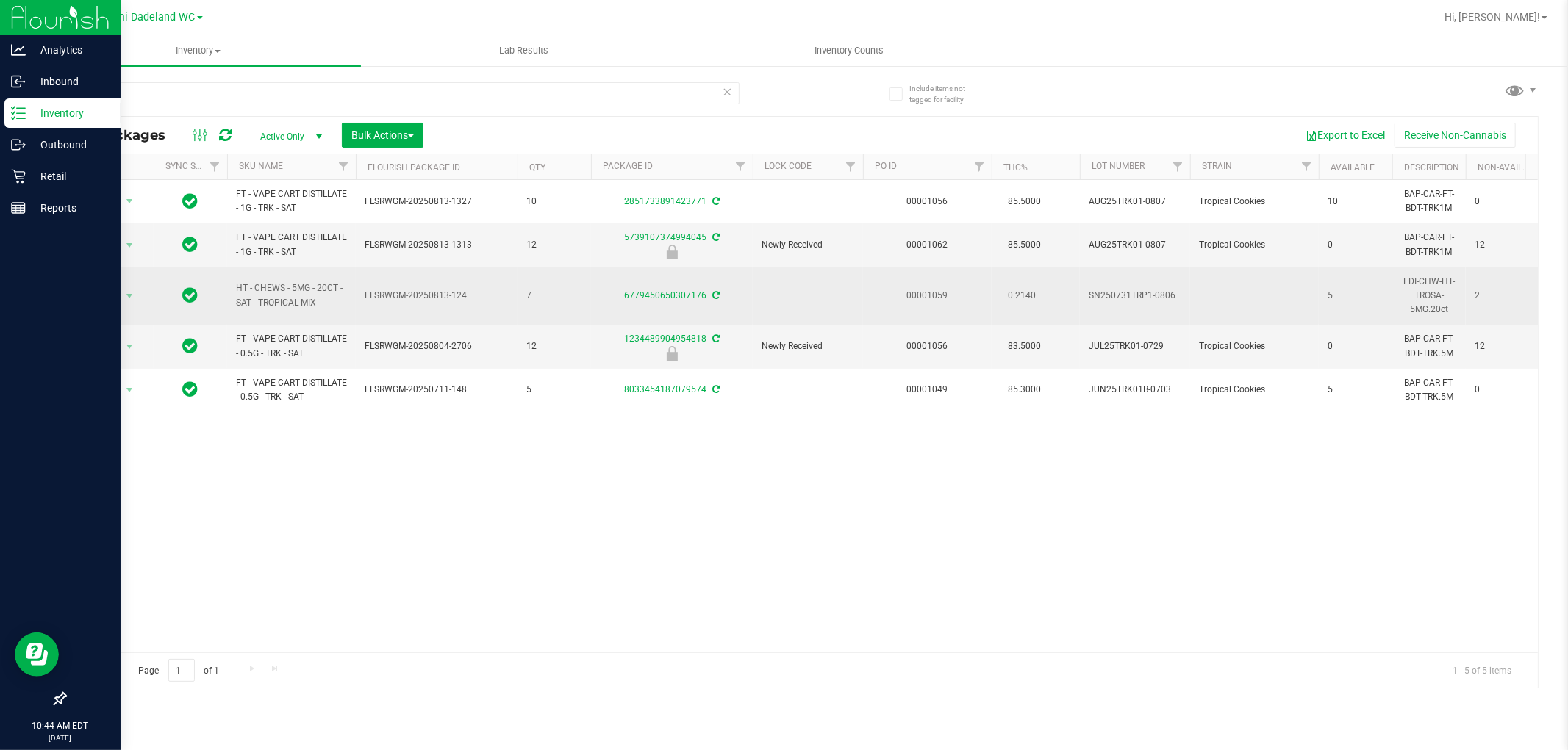
click at [249, 287] on span "HT - CHEWS - 5MG - 20CT - SAT - TROPICAL MIX" at bounding box center [292, 295] width 111 height 28
click at [249, 286] on span "HT - CHEWS - 5MG - 20CT - SAT - TROPICAL MIX" at bounding box center [292, 295] width 111 height 28
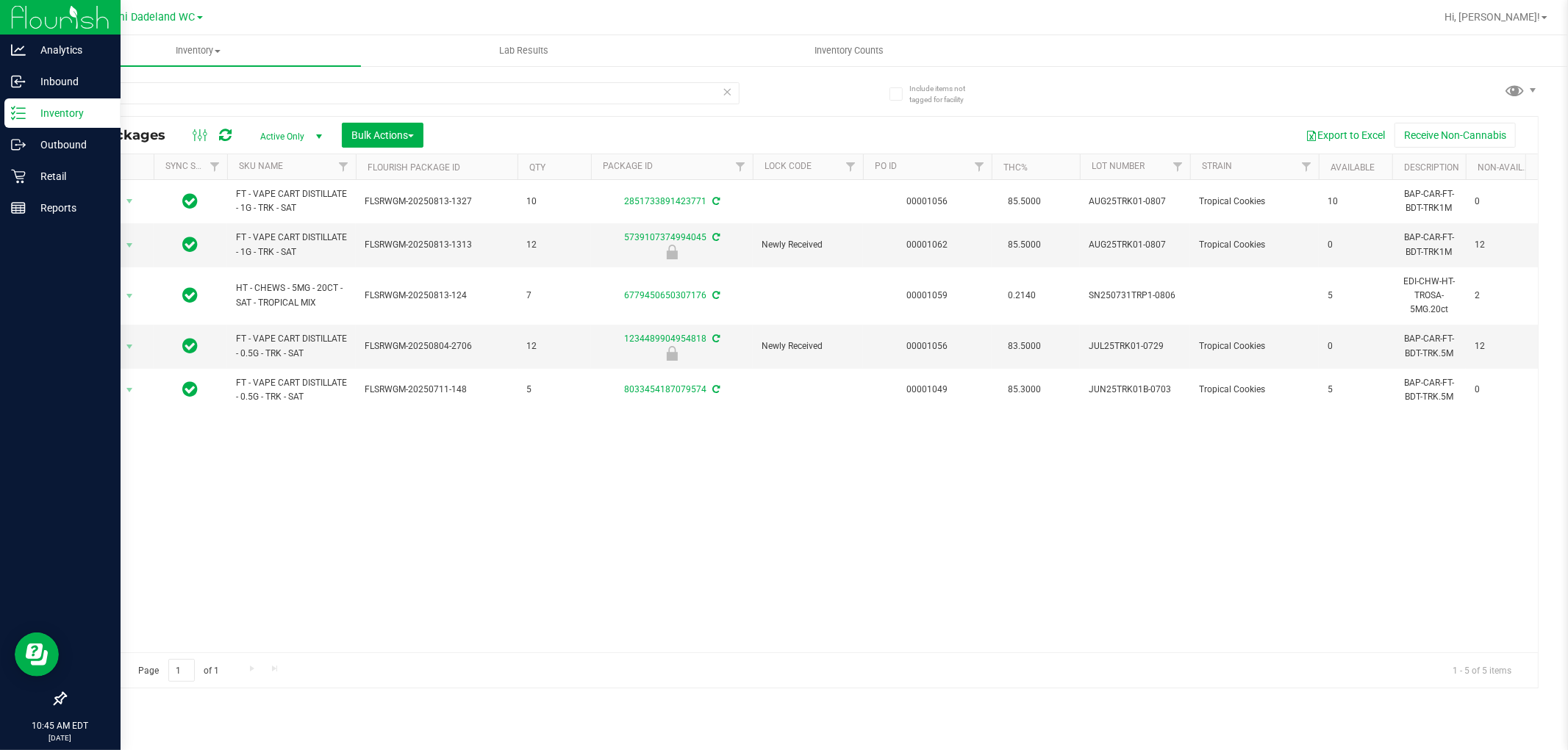
click at [827, 563] on div "Action Action Adjust qty Create package Edit attributes Global inventory Locate…" at bounding box center [801, 416] width 1472 height 472
click at [335, 77] on div "tropical" at bounding box center [433, 93] width 738 height 47
click at [347, 91] on input "tropical" at bounding box center [402, 93] width 675 height 22
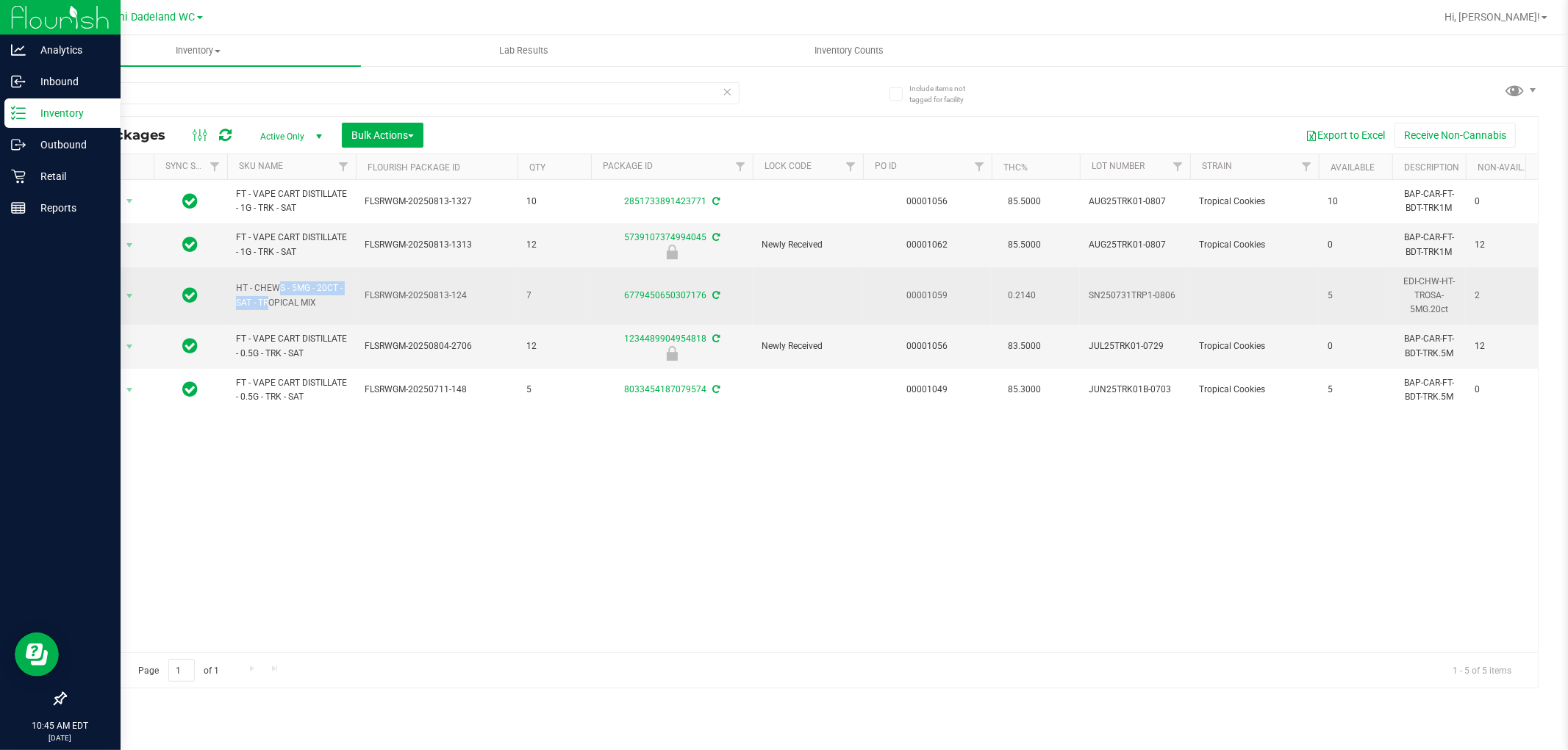
drag, startPoint x: 237, startPoint y: 294, endPoint x: 342, endPoint y: 283, distance: 105.6
click at [342, 283] on span "HT - CHEWS - 5MG - 20CT - SAT - TROPICAL MIX" at bounding box center [292, 295] width 111 height 28
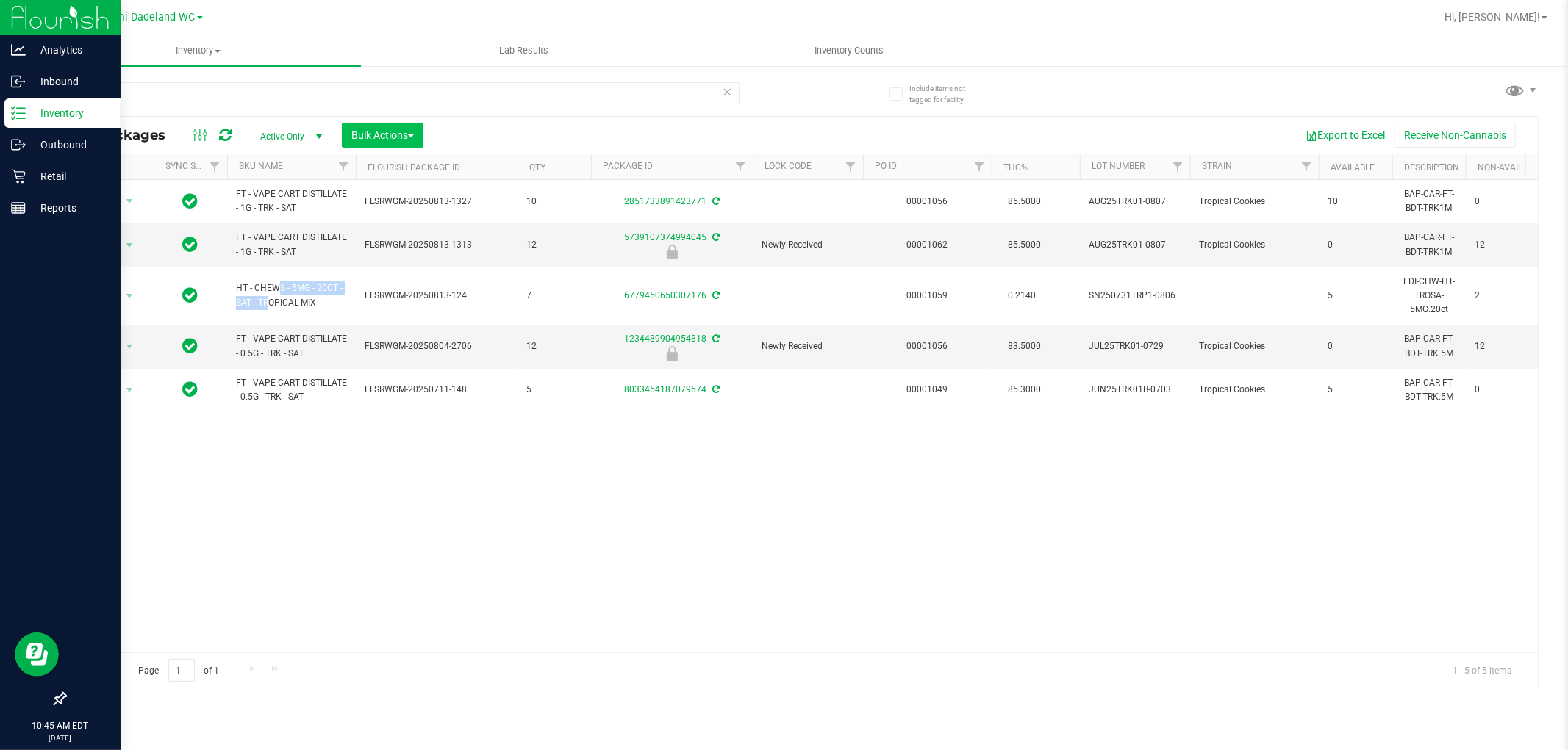
copy span "HT - CHEWS - 5MG - 20CT -"
click at [343, 94] on input "tropical" at bounding box center [402, 93] width 675 height 22
paste input "HT - CHEWS - 5MG - 20CT -"
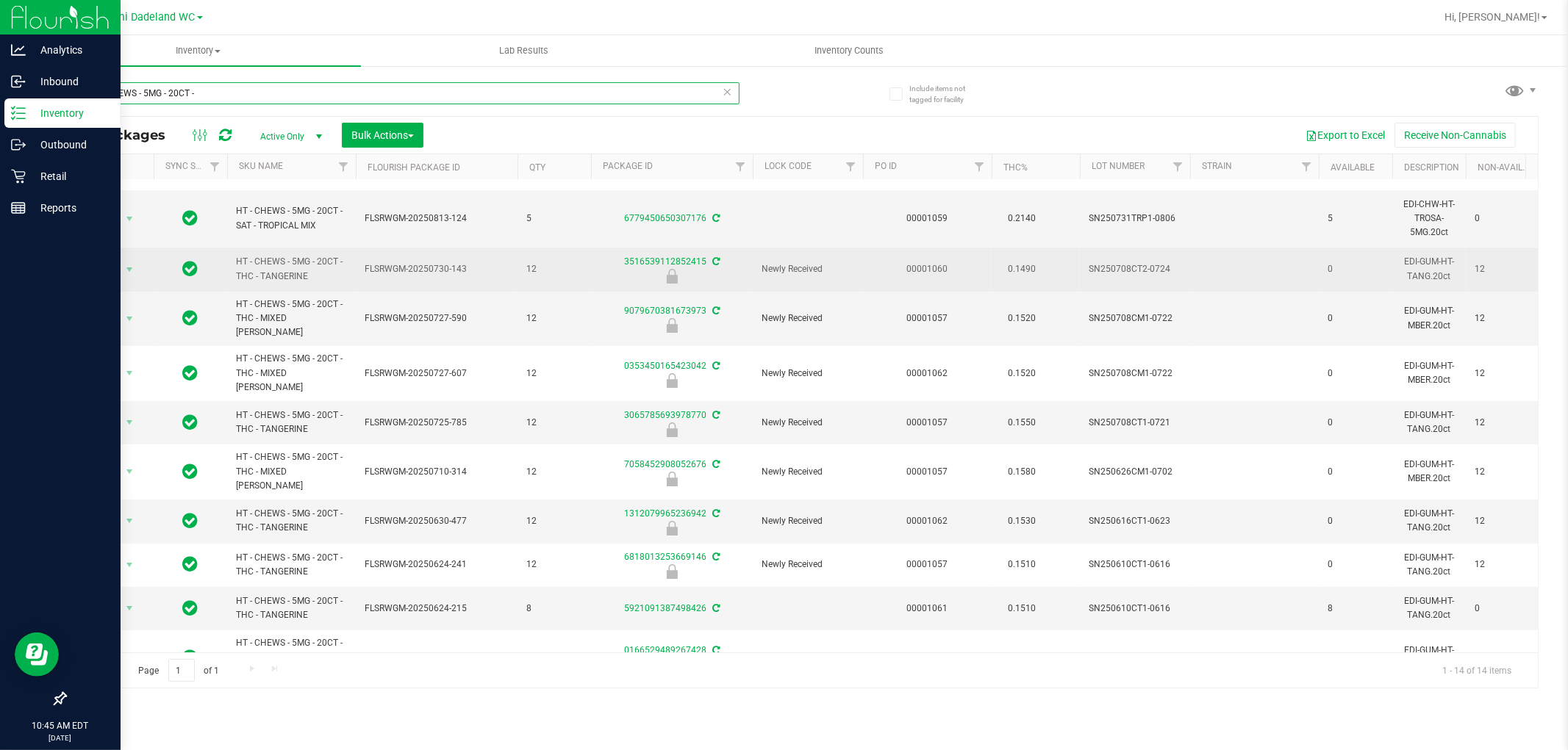
scroll to position [207, 0]
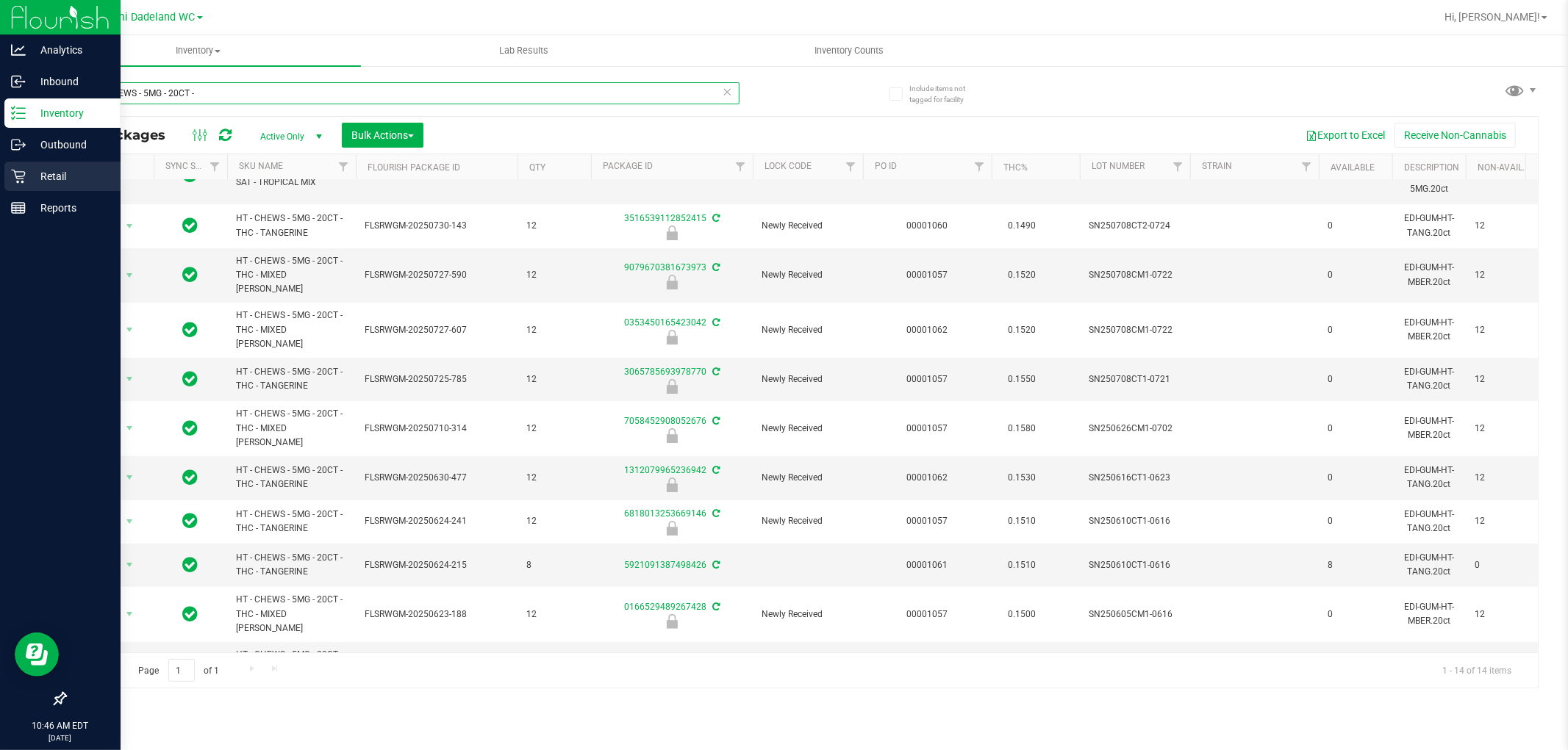
type input "HT - CHEWS - 5MG - 20CT -"
click at [31, 181] on p "Retail" at bounding box center [69, 176] width 88 height 17
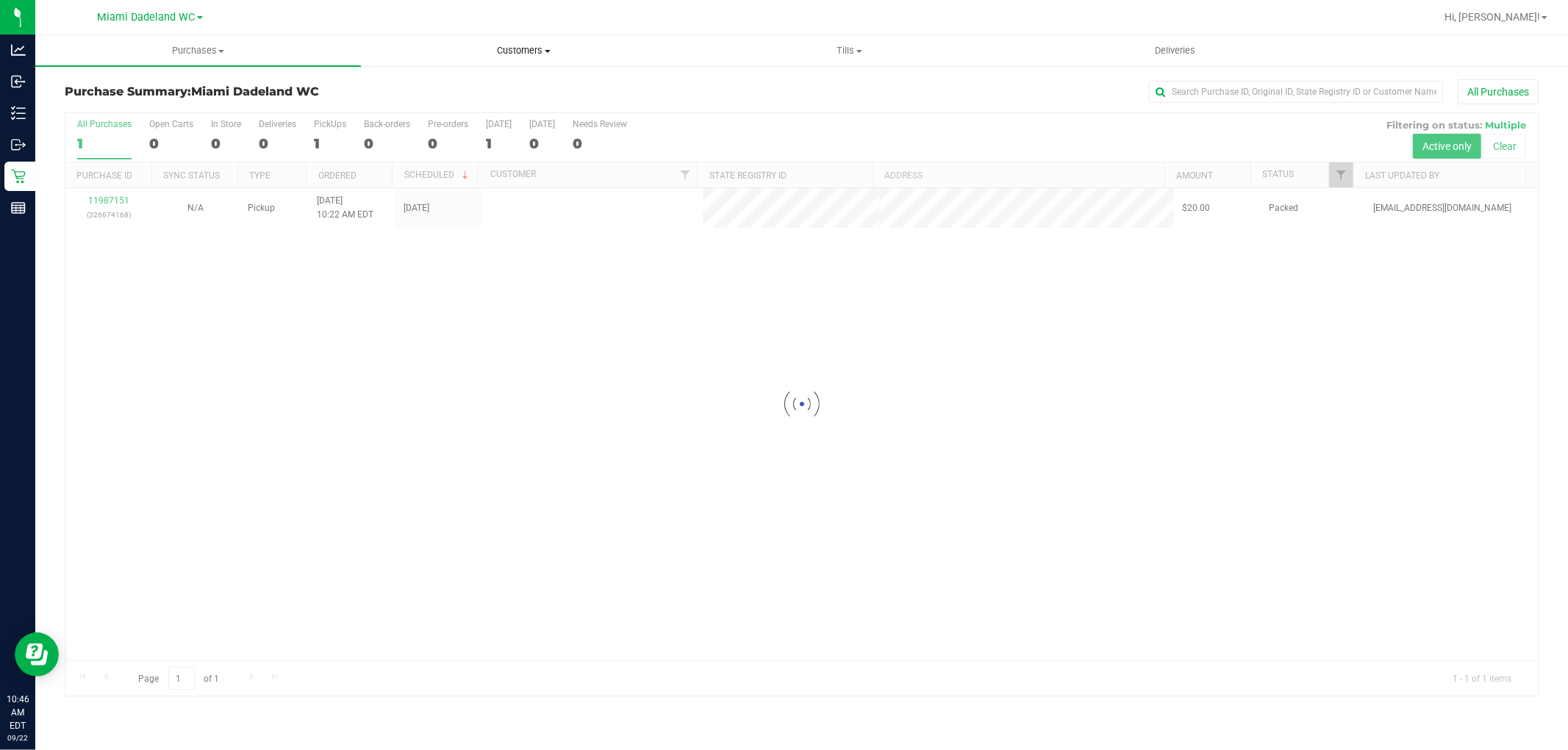
click at [539, 48] on span "Customers" at bounding box center [524, 50] width 325 height 14
click at [544, 90] on li "All customers" at bounding box center [523, 88] width 325 height 17
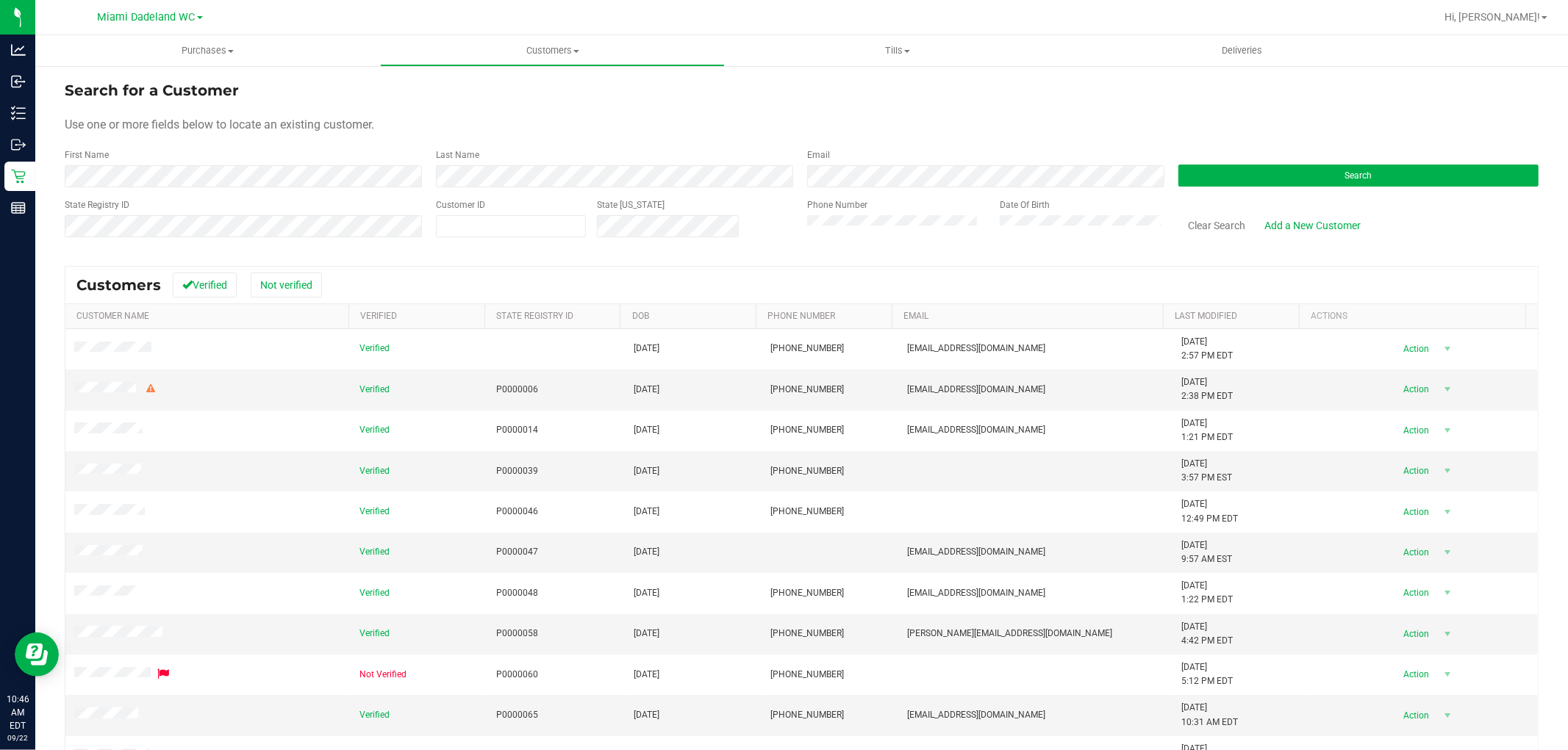
click at [328, 161] on div "First Name" at bounding box center [244, 168] width 360 height 39
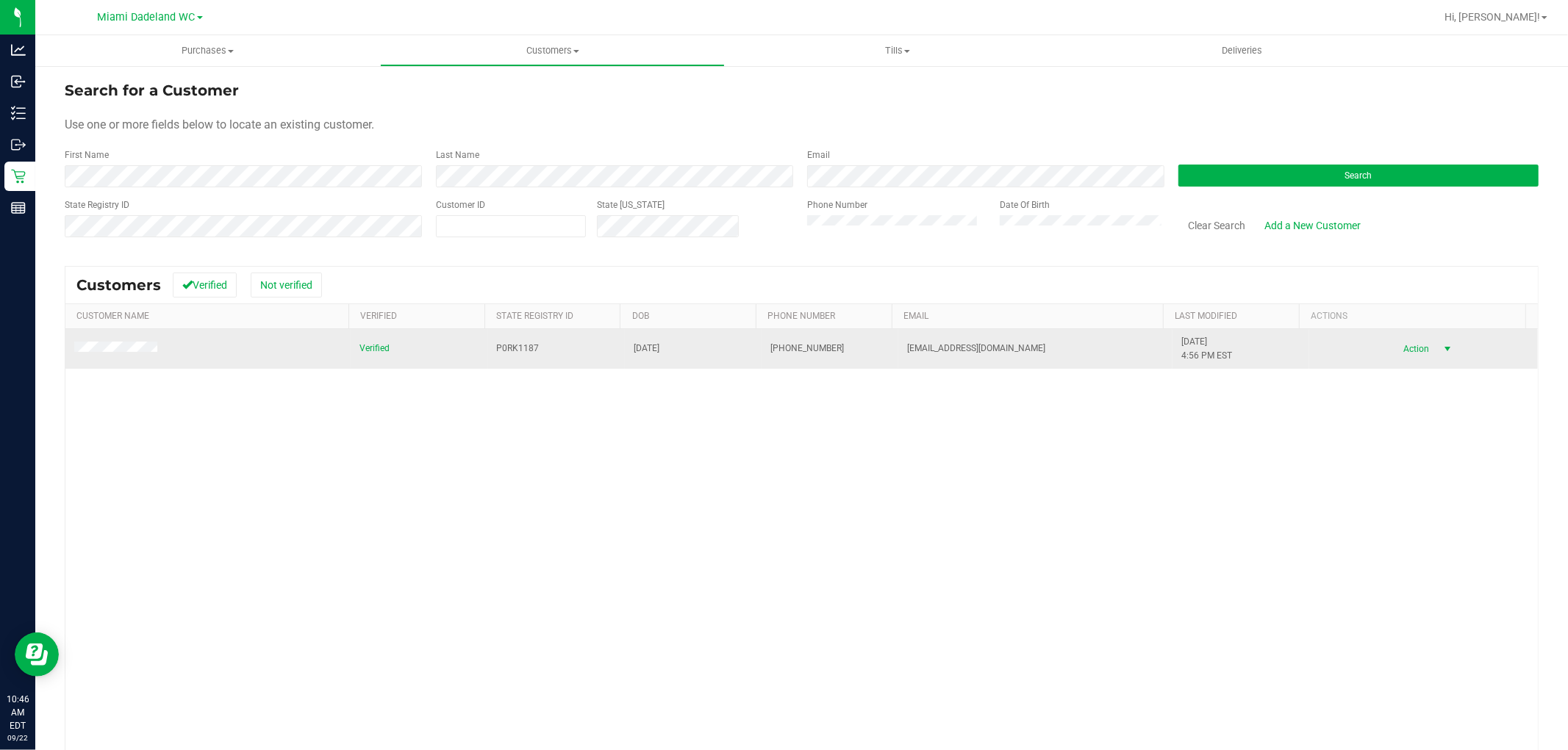
click at [1439, 349] on span "select" at bounding box center [1448, 349] width 18 height 21
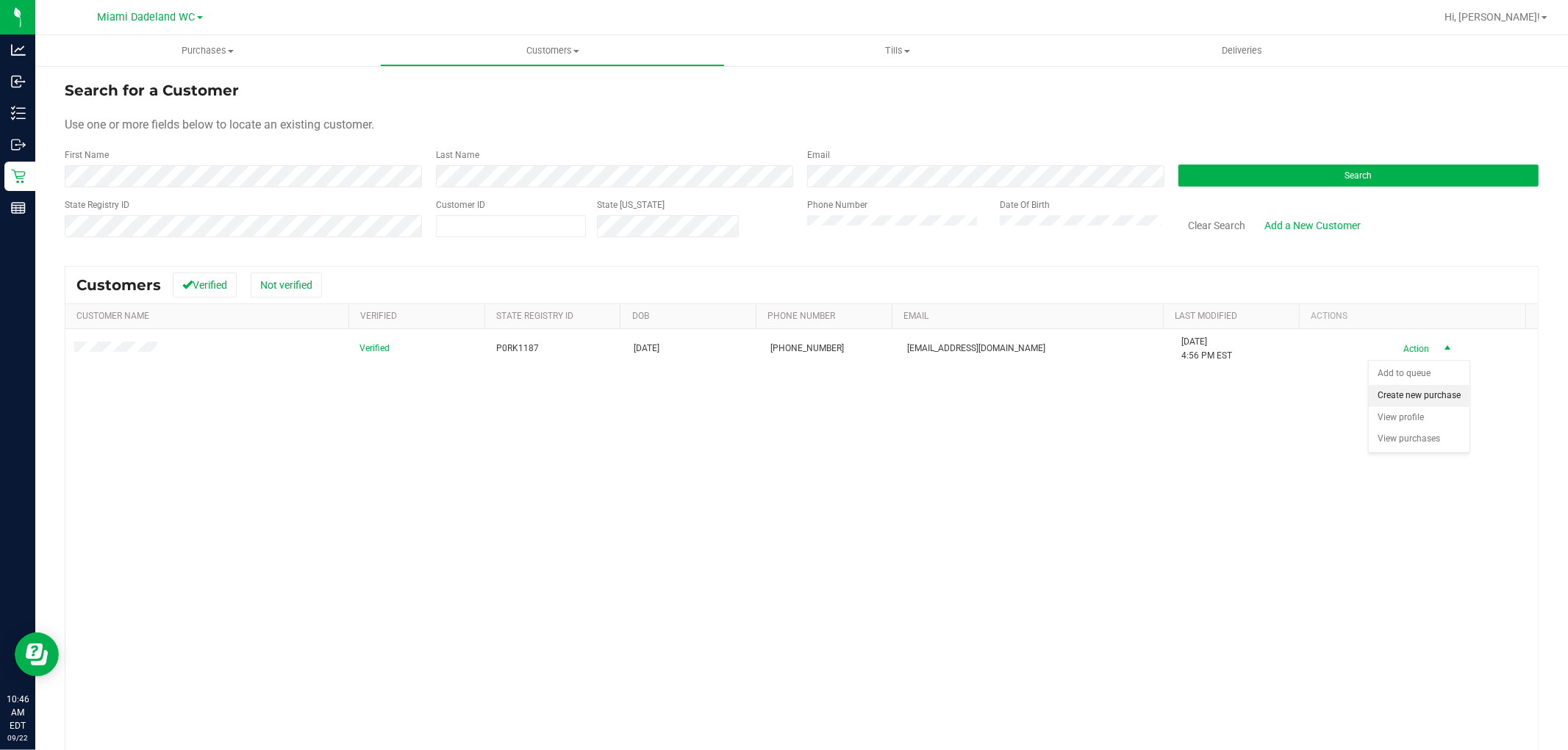
click at [1436, 394] on li "Create new purchase" at bounding box center [1418, 396] width 100 height 22
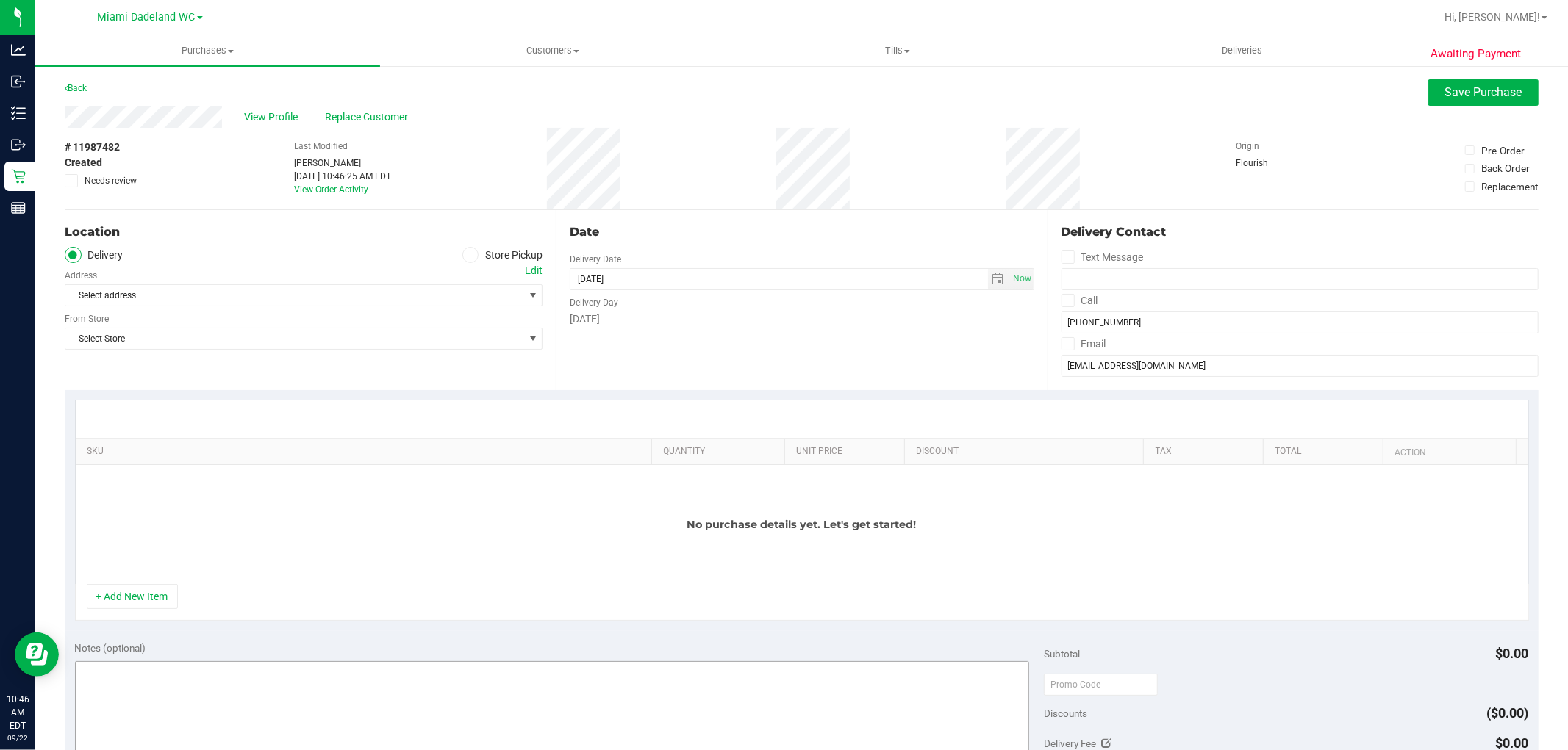
click at [123, 598] on button "+ Add New Item" at bounding box center [132, 596] width 91 height 25
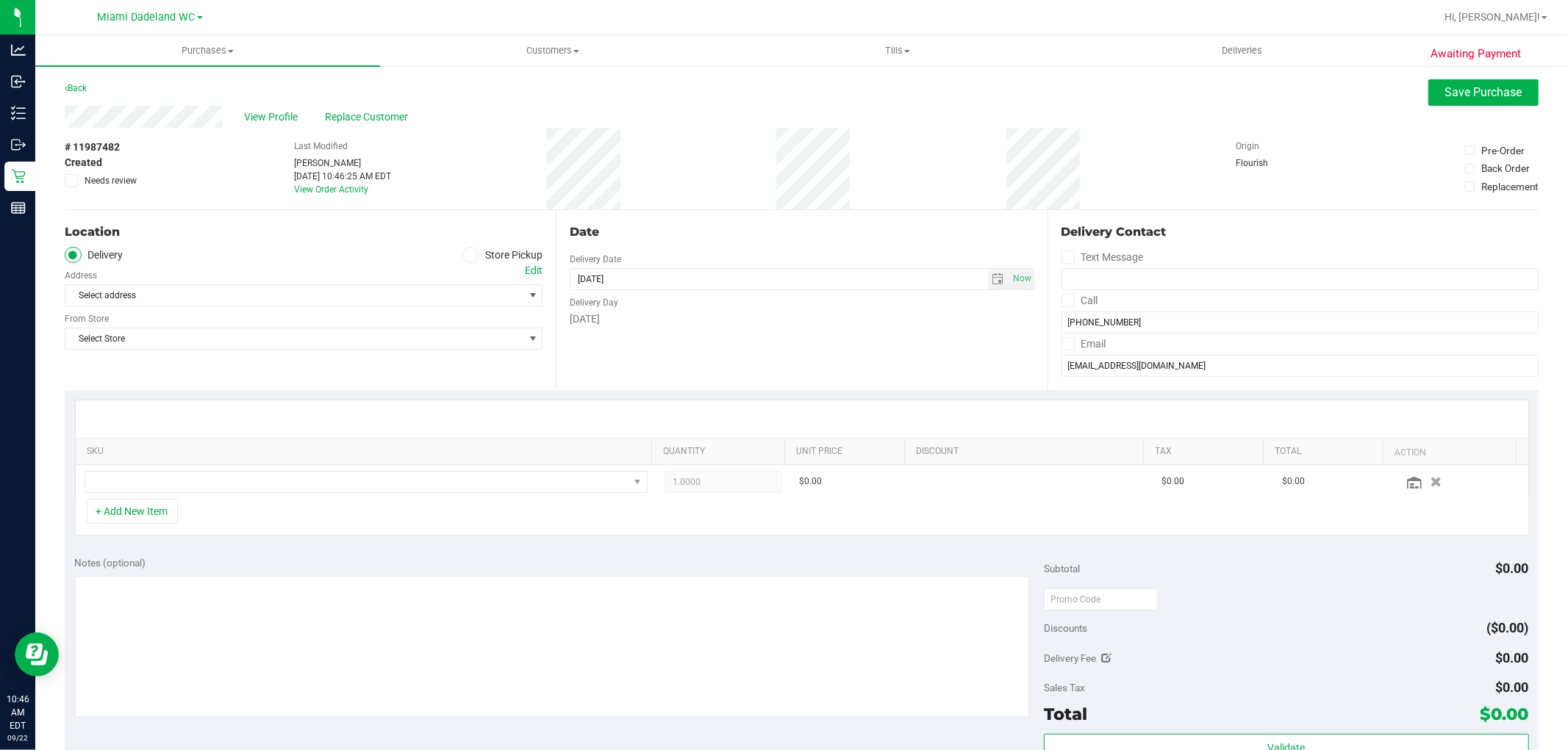
click at [262, 463] on th "SKU" at bounding box center [364, 451] width 576 height 26
click at [267, 474] on span "NO DATA FOUND" at bounding box center [357, 482] width 543 height 21
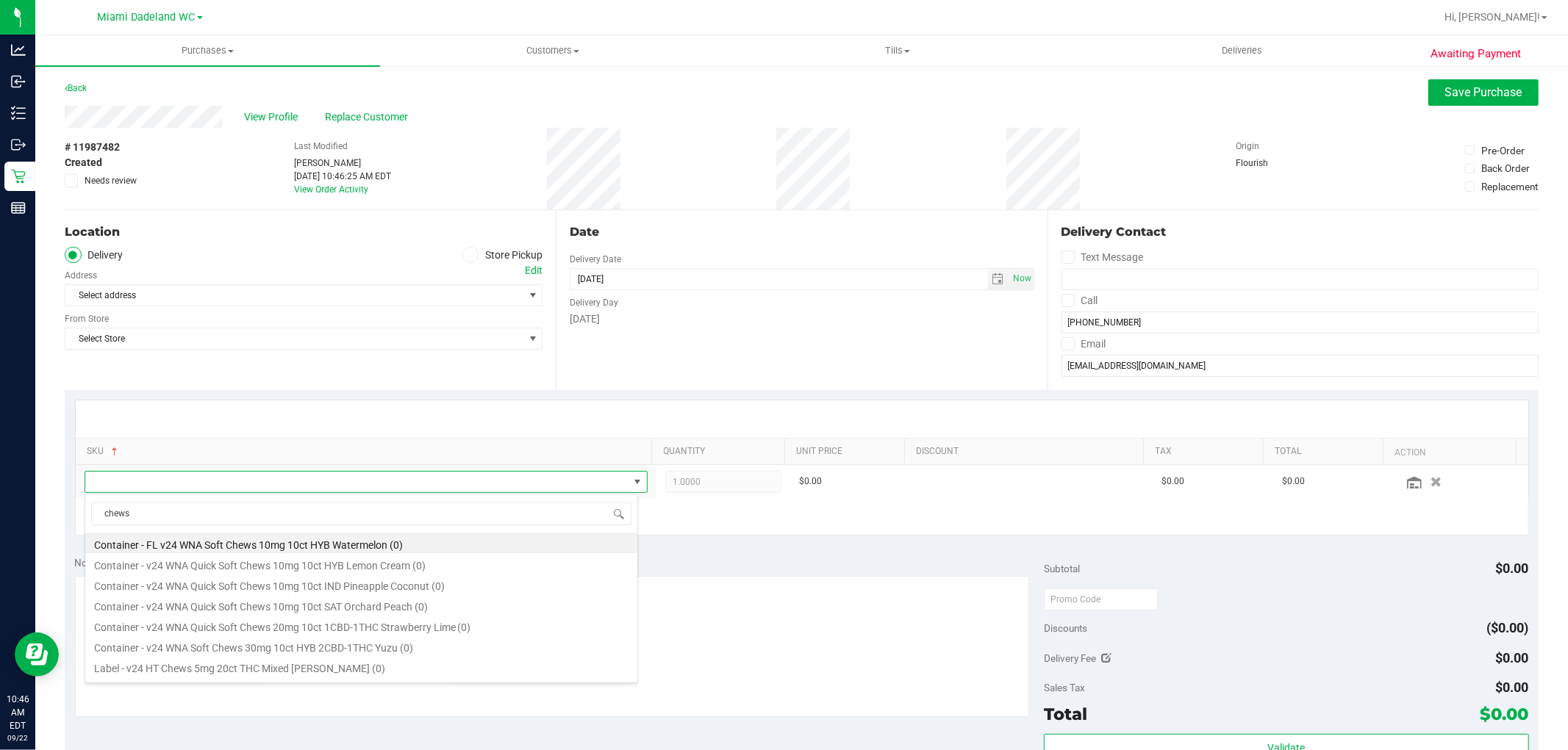
type input "chews"
click at [466, 255] on icon at bounding box center [470, 255] width 9 height 0
click at [0, 0] on input "Store Pickup" at bounding box center [0, 0] width 0 height 0
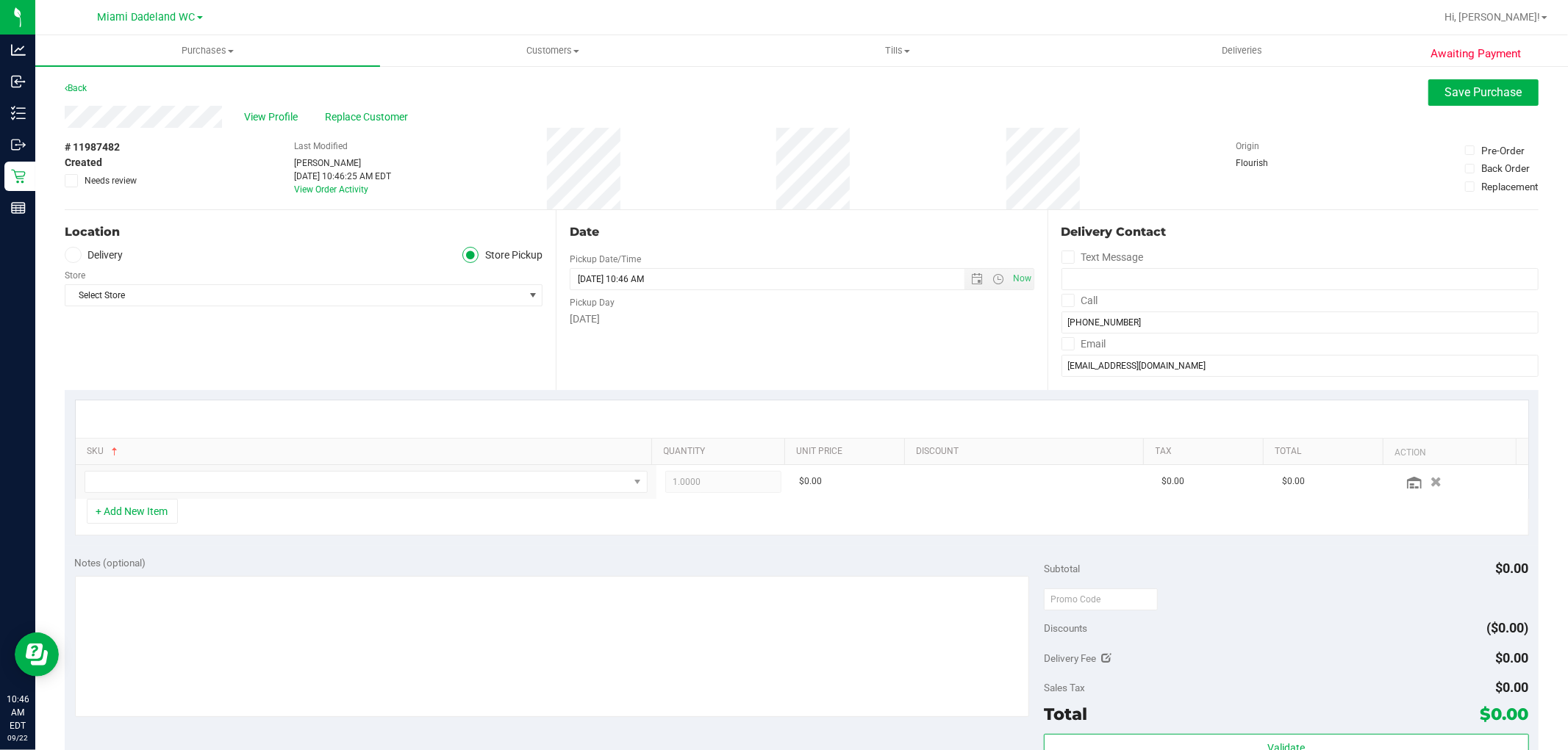
click at [472, 283] on div "Store" at bounding box center [304, 273] width 478 height 21
click at [471, 298] on span "Select Store" at bounding box center [294, 295] width 458 height 21
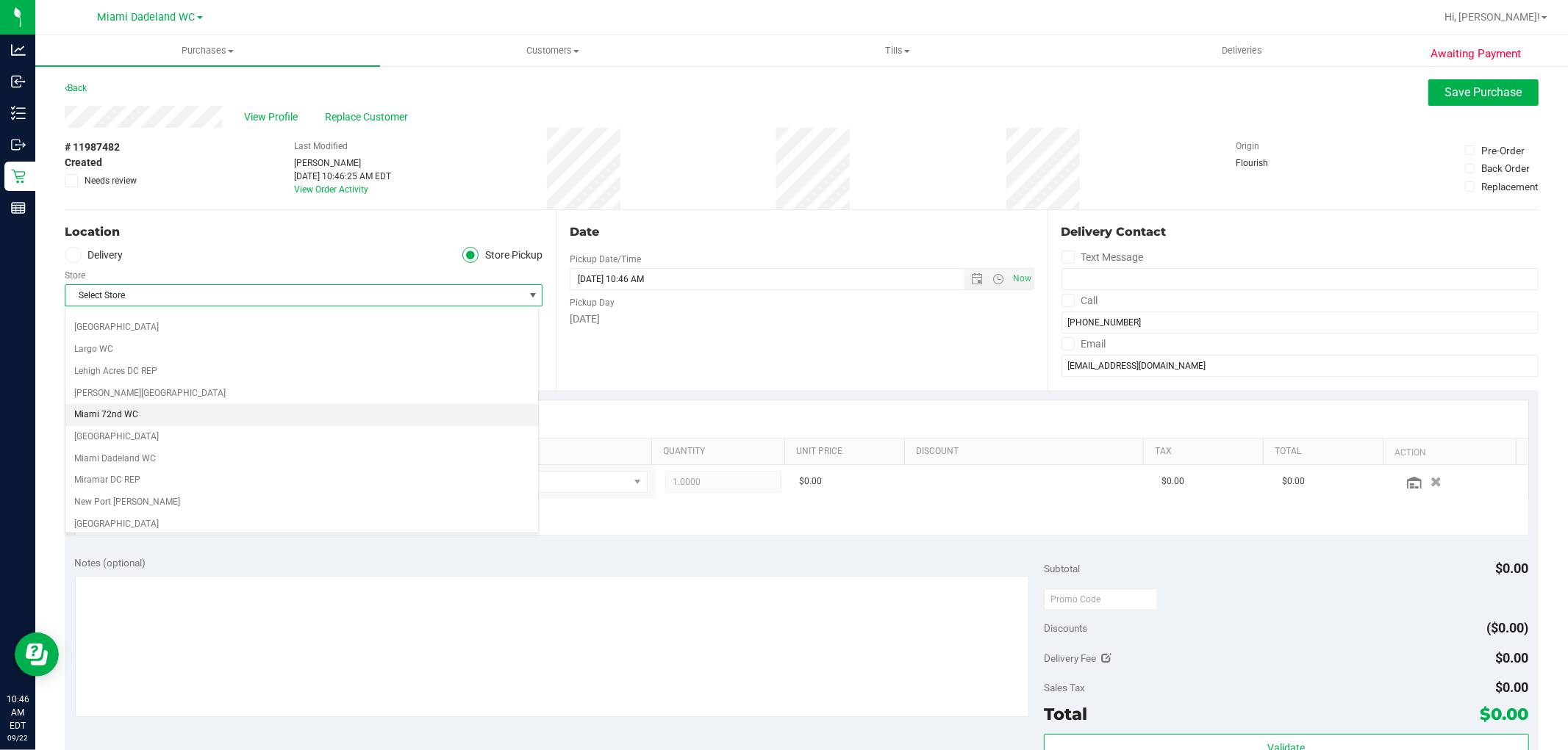
scroll to position [489, 0]
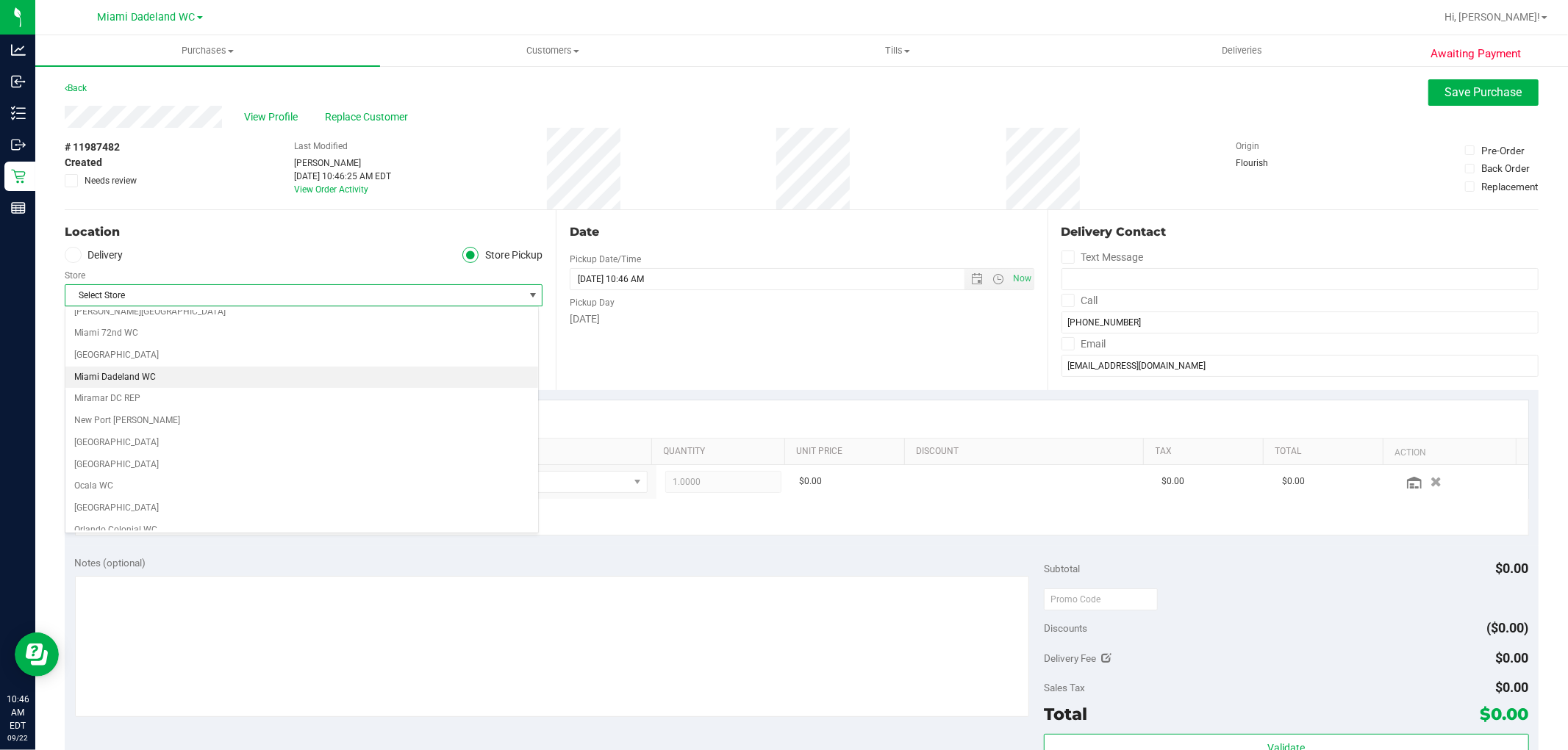
click at [421, 378] on li "Miami Dadeland WC" at bounding box center [302, 377] width 472 height 22
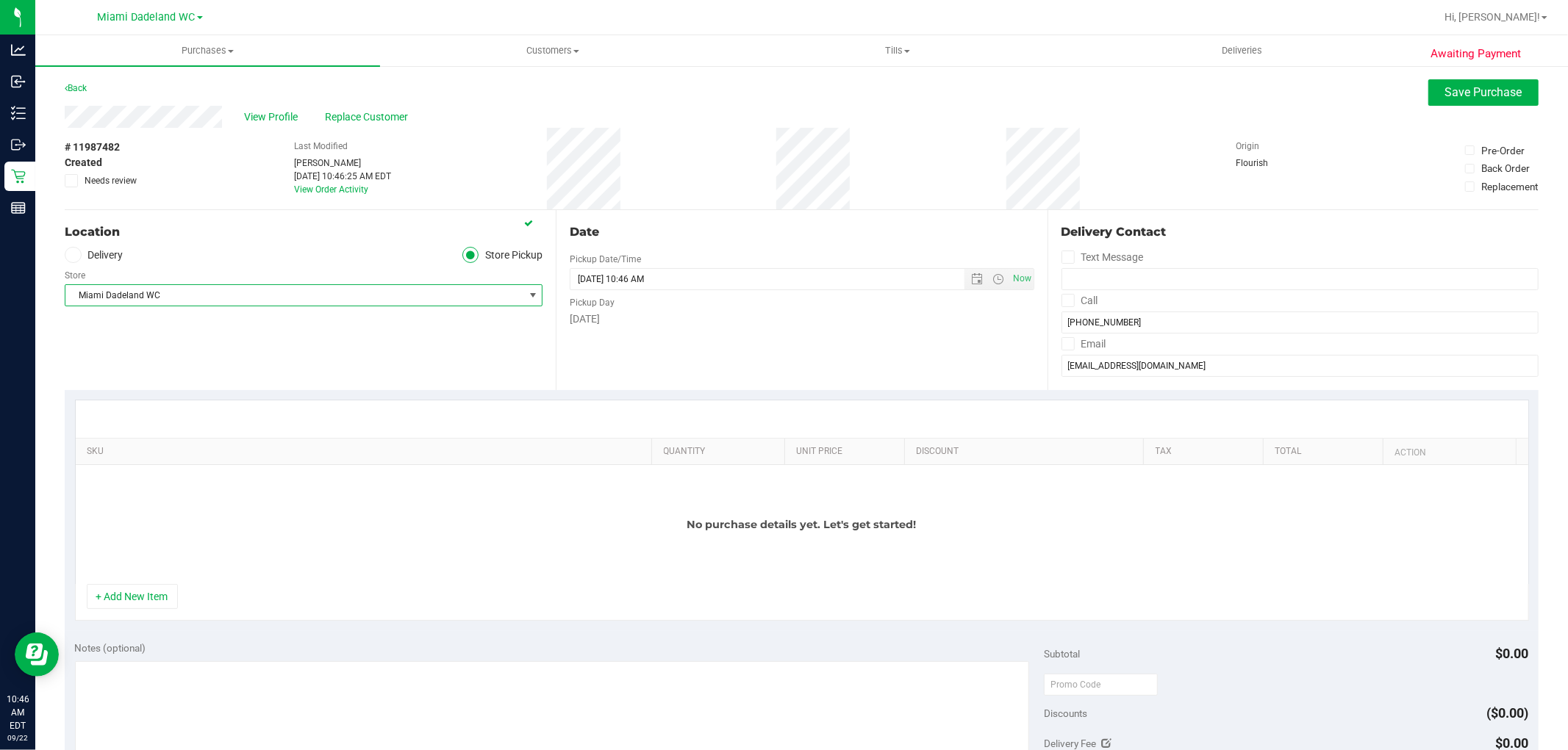
click at [156, 611] on div "+ Add New Item" at bounding box center [801, 602] width 1454 height 36
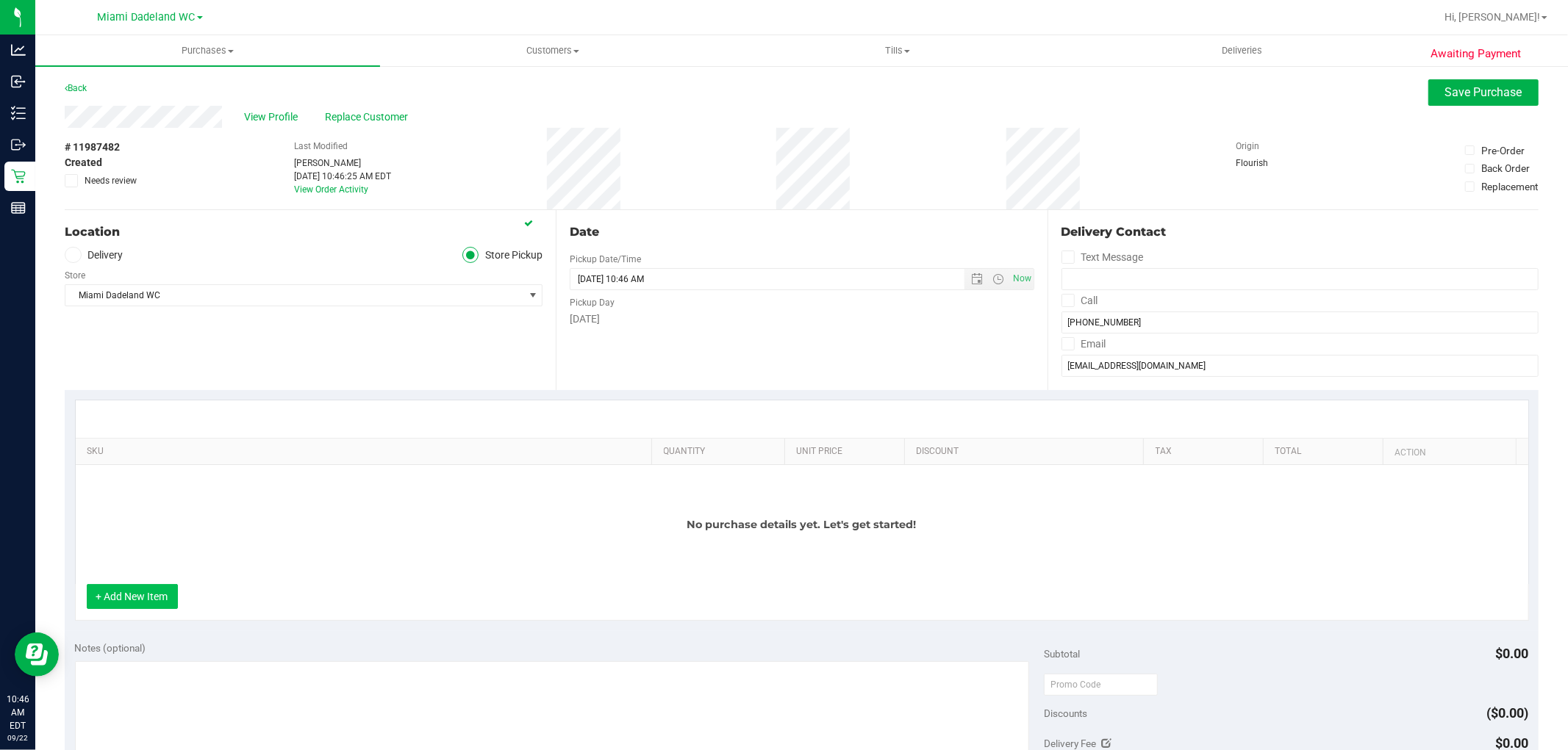
click at [154, 591] on button "+ Add New Item" at bounding box center [132, 596] width 91 height 25
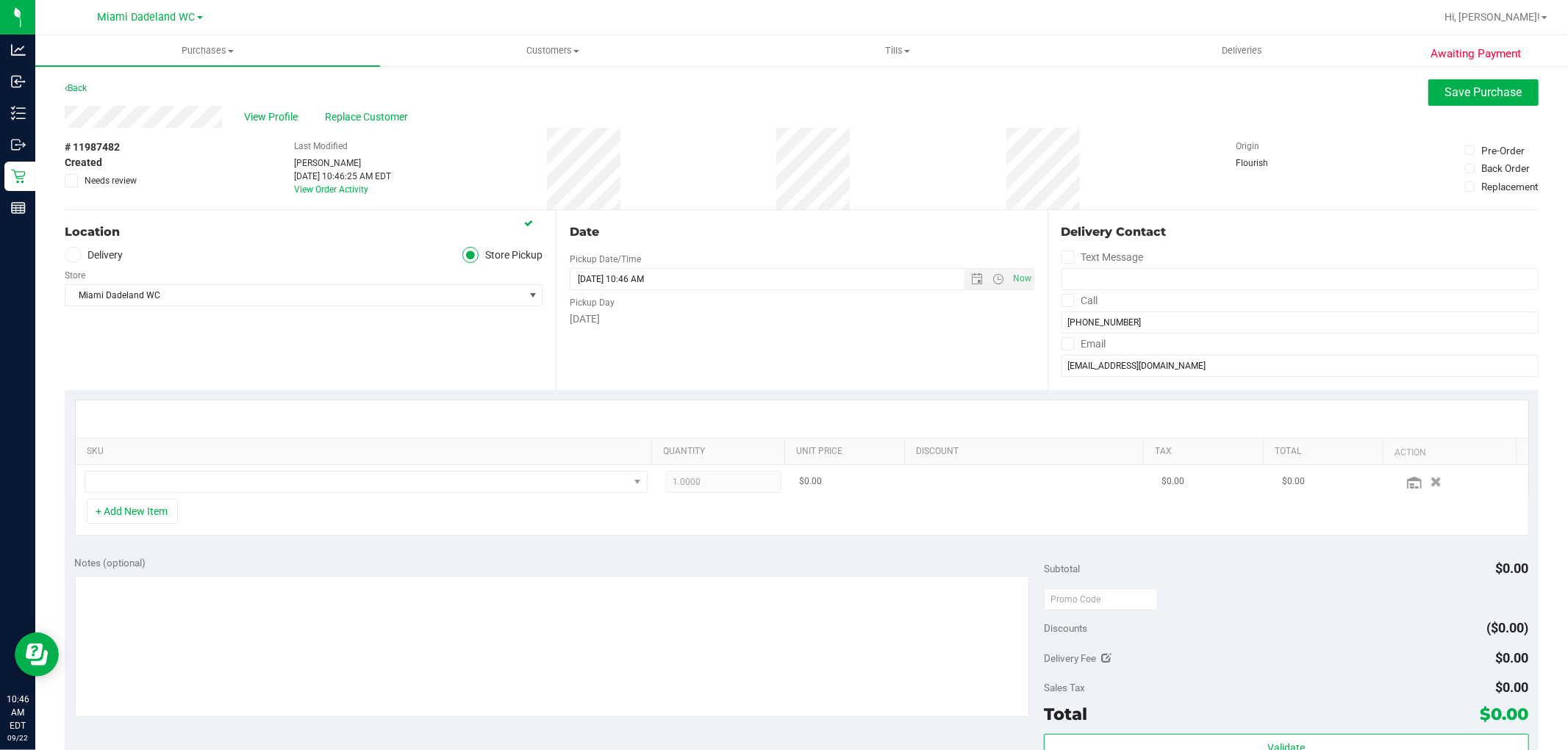
click at [266, 467] on td at bounding box center [366, 481] width 581 height 34
click at [269, 478] on span "NO DATA FOUND" at bounding box center [357, 482] width 543 height 21
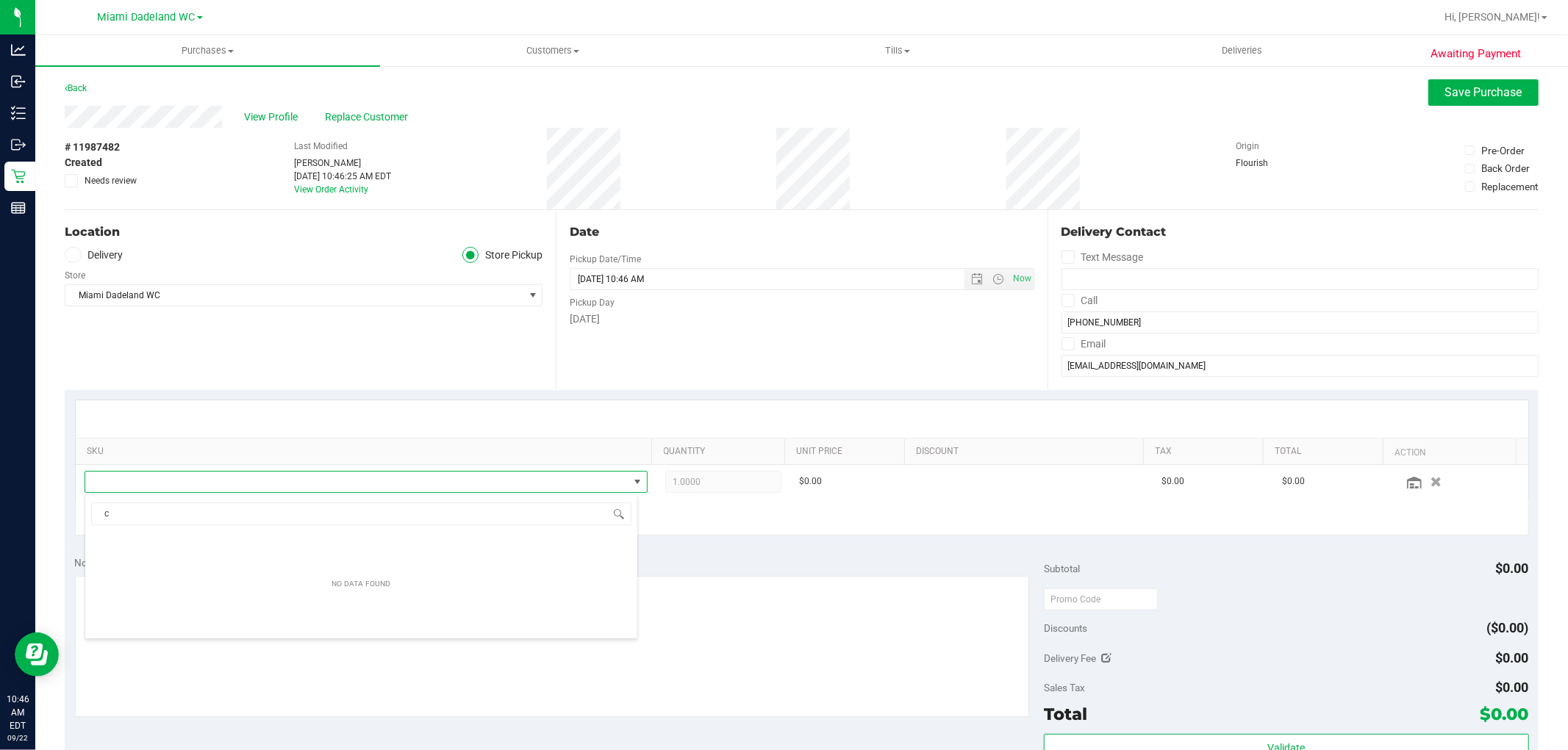
scroll to position [22, 548]
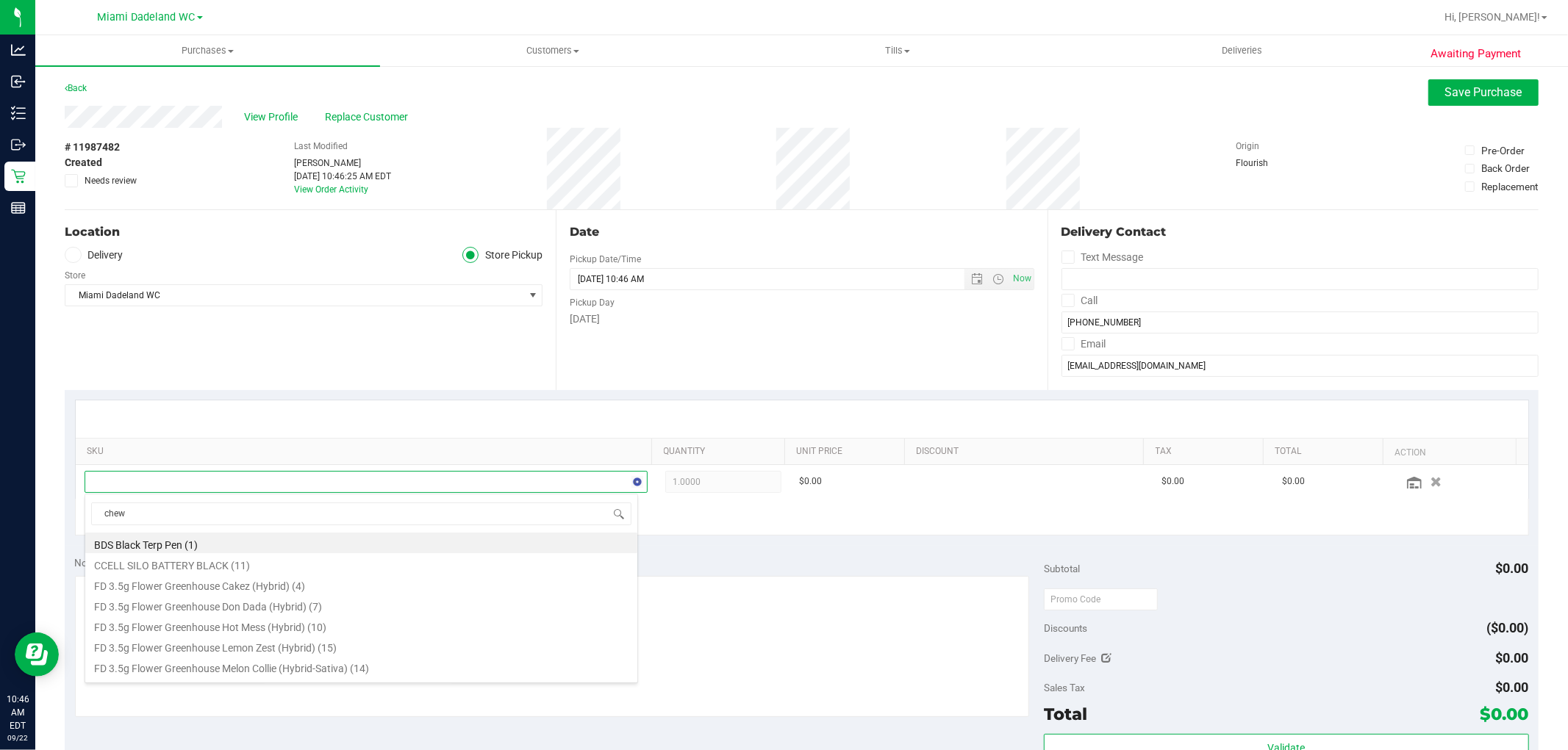
type input "chews"
click at [414, 541] on li "HT 10mg Blue Raspberry Chews Hybrid (1:1 CBD:THC) 20ct (18)" at bounding box center [362, 543] width 552 height 21
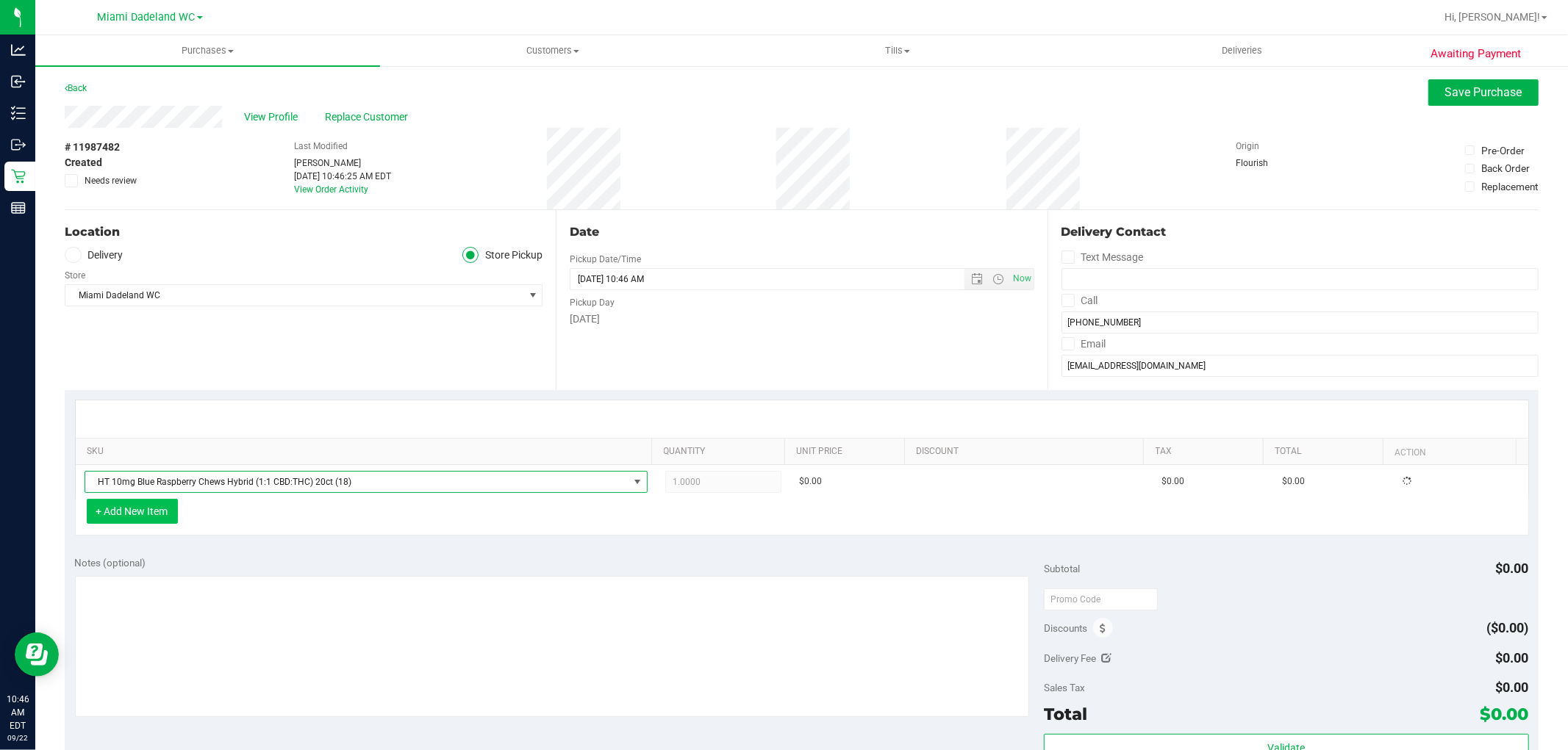
click at [150, 519] on button "+ Add New Item" at bounding box center [132, 510] width 91 height 25
click at [208, 519] on div "+ Add New Item" at bounding box center [801, 517] width 1454 height 36
click at [162, 517] on button "+ Add New Item" at bounding box center [132, 510] width 91 height 25
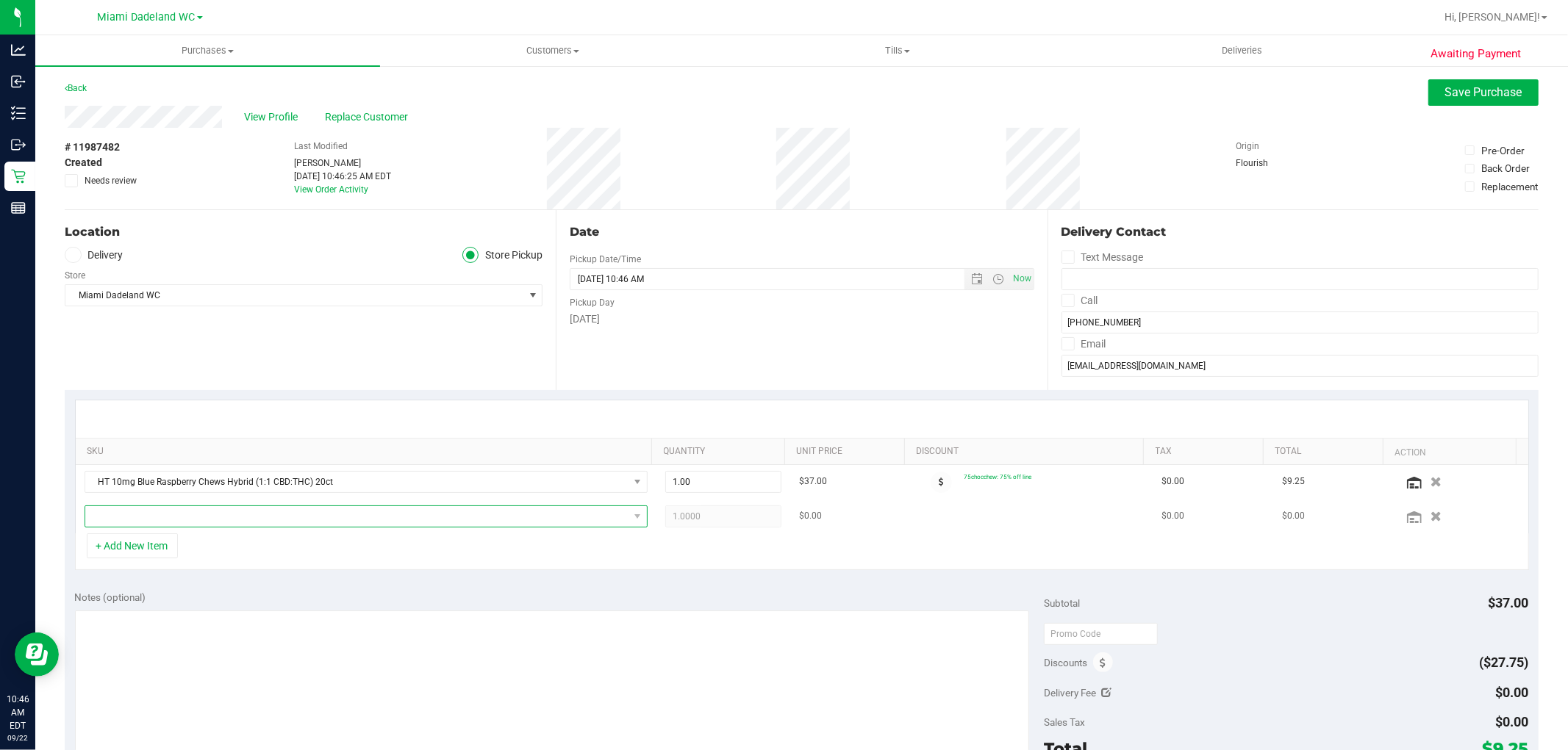
click at [203, 525] on span "NO DATA FOUND" at bounding box center [357, 517] width 543 height 21
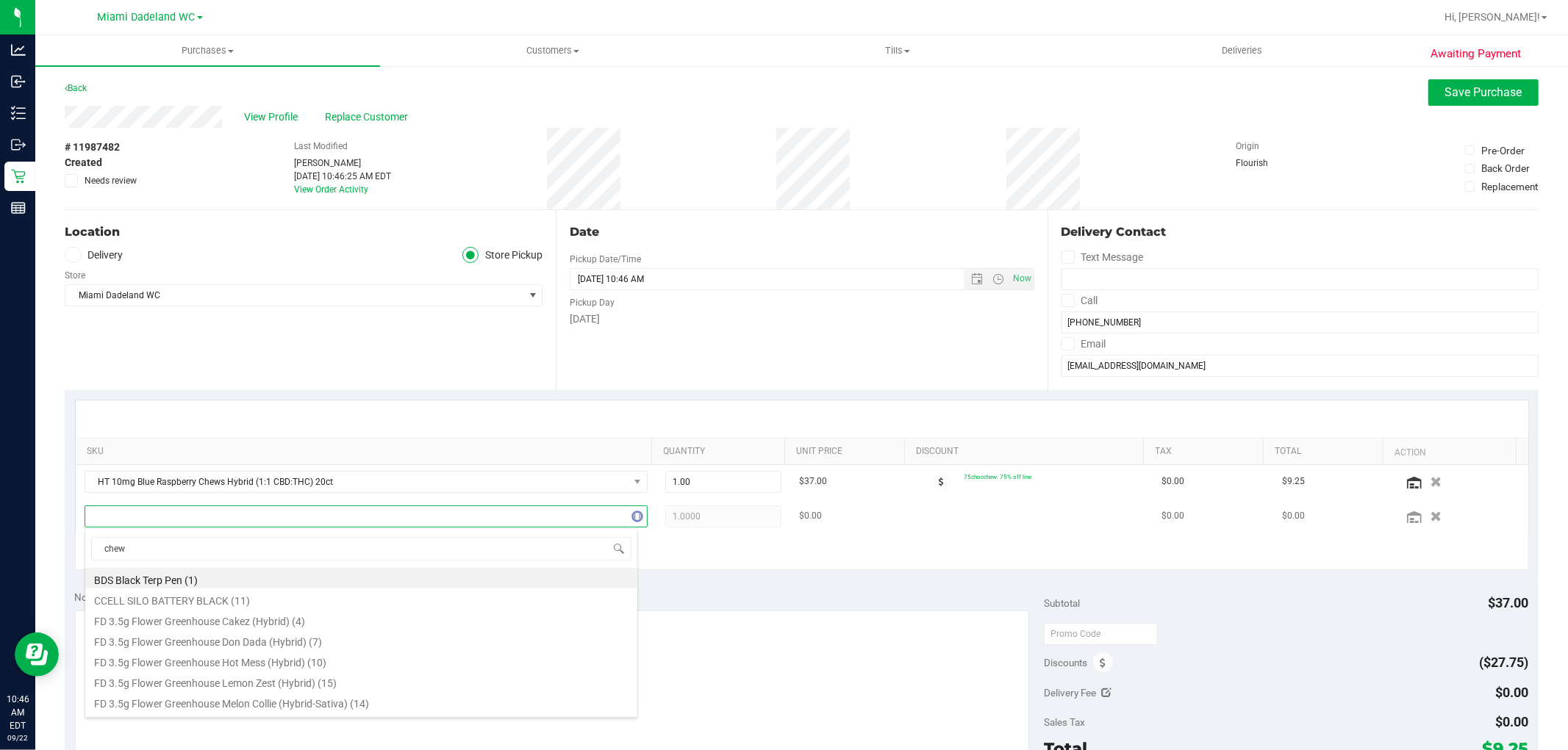
type input "chews"
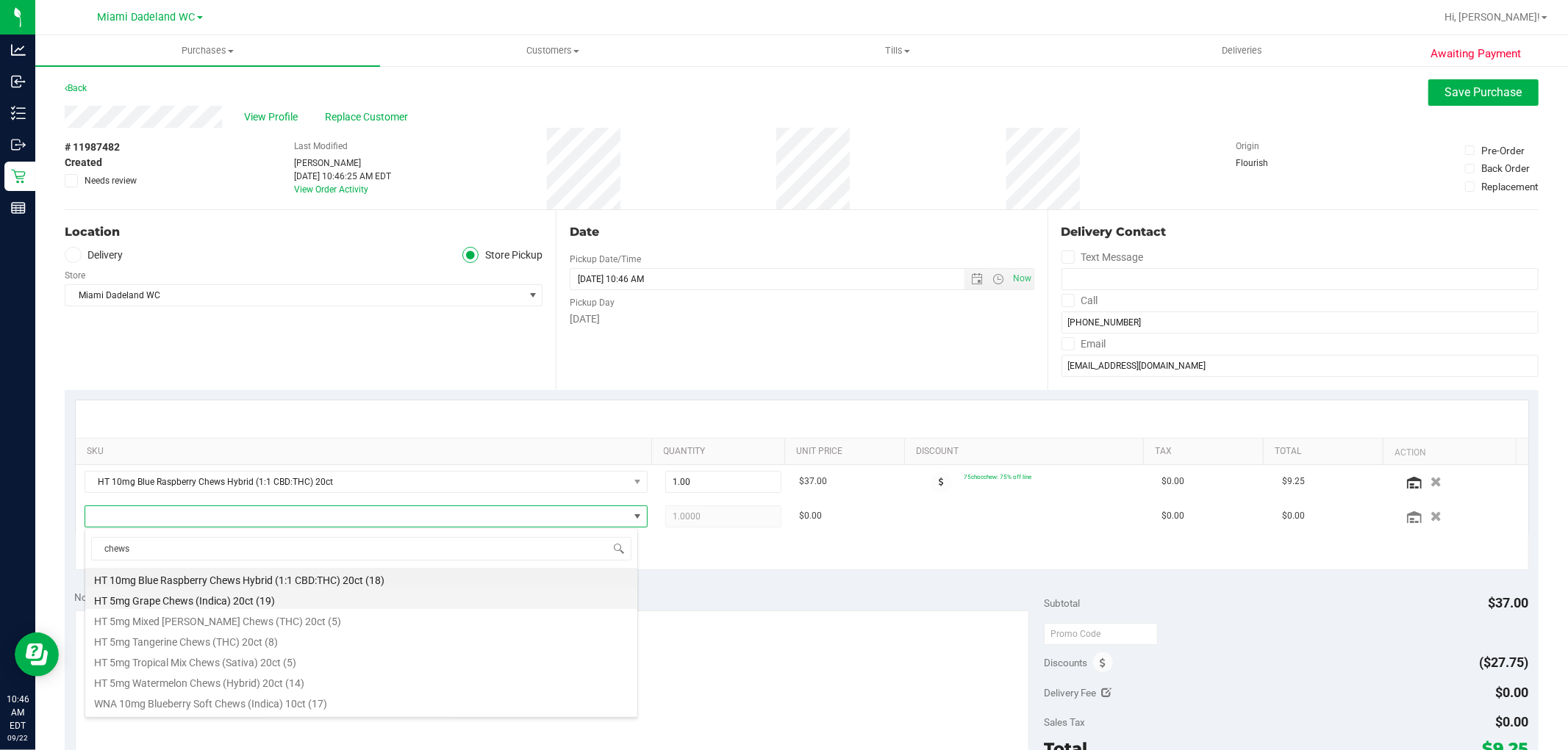
click at [283, 593] on li "HT 5mg Grape Chews (Indica) 20ct (19)" at bounding box center [362, 599] width 552 height 21
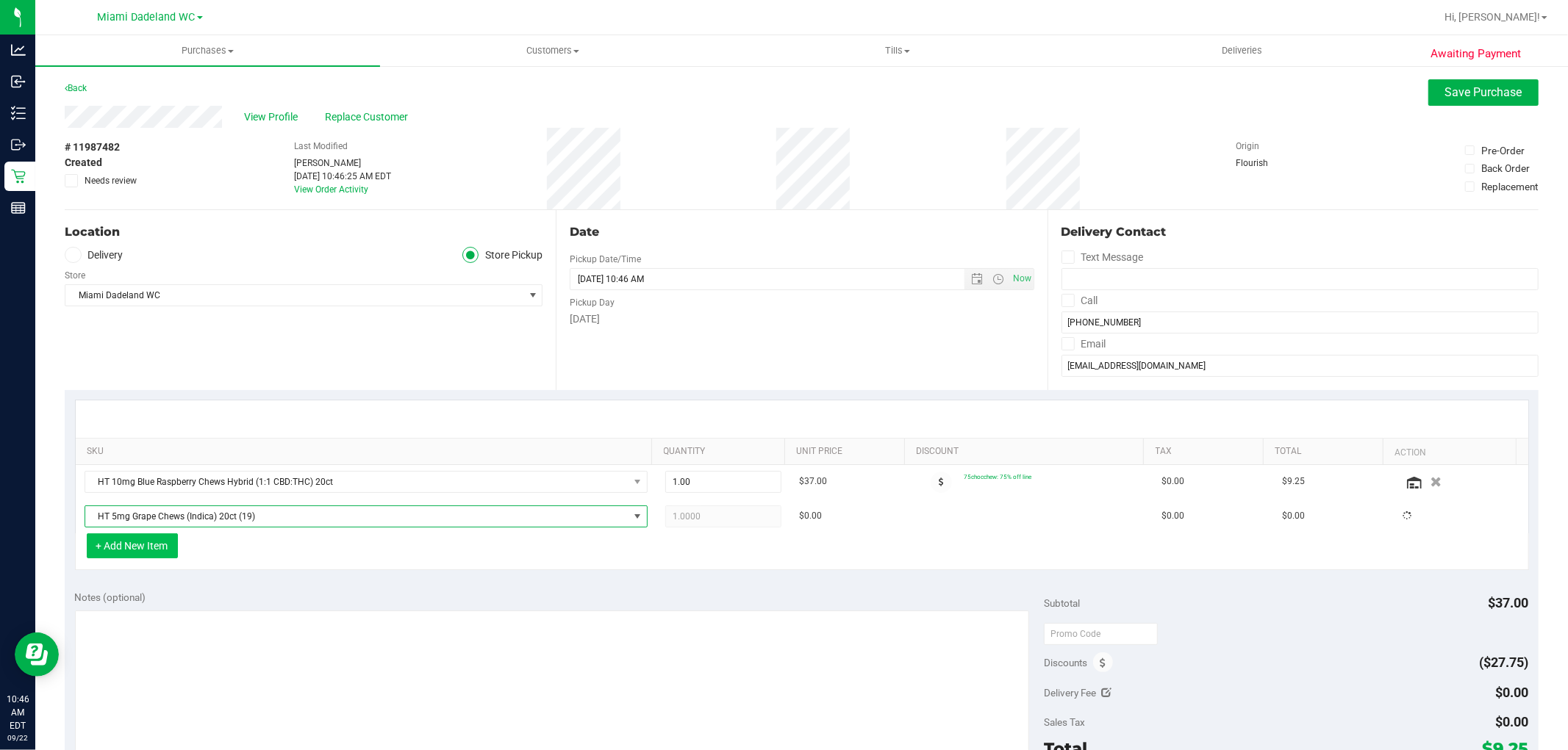
click at [165, 549] on button "+ Add New Item" at bounding box center [132, 545] width 91 height 25
click at [171, 540] on button "+ Add New Item" at bounding box center [132, 545] width 91 height 25
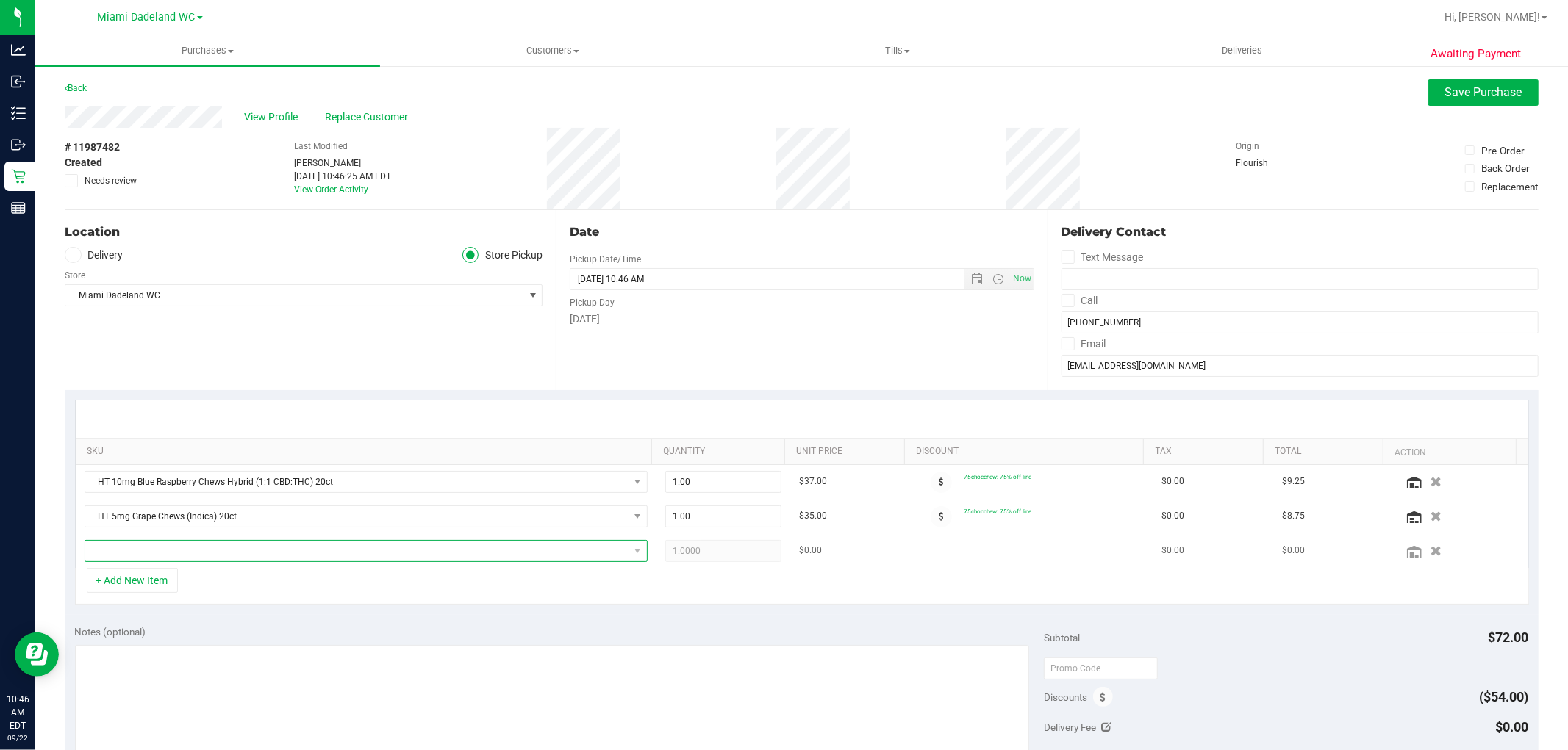
click at [217, 548] on span "NO DATA FOUND" at bounding box center [357, 550] width 543 height 21
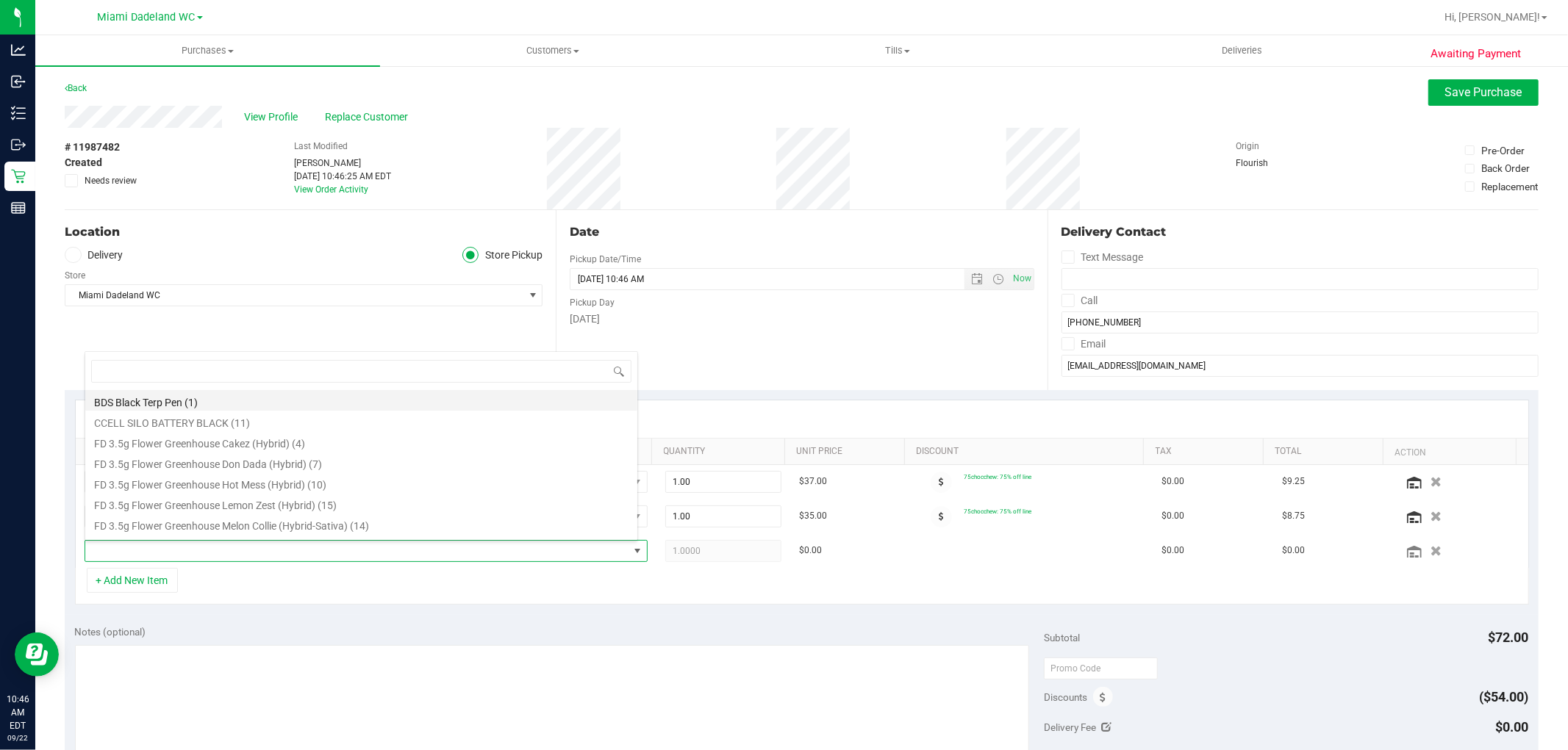
type input "chews"
click at [316, 487] on li "HT 5mg Tropical Mix Chews (Sativa) 20ct (5)" at bounding box center [362, 482] width 552 height 21
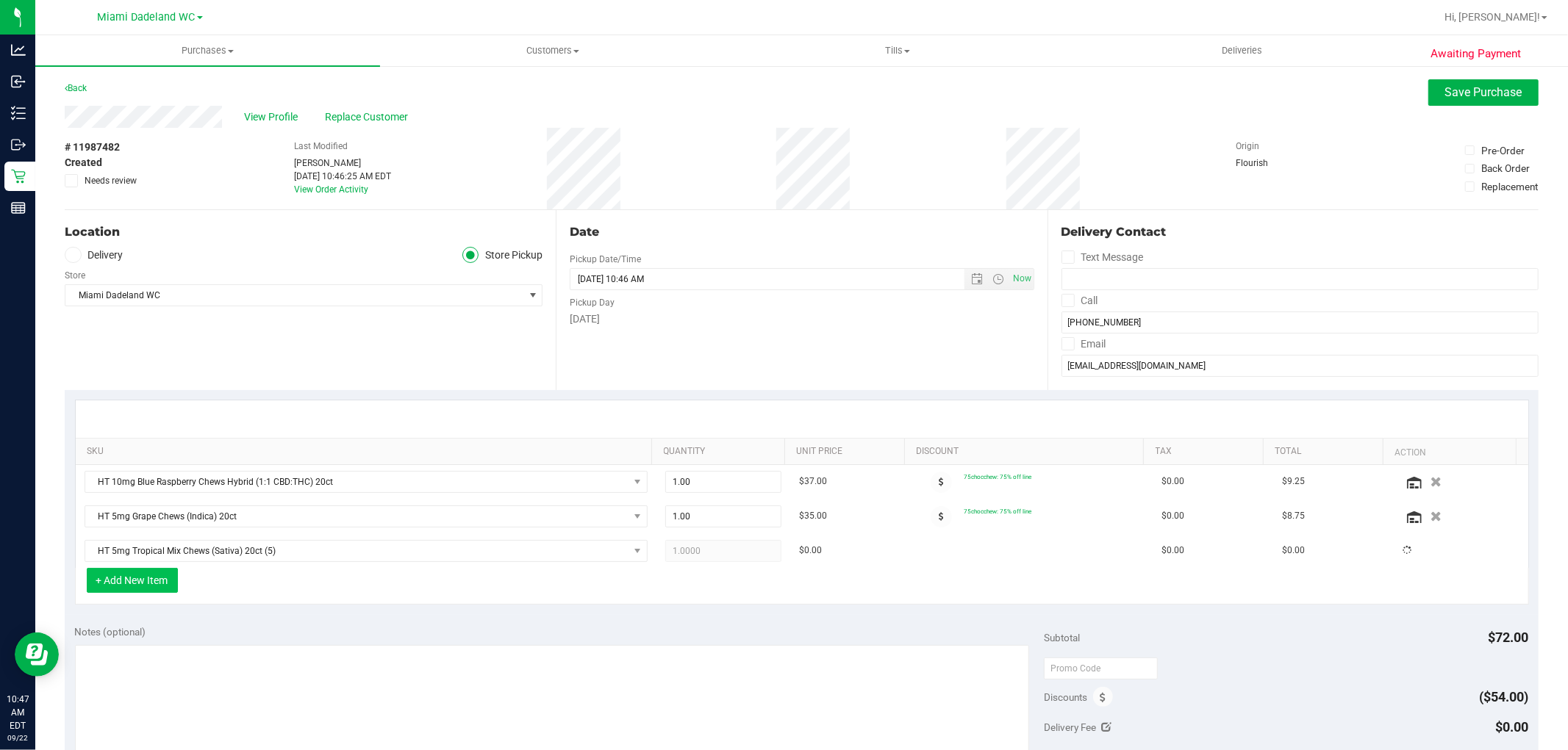
click at [142, 583] on button "+ Add New Item" at bounding box center [132, 580] width 91 height 25
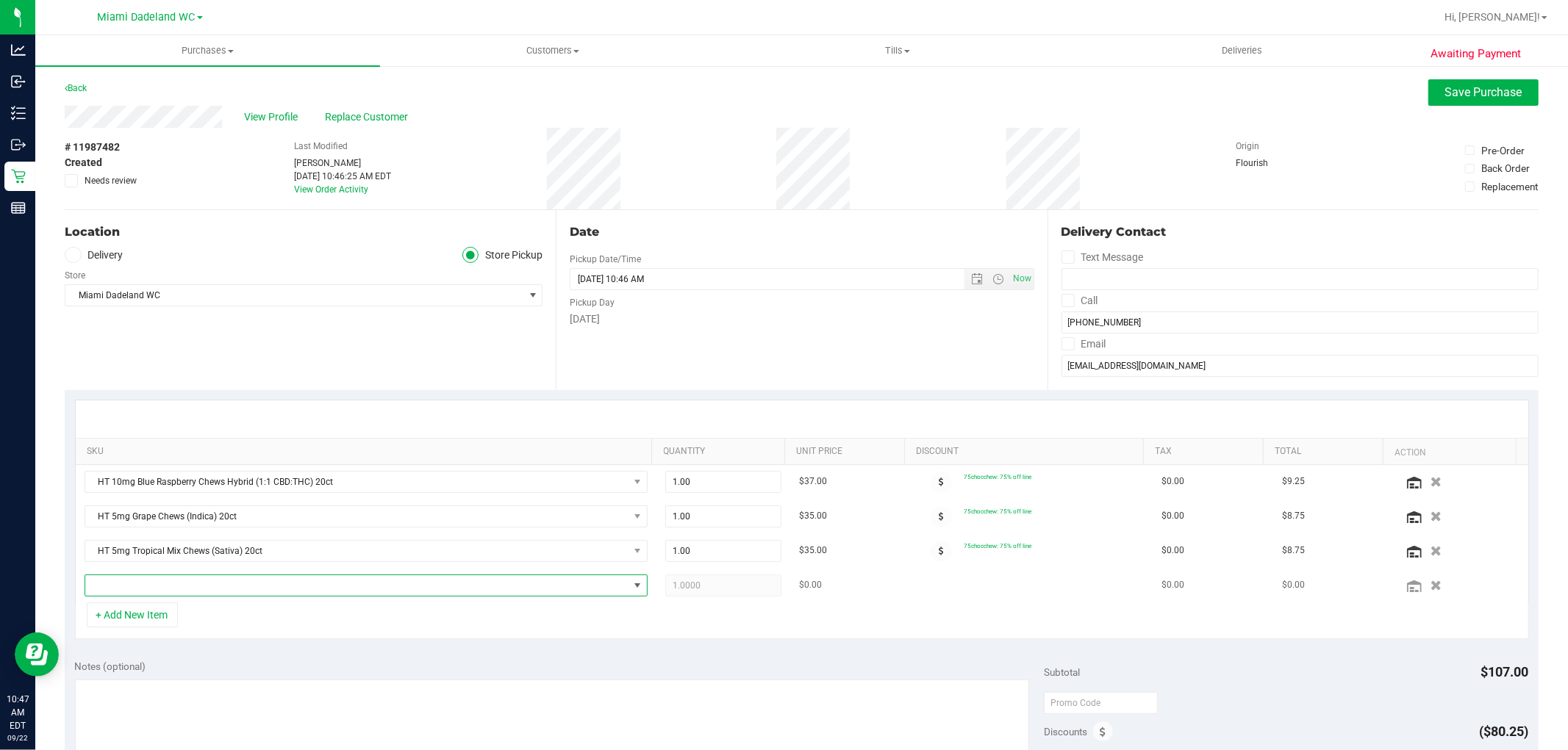
click at [215, 593] on span "NO DATA FOUND" at bounding box center [357, 585] width 543 height 21
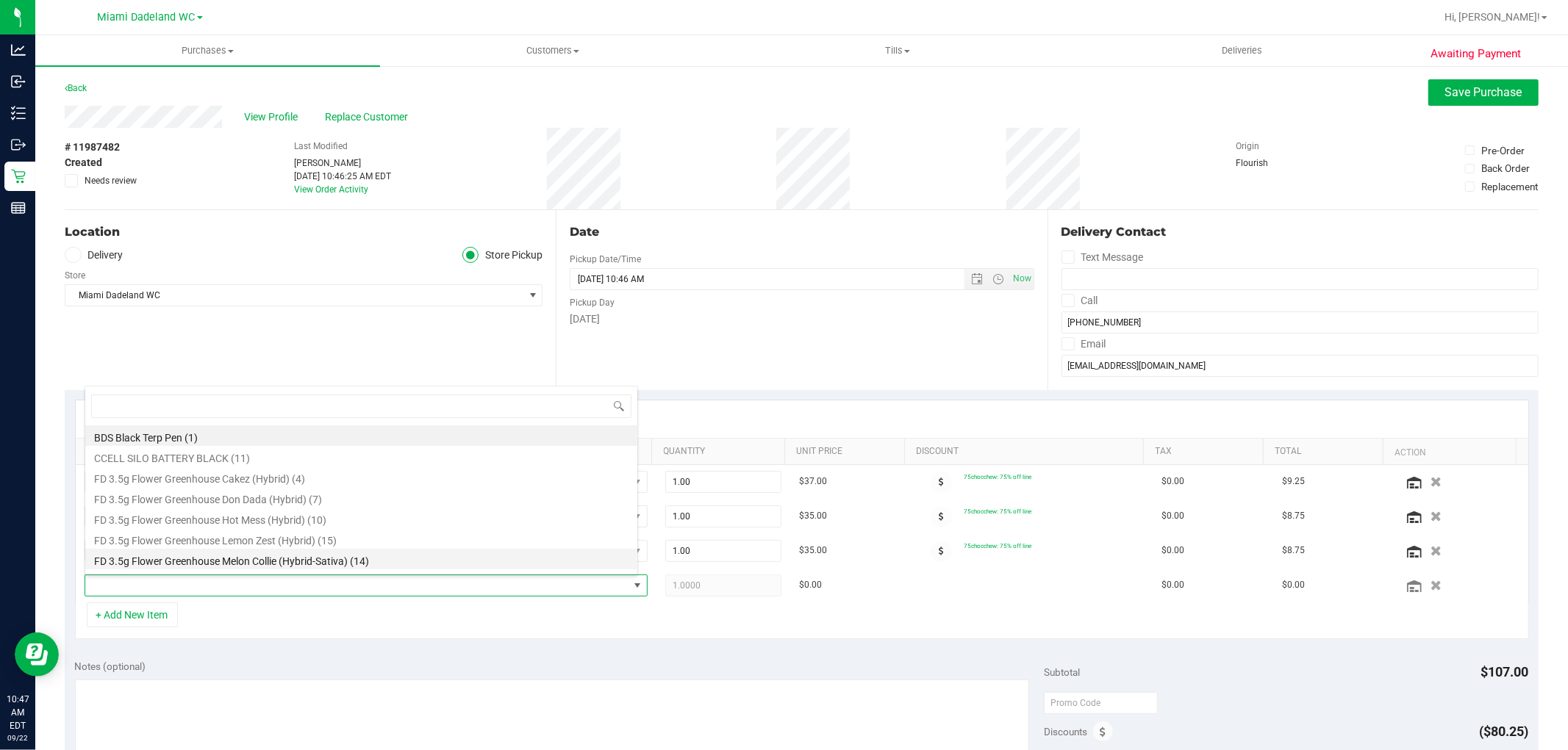
type input "chews"
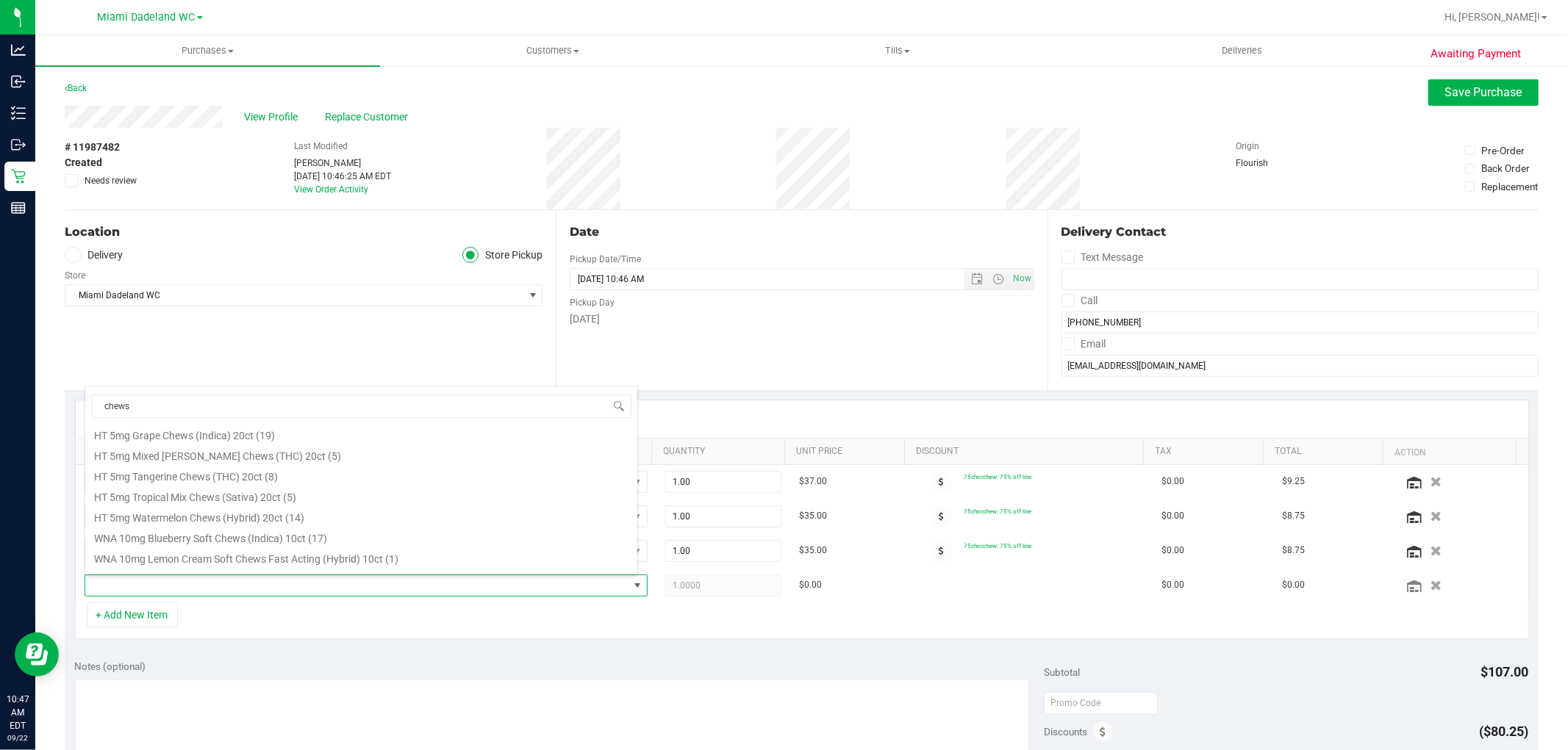
scroll to position [0, 0]
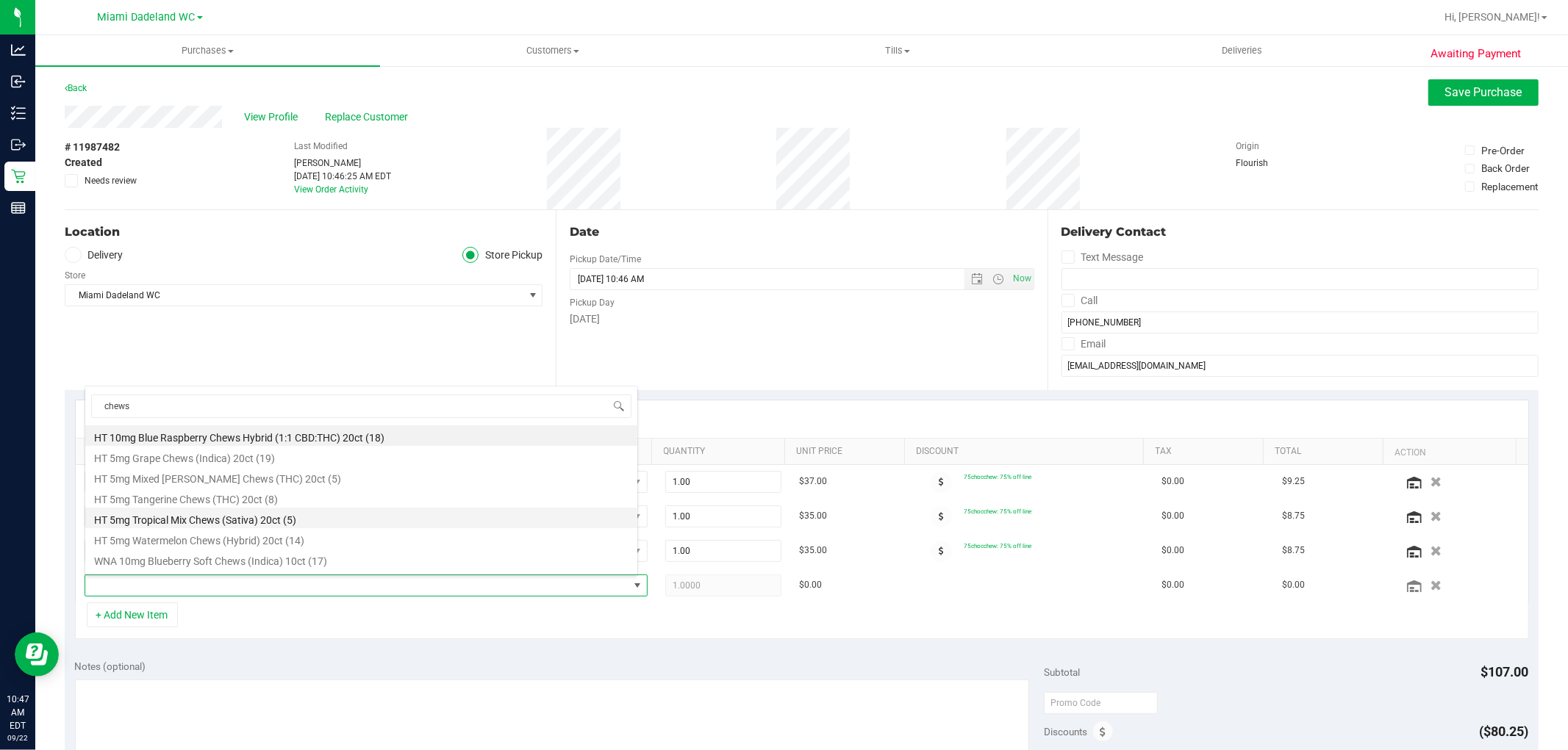
click at [309, 519] on li "HT 5mg Tropical Mix Chews (Sativa) 20ct (5)" at bounding box center [362, 518] width 552 height 21
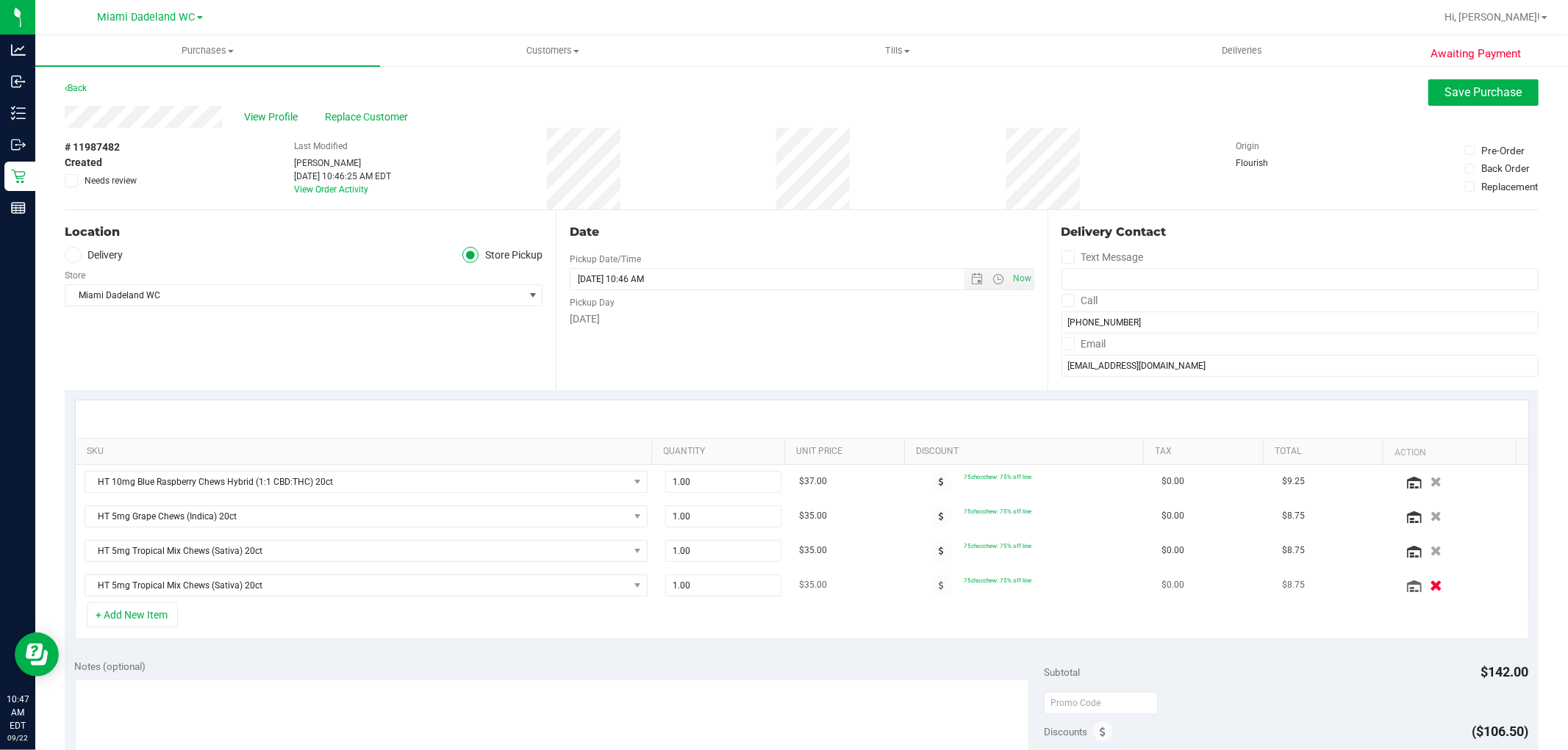
click at [1429, 584] on icon "button" at bounding box center [1436, 585] width 13 height 11
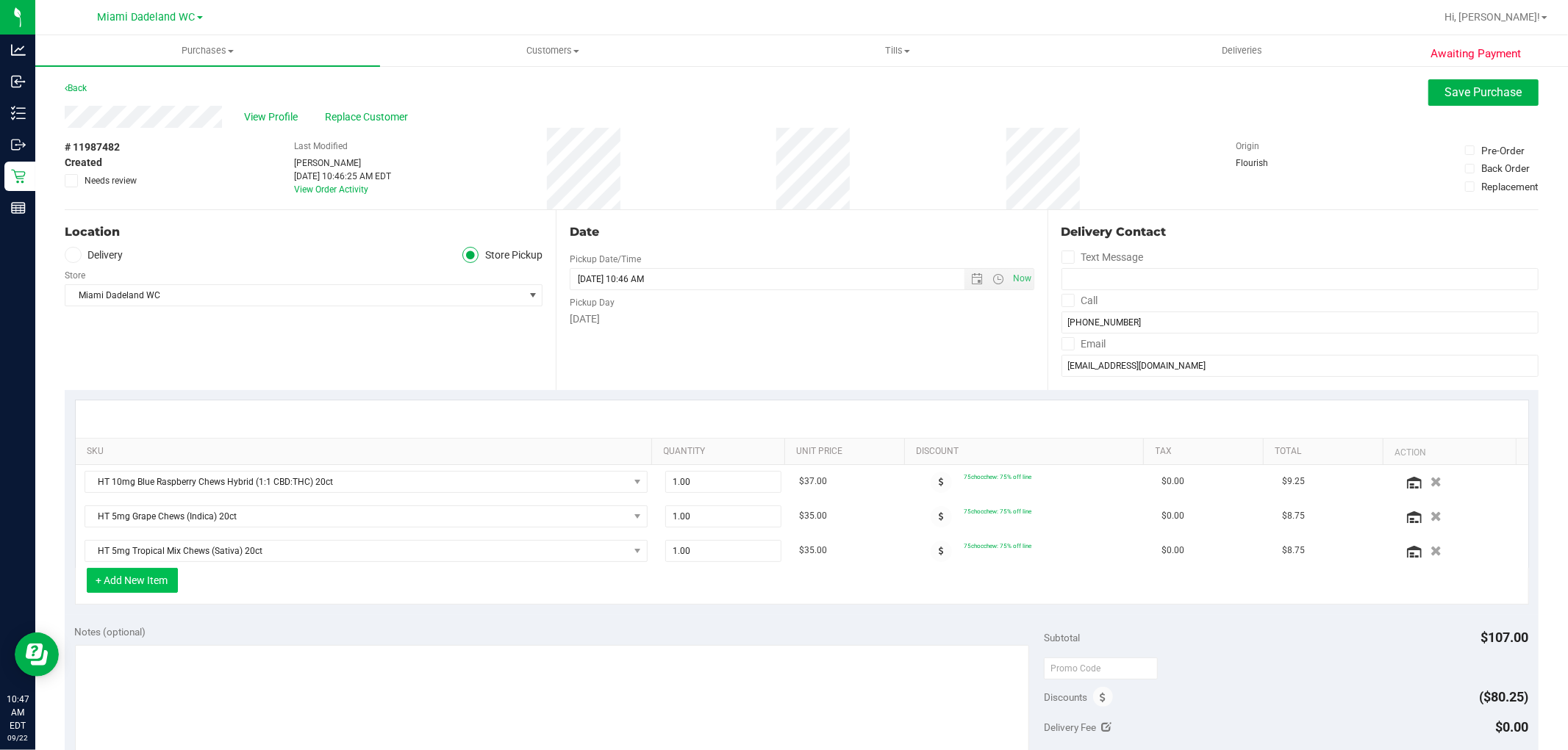
click at [139, 585] on button "+ Add New Item" at bounding box center [132, 580] width 91 height 25
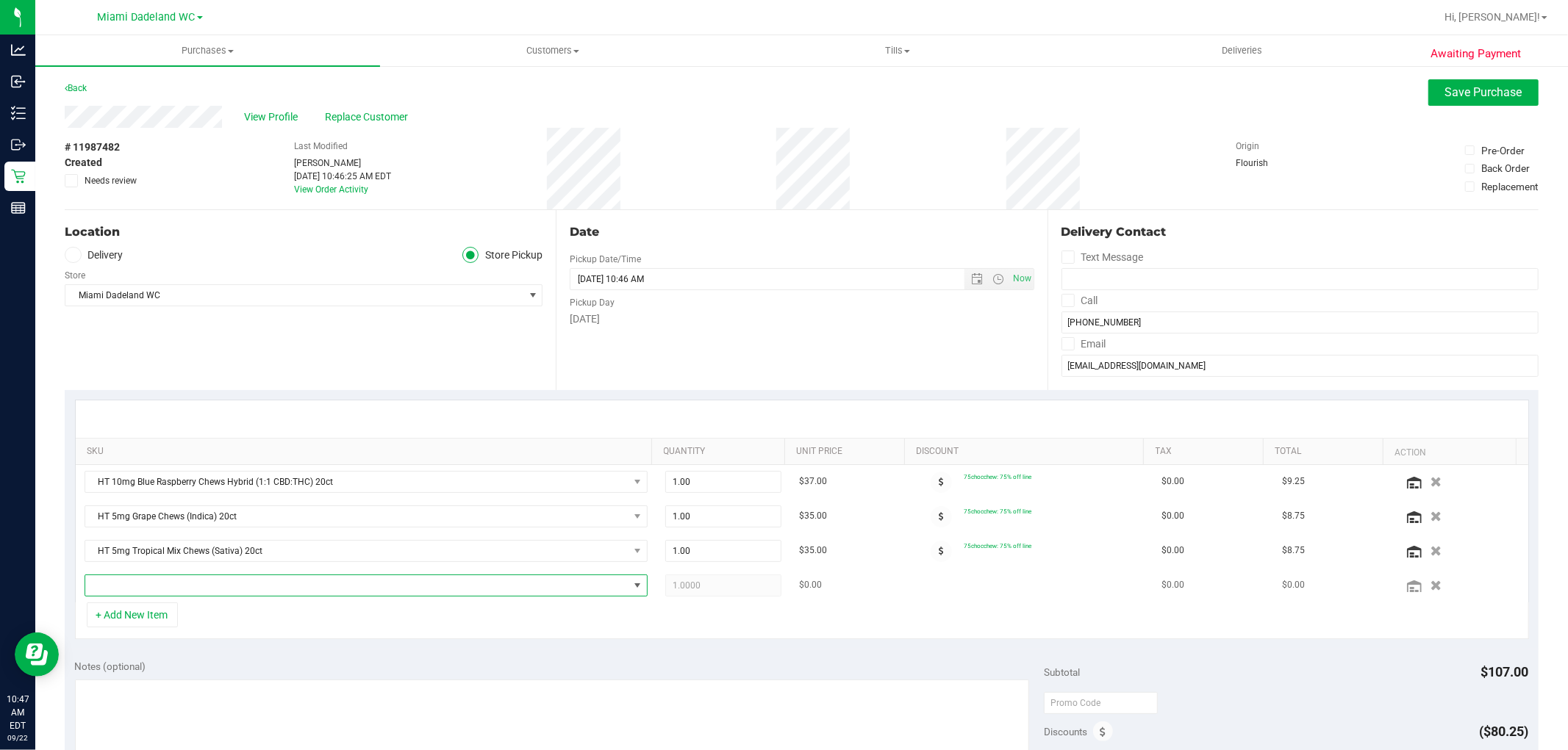
click at [172, 584] on span "NO DATA FOUND" at bounding box center [357, 585] width 543 height 21
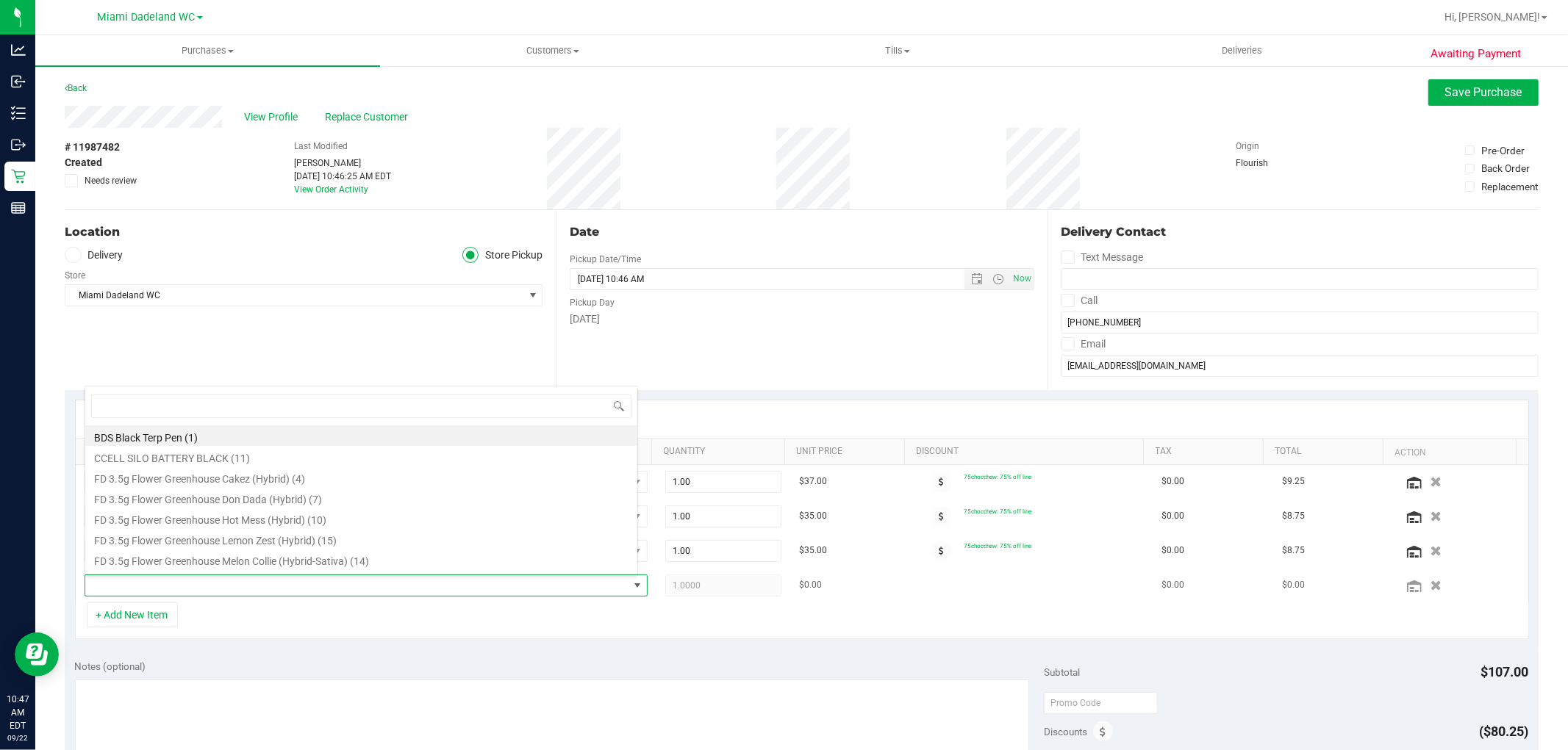
scroll to position [22, 548]
type input "chews"
click at [294, 547] on li "HT 5mg Watermelon Chews (Hybrid) 20ct (14)" at bounding box center [362, 539] width 552 height 21
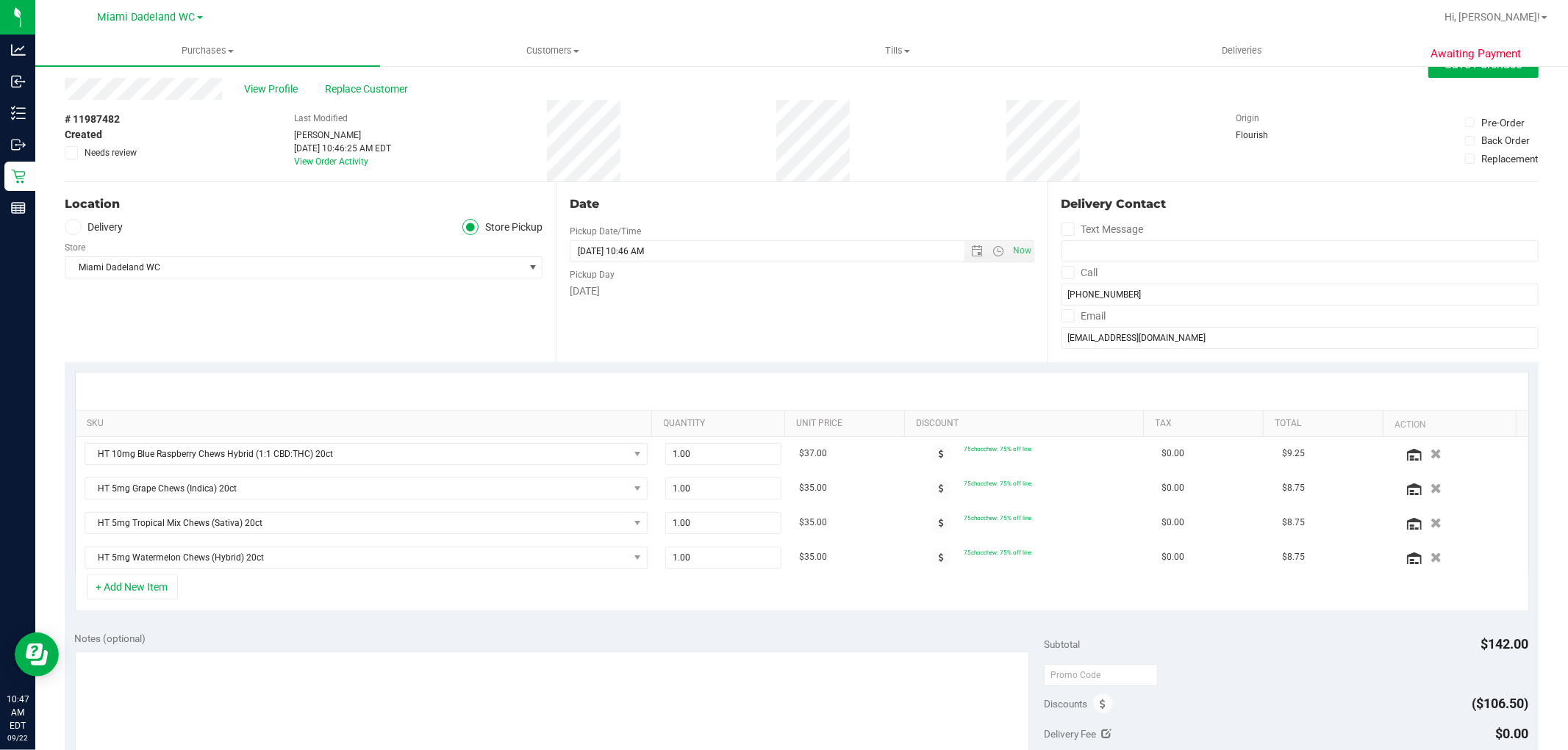
scroll to position [0, 0]
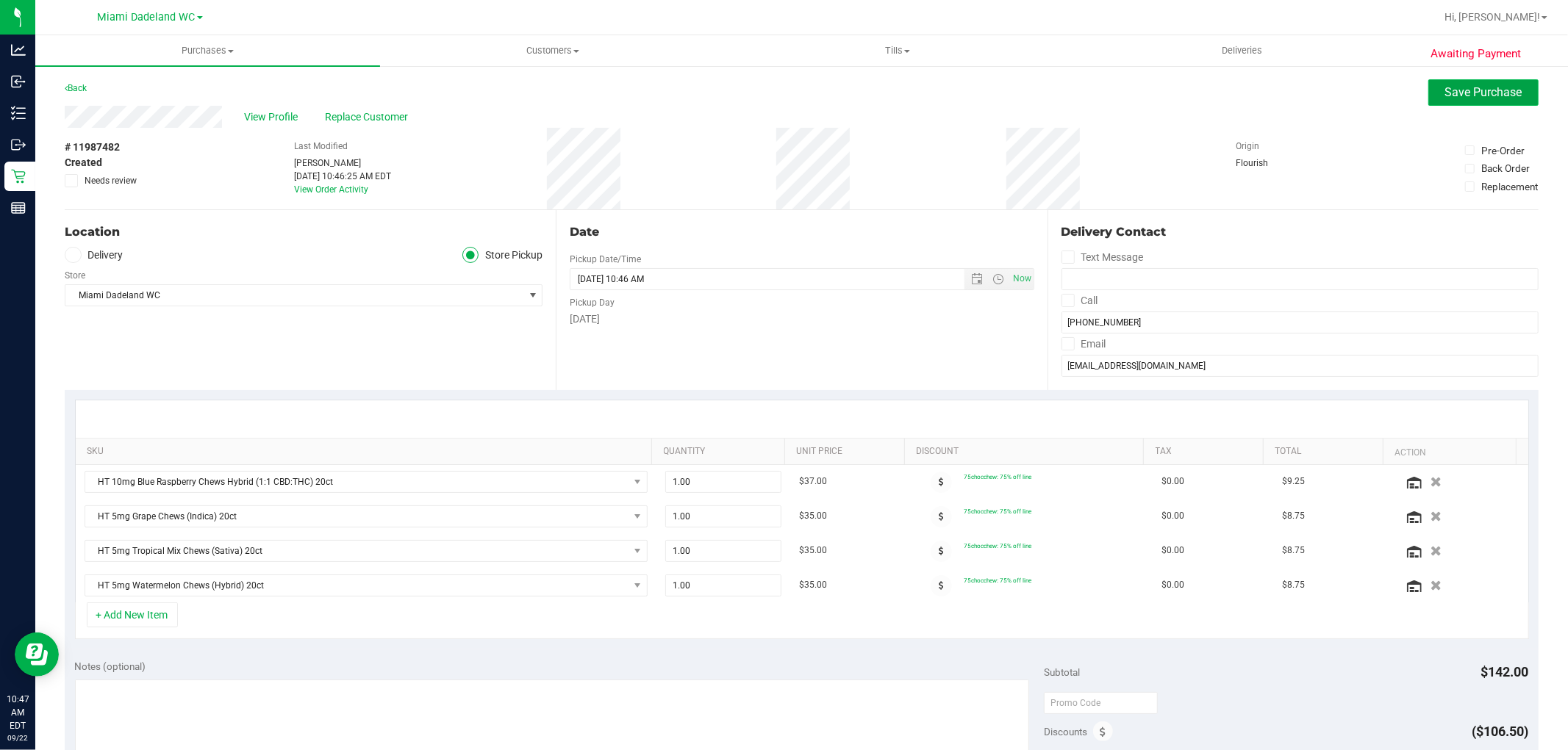
click at [1474, 88] on span "Save Purchase" at bounding box center [1483, 92] width 77 height 14
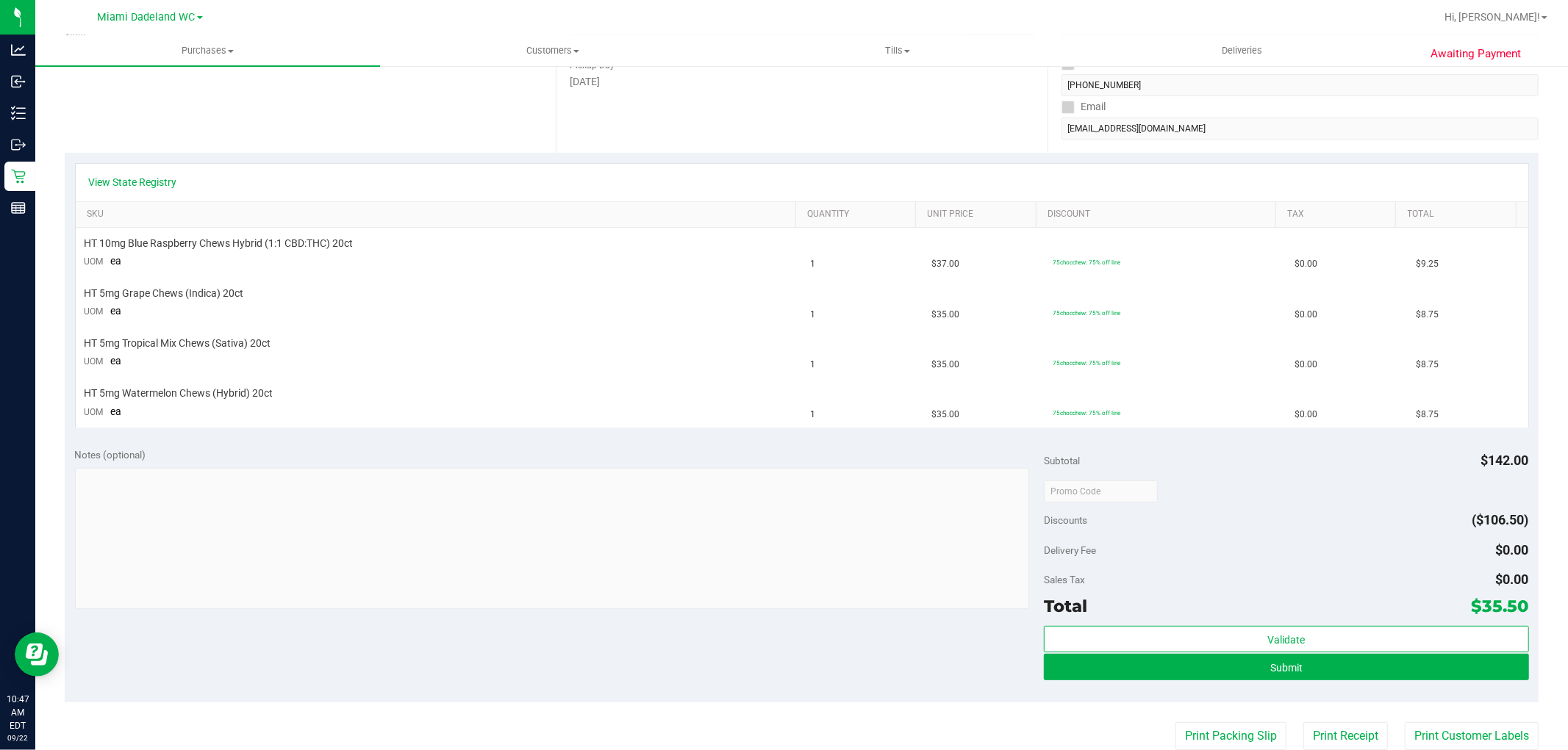
scroll to position [244, 0]
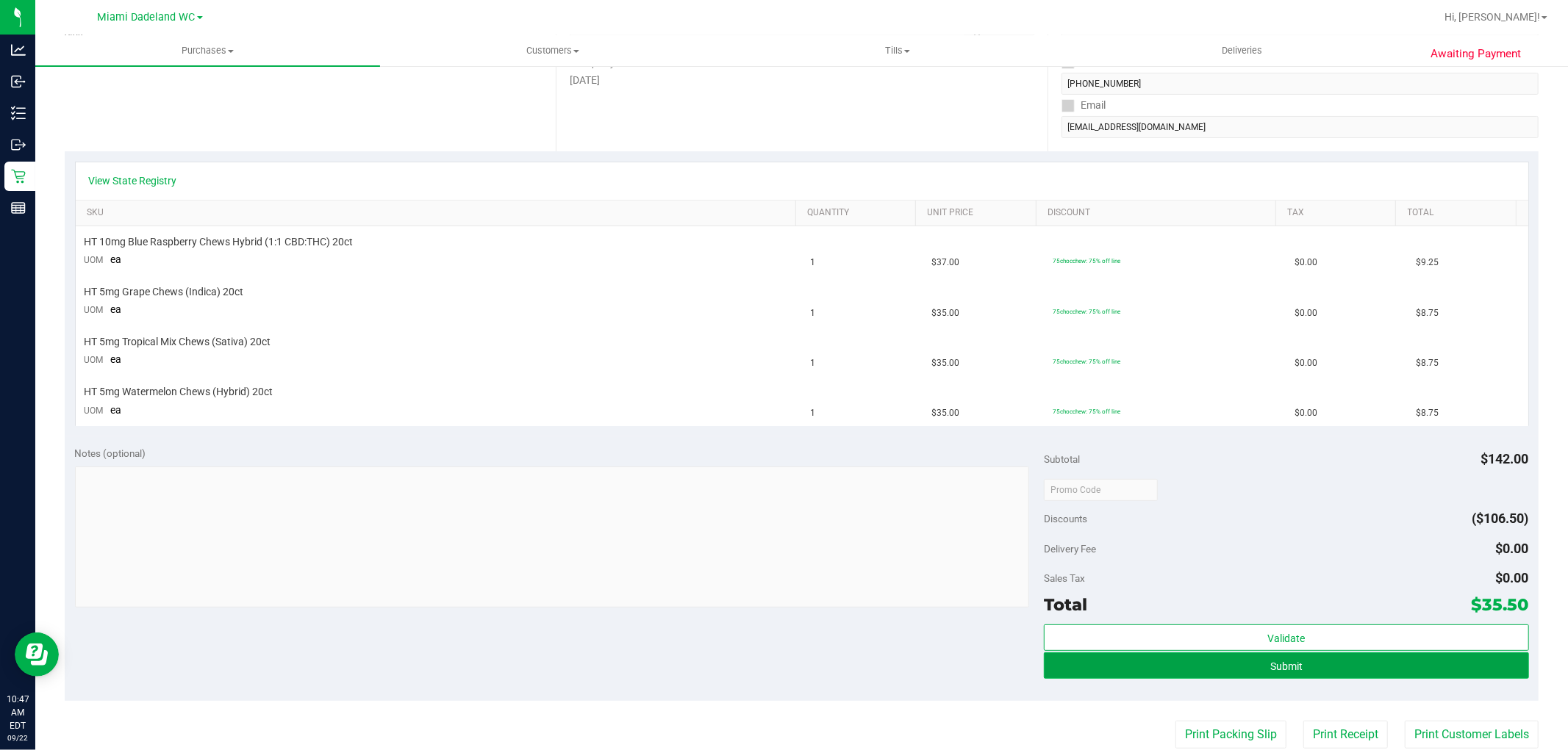
click at [1253, 670] on button "Submit" at bounding box center [1285, 665] width 484 height 26
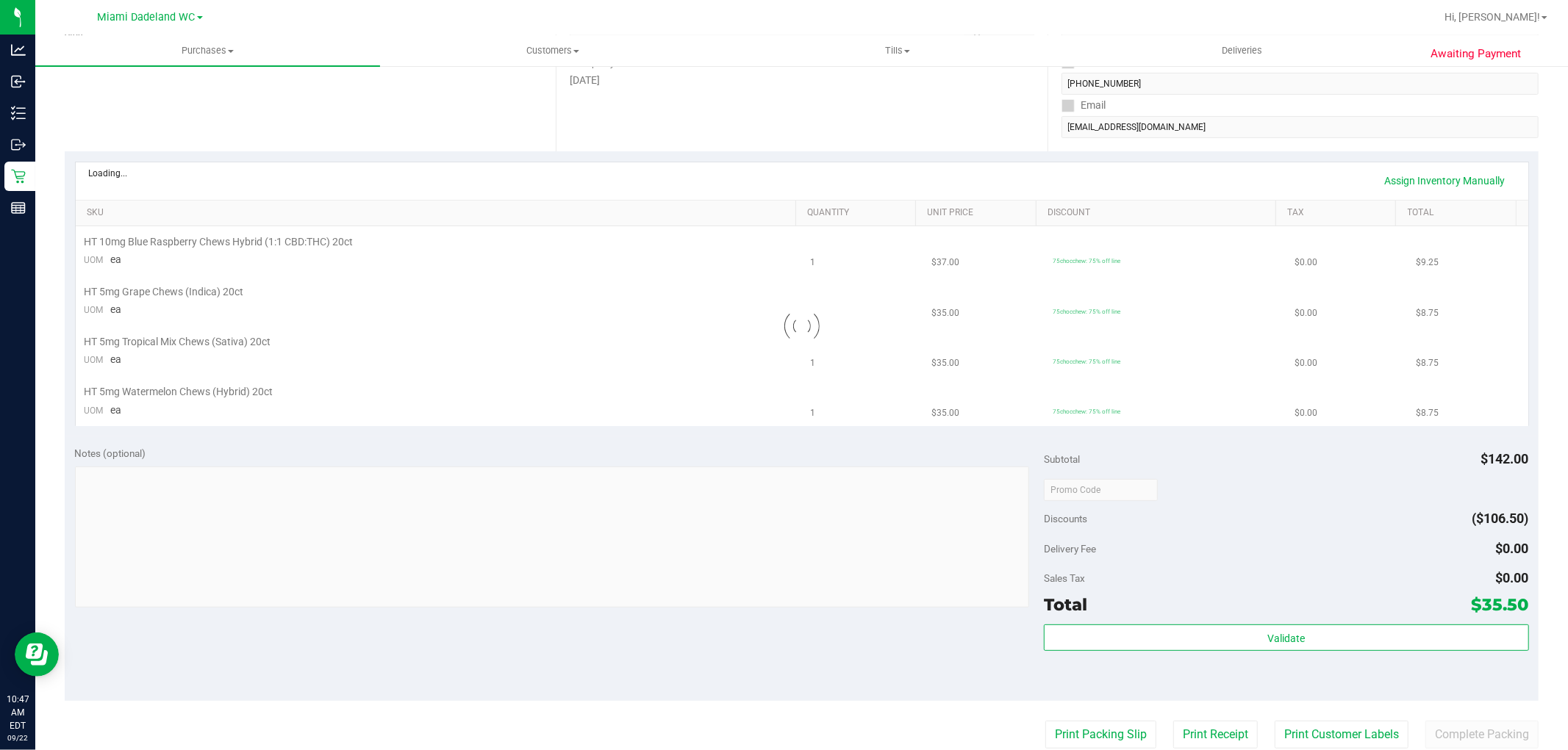
scroll to position [0, 0]
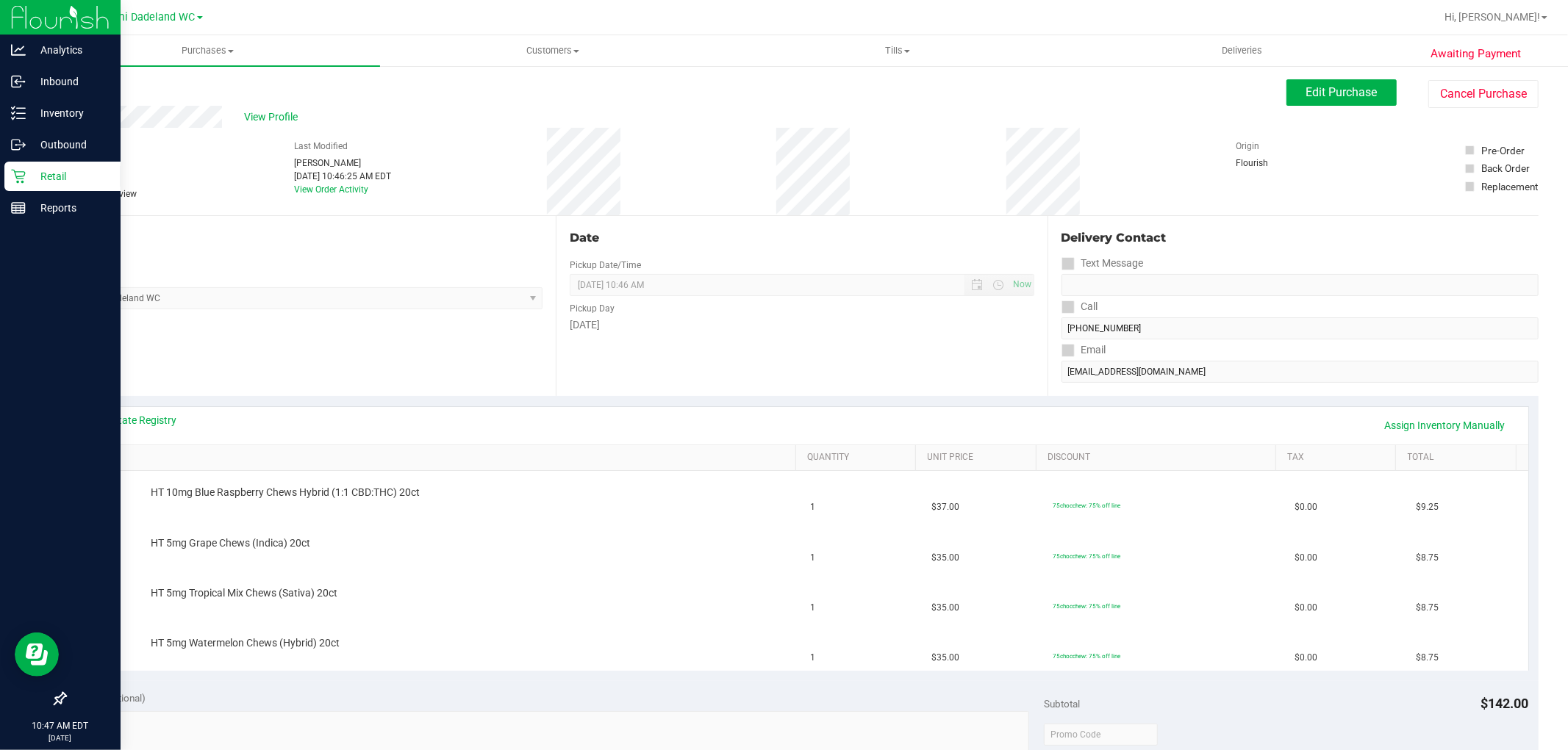
click at [13, 179] on icon at bounding box center [18, 176] width 15 height 15
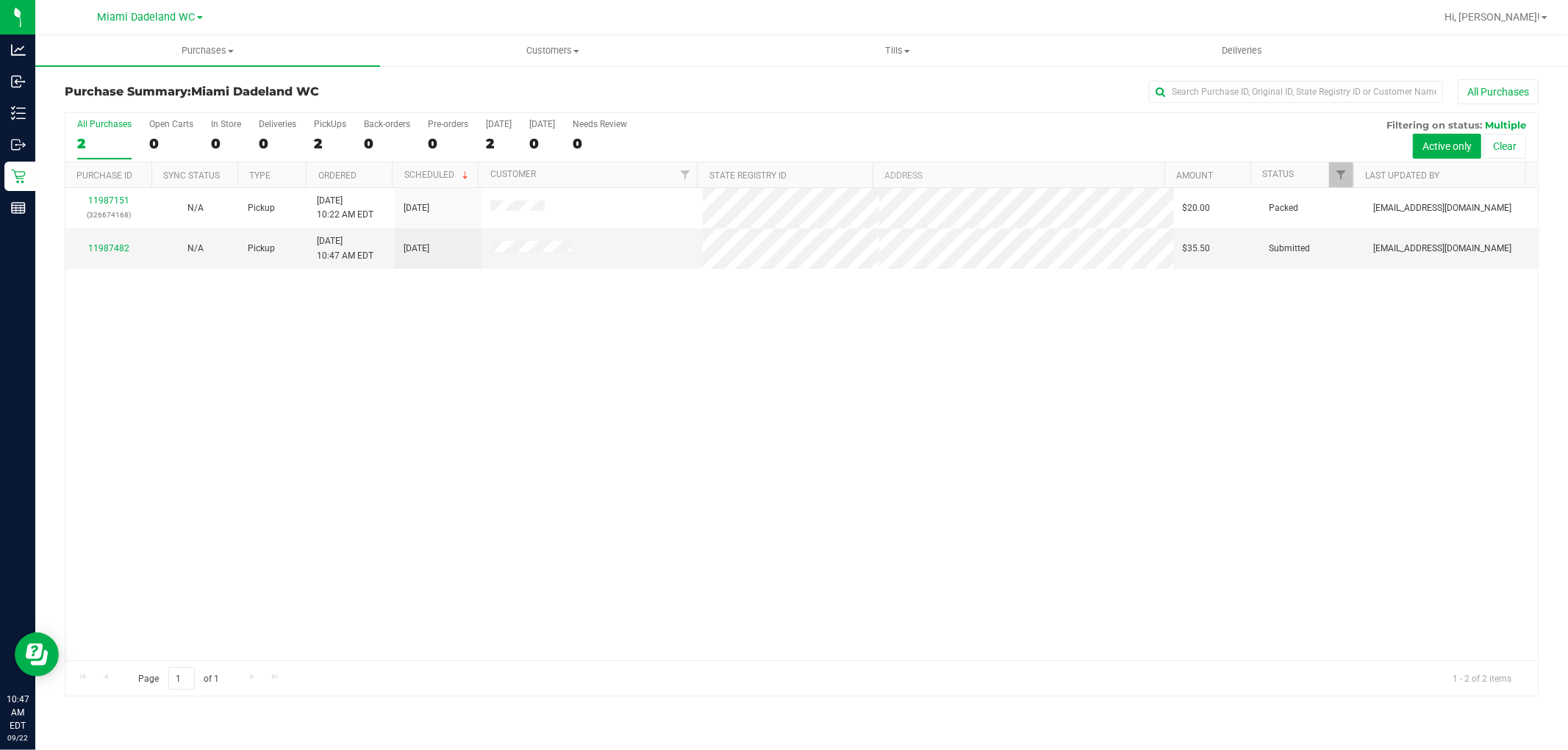
click at [810, 105] on div "Purchase Summary: Miami Dadeland WC All Purchases" at bounding box center [801, 95] width 1474 height 32
click at [696, 338] on div at bounding box center [801, 404] width 1472 height 582
click at [119, 242] on div "11987482" at bounding box center [108, 248] width 69 height 14
click at [129, 250] on div "11987482" at bounding box center [108, 248] width 69 height 14
click at [127, 251] on link "11987482" at bounding box center [108, 248] width 41 height 10
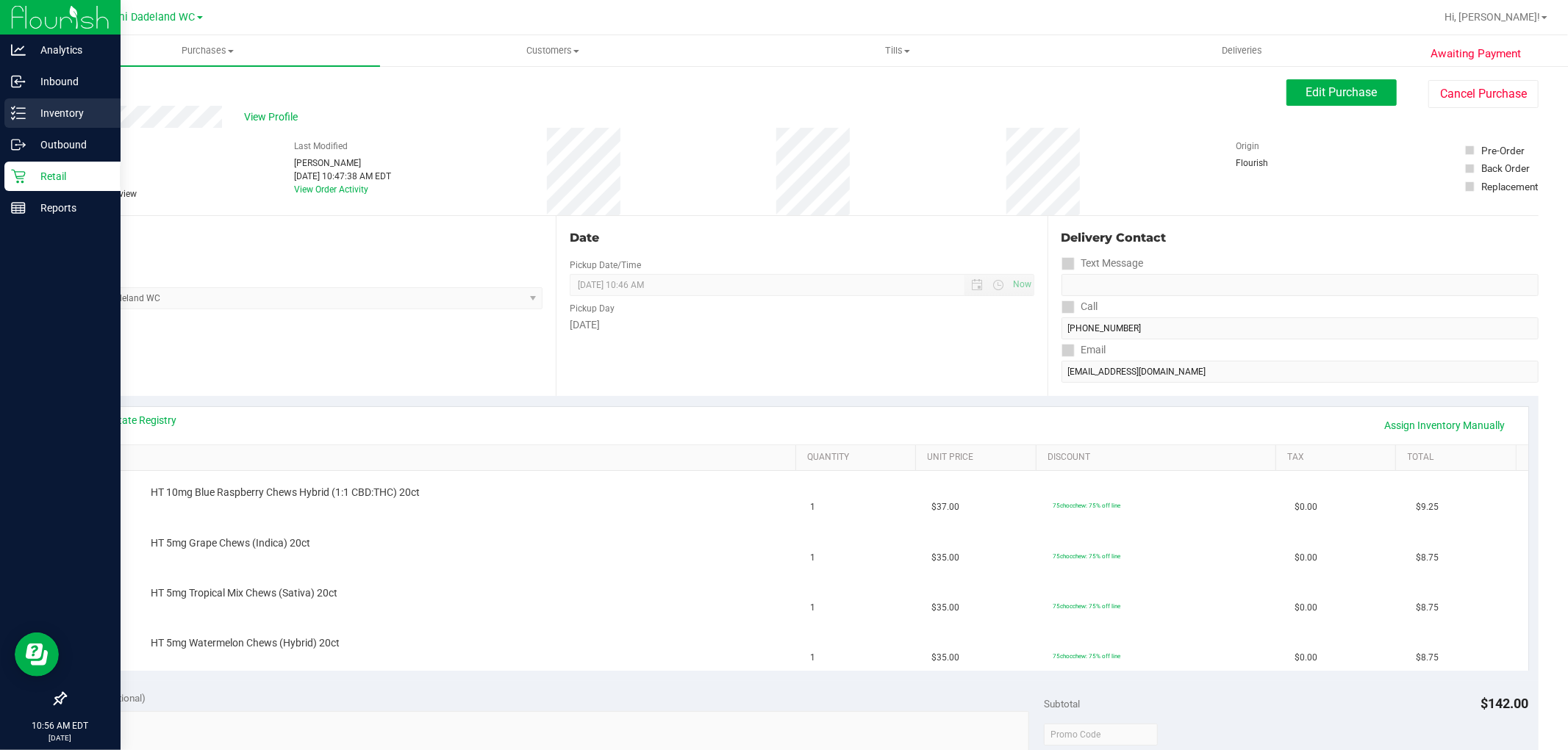
click at [13, 112] on icon at bounding box center [18, 113] width 15 height 15
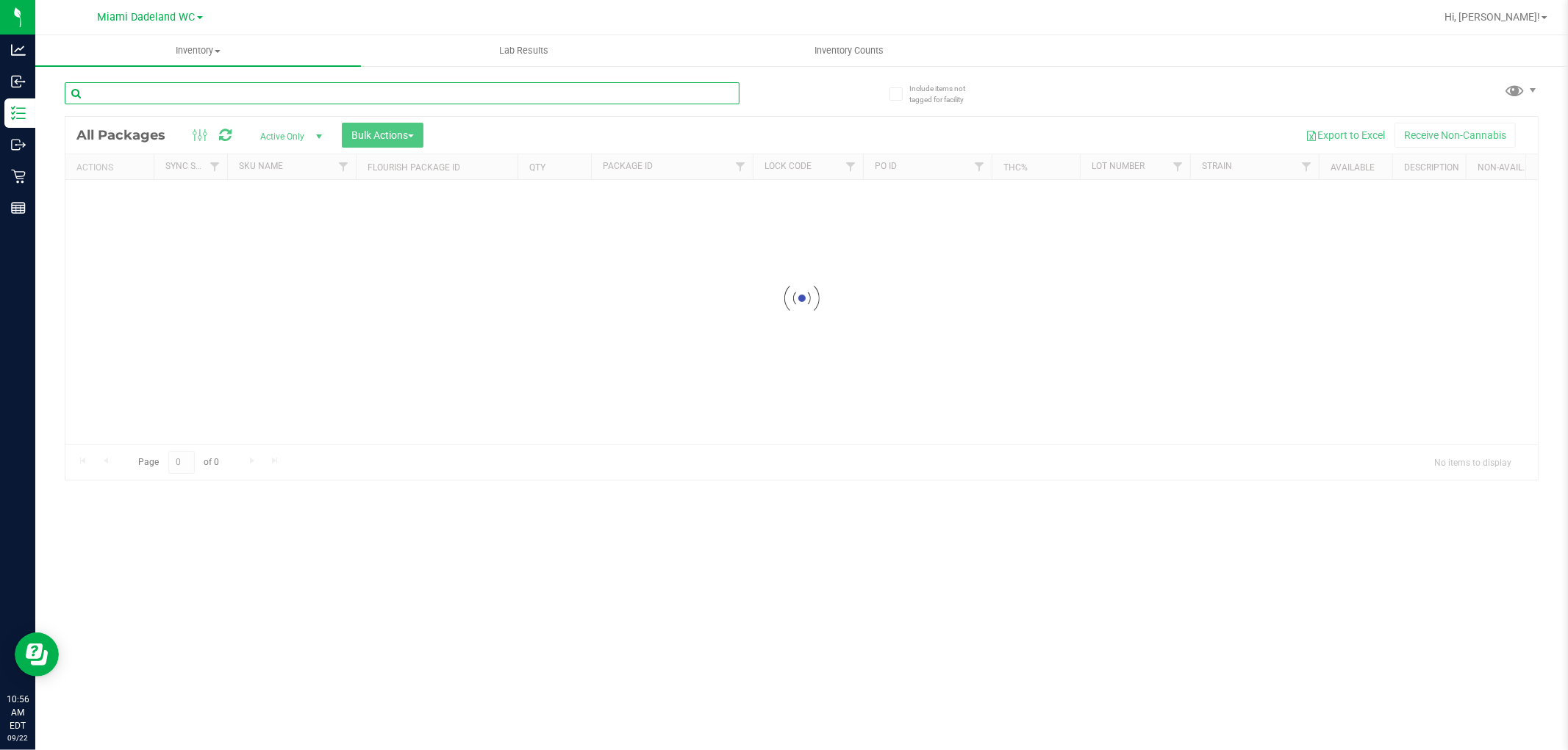
click at [195, 94] on input "text" at bounding box center [402, 93] width 675 height 22
type input "5921091387498426"
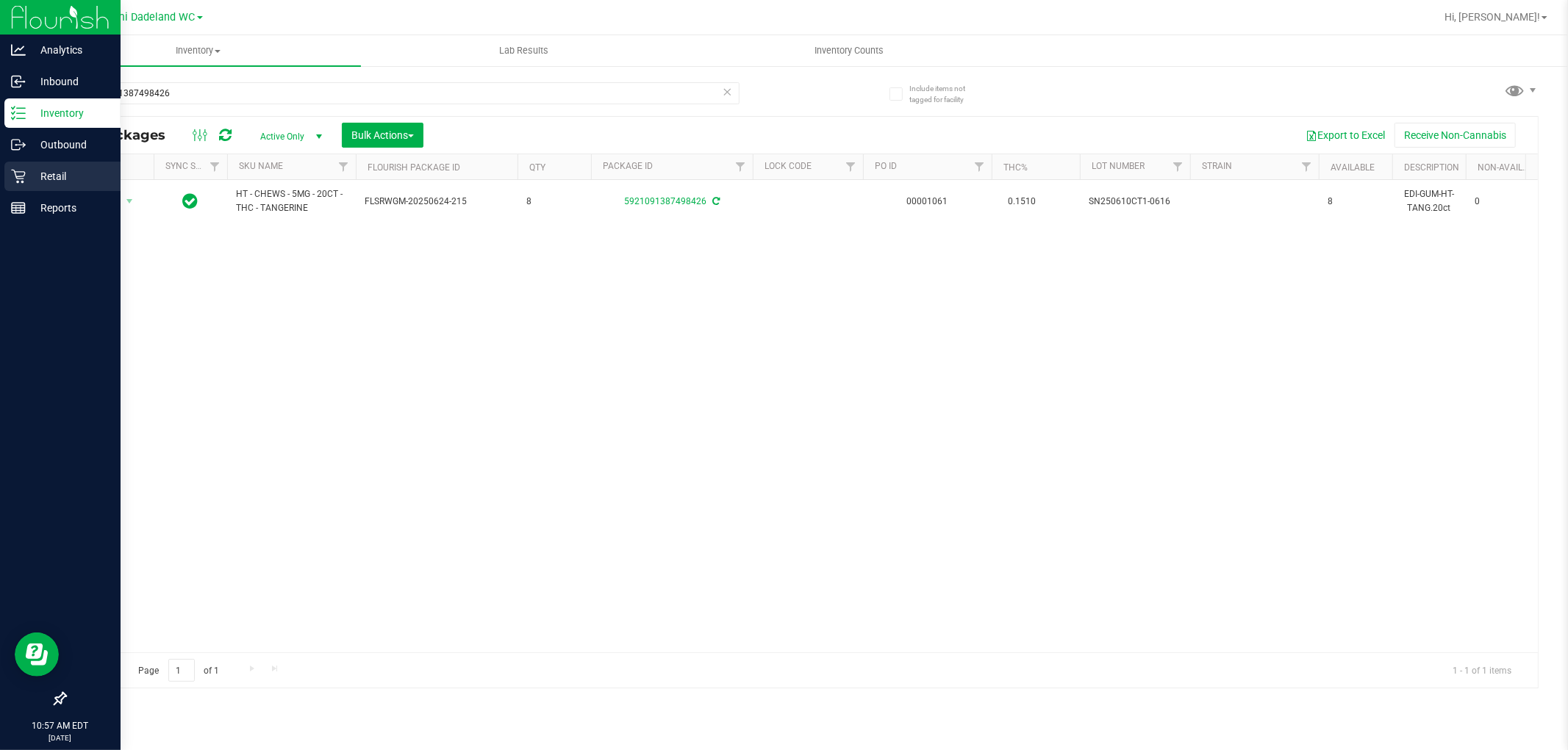
click at [43, 179] on p "Retail" at bounding box center [69, 176] width 88 height 17
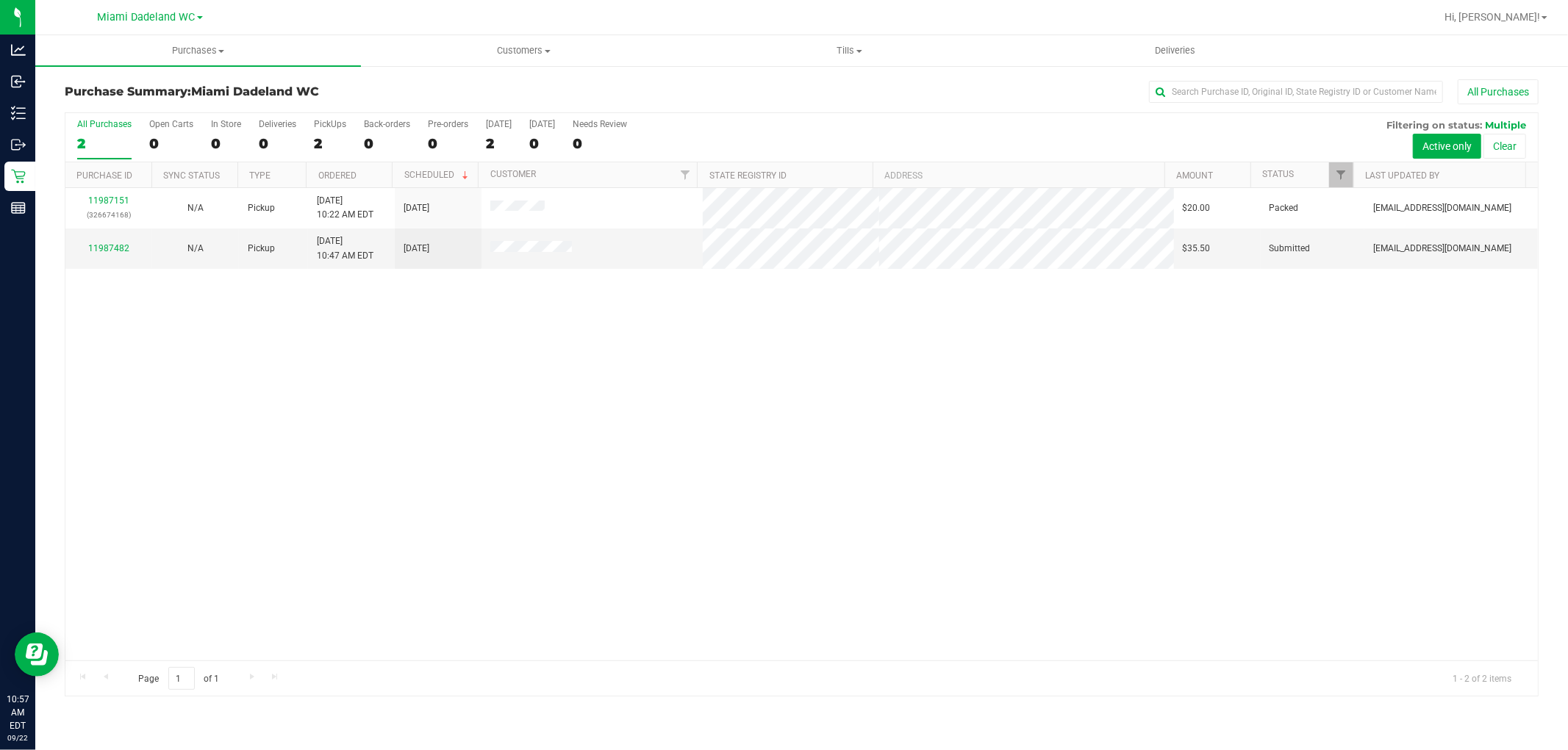
click at [322, 324] on div "11987151 (326674168) N/A Pickup 9/22/2025 10:22 AM EDT 9/22/2025 $20.00 Packed …" at bounding box center [801, 424] width 1472 height 472
click at [119, 253] on div "11987482" at bounding box center [108, 248] width 69 height 14
click at [104, 249] on link "11987482" at bounding box center [108, 248] width 41 height 10
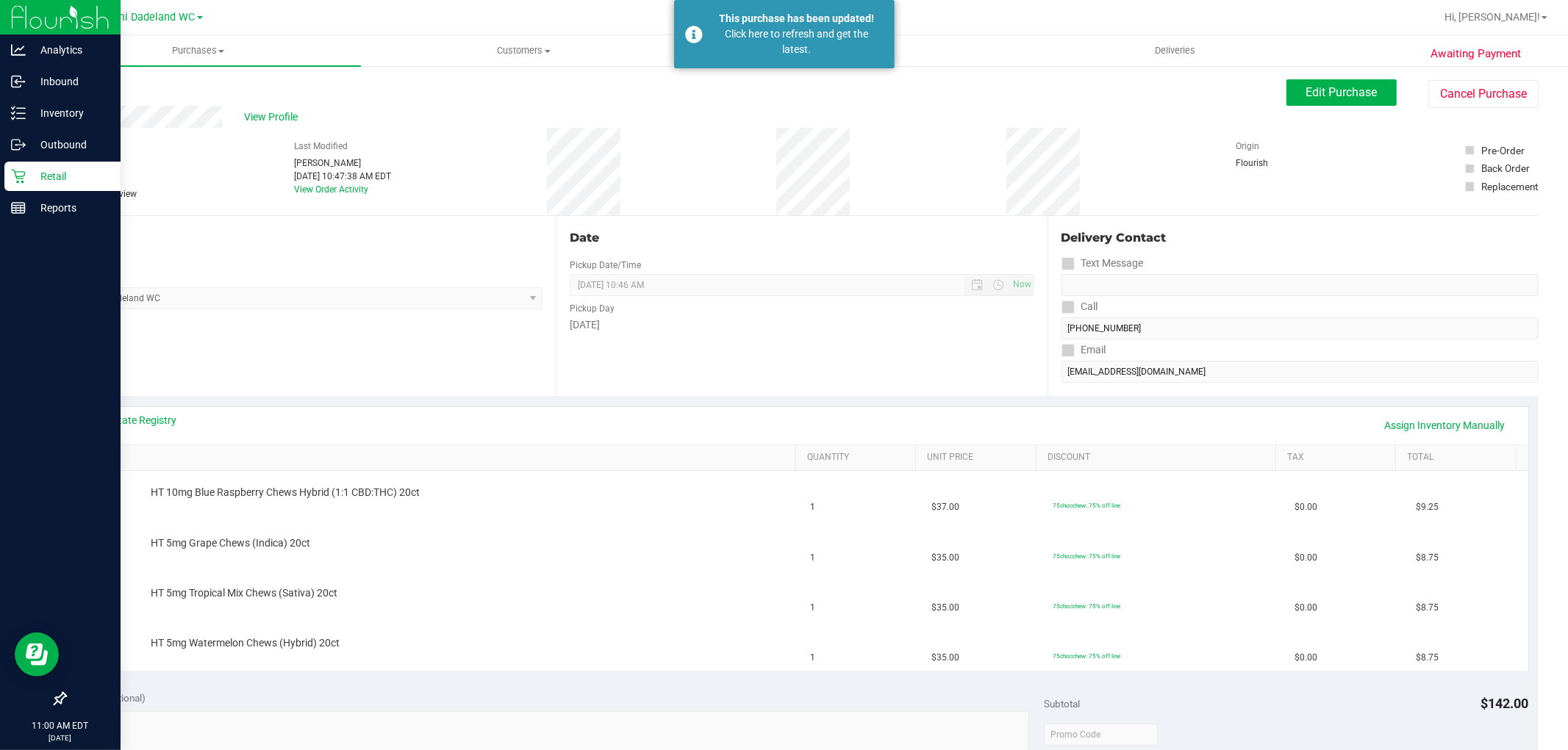
click at [48, 171] on p "Retail" at bounding box center [69, 176] width 88 height 17
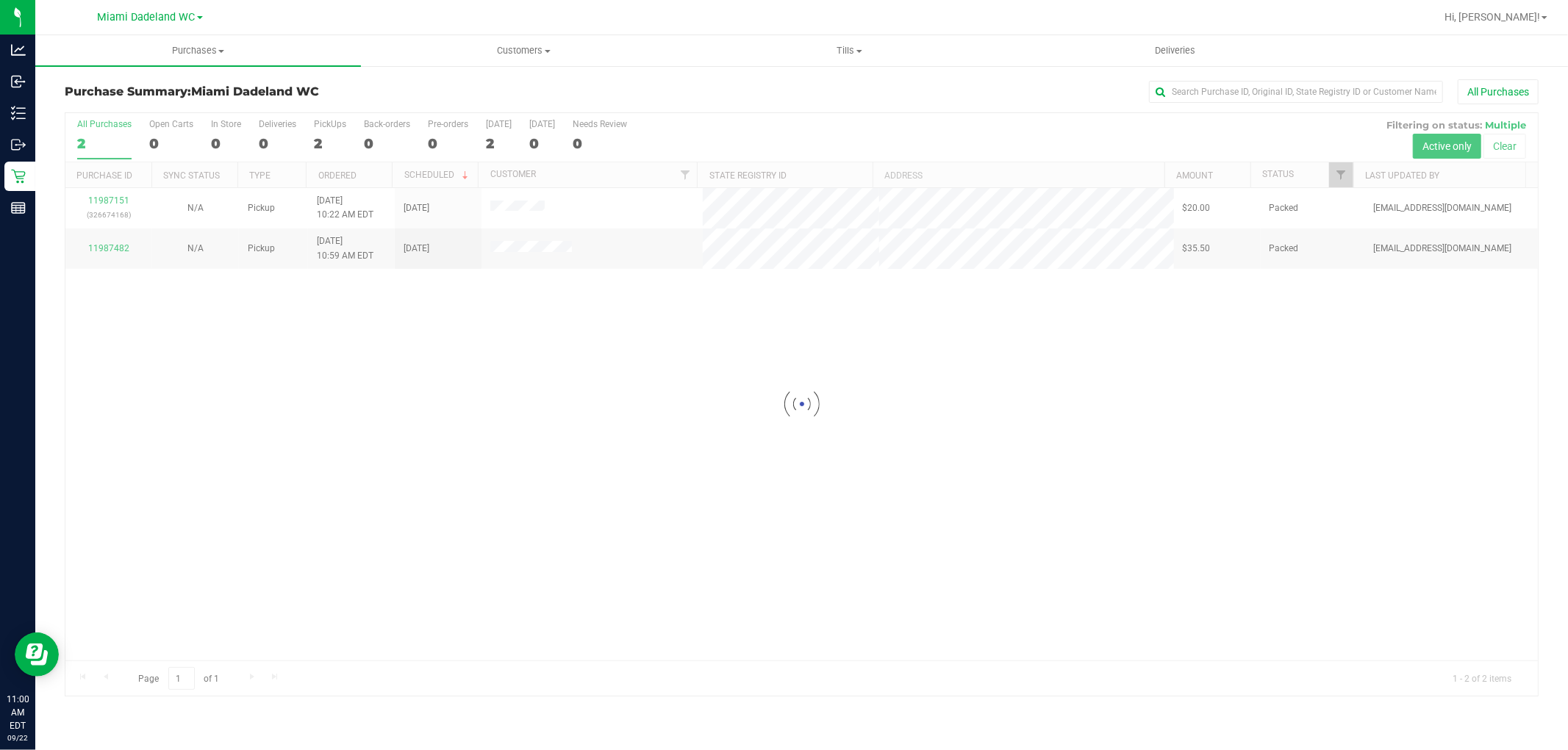
click at [737, 372] on div at bounding box center [801, 404] width 1472 height 582
click at [563, 322] on div "11987151 (326674168) N/A Pickup 9/22/2025 10:22 AM EDT 9/22/2025 $20.00 Packed …" at bounding box center [801, 424] width 1472 height 472
drag, startPoint x: 563, startPoint y: 322, endPoint x: 563, endPoint y: 416, distance: 94.0
click at [563, 416] on div "11987151 (326674168) N/A Pickup 9/22/2025 10:22 AM EDT 9/22/2025 $20.00 Packed …" at bounding box center [801, 424] width 1472 height 472
